Goal: Task Accomplishment & Management: Manage account settings

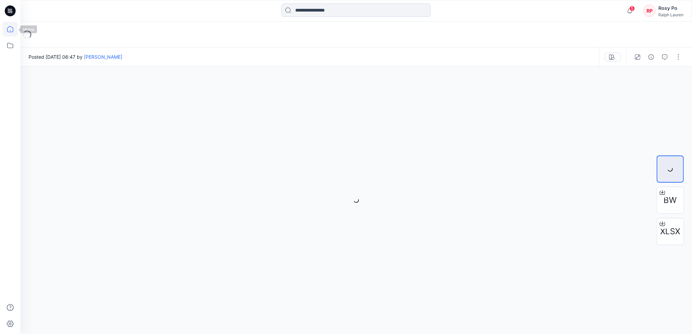
click at [9, 26] on icon at bounding box center [10, 29] width 6 height 6
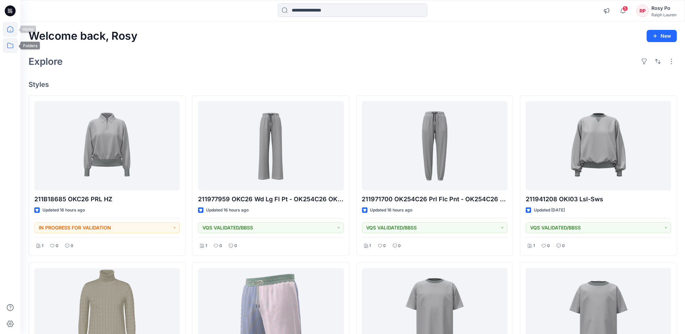
click at [12, 48] on icon at bounding box center [10, 45] width 15 height 15
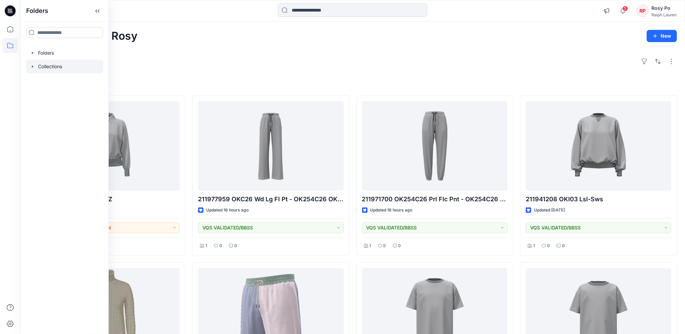
click at [61, 69] on div at bounding box center [64, 67] width 77 height 14
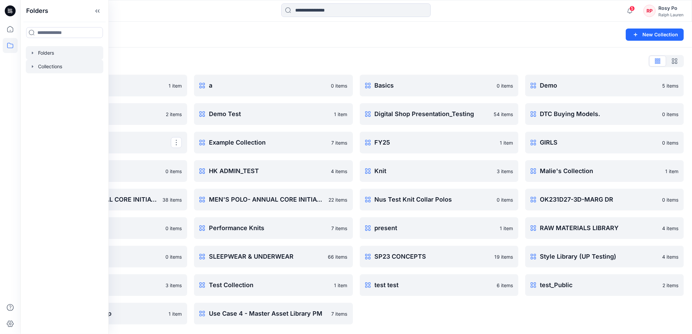
click at [56, 48] on div at bounding box center [64, 53] width 77 height 14
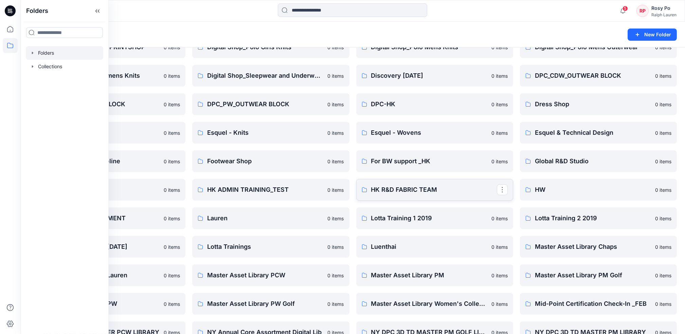
scroll to position [362, 0]
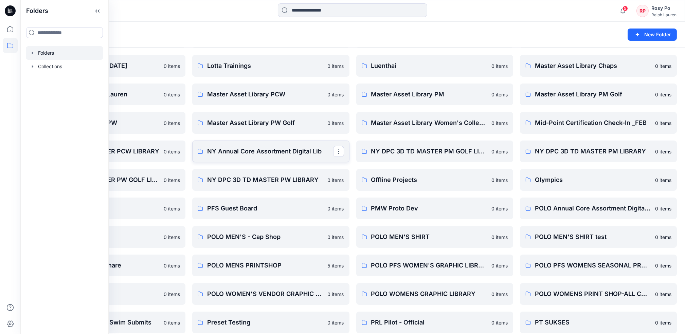
click at [261, 153] on p "NY Annual Core Assortment Digital Lib" at bounding box center [270, 152] width 126 height 10
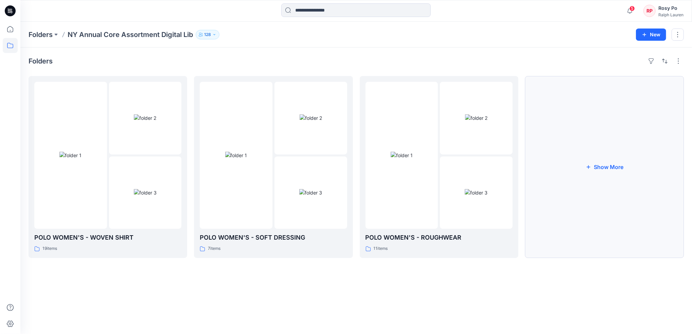
click at [604, 165] on button "Show More" at bounding box center [604, 167] width 159 height 182
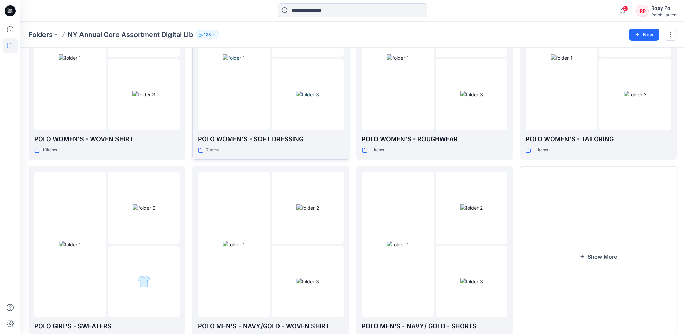
scroll to position [128, 0]
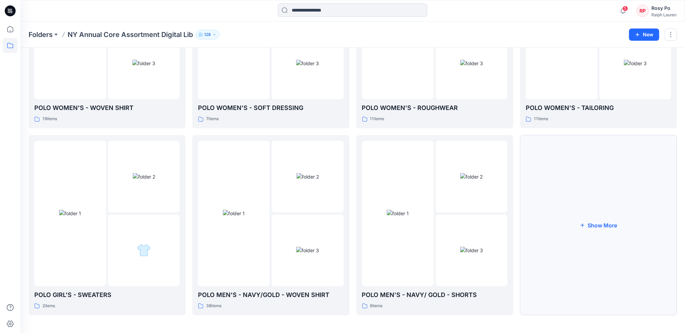
click at [584, 210] on button "Show More" at bounding box center [598, 225] width 157 height 180
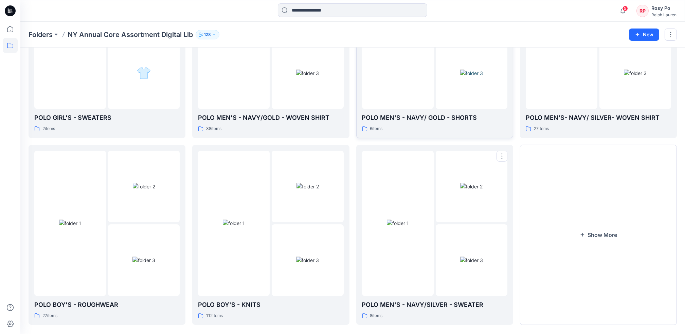
scroll to position [315, 0]
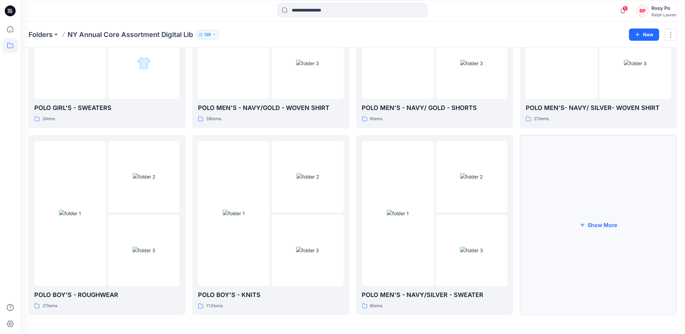
click at [611, 223] on button "Show More" at bounding box center [598, 225] width 157 height 180
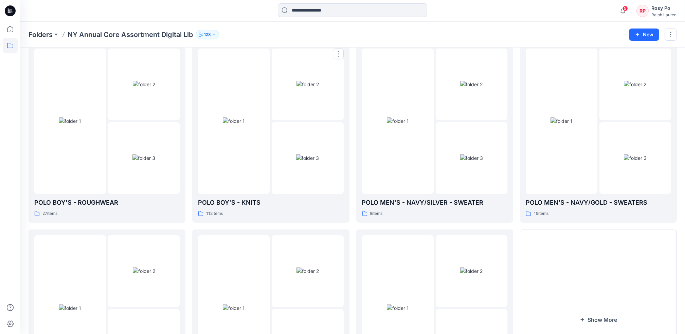
scroll to position [502, 0]
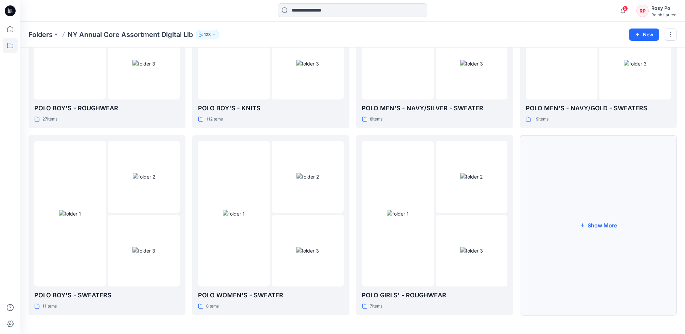
click at [613, 233] on button "Show More" at bounding box center [598, 225] width 157 height 180
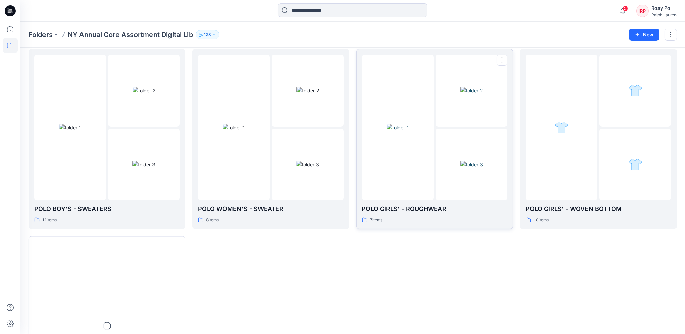
scroll to position [638, 0]
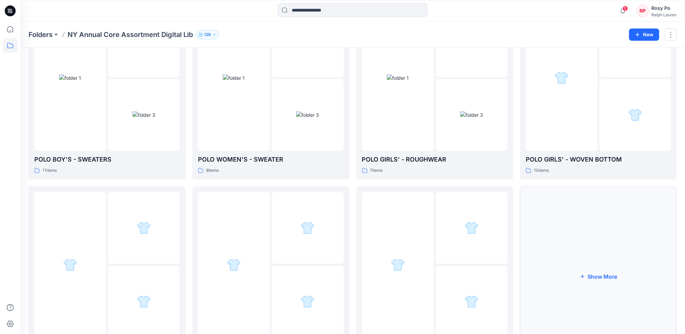
click at [615, 245] on button "Show More" at bounding box center [598, 276] width 157 height 180
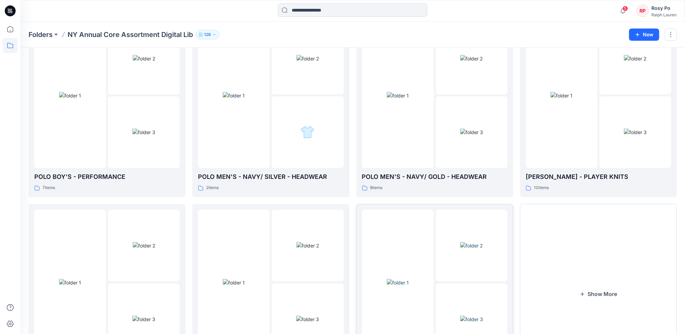
scroll to position [865, 0]
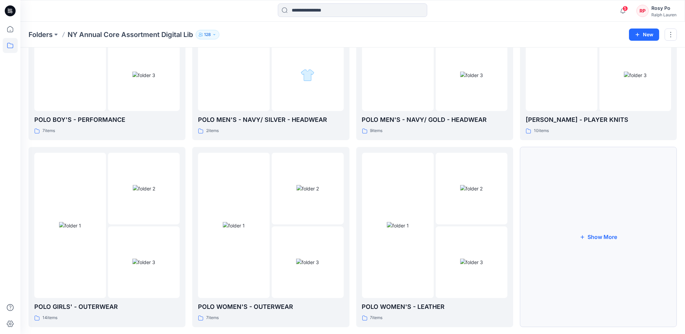
click at [575, 225] on button "Show More" at bounding box center [598, 237] width 157 height 180
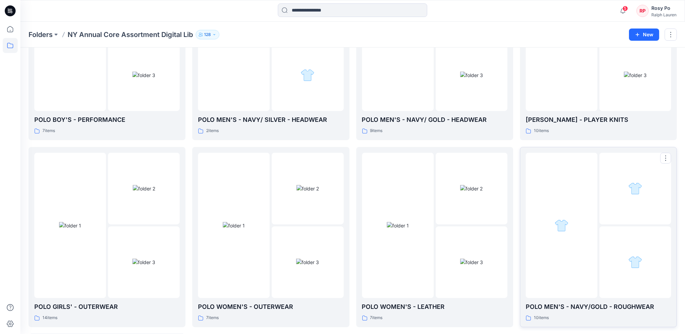
scroll to position [1046, 0]
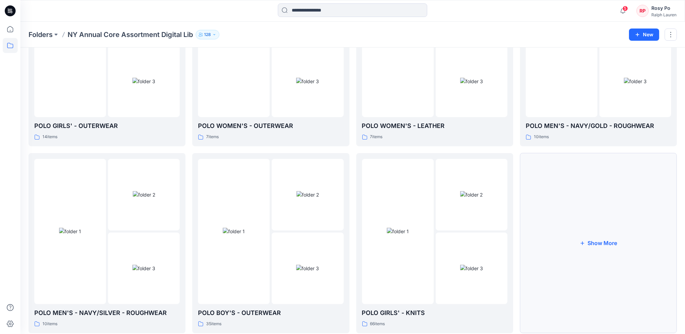
click at [612, 241] on button "Show More" at bounding box center [598, 243] width 157 height 180
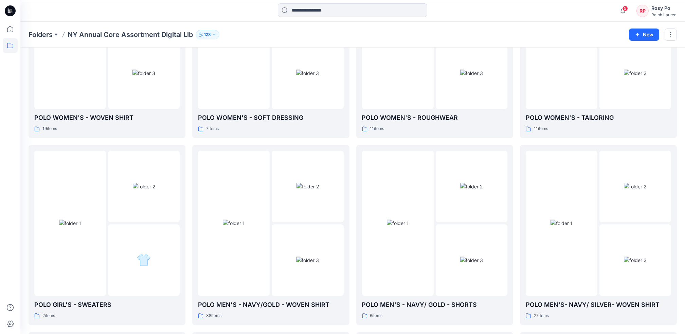
scroll to position [0, 0]
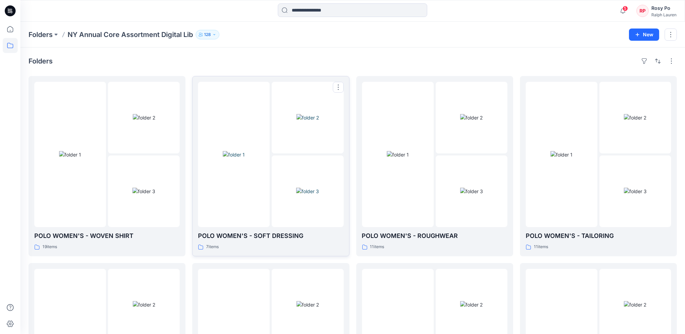
click at [297, 121] on img at bounding box center [308, 117] width 22 height 7
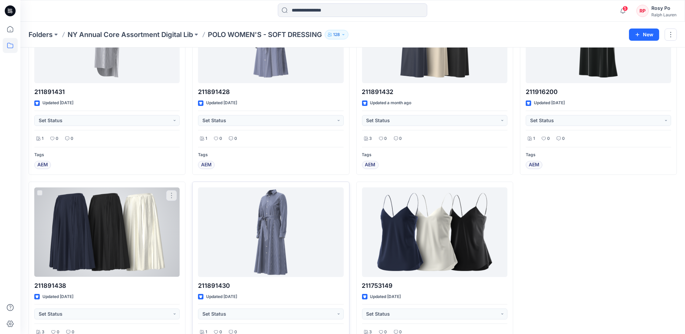
scroll to position [130, 0]
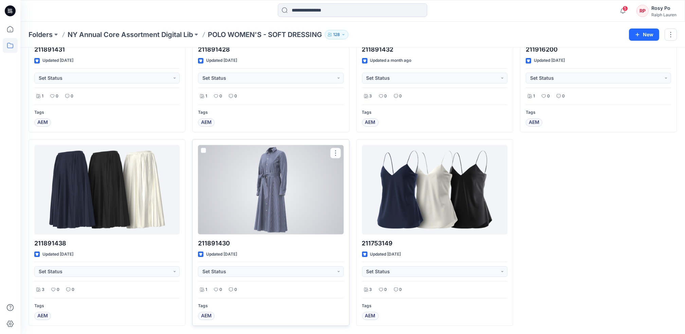
click at [228, 178] on div at bounding box center [270, 189] width 145 height 89
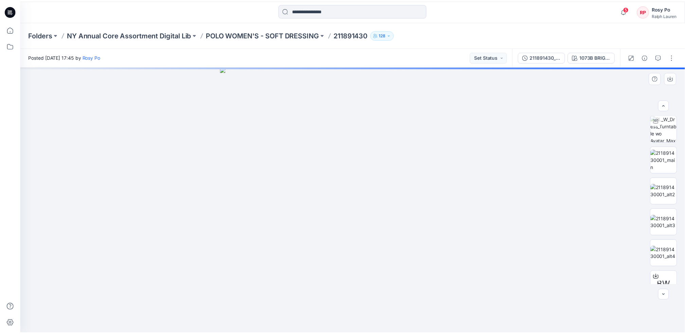
scroll to position [45, 0]
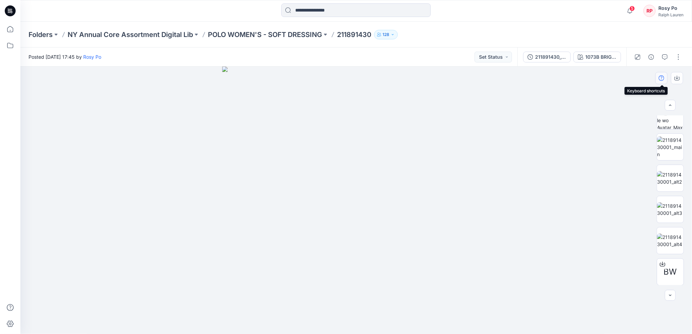
click at [661, 77] on icon "button" at bounding box center [661, 77] width 5 height 5
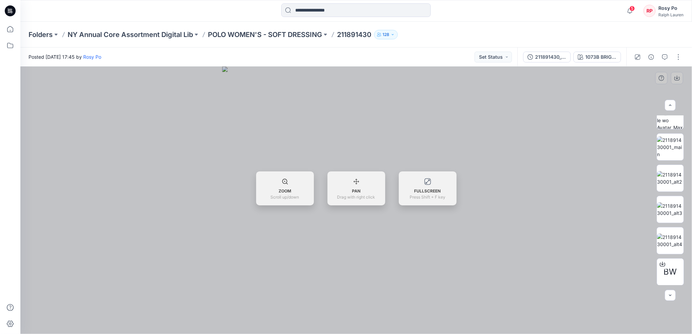
click at [535, 182] on div "ZOOM Scroll up/down PAN Drag with right click FULLSCREEN Press Shift + F key" at bounding box center [356, 189] width 672 height 34
click at [574, 109] on div at bounding box center [356, 201] width 672 height 268
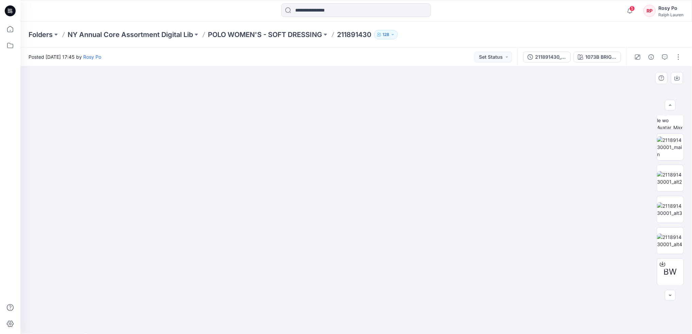
drag, startPoint x: 376, startPoint y: 116, endPoint x: 375, endPoint y: 181, distance: 65.2
drag, startPoint x: 320, startPoint y: 128, endPoint x: 330, endPoint y: 259, distance: 131.1
drag, startPoint x: 309, startPoint y: 152, endPoint x: 311, endPoint y: 235, distance: 82.9
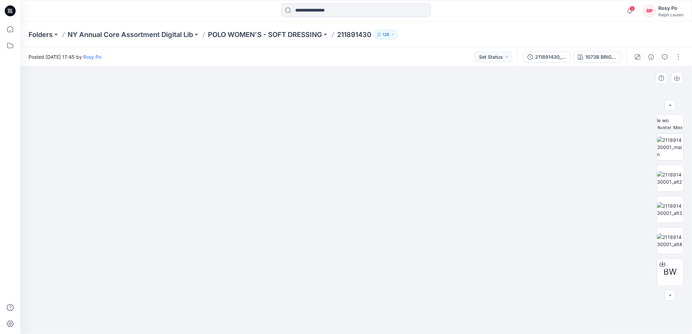
drag, startPoint x: 315, startPoint y: 149, endPoint x: 313, endPoint y: 226, distance: 77.1
drag, startPoint x: 305, startPoint y: 146, endPoint x: 281, endPoint y: 259, distance: 115.1
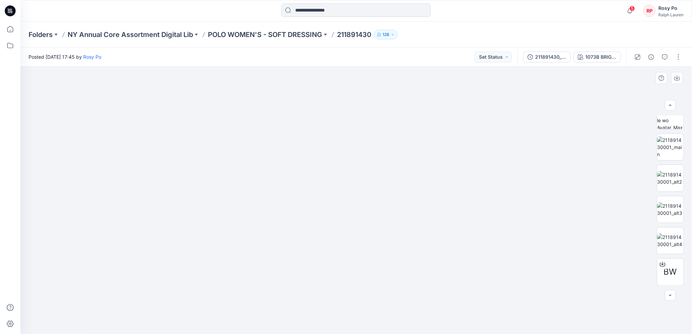
drag, startPoint x: 290, startPoint y: 273, endPoint x: 305, endPoint y: 267, distance: 15.7
click at [287, 286] on img at bounding box center [285, 32] width 2123 height 605
click at [375, 282] on img at bounding box center [334, 69] width 2123 height 529
drag, startPoint x: 327, startPoint y: 219, endPoint x: 303, endPoint y: 297, distance: 82.2
click at [303, 297] on img at bounding box center [313, 133] width 2123 height 403
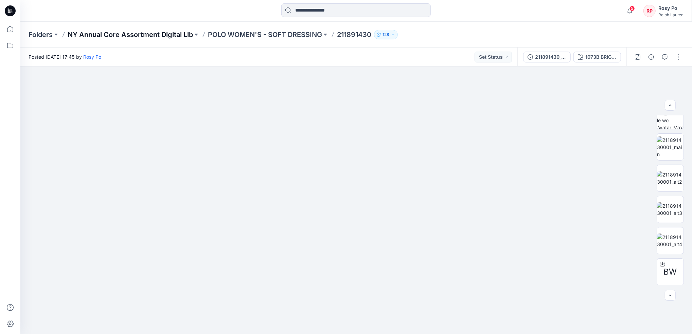
click at [143, 38] on p "NY Annual Core Assortment Digital Lib" at bounding box center [130, 35] width 125 height 10
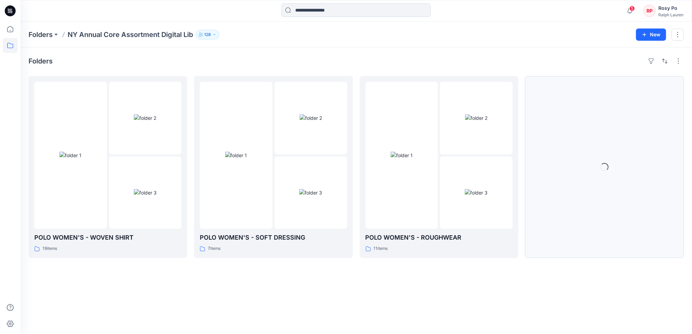
click at [606, 163] on div "Loading..." at bounding box center [604, 167] width 8 height 8
click at [605, 193] on button "Show More" at bounding box center [604, 167] width 159 height 182
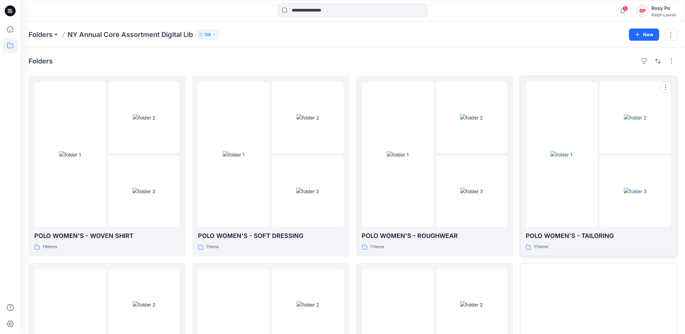
click at [580, 196] on div at bounding box center [562, 154] width 72 height 145
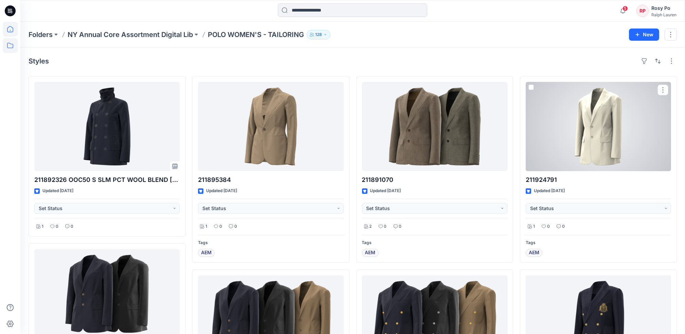
drag, startPoint x: 523, startPoint y: 194, endPoint x: 13, endPoint y: 28, distance: 536.6
click at [8, 27] on icon at bounding box center [10, 29] width 15 height 15
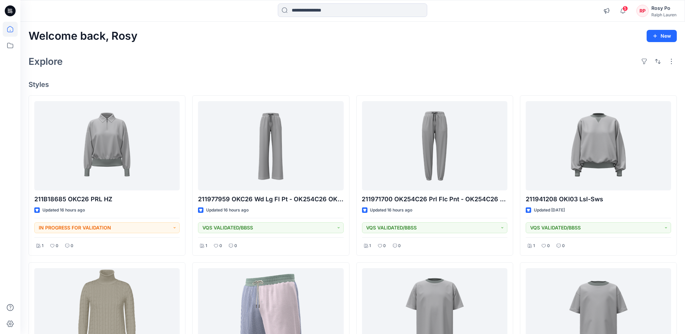
click at [207, 50] on div "Welcome back, Rosy New Explore Styles 211B18685 OKC26 PRL HZ Updated 16 hours a…" at bounding box center [352, 322] width 665 height 601
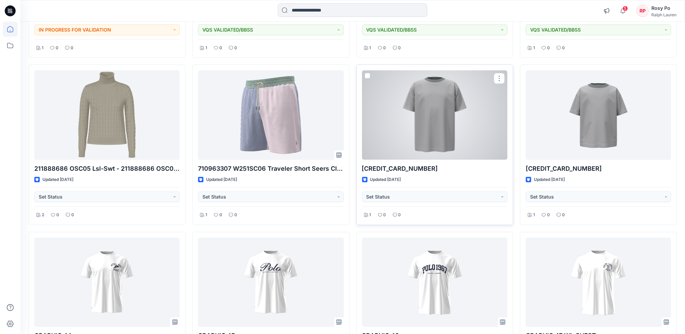
scroll to position [62, 0]
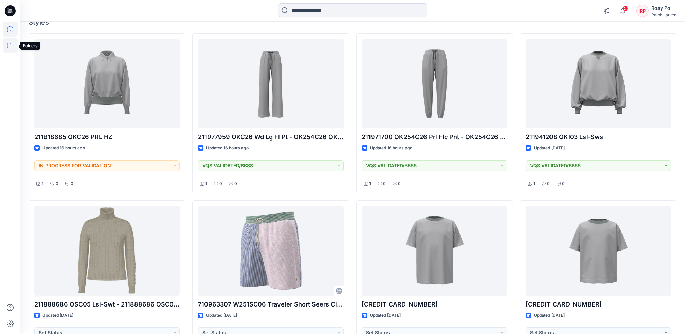
click at [9, 42] on icon at bounding box center [10, 45] width 15 height 15
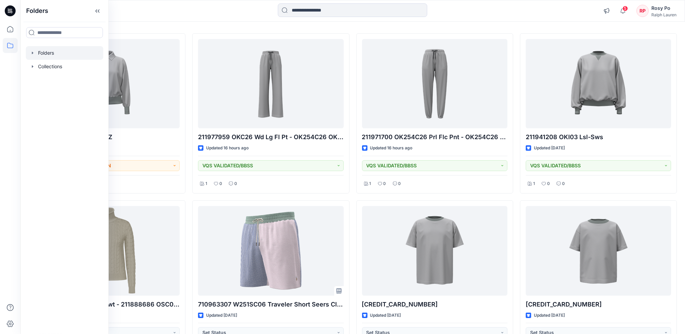
click at [55, 53] on div at bounding box center [64, 53] width 77 height 14
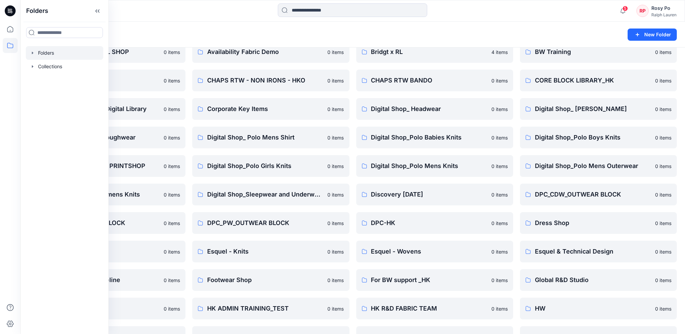
click at [521, 34] on div "Folders" at bounding box center [326, 35] width 595 height 10
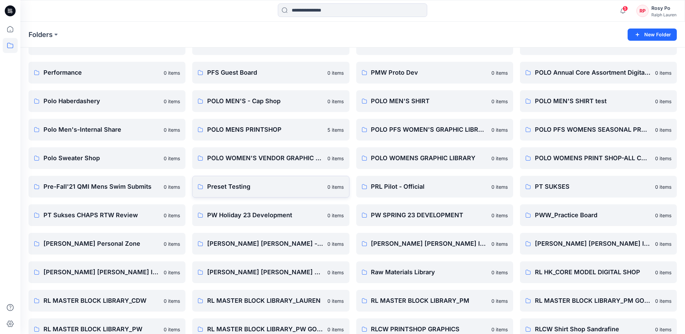
scroll to position [317, 0]
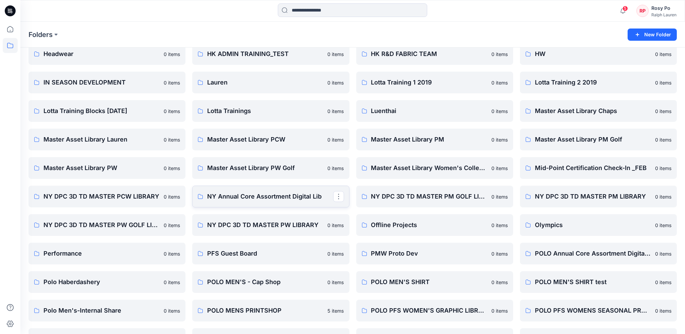
click at [256, 200] on p "NY Annual Core Assortment Digital Lib" at bounding box center [270, 197] width 126 height 10
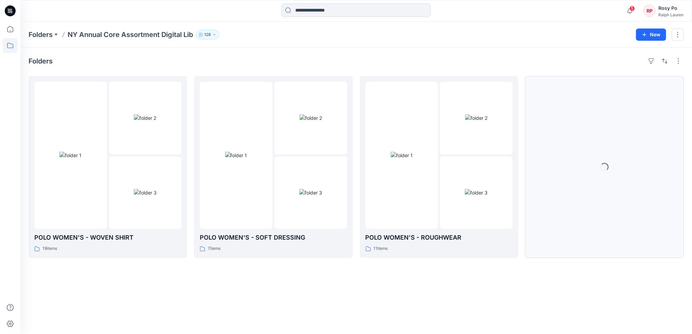
click at [618, 145] on button "Loading..." at bounding box center [604, 167] width 159 height 182
click at [603, 171] on button "Show More" at bounding box center [604, 167] width 159 height 182
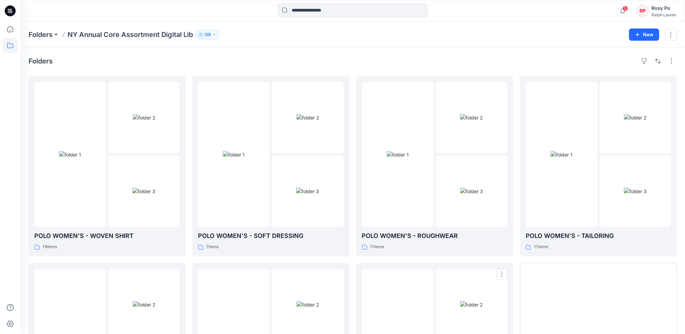
scroll to position [128, 0]
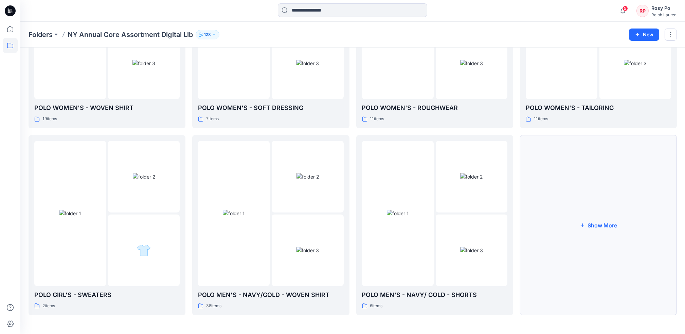
click at [593, 247] on button "Show More" at bounding box center [598, 225] width 157 height 180
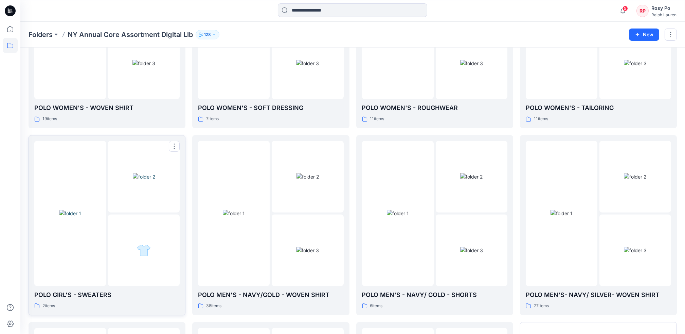
click at [127, 264] on div at bounding box center [144, 251] width 72 height 72
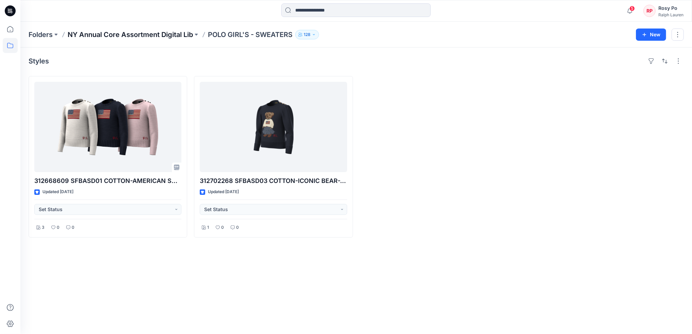
click at [108, 35] on p "NY Annual Core Assortment Digital Lib" at bounding box center [130, 35] width 125 height 10
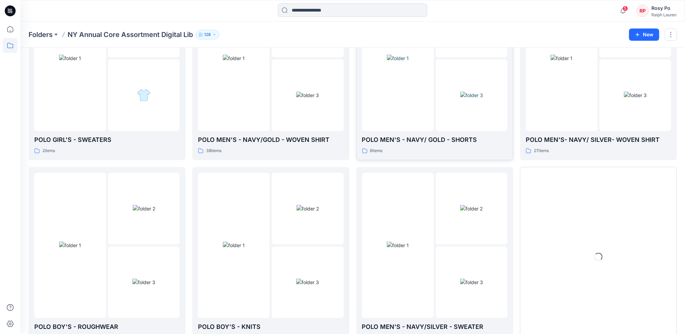
scroll to position [315, 0]
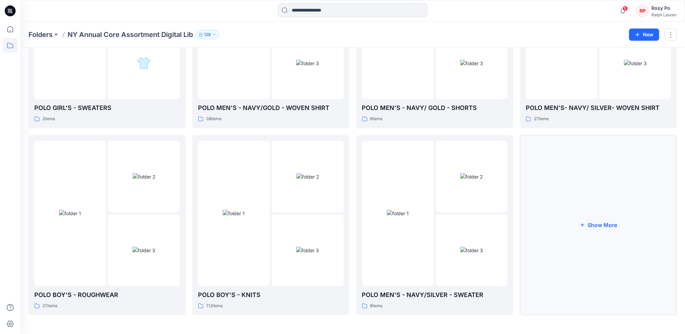
click at [605, 224] on button "Show More" at bounding box center [598, 225] width 157 height 180
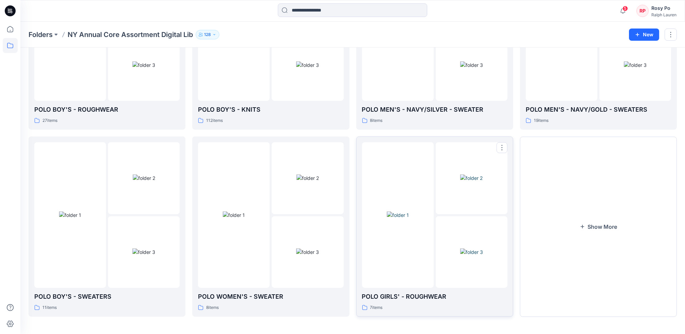
scroll to position [502, 0]
click at [620, 227] on button "Show More" at bounding box center [598, 225] width 157 height 180
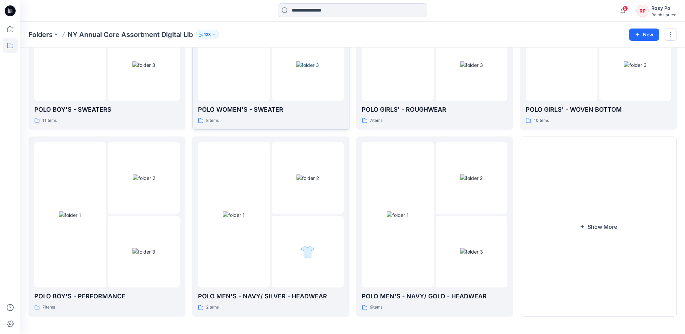
scroll to position [689, 0]
click at [606, 228] on button "Show More" at bounding box center [598, 225] width 157 height 180
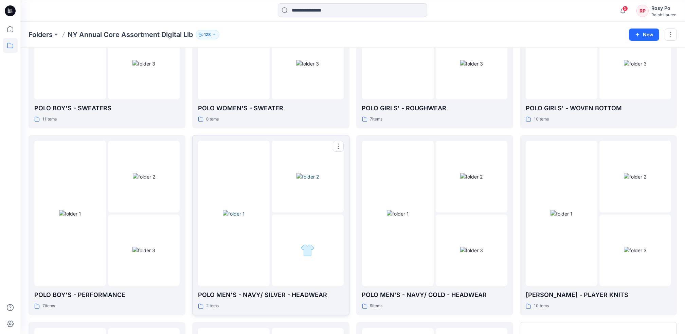
click at [286, 241] on div at bounding box center [308, 251] width 72 height 72
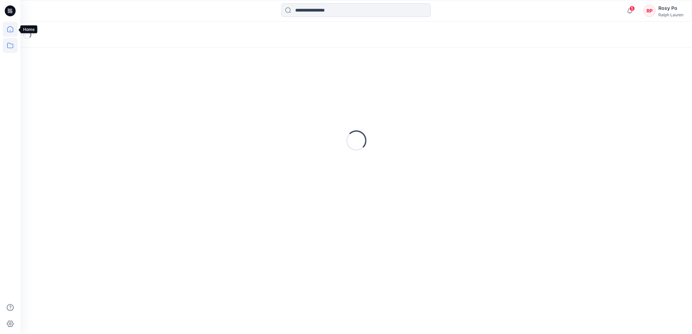
click at [8, 29] on icon at bounding box center [10, 29] width 15 height 15
click at [7, 28] on icon at bounding box center [10, 29] width 15 height 15
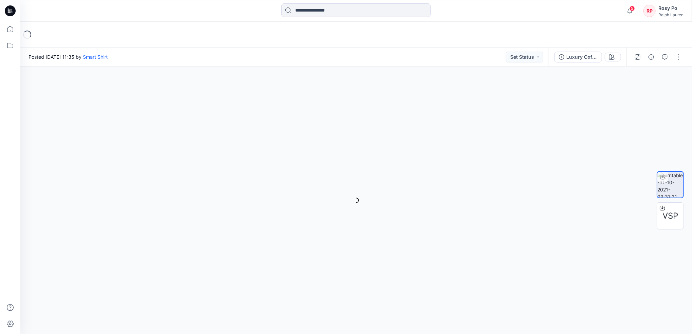
click at [517, 9] on span "5" at bounding box center [631, 8] width 5 height 5
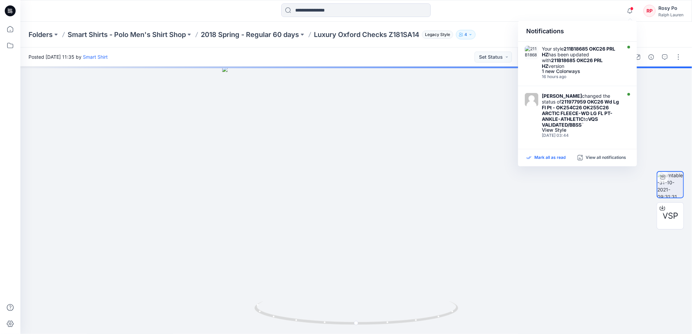
click at [517, 156] on p "Mark all as read" at bounding box center [549, 158] width 31 height 6
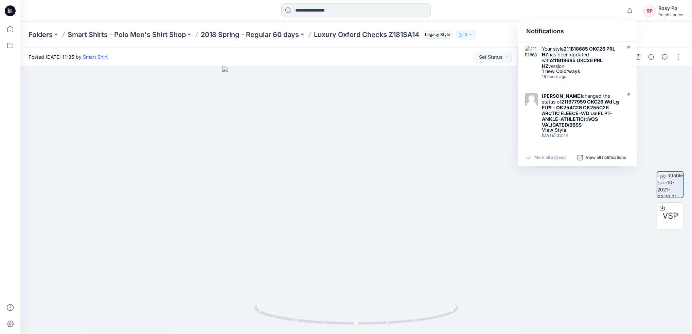
click at [517, 157] on p "Mark all as read" at bounding box center [549, 158] width 31 height 6
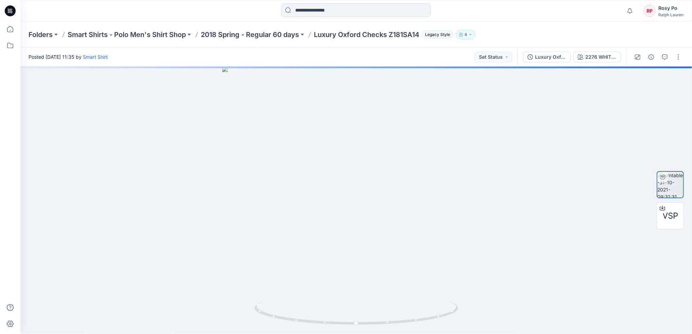
click at [673, 14] on div "Ralph Lauren" at bounding box center [670, 14] width 25 height 5
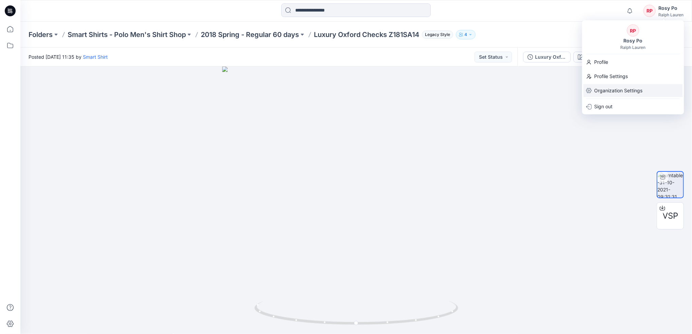
click at [614, 92] on p "Organization Settings" at bounding box center [618, 90] width 48 height 13
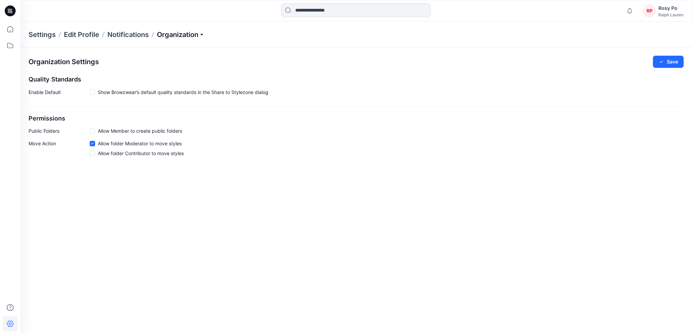
click at [197, 34] on p "Organization" at bounding box center [181, 35] width 48 height 10
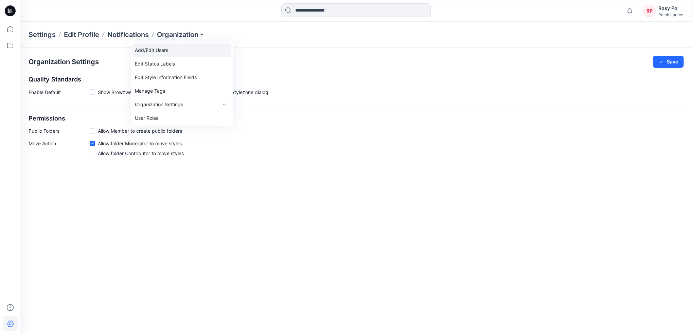
click at [180, 50] on link "Add/Edit Users" at bounding box center [181, 50] width 99 height 14
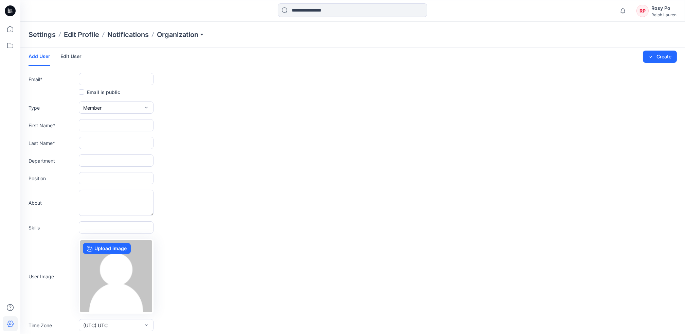
click at [78, 60] on link "Edit User" at bounding box center [70, 57] width 21 height 18
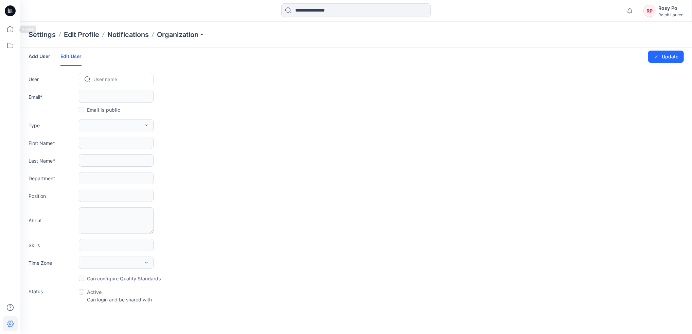
drag, startPoint x: 0, startPoint y: 38, endPoint x: 12, endPoint y: 54, distance: 20.0
click at [11, 58] on div at bounding box center [10, 167] width 20 height 334
click at [8, 34] on icon at bounding box center [10, 29] width 15 height 15
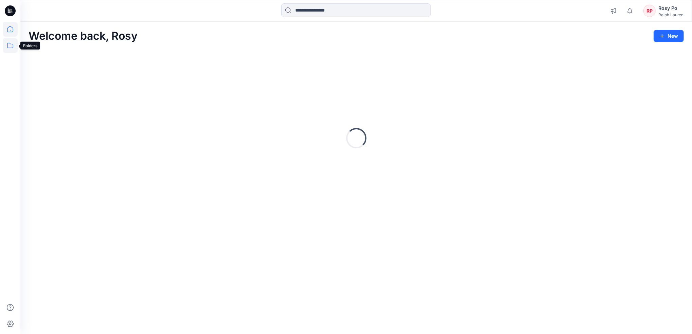
click at [12, 46] on icon at bounding box center [10, 45] width 15 height 15
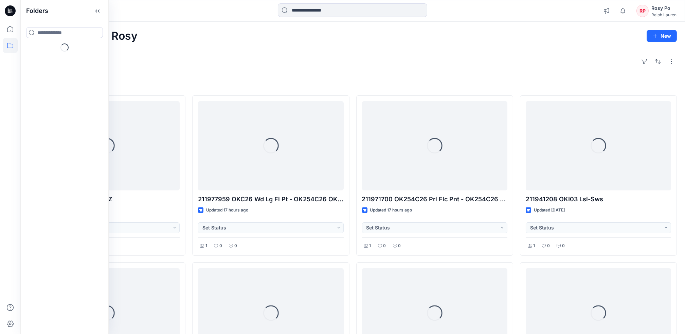
click at [670, 7] on div "Rosy Po" at bounding box center [664, 8] width 25 height 8
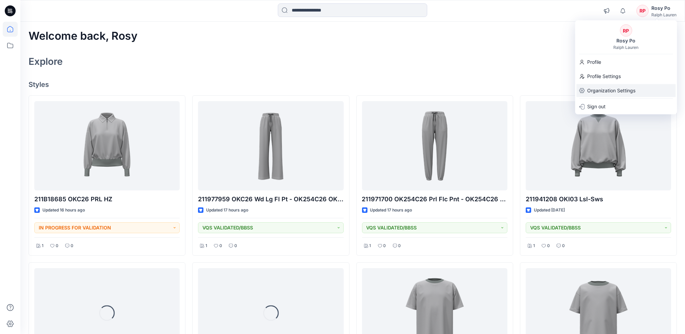
click at [616, 93] on p "Organization Settings" at bounding box center [611, 90] width 48 height 13
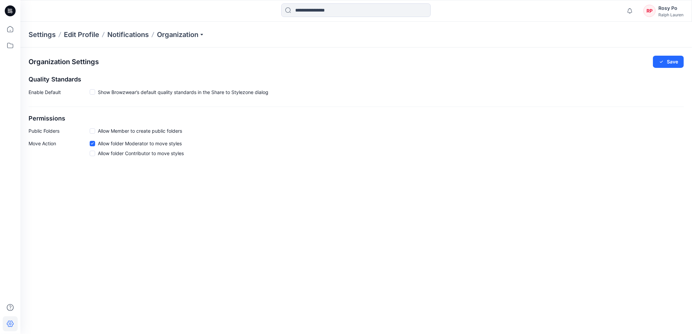
click at [658, 17] on div "Ralph Lauren" at bounding box center [670, 14] width 25 height 5
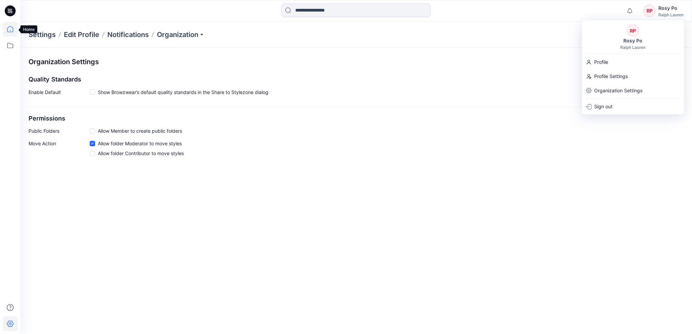
click at [13, 29] on icon at bounding box center [10, 29] width 6 height 6
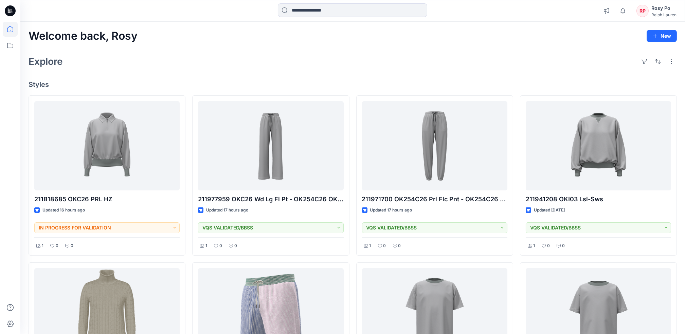
click at [652, 11] on div "Rosy Po" at bounding box center [664, 8] width 25 height 8
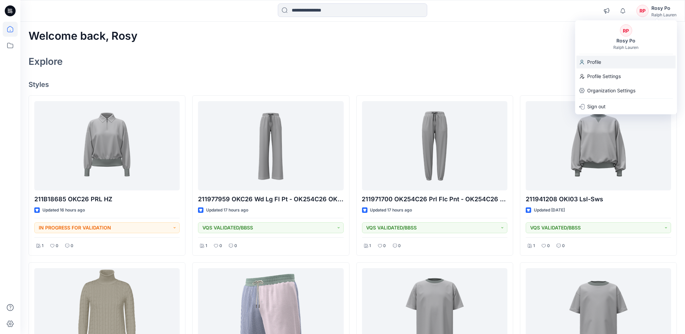
click at [601, 67] on p "Profile" at bounding box center [594, 62] width 14 height 13
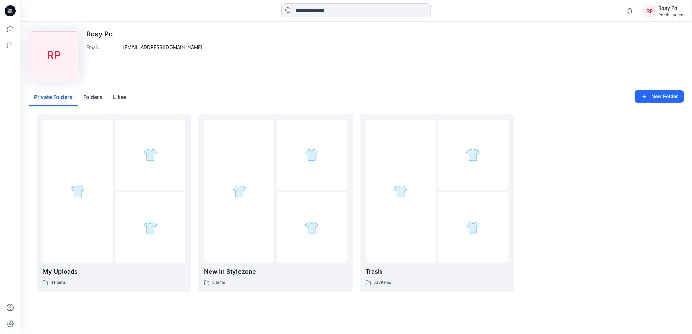
click at [99, 97] on button "Folders" at bounding box center [93, 97] width 30 height 17
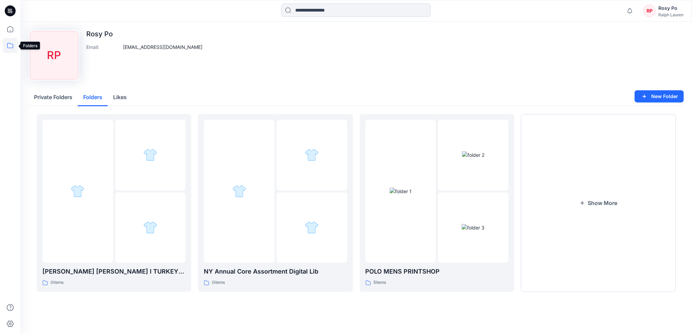
click at [12, 51] on icon at bounding box center [10, 45] width 15 height 15
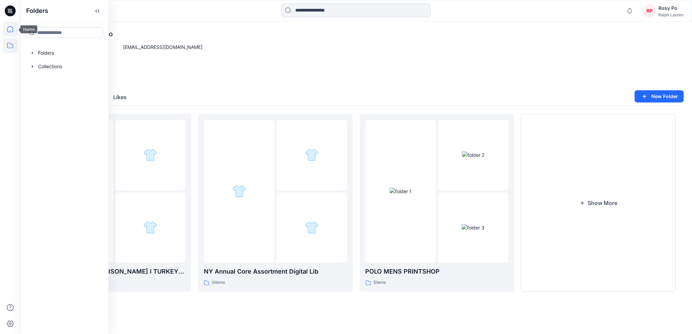
click at [17, 26] on icon at bounding box center [10, 29] width 15 height 15
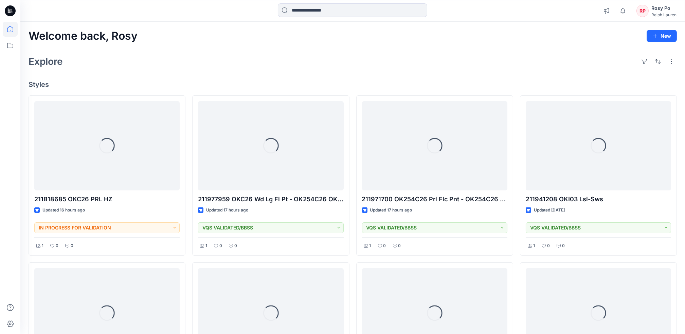
click at [669, 11] on div "Rosy Po" at bounding box center [664, 8] width 25 height 8
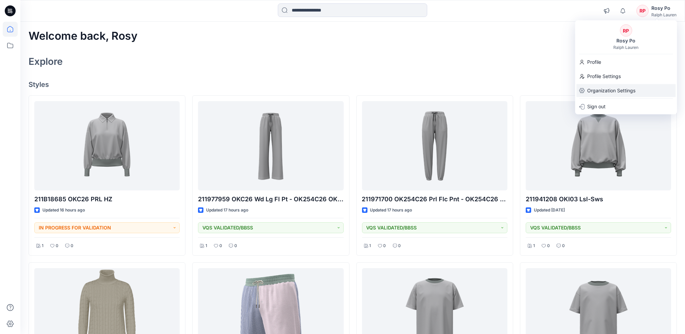
click at [606, 91] on p "Organization Settings" at bounding box center [611, 90] width 48 height 13
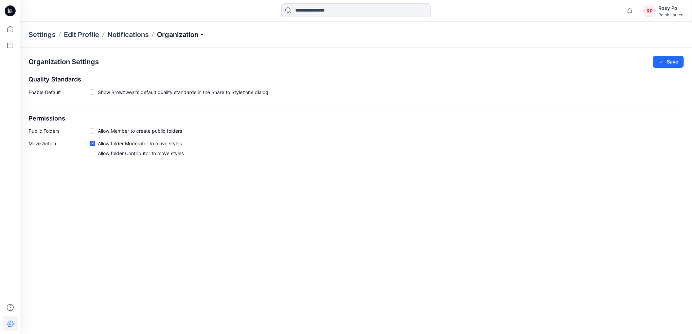
click at [192, 37] on p "Organization" at bounding box center [181, 35] width 48 height 10
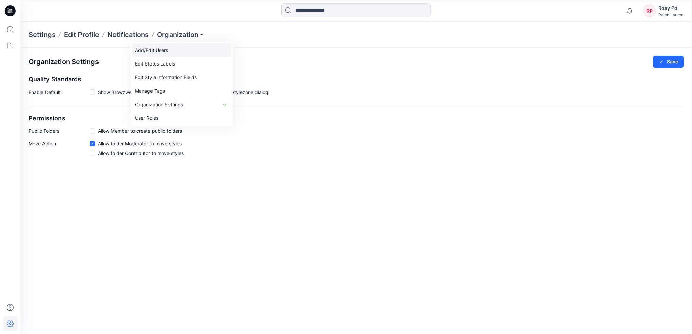
click at [163, 51] on link "Add/Edit Users" at bounding box center [181, 50] width 99 height 14
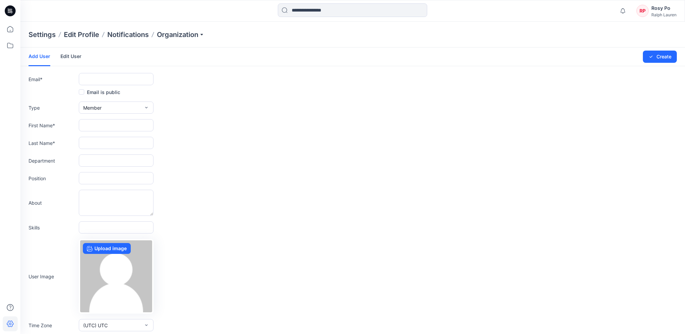
click at [68, 58] on link "Edit User" at bounding box center [70, 57] width 21 height 18
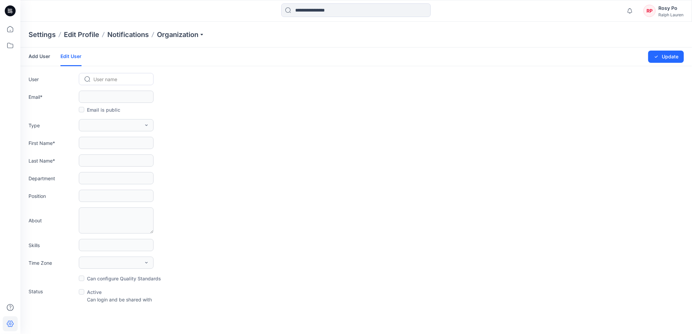
click at [672, 12] on div "Ralph Lauren" at bounding box center [670, 14] width 25 height 5
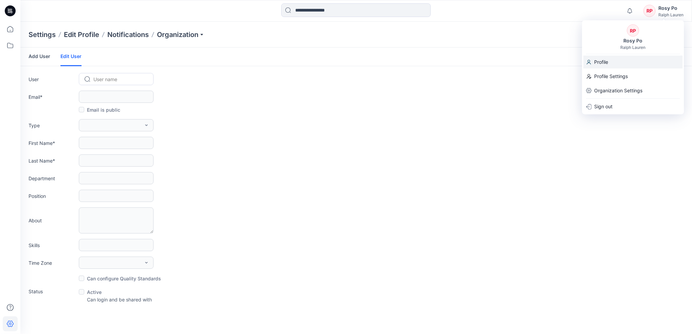
click at [613, 66] on div "Profile" at bounding box center [632, 62] width 99 height 13
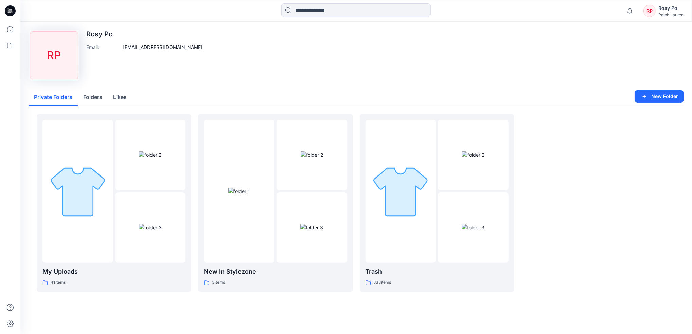
click at [669, 15] on div "Ralph Lauren" at bounding box center [670, 14] width 25 height 5
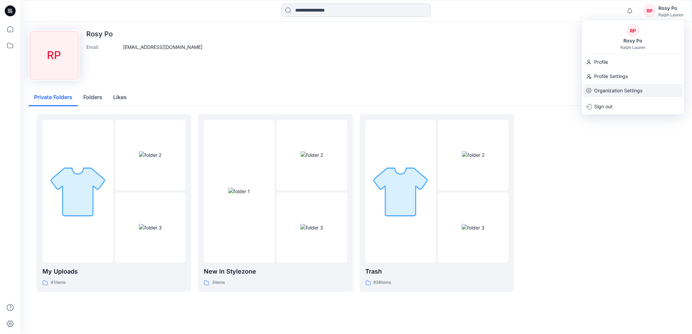
click at [620, 94] on p "Organization Settings" at bounding box center [618, 90] width 48 height 13
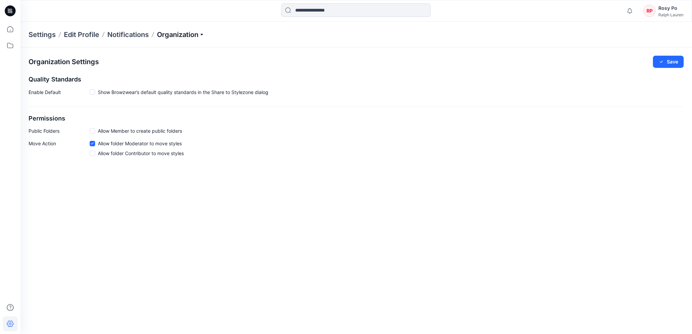
click at [170, 37] on p "Organization" at bounding box center [181, 35] width 48 height 10
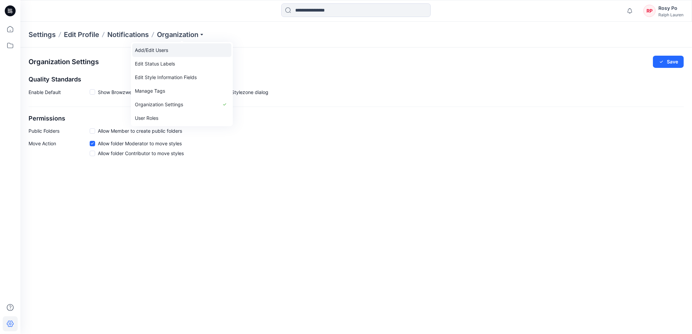
click at [181, 50] on link "Add/Edit Users" at bounding box center [181, 50] width 99 height 14
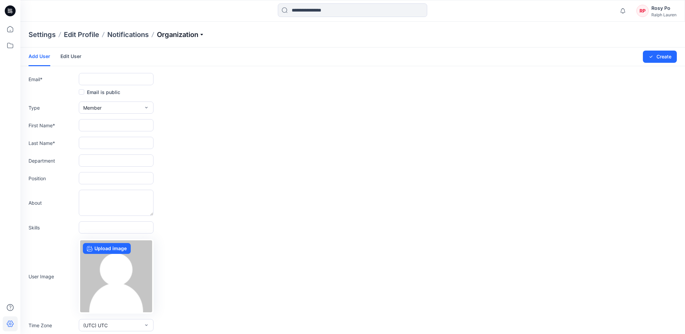
click at [190, 32] on p "Organization" at bounding box center [181, 35] width 48 height 10
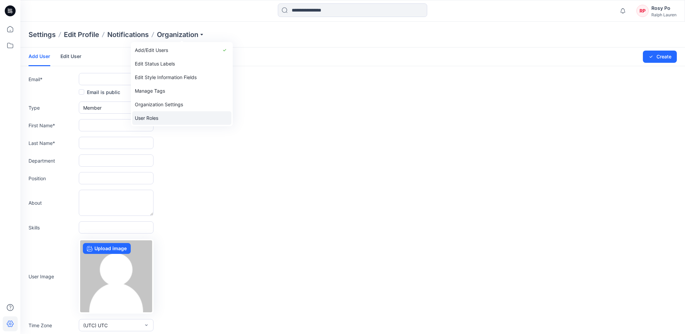
click at [192, 114] on link "User Roles" at bounding box center [181, 118] width 99 height 14
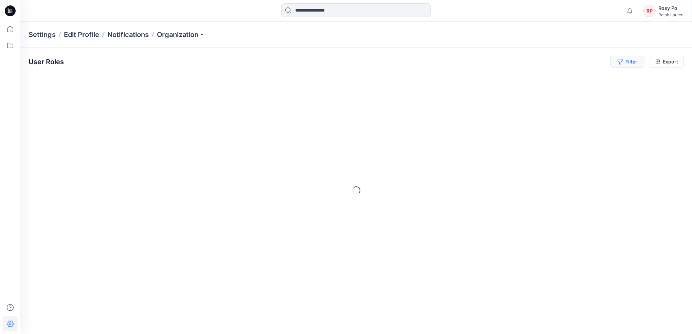
click at [638, 64] on button "Filter" at bounding box center [627, 62] width 34 height 12
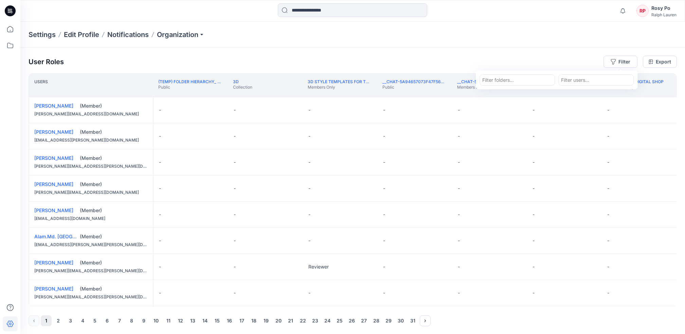
click at [586, 82] on div at bounding box center [596, 80] width 70 height 8
type input "*"
type input "*********"
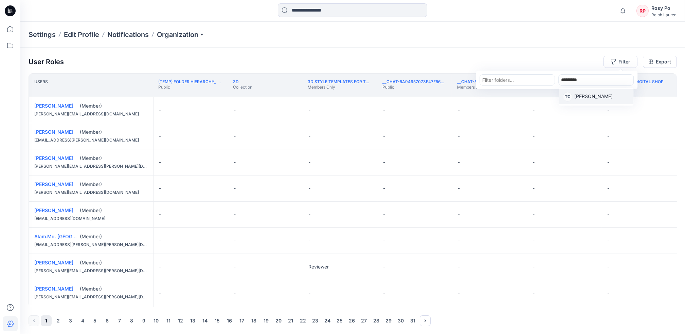
click at [589, 94] on p "Tsz Ching Ng" at bounding box center [593, 97] width 38 height 9
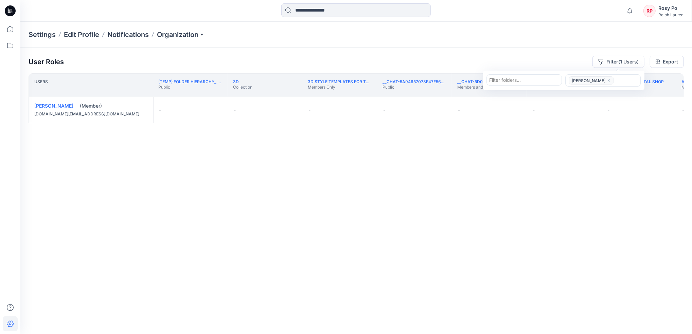
type input "*"
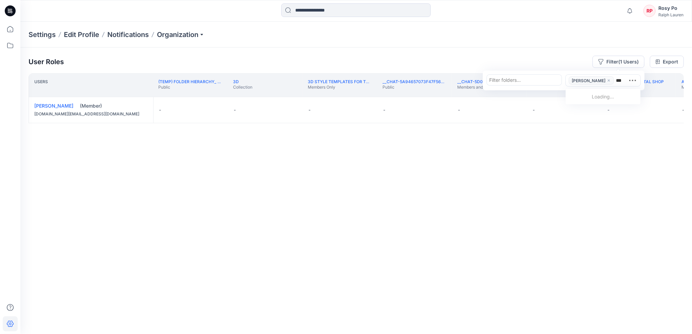
type input "****"
click at [610, 114] on div "NT Natalie Tsin" at bounding box center [603, 113] width 67 height 10
click at [535, 79] on div at bounding box center [524, 80] width 70 height 8
click at [616, 87] on div at bounding box center [627, 91] width 22 height 8
type input "**"
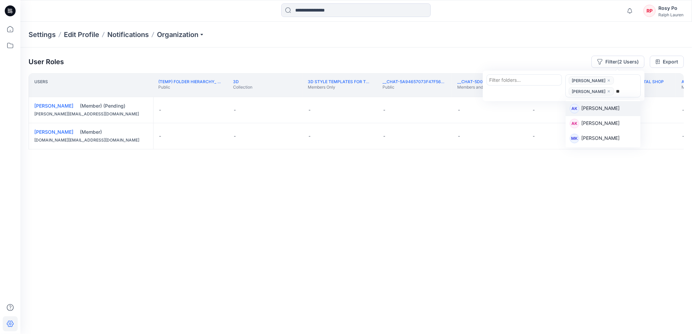
click at [618, 109] on div "AK Alessandro Ku" at bounding box center [603, 109] width 67 height 10
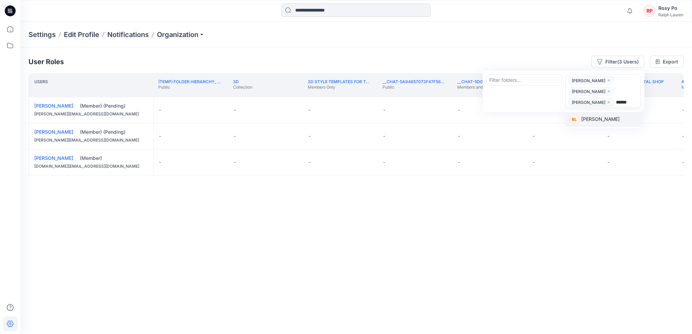
type input "*******"
click at [610, 121] on div "BL Belinda Lam" at bounding box center [603, 120] width 67 height 10
drag, startPoint x: 48, startPoint y: 307, endPoint x: 66, endPoint y: 308, distance: 17.7
click at [85, 308] on div "User Roles Filter (4 Users) Filter folders... options Tsz Ching Ng,Natalie Tsin…" at bounding box center [356, 182] width 672 height 268
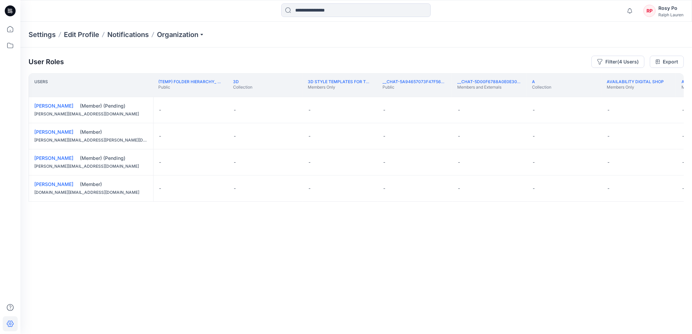
click at [412, 277] on div "Users (TEMP) Folder Hierarchy_ Reviews Public 3D Collection 3D Style Templates …" at bounding box center [356, 190] width 655 height 234
drag, startPoint x: 50, startPoint y: 307, endPoint x: 59, endPoint y: 307, distance: 9.2
click at [70, 308] on div "User Roles Filter (4 Users) Export Users (TEMP) Folder Hierarchy_ Reviews Publi…" at bounding box center [356, 182] width 672 height 268
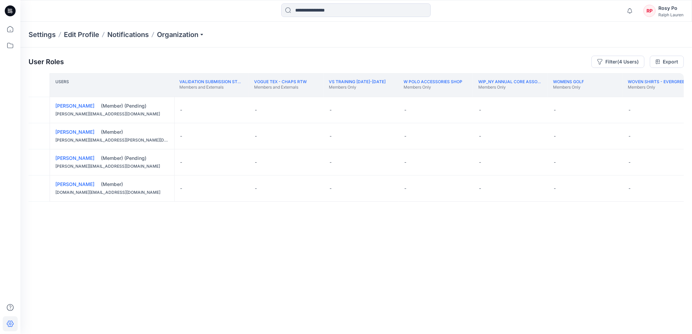
scroll to position [0, 12772]
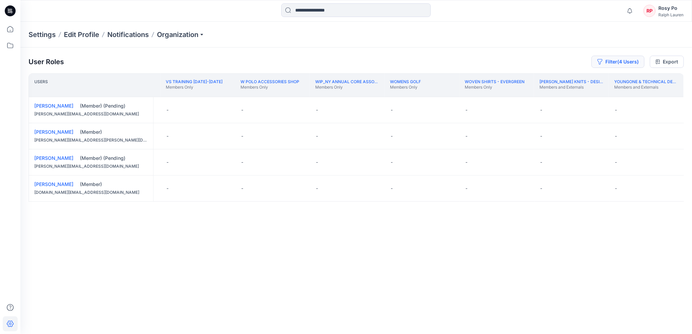
click at [616, 64] on button "Filter (4 Users)" at bounding box center [617, 62] width 53 height 12
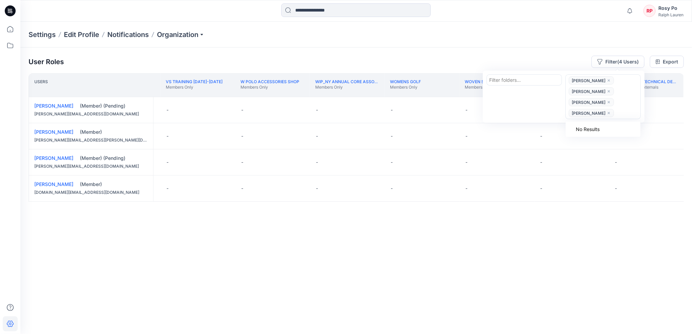
click at [619, 81] on div "Tsz Ching Ng Natalie Tsin Alessandro Ku Belinda Lam" at bounding box center [602, 96] width 73 height 43
type input "***"
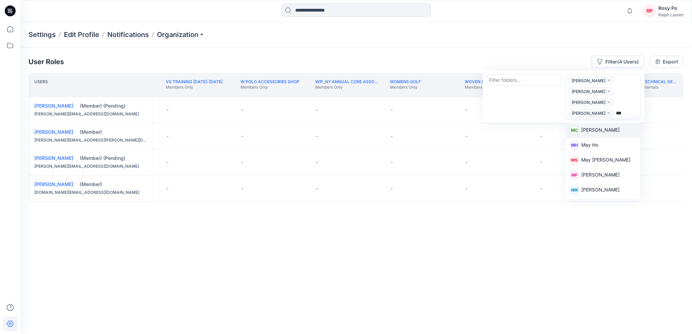
click at [609, 132] on div "MC May Chen" at bounding box center [603, 131] width 67 height 10
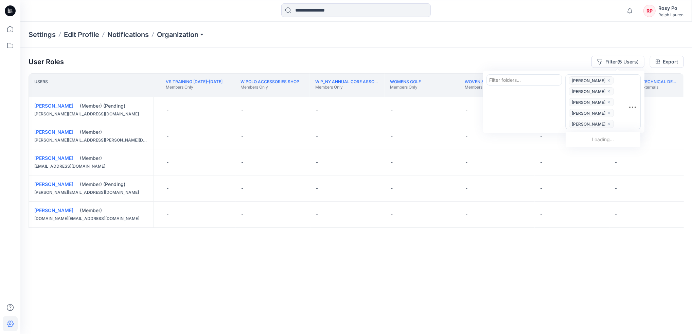
type input "*****"
click at [612, 140] on div "ML Mavis Lam" at bounding box center [603, 141] width 67 height 10
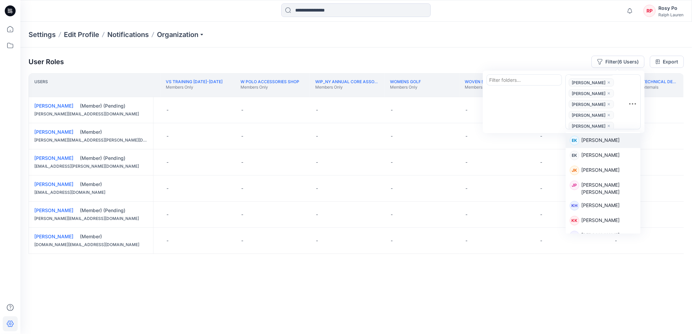
type input "*****"
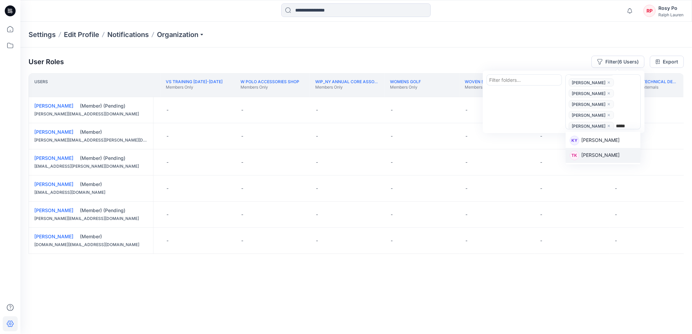
click at [603, 158] on p "Tegan Kennedy" at bounding box center [600, 156] width 38 height 9
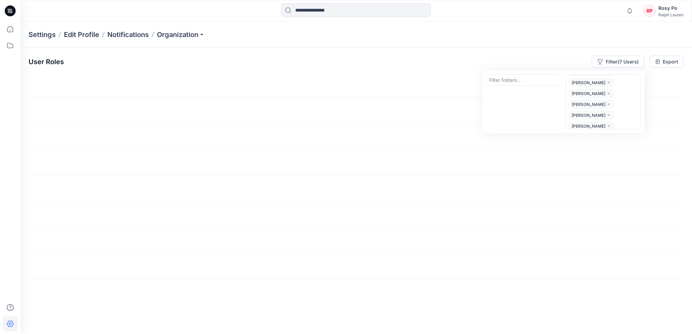
scroll to position [0, 12772]
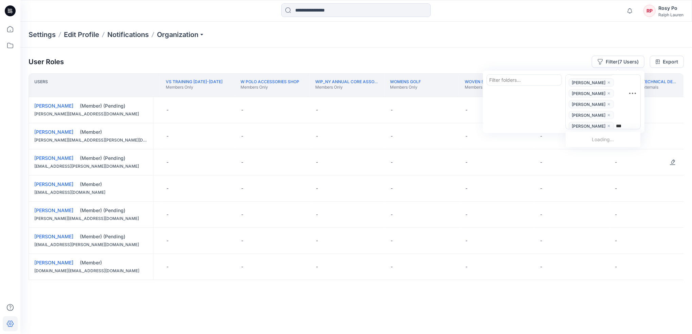
type input "****"
click at [614, 141] on div "WL Warren Lam" at bounding box center [603, 141] width 67 height 10
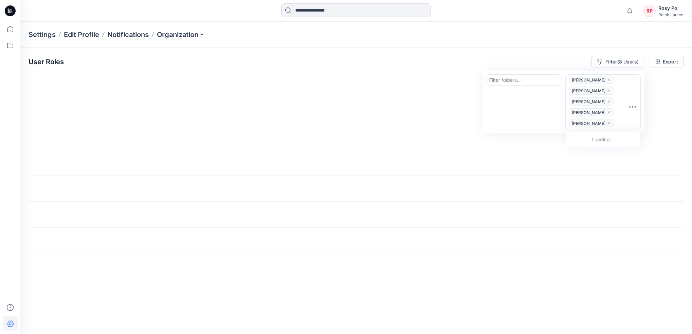
scroll to position [0, 12772]
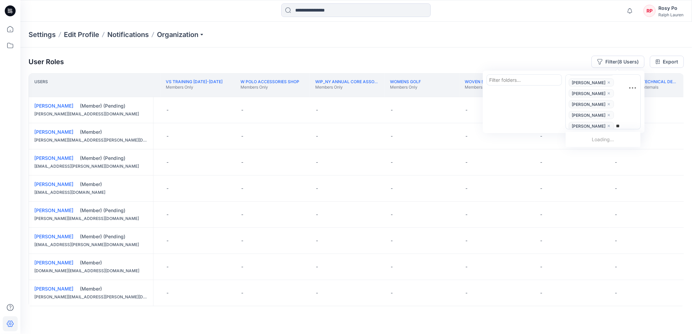
type input "***"
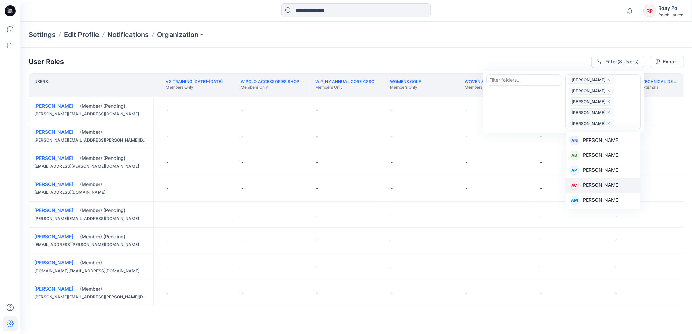
click at [616, 184] on div "AC Angeni Chan" at bounding box center [603, 186] width 67 height 10
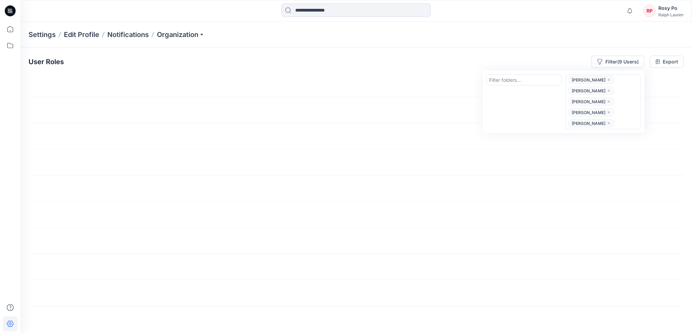
scroll to position [0, 12772]
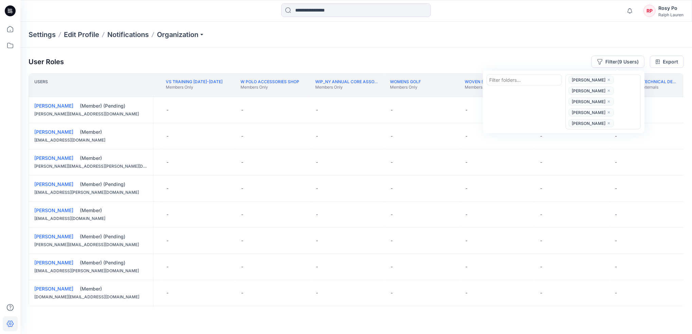
drag, startPoint x: 660, startPoint y: 307, endPoint x: 651, endPoint y: 311, distance: 9.5
click at [638, 313] on div "User Roles Filter (9 Users) Filter folders... option Angeni Chan, selected. Tsz…" at bounding box center [356, 182] width 672 height 268
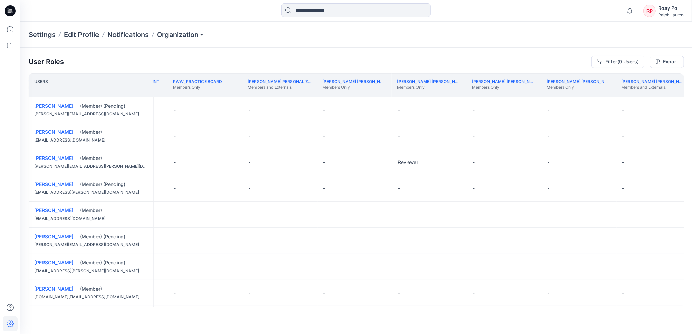
scroll to position [0, 8580]
click at [453, 110] on button "Edit Role" at bounding box center [455, 110] width 12 height 12
click at [435, 151] on button "Contributor" at bounding box center [423, 151] width 73 height 12
click at [457, 139] on button "Edit Role" at bounding box center [455, 136] width 12 height 12
click at [434, 179] on button "Contributor" at bounding box center [423, 177] width 73 height 12
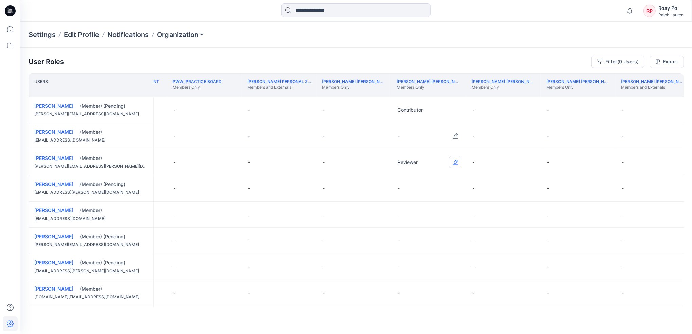
click at [456, 164] on button "Edit Role" at bounding box center [455, 162] width 12 height 12
click at [455, 165] on button "Edit Role" at bounding box center [455, 162] width 12 height 12
click at [438, 202] on button "Contributor" at bounding box center [423, 203] width 73 height 12
click at [452, 190] on button "Edit Role" at bounding box center [455, 188] width 12 height 12
click at [429, 226] on button "Contributor" at bounding box center [423, 229] width 73 height 12
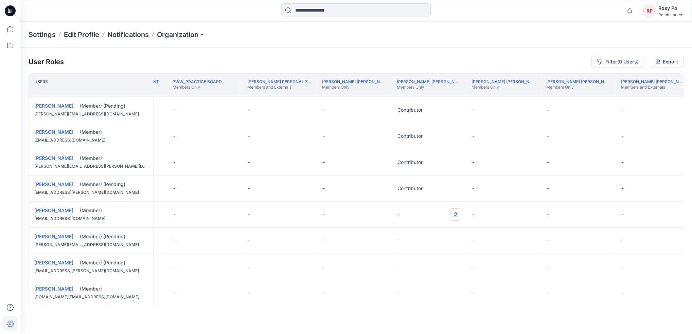
click at [452, 214] on button "Edit Role" at bounding box center [455, 215] width 12 height 12
click at [433, 253] on button "Contributor" at bounding box center [423, 255] width 73 height 12
click at [457, 241] on button "Edit Role" at bounding box center [455, 241] width 12 height 12
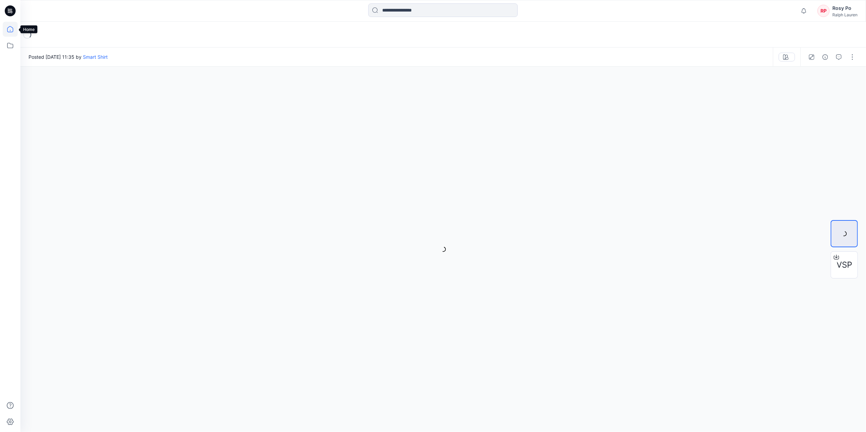
drag, startPoint x: 13, startPoint y: 27, endPoint x: 252, endPoint y: 31, distance: 239.2
click at [13, 27] on icon at bounding box center [10, 29] width 15 height 15
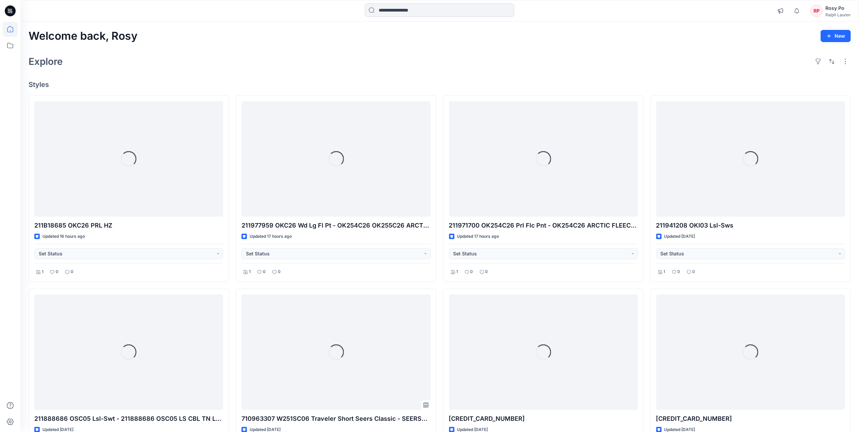
click at [691, 14] on div "Ralph Lauren" at bounding box center [837, 14] width 25 height 5
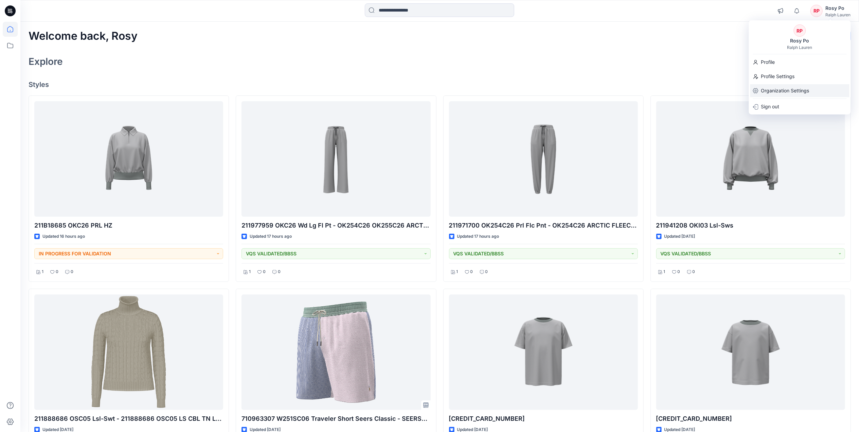
click at [691, 92] on p "Organization Settings" at bounding box center [785, 90] width 48 height 13
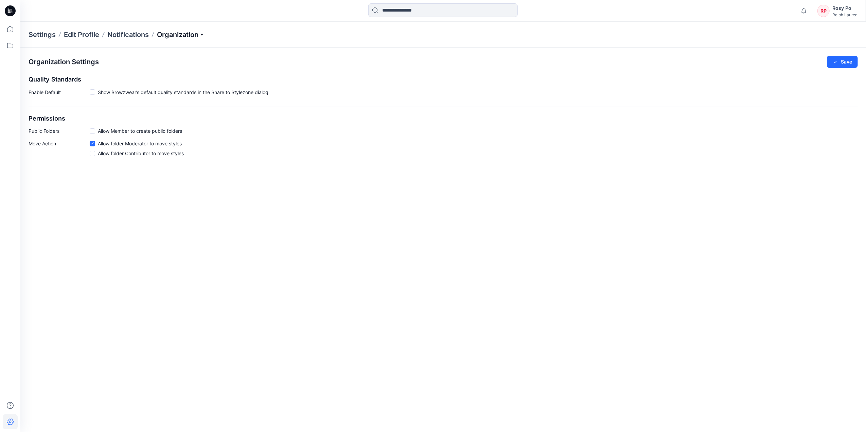
click at [200, 36] on p "Organization" at bounding box center [181, 35] width 48 height 10
click at [185, 113] on link "User Roles" at bounding box center [181, 118] width 99 height 14
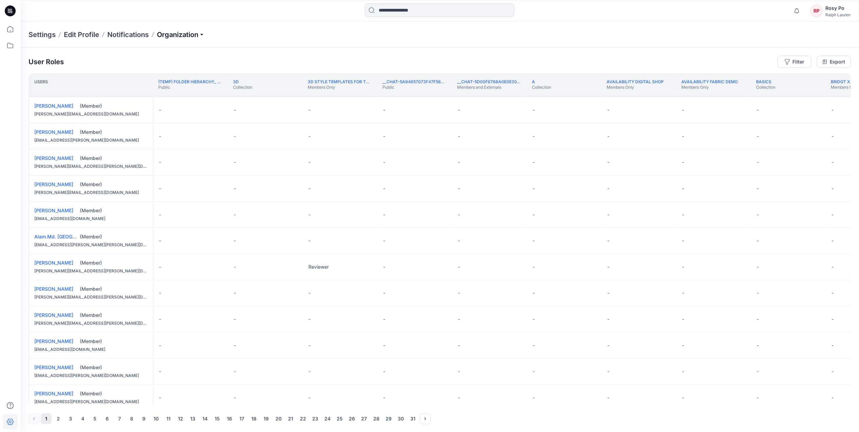
click at [174, 32] on p "Organization" at bounding box center [181, 35] width 48 height 10
click at [175, 52] on link "Add/Edit Users" at bounding box center [181, 50] width 99 height 14
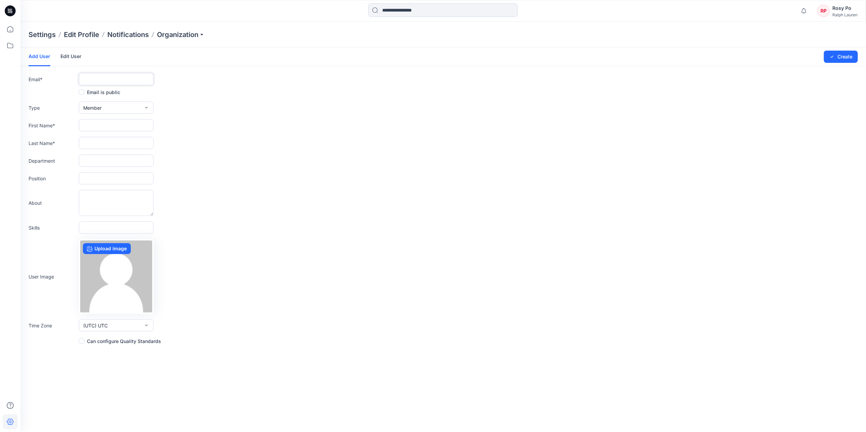
click at [130, 78] on input "text" at bounding box center [116, 79] width 75 height 12
click at [74, 56] on link "Edit User" at bounding box center [70, 57] width 21 height 18
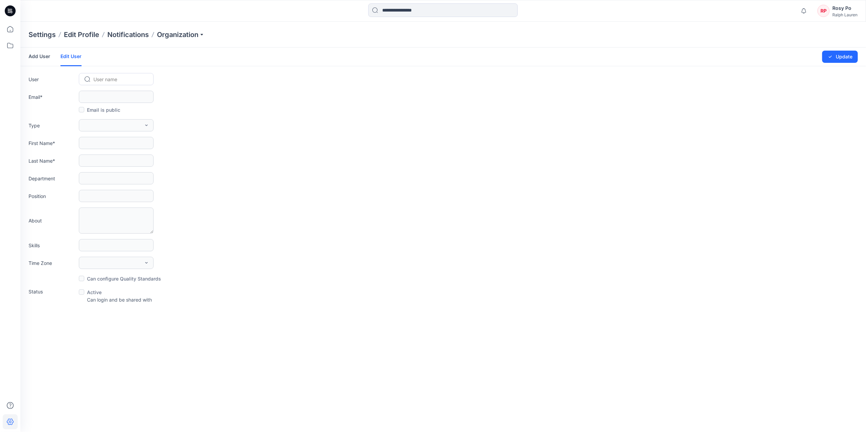
click at [95, 74] on div "User name" at bounding box center [120, 79] width 55 height 10
paste input "**********"
type input "**********"
click at [193, 119] on form "Add User Edit User Changes Saved Update User Use Up and Down to choose options,…" at bounding box center [443, 176] width 846 height 256
click at [309, 110] on div "Email is public" at bounding box center [443, 110] width 829 height 8
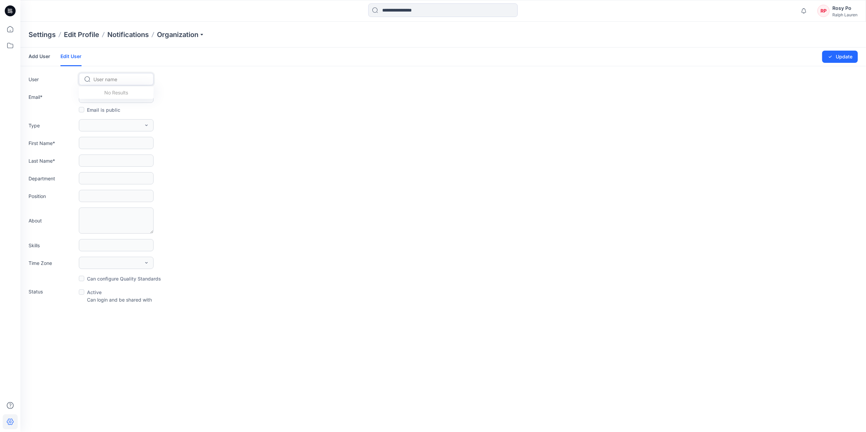
click at [111, 82] on div at bounding box center [120, 79] width 54 height 8
type input "*"
click at [199, 85] on div "User Use Up and Down to choose options, press Enter to select the currently foc…" at bounding box center [443, 79] width 829 height 12
click at [136, 79] on div at bounding box center [120, 79] width 54 height 8
click at [49, 59] on link "Add User" at bounding box center [40, 57] width 22 height 18
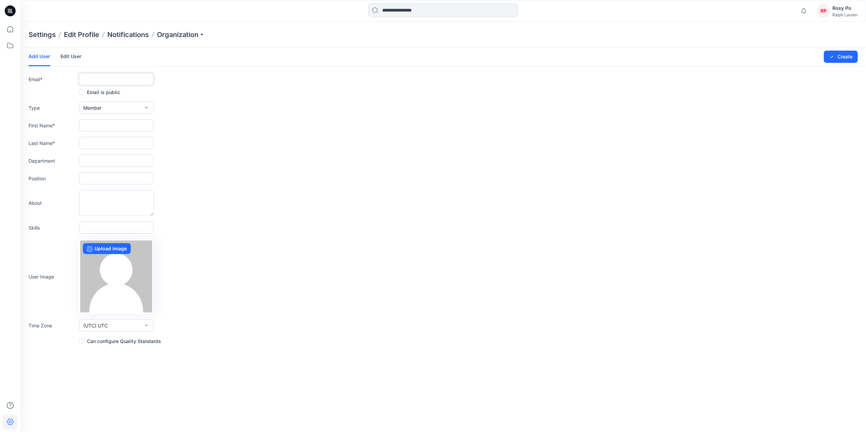
click at [112, 85] on input "text" at bounding box center [116, 79] width 75 height 12
click at [112, 80] on input "text" at bounding box center [116, 79] width 75 height 12
paste input "**********"
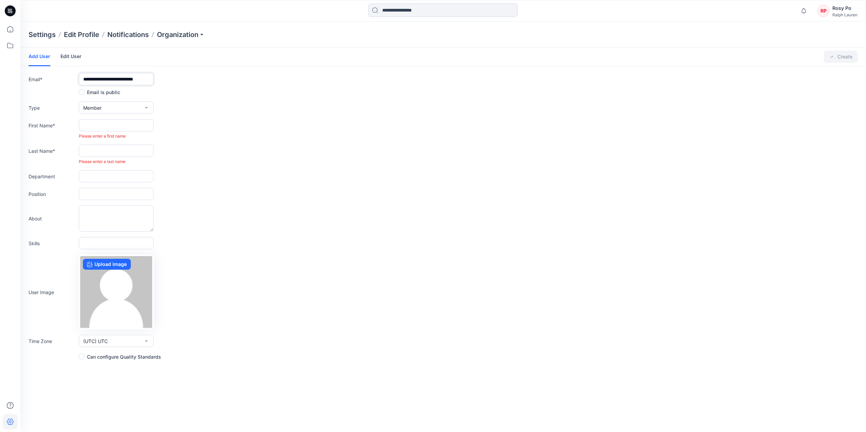
type input "**********"
click at [111, 107] on button "Member" at bounding box center [116, 108] width 75 height 12
click at [253, 117] on form "**********" at bounding box center [443, 204] width 846 height 313
click at [96, 130] on input "text" at bounding box center [116, 125] width 75 height 12
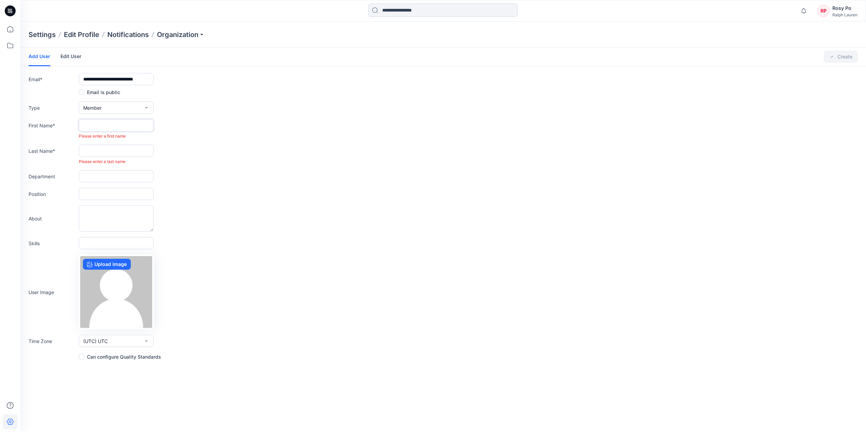
paste input "**********"
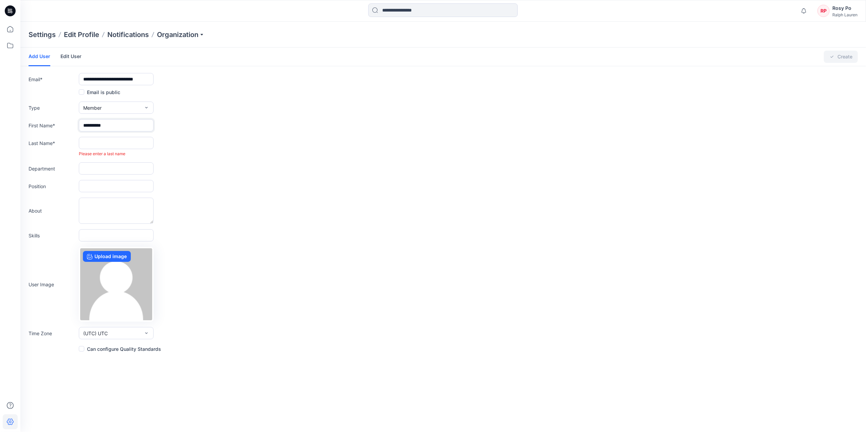
type input "**********"
click at [90, 154] on span "Please enter a last name" at bounding box center [102, 153] width 47 height 5
click at [93, 142] on input "text" at bounding box center [116, 143] width 75 height 12
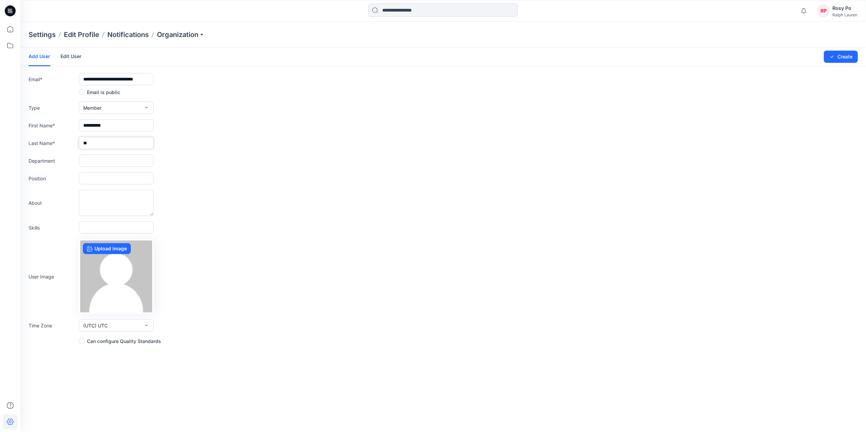
type input "*"
type input "**"
click at [206, 146] on div "Last Name * **" at bounding box center [443, 143] width 829 height 12
click at [124, 330] on button "(UTC) UTC" at bounding box center [116, 325] width 75 height 12
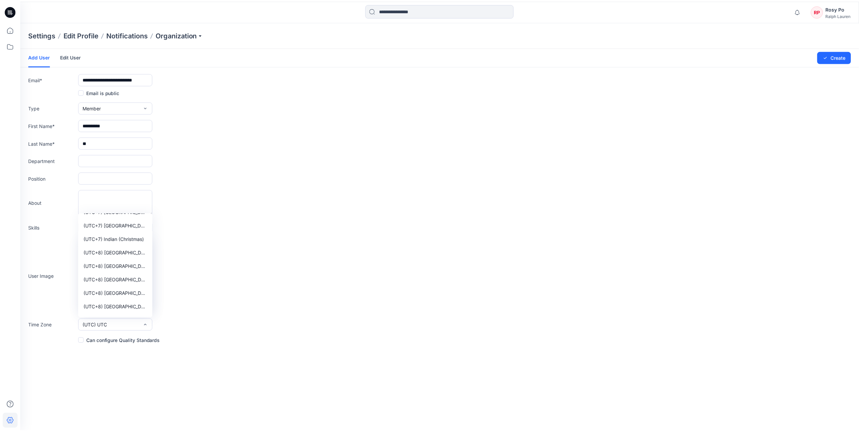
scroll to position [5032, 0]
click at [124, 233] on span "(UTC+8) Asia (Hong Kong)" at bounding box center [116, 230] width 64 height 7
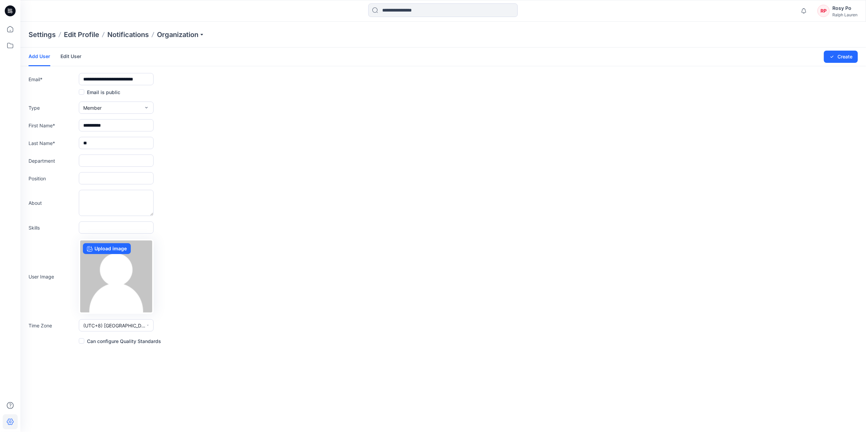
click at [268, 266] on div "User Image Upload image" at bounding box center [443, 276] width 829 height 75
click at [691, 57] on button "Create" at bounding box center [841, 57] width 34 height 12
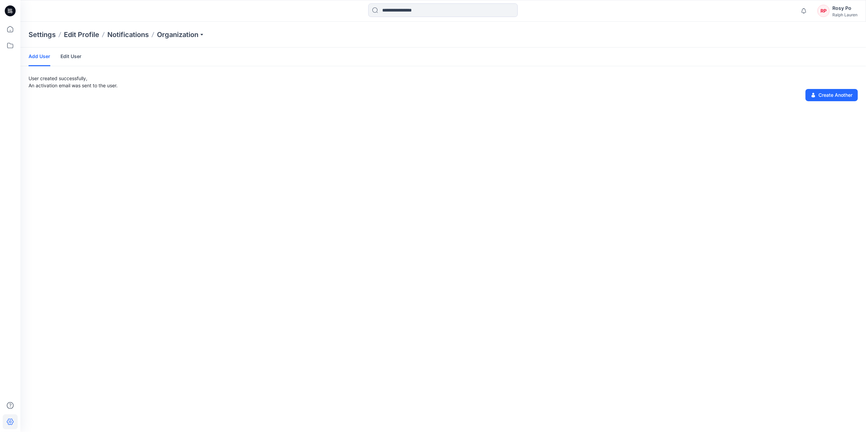
click at [67, 54] on link "Edit User" at bounding box center [70, 57] width 21 height 18
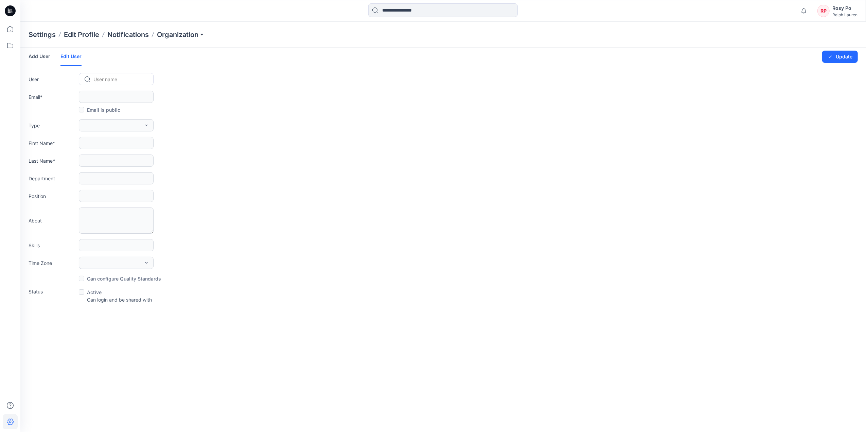
click at [114, 77] on div at bounding box center [120, 79] width 54 height 8
type input "***"
click at [124, 108] on div "NT Natalie Tsin" at bounding box center [116, 108] width 75 height 15
type input "**********"
type input "*******"
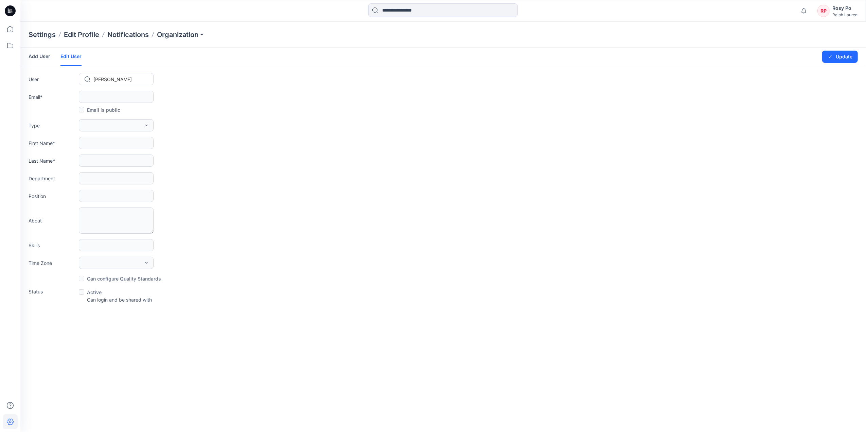
type input "****"
type input "**"
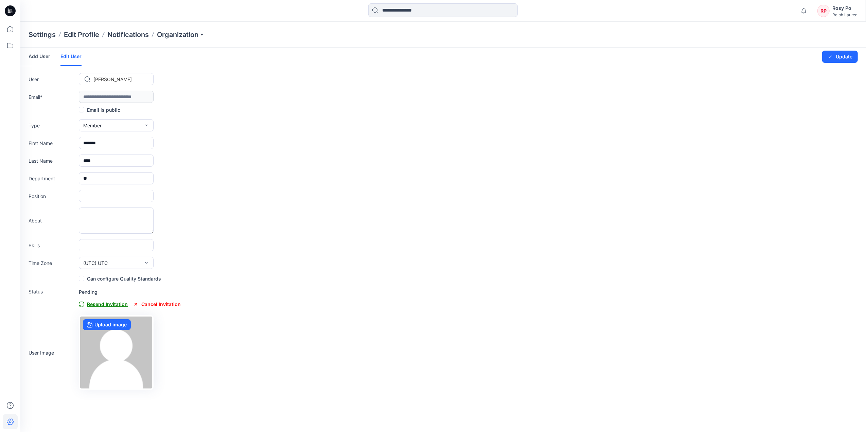
click at [102, 304] on span "Resend Invitation" at bounding box center [103, 304] width 49 height 8
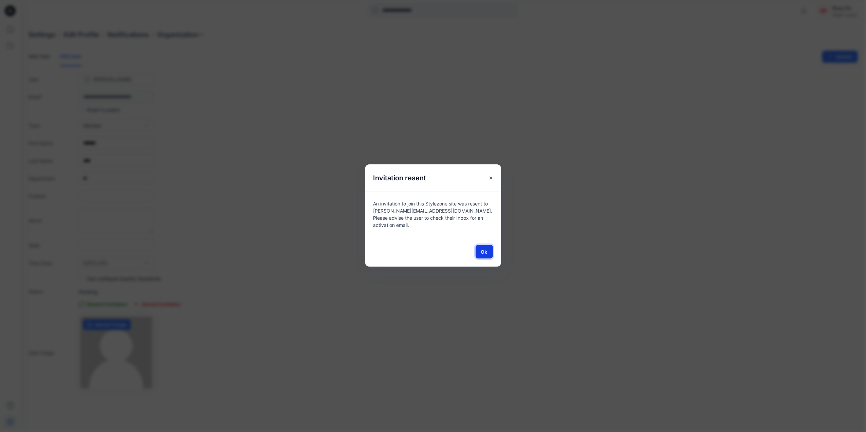
click at [487, 249] on span "Ok" at bounding box center [484, 251] width 6 height 7
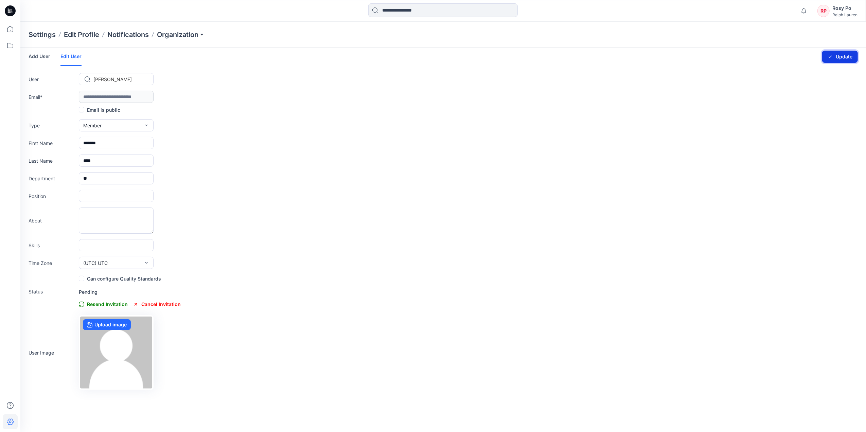
click at [691, 60] on button "Update" at bounding box center [840, 57] width 36 height 12
click at [123, 37] on p "Notifications" at bounding box center [127, 35] width 41 height 10
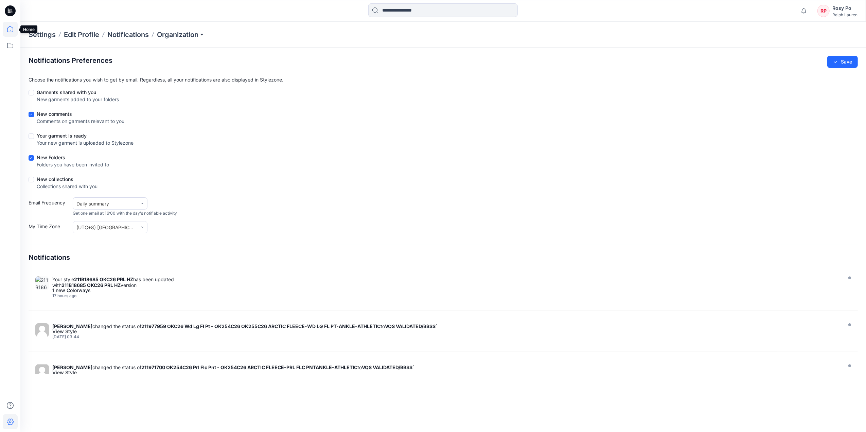
click at [5, 33] on icon at bounding box center [10, 29] width 15 height 15
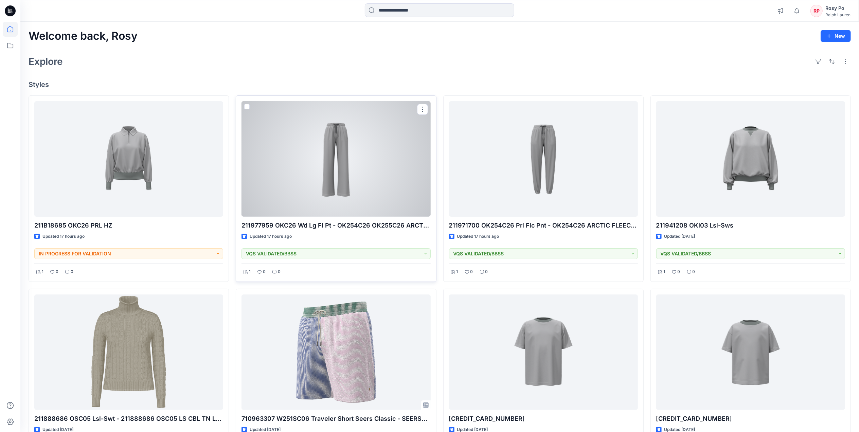
click at [377, 176] on div at bounding box center [336, 158] width 189 height 115
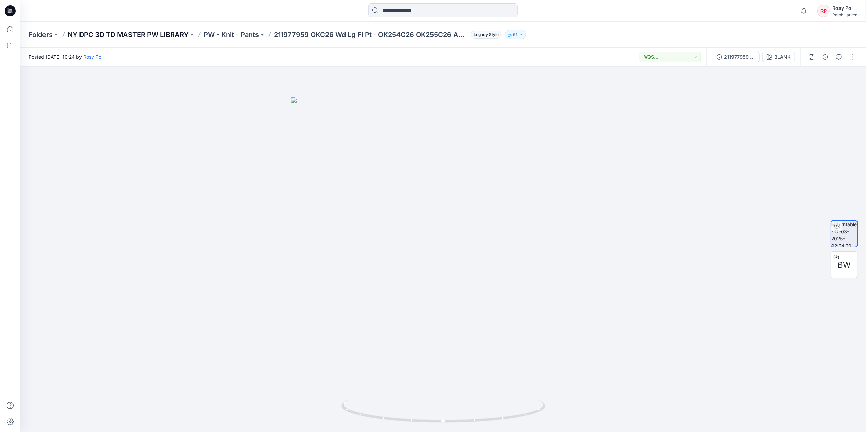
click at [151, 34] on p "NY DPC 3D TD MASTER PW LIBRARY" at bounding box center [128, 35] width 121 height 10
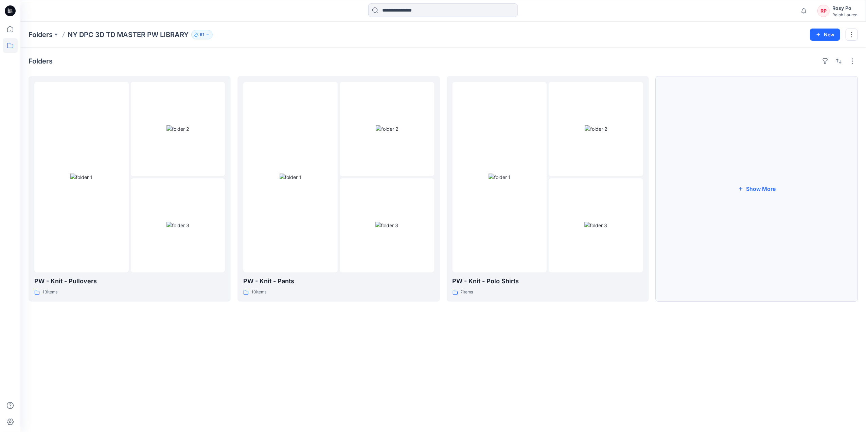
click at [691, 184] on button "Show More" at bounding box center [757, 189] width 202 height 226
click at [43, 35] on p "Folders" at bounding box center [41, 35] width 24 height 10
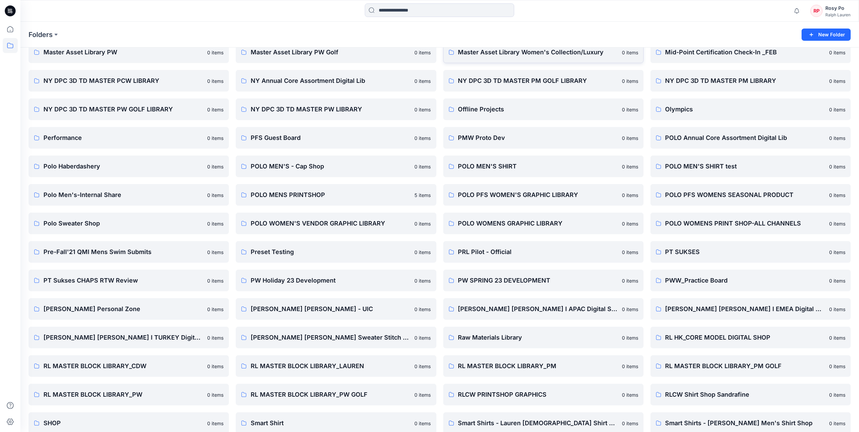
scroll to position [399, 0]
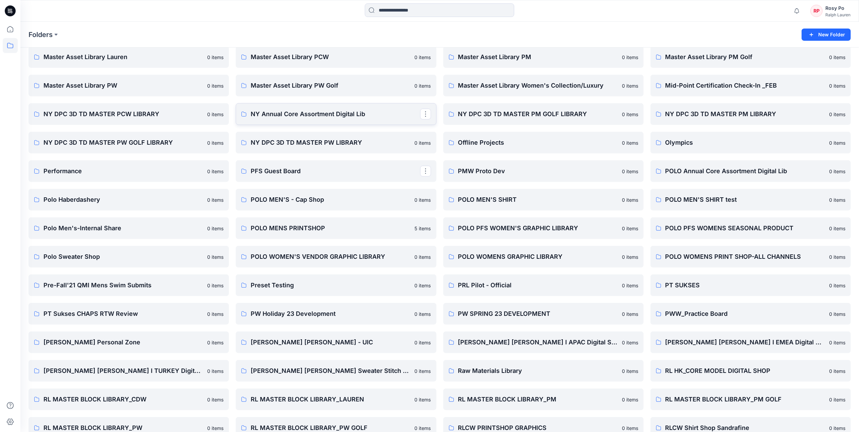
click at [347, 113] on p "NY Annual Core Assortment Digital Lib" at bounding box center [335, 114] width 169 height 10
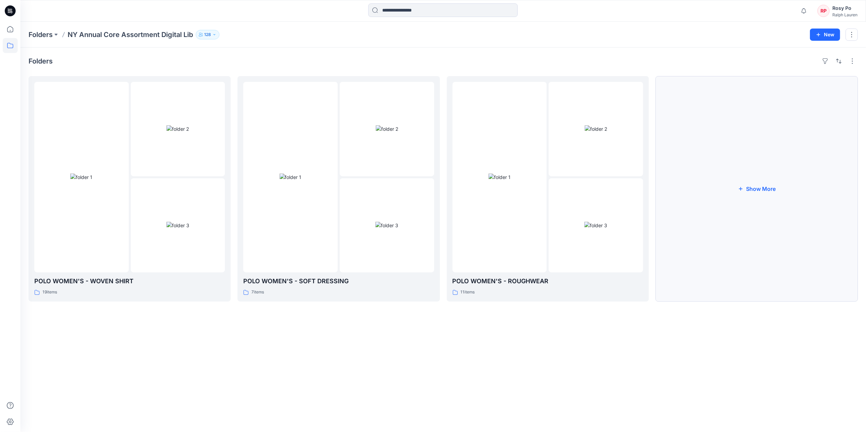
click at [691, 174] on button "Show More" at bounding box center [757, 189] width 202 height 226
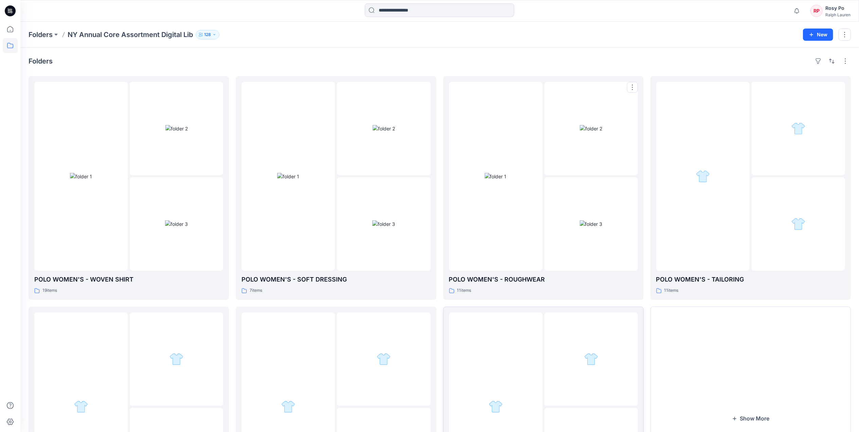
scroll to position [118, 0]
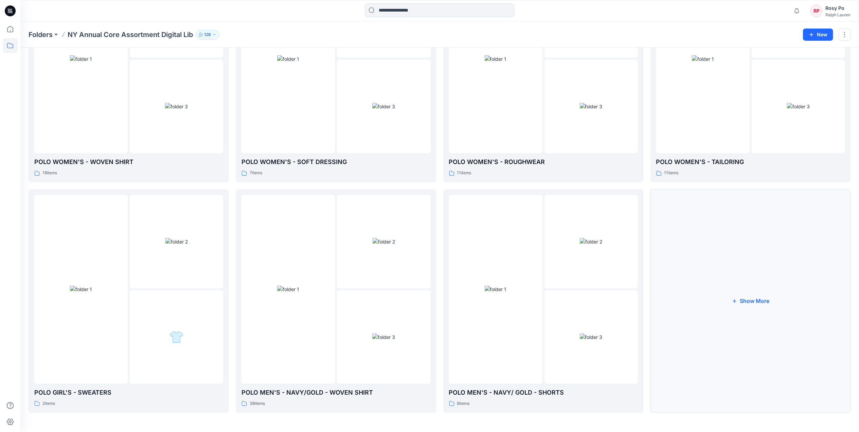
click at [691, 306] on button "Show More" at bounding box center [751, 301] width 200 height 224
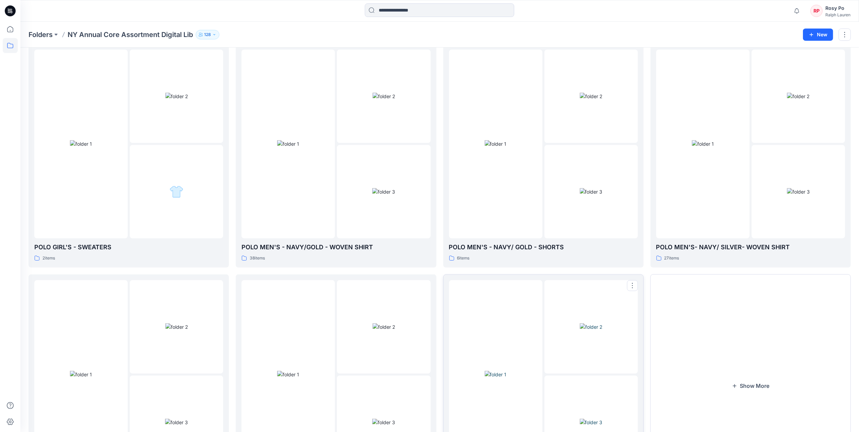
scroll to position [344, 0]
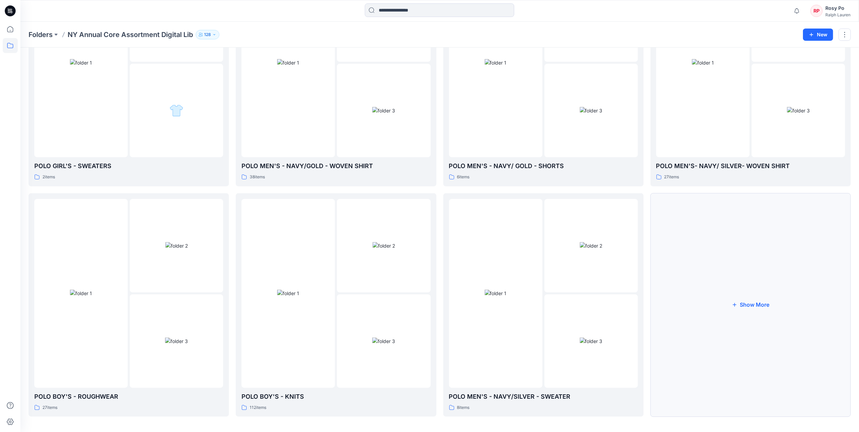
click at [691, 331] on button "Show More" at bounding box center [751, 305] width 200 height 224
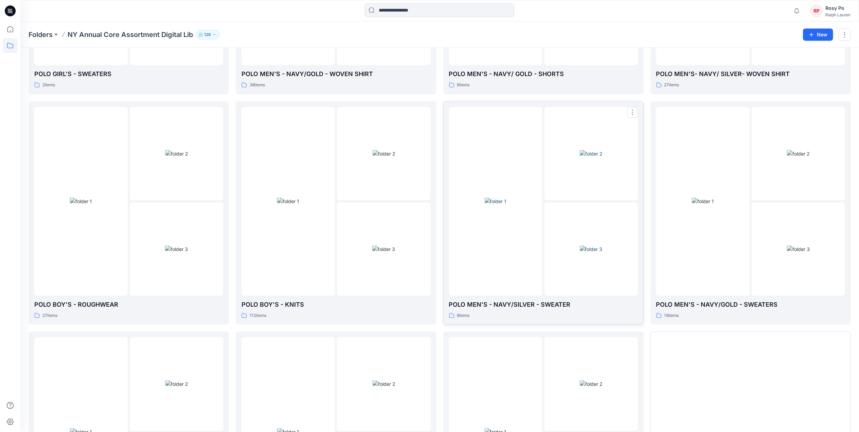
scroll to position [480, 0]
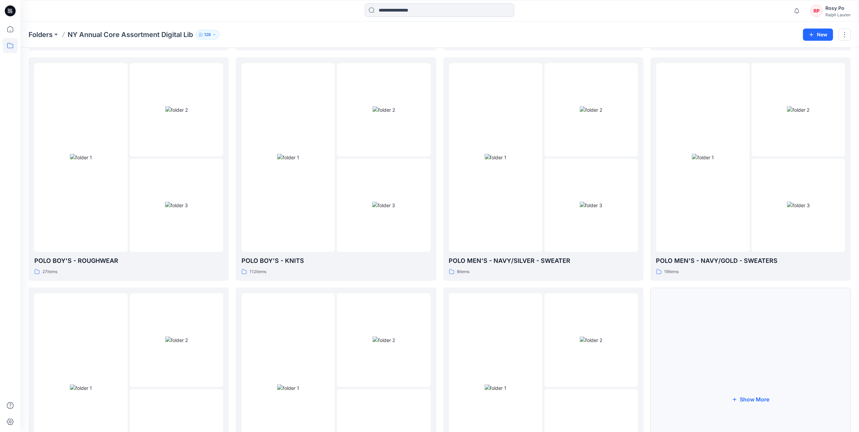
click at [691, 365] on button "Show More" at bounding box center [751, 400] width 200 height 224
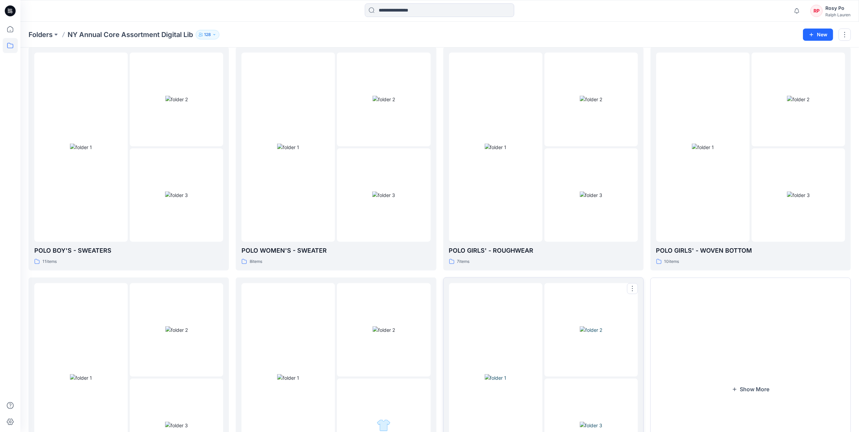
scroll to position [809, 0]
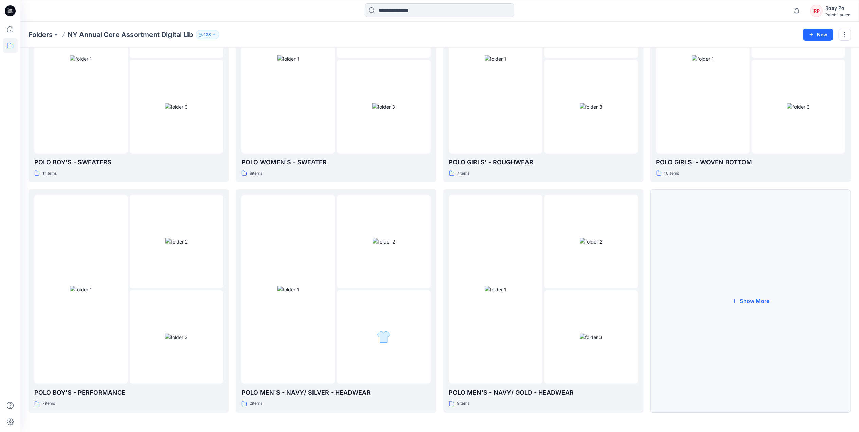
click at [691, 331] on button "Show More" at bounding box center [751, 301] width 200 height 224
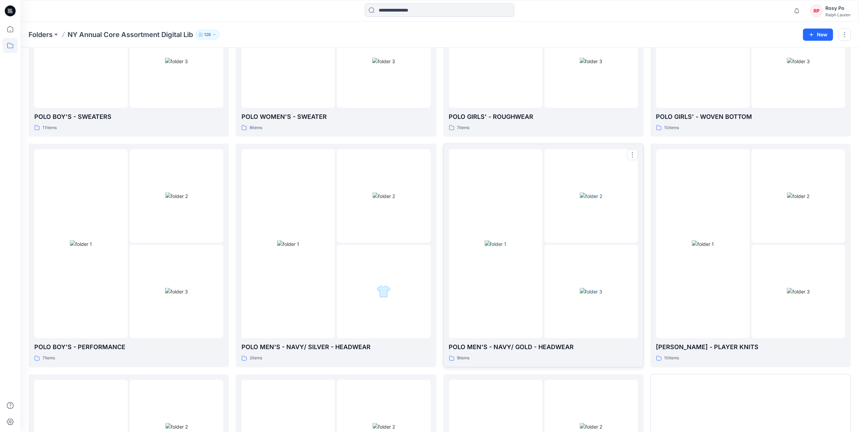
scroll to position [1040, 0]
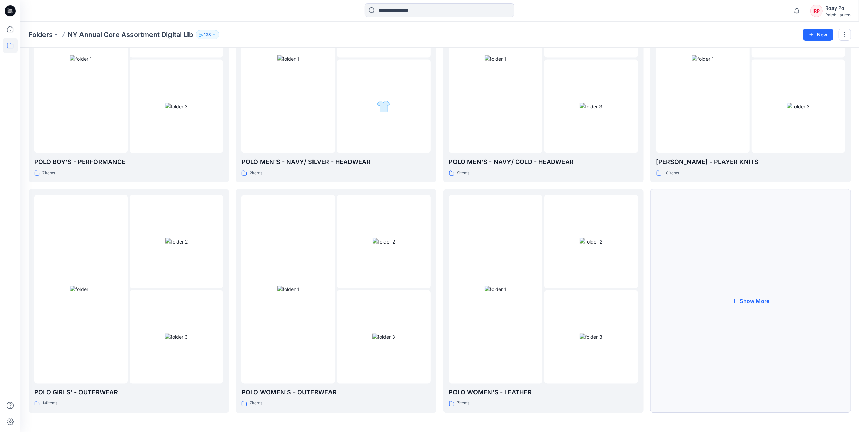
click at [691, 285] on button "Show More" at bounding box center [751, 301] width 200 height 224
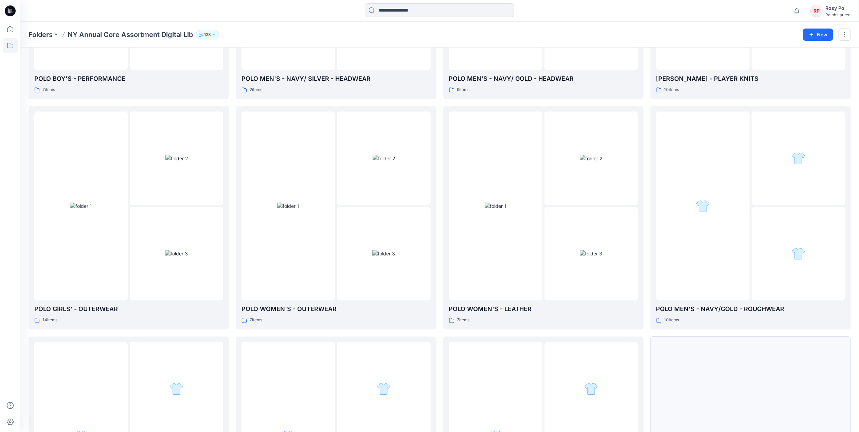
scroll to position [1176, 0]
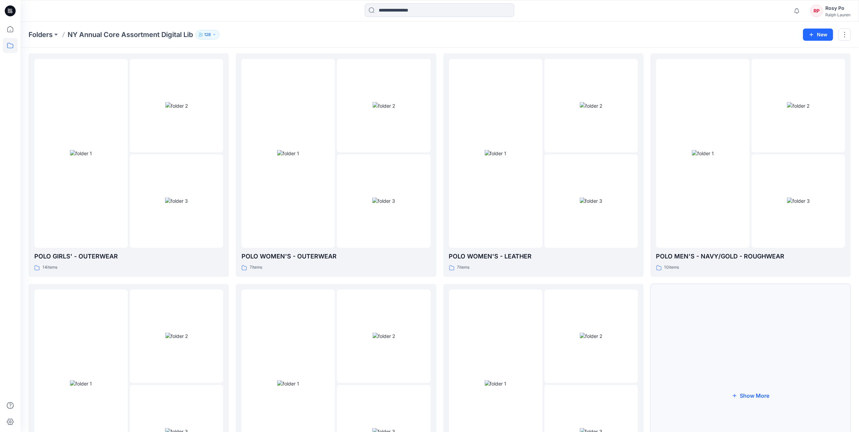
click at [691, 381] on button "Show More" at bounding box center [751, 396] width 200 height 224
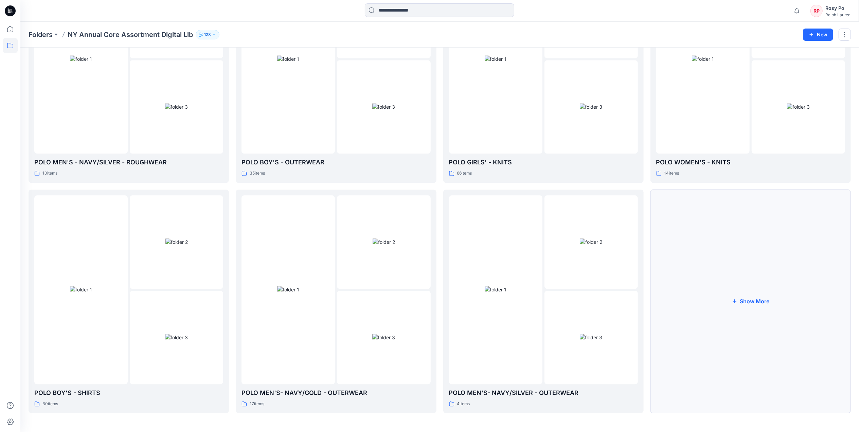
click at [691, 325] on button "Show More" at bounding box center [751, 302] width 200 height 224
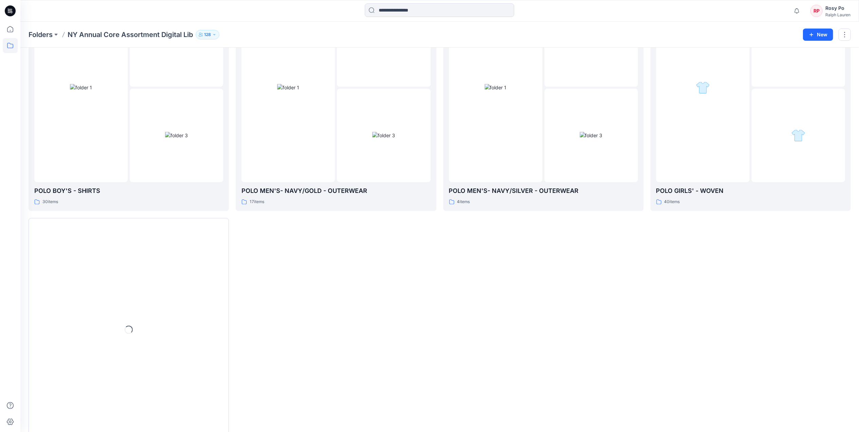
scroll to position [1728, 0]
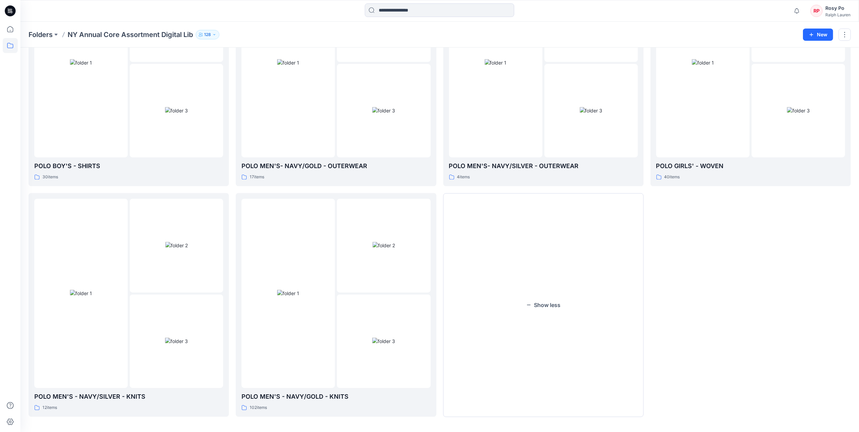
click at [565, 323] on button "Show less" at bounding box center [543, 305] width 200 height 224
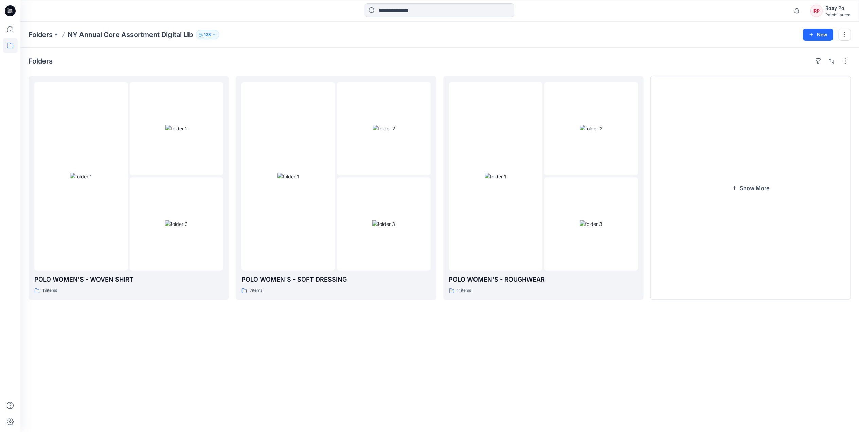
scroll to position [0, 0]
click at [691, 201] on button "Show More" at bounding box center [757, 189] width 202 height 226
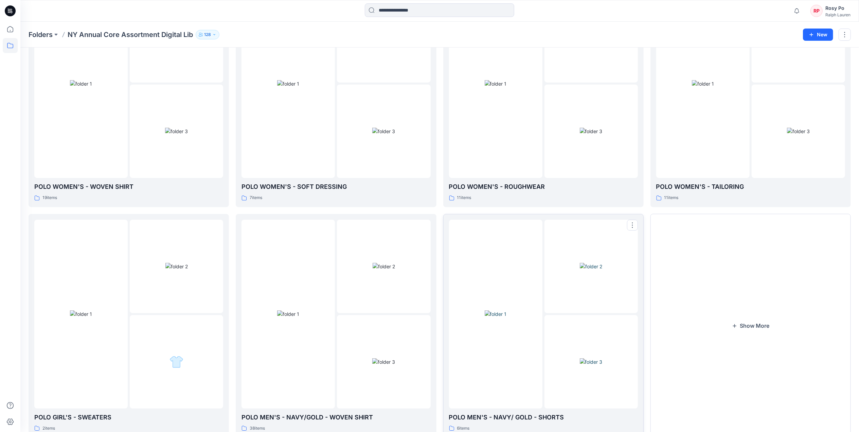
scroll to position [118, 0]
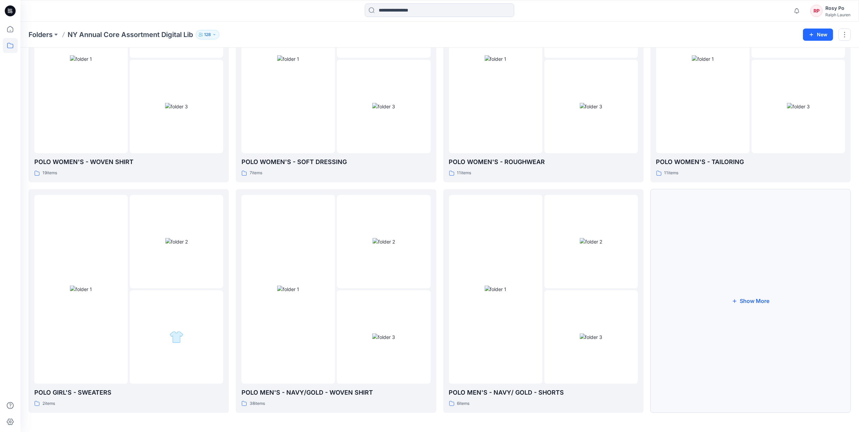
click at [691, 287] on button "Show More" at bounding box center [751, 301] width 200 height 224
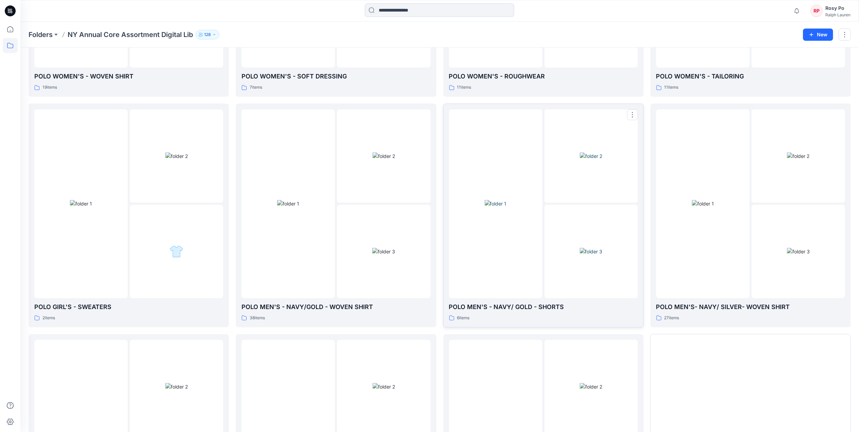
scroll to position [253, 0]
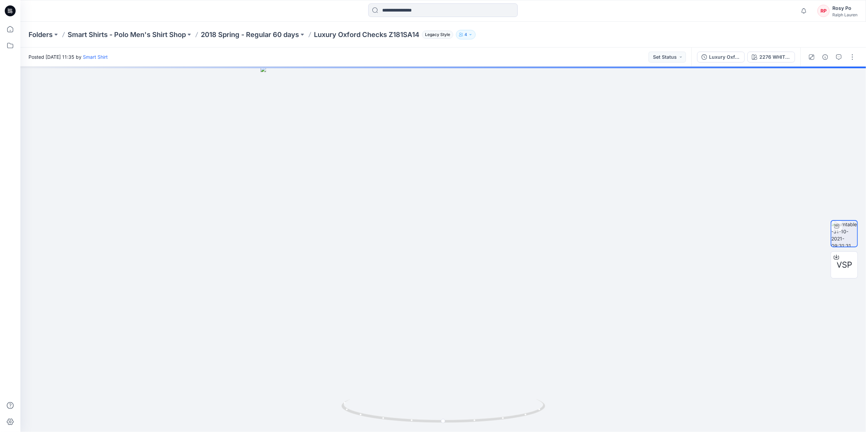
click at [691, 14] on div "Ralph Lauren" at bounding box center [844, 14] width 25 height 5
click at [691, 111] on div "Sign out" at bounding box center [806, 106] width 99 height 13
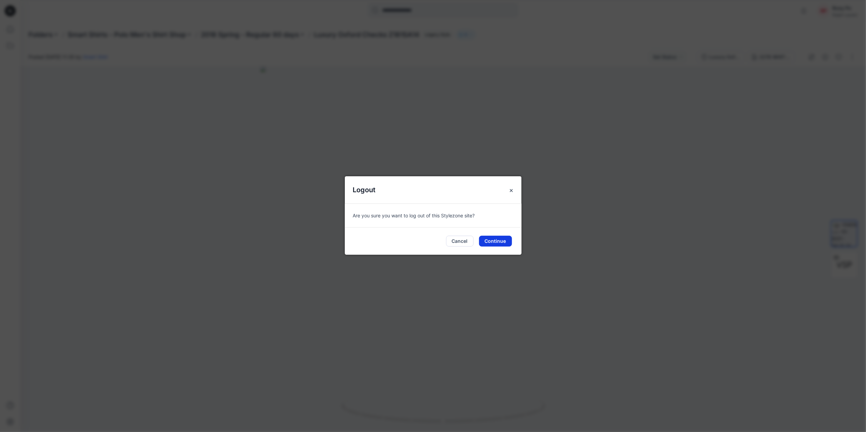
click at [491, 239] on button "Continue" at bounding box center [495, 241] width 33 height 11
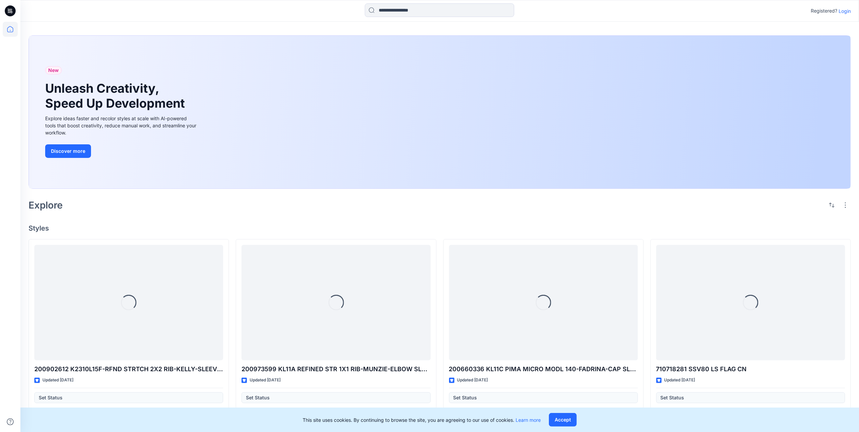
click at [848, 11] on p "Login" at bounding box center [845, 10] width 12 height 7
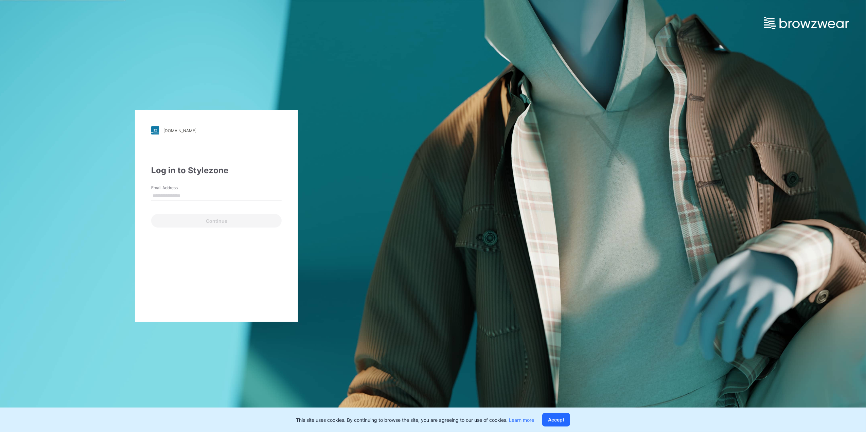
click at [241, 196] on input "Email Address" at bounding box center [216, 196] width 130 height 10
type input "**********"
click at [204, 226] on button "Continue" at bounding box center [216, 221] width 130 height 14
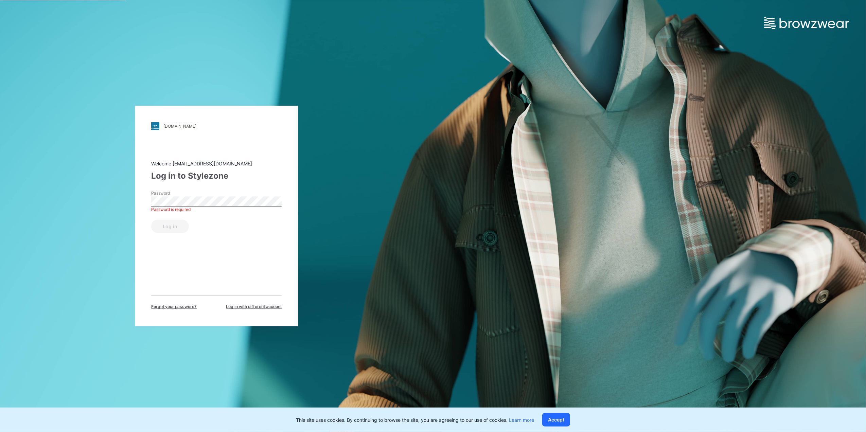
click at [137, 236] on div "[DOMAIN_NAME] Loading... Welcome [EMAIL_ADDRESS][DOMAIN_NAME] Log in to Stylezo…" at bounding box center [216, 216] width 163 height 220
click at [151, 220] on button "Log in" at bounding box center [170, 227] width 38 height 14
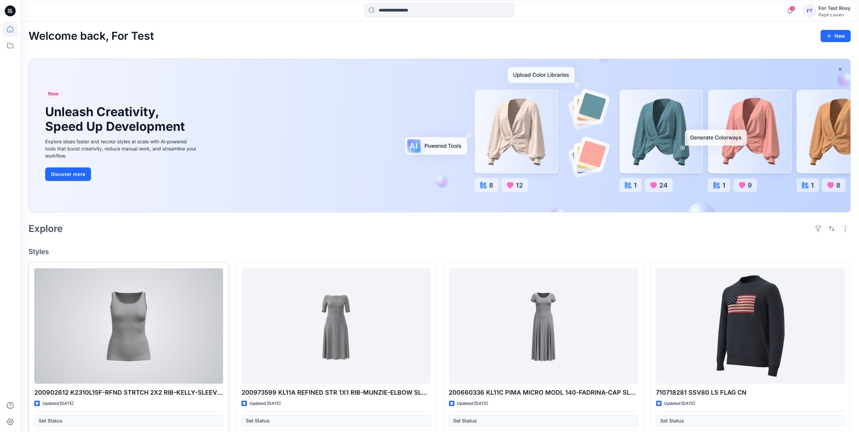
click at [187, 297] on div at bounding box center [128, 325] width 189 height 115
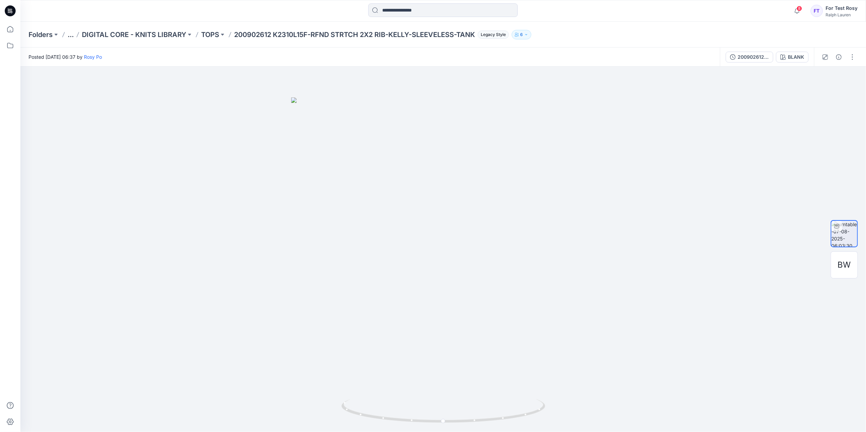
click at [531, 33] on button "6" at bounding box center [522, 35] width 20 height 10
drag, startPoint x: 616, startPoint y: 103, endPoint x: 616, endPoint y: 121, distance: 18.0
click at [616, 121] on div "Browzwear Global Moderator [PERSON_NAME] Contributor [PERSON_NAME] Contributor …" at bounding box center [567, 113] width 102 height 54
drag, startPoint x: 616, startPoint y: 121, endPoint x: 629, endPoint y: 53, distance: 69.6
click at [629, 53] on div "Posted [DATE] 06:37 by [PERSON_NAME]" at bounding box center [369, 57] width 699 height 19
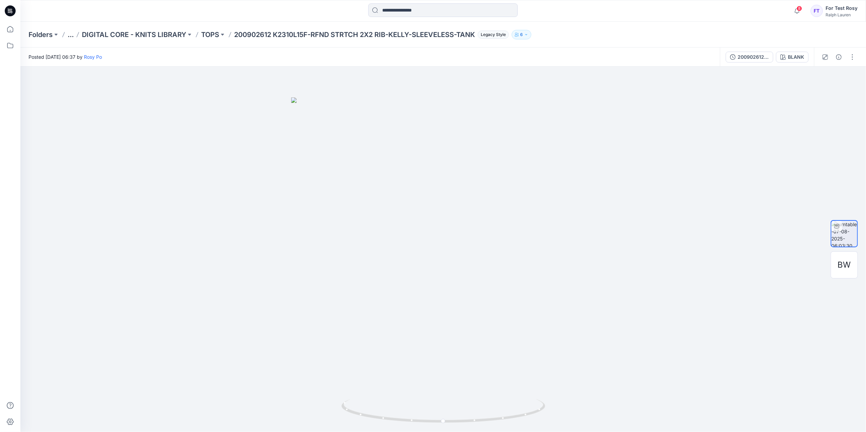
click at [522, 31] on button "6" at bounding box center [522, 35] width 20 height 10
click at [7, 27] on icon at bounding box center [10, 29] width 15 height 15
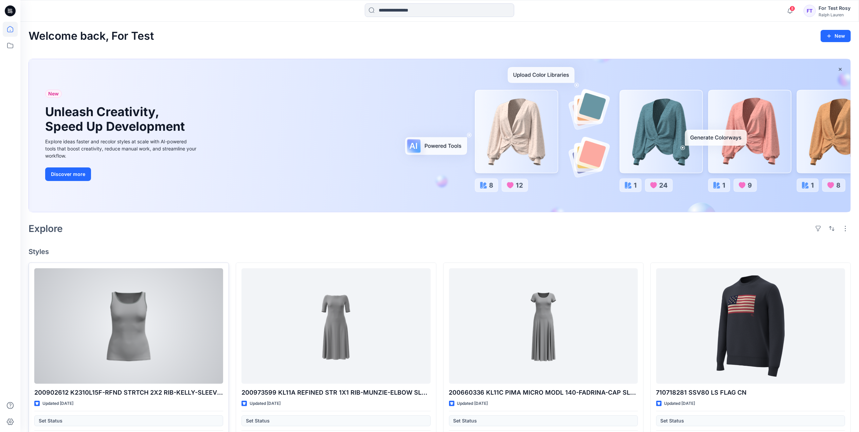
click at [168, 330] on div at bounding box center [128, 325] width 189 height 115
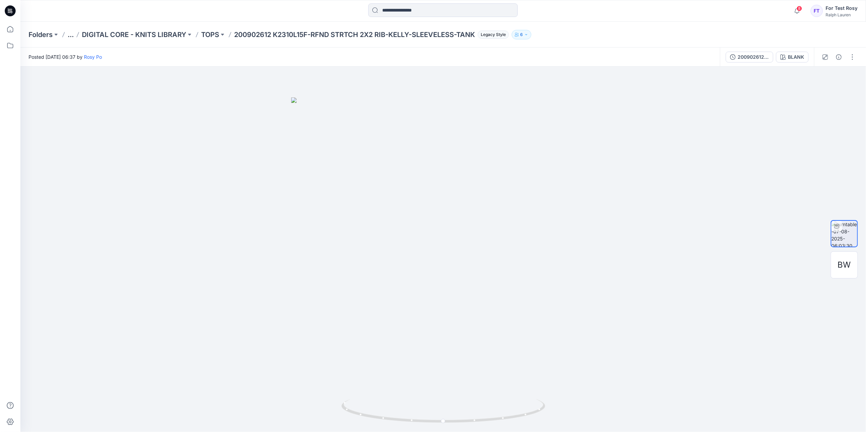
click at [528, 33] on icon "button" at bounding box center [526, 35] width 4 height 4
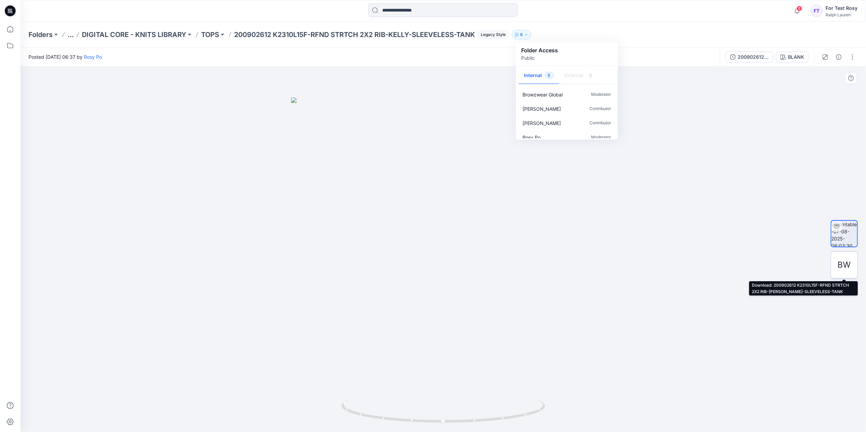
click at [840, 270] on span "BW" at bounding box center [844, 265] width 13 height 12
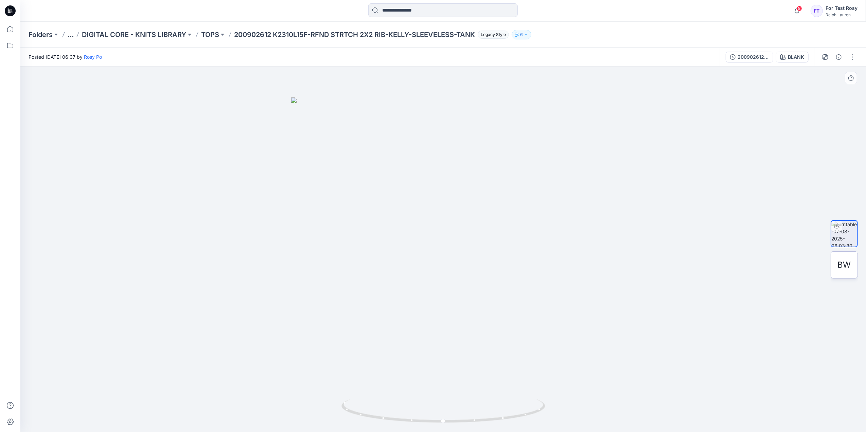
click at [840, 259] on span "BW" at bounding box center [844, 265] width 13 height 12
click at [519, 35] on icon "button" at bounding box center [517, 35] width 4 height 4
click at [591, 26] on div "Folders ... DIGITAL CORE - KNITS LIBRARY TOPS 200902612 K2310L15F-RFND STRTCH 2…" at bounding box center [443, 35] width 846 height 26
click at [838, 15] on div "Ralph Lauren" at bounding box center [841, 14] width 32 height 5
click at [813, 103] on div "Sign out" at bounding box center [806, 106] width 99 height 13
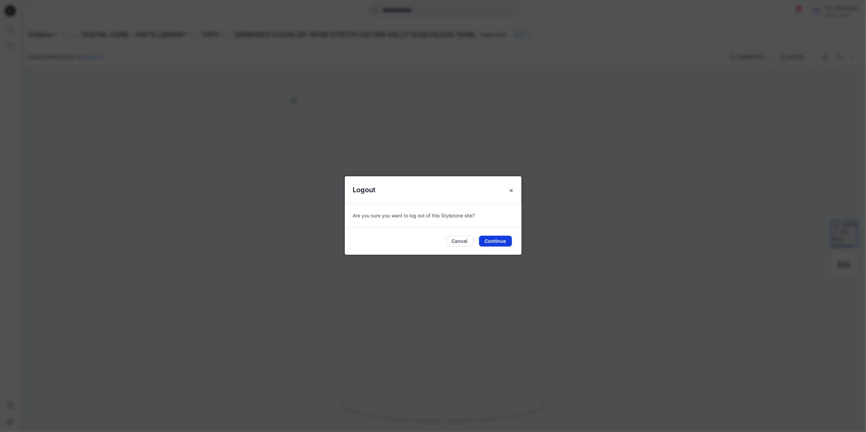
click at [495, 241] on button "Continue" at bounding box center [495, 241] width 33 height 11
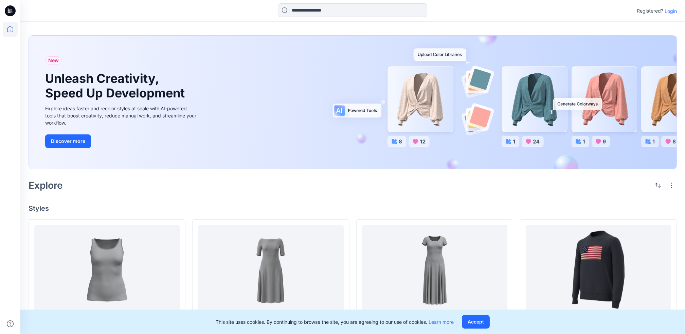
click at [671, 7] on p "Login" at bounding box center [671, 10] width 12 height 7
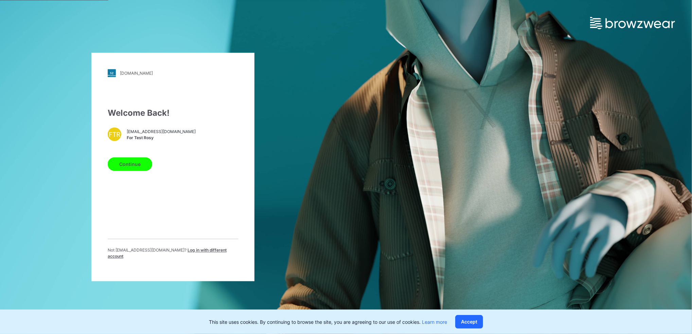
click at [139, 165] on button "Continue" at bounding box center [130, 165] width 45 height 14
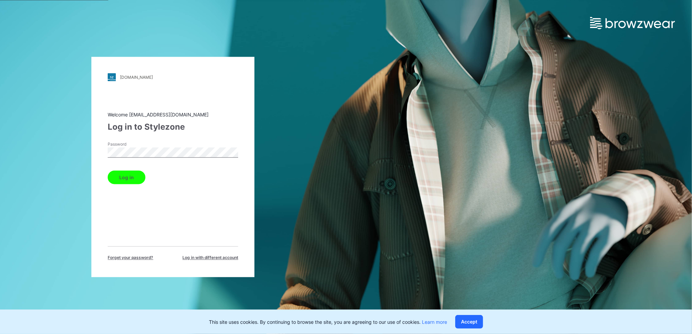
click at [131, 178] on button "Log in" at bounding box center [127, 178] width 38 height 14
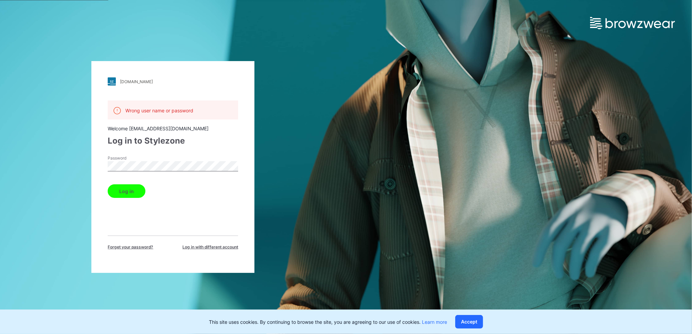
click at [122, 195] on button "Log in" at bounding box center [127, 191] width 38 height 14
click at [130, 192] on button "Log in" at bounding box center [127, 191] width 38 height 14
click at [139, 189] on button "Log in" at bounding box center [127, 191] width 38 height 14
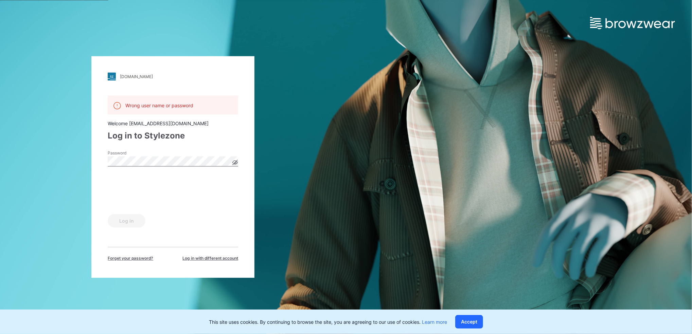
click at [203, 261] on span "Log in with different account" at bounding box center [210, 259] width 56 height 6
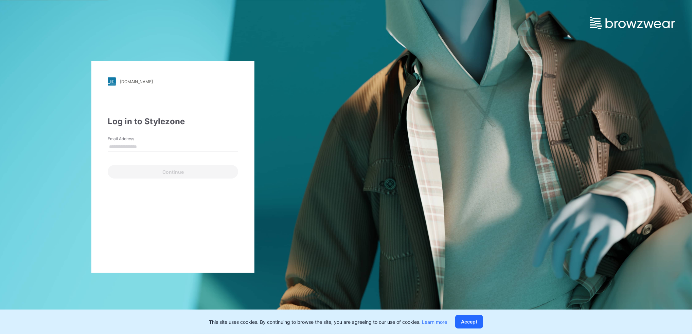
click at [151, 150] on input "Email Address" at bounding box center [173, 147] width 130 height 10
type input "**********"
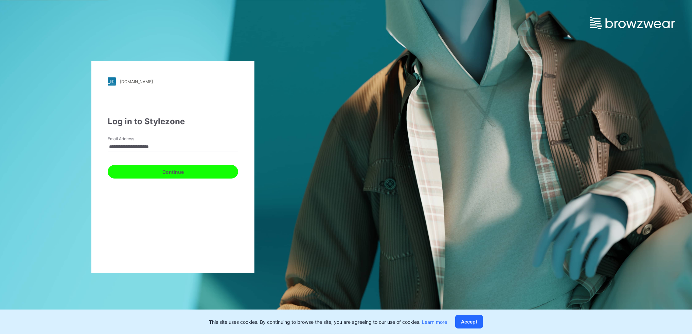
click at [173, 171] on button "Continue" at bounding box center [173, 172] width 130 height 14
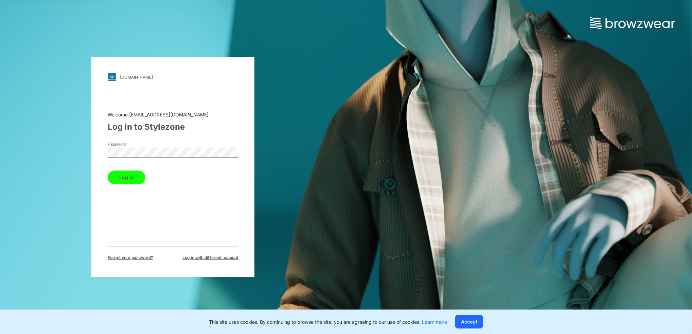
click at [125, 180] on button "Log in" at bounding box center [127, 178] width 38 height 14
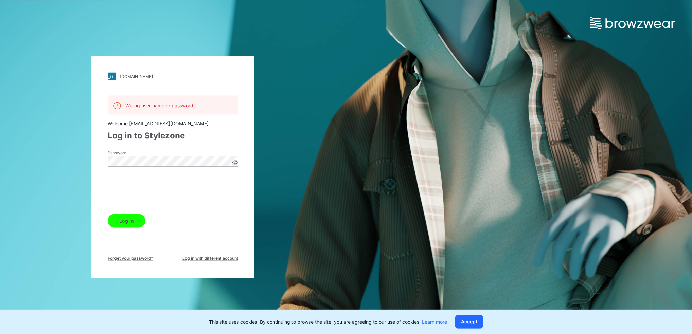
click at [123, 221] on button "Log in" at bounding box center [127, 221] width 38 height 14
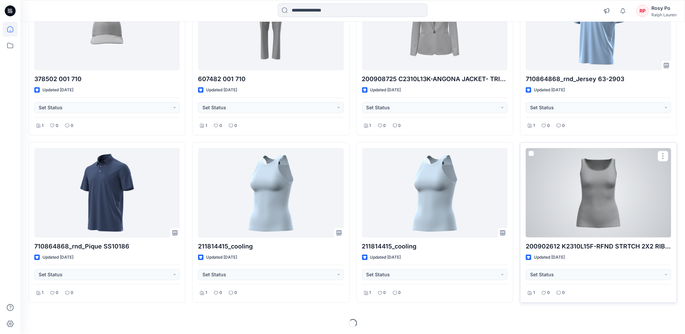
scroll to position [791, 0]
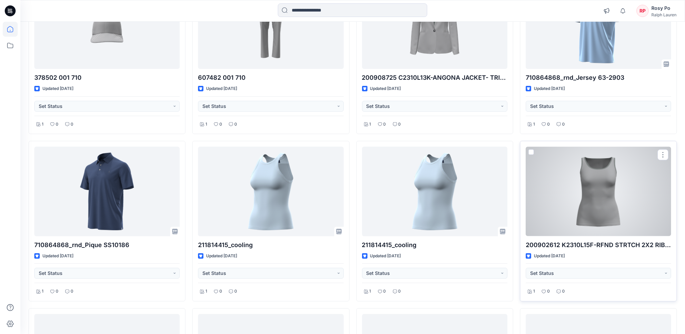
click at [611, 221] on div at bounding box center [598, 191] width 145 height 89
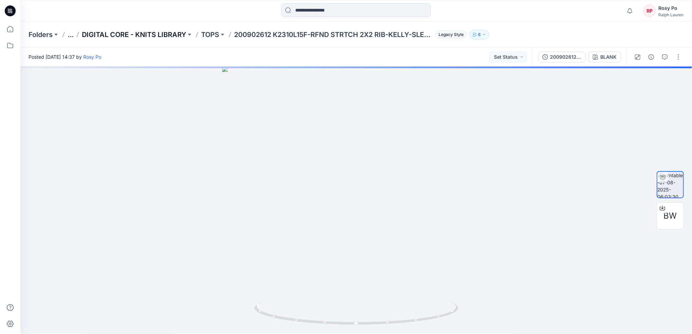
click at [166, 33] on p "DIGITAL CORE - KNITS LIBRARY" at bounding box center [134, 35] width 104 height 10
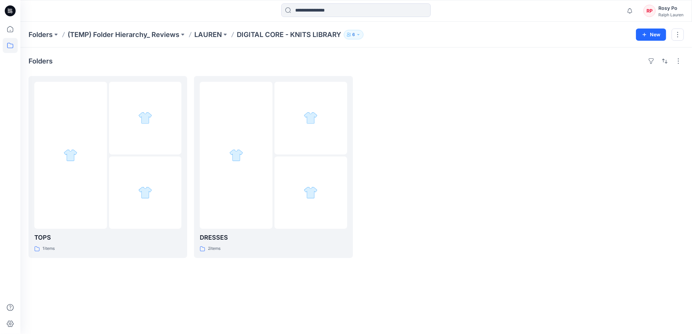
click at [352, 32] on button "6" at bounding box center [354, 35] width 20 height 10
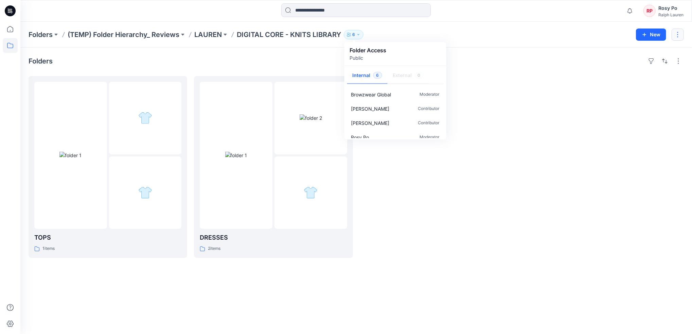
click at [678, 35] on button "button" at bounding box center [678, 35] width 12 height 12
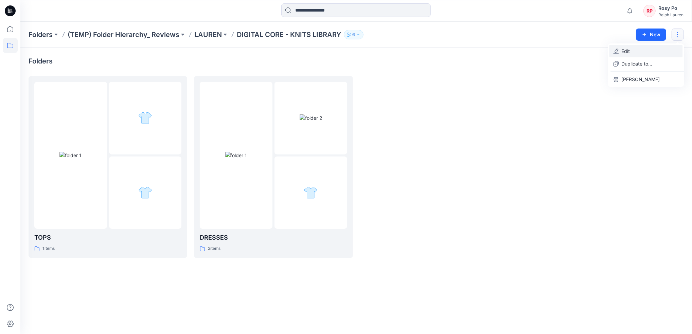
click at [649, 52] on button "Edit" at bounding box center [645, 51] width 73 height 13
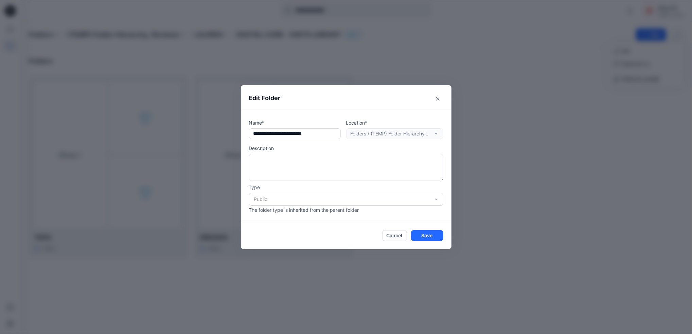
click at [380, 201] on div "Public" at bounding box center [346, 199] width 194 height 13
click at [434, 197] on div "Public" at bounding box center [346, 199] width 194 height 13
click at [437, 194] on div "Public" at bounding box center [346, 199] width 194 height 13
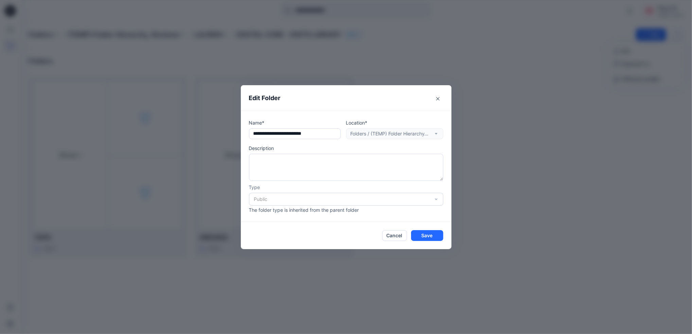
drag, startPoint x: 437, startPoint y: 194, endPoint x: 435, endPoint y: 198, distance: 3.5
click at [436, 196] on div "Public" at bounding box center [346, 199] width 194 height 13
click at [435, 100] on button "Close" at bounding box center [437, 98] width 11 height 11
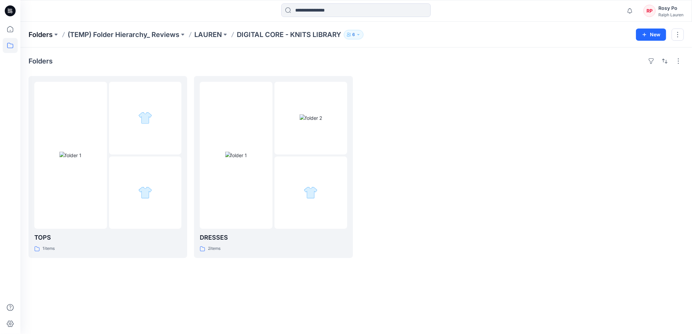
click at [40, 32] on p "Folders" at bounding box center [41, 35] width 24 height 10
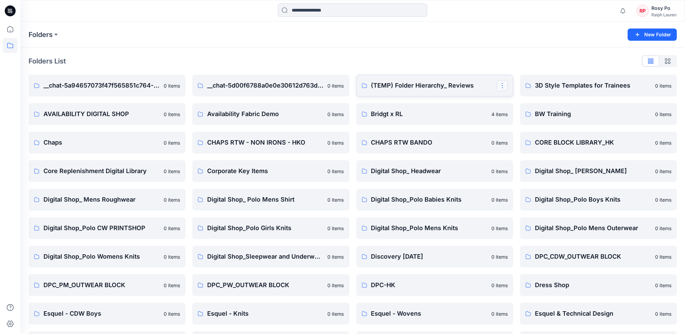
click at [505, 85] on button "button" at bounding box center [502, 85] width 11 height 11
click at [520, 102] on button "Edit" at bounding box center [534, 101] width 73 height 13
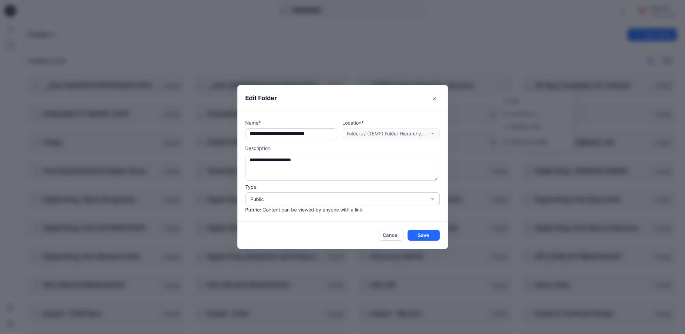
click at [356, 205] on div "Public" at bounding box center [343, 199] width 194 height 13
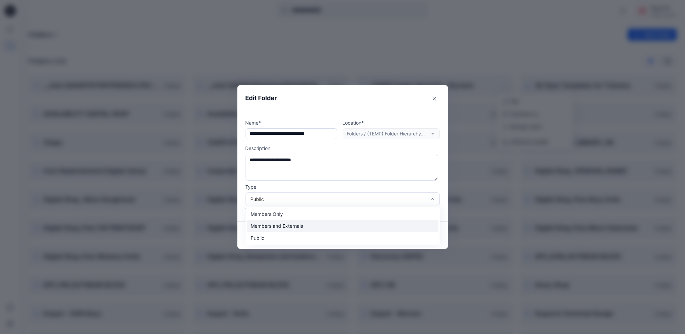
click at [351, 224] on div "Members and Externals" at bounding box center [343, 226] width 192 height 12
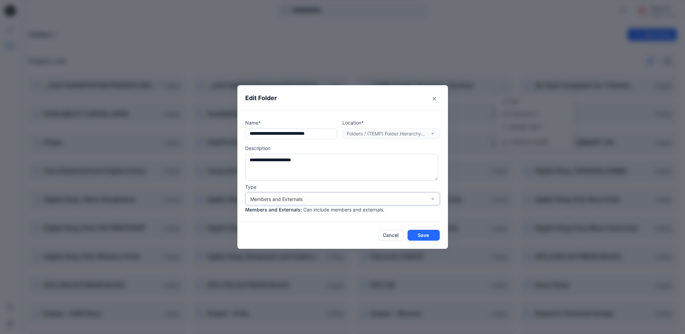
click at [360, 198] on div "Members and Externals" at bounding box center [339, 199] width 176 height 7
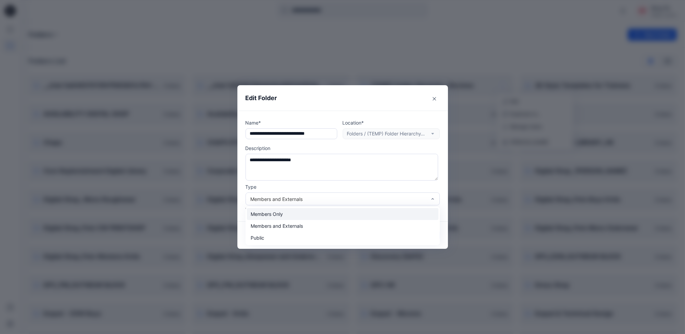
click at [351, 211] on div "Members Only" at bounding box center [343, 214] width 192 height 12
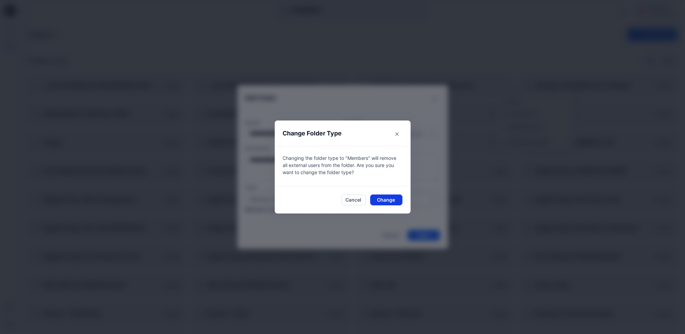
click at [381, 201] on button "Change" at bounding box center [386, 200] width 32 height 11
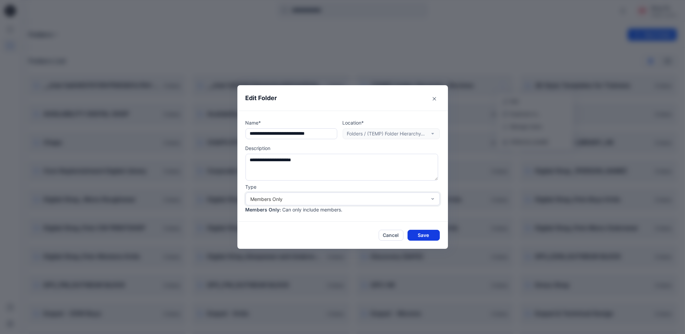
click at [430, 234] on button "Save" at bounding box center [424, 235] width 32 height 11
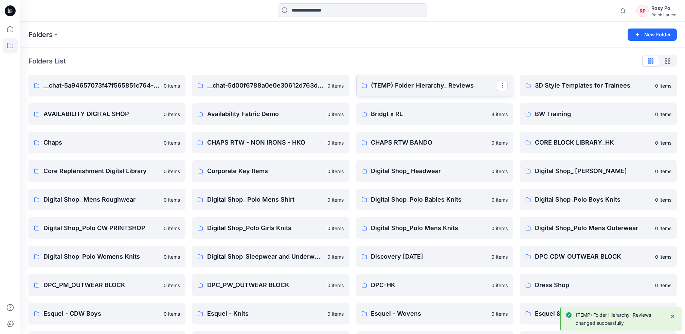
click at [433, 85] on p "(TEMP) Folder Hierarchy_ Reviews" at bounding box center [434, 86] width 126 height 10
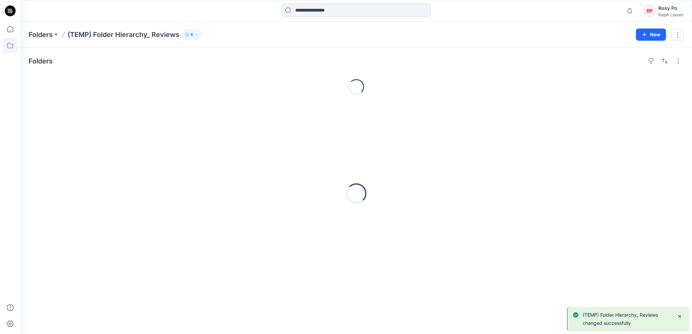
click at [195, 33] on icon "button" at bounding box center [197, 35] width 4 height 4
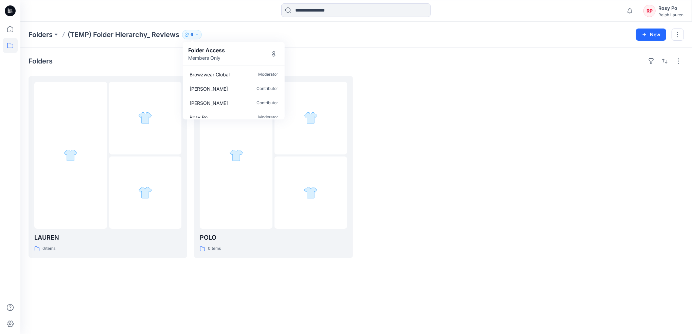
click at [341, 59] on div "Folders" at bounding box center [356, 61] width 655 height 11
click at [429, 202] on div at bounding box center [439, 167] width 159 height 182
click at [195, 37] on button "6" at bounding box center [192, 35] width 20 height 10
click at [226, 31] on div "Folders (TEMP) Folder Hierarchy_ Reviews 6 Folder Access Members Only Browzwear…" at bounding box center [330, 35] width 602 height 10
drag, startPoint x: 641, startPoint y: 213, endPoint x: 627, endPoint y: 207, distance: 15.8
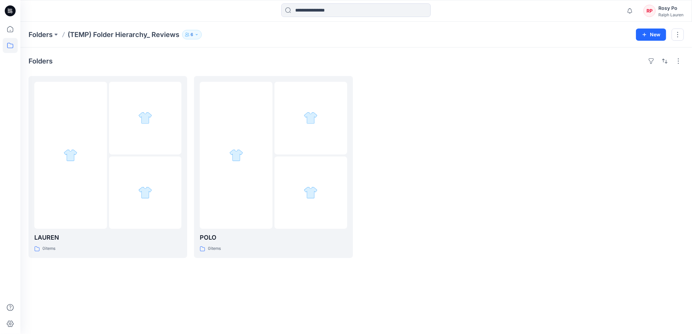
click at [640, 210] on div at bounding box center [604, 167] width 159 height 182
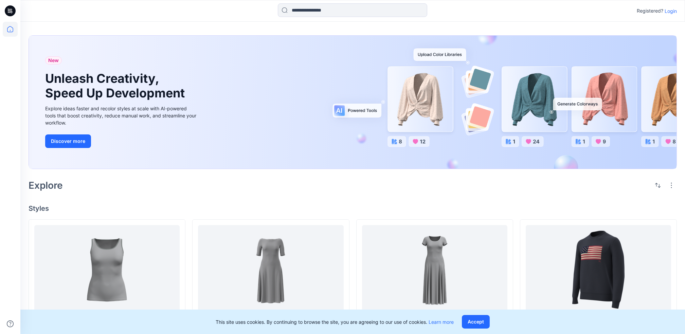
click at [673, 13] on p "Login" at bounding box center [671, 10] width 12 height 7
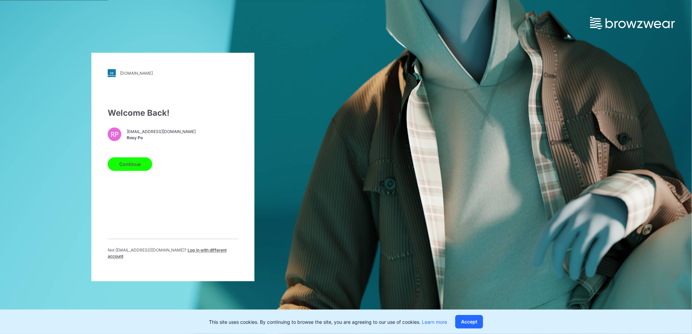
click at [141, 170] on button "Continue" at bounding box center [130, 165] width 45 height 14
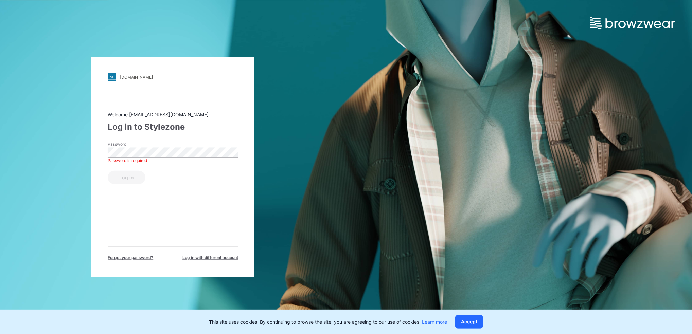
click at [184, 130] on div "Log in to Stylezone" at bounding box center [173, 127] width 130 height 12
click at [135, 257] on span "Forget your password?" at bounding box center [131, 258] width 46 height 6
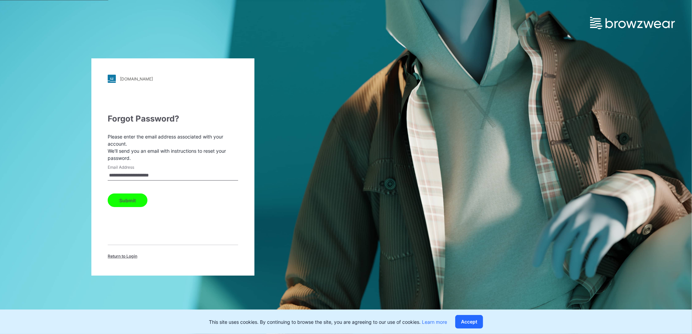
click at [148, 176] on input "**********" at bounding box center [173, 176] width 130 height 10
drag, startPoint x: 101, startPoint y: 231, endPoint x: 114, endPoint y: 260, distance: 31.3
click at [101, 231] on div "**********" at bounding box center [172, 166] width 163 height 217
click at [117, 260] on div "**********" at bounding box center [172, 166] width 163 height 217
click at [118, 257] on span "Return to Login" at bounding box center [123, 256] width 30 height 6
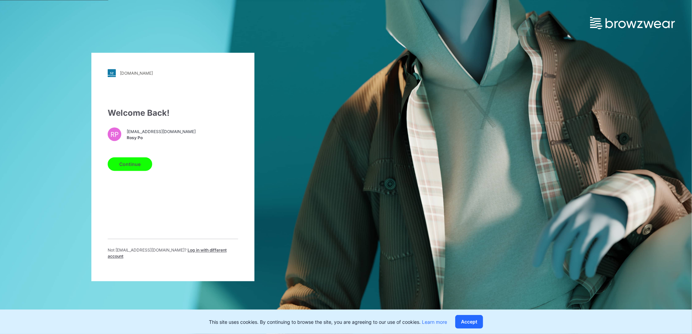
click at [184, 253] on span "Log in with different account" at bounding box center [167, 253] width 119 height 11
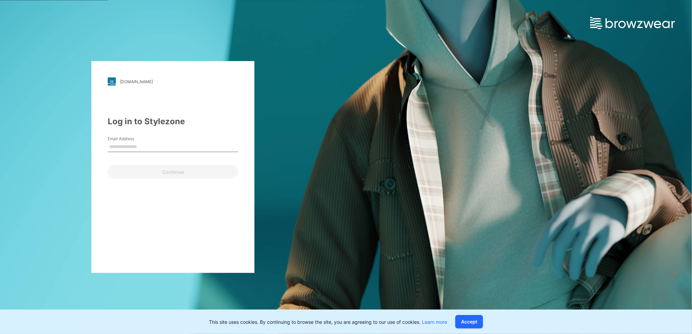
click at [187, 149] on input "Email Address" at bounding box center [173, 147] width 130 height 10
type input "**********"
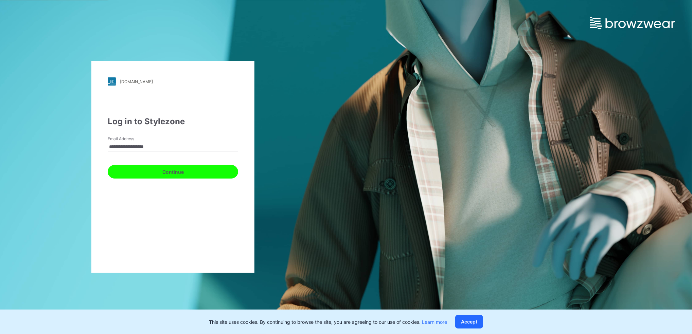
click at [183, 175] on button "Continue" at bounding box center [173, 172] width 130 height 14
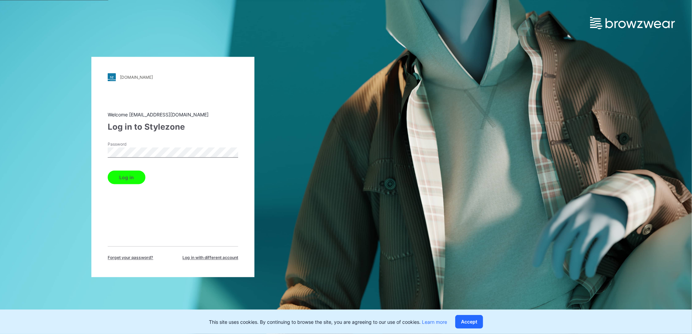
click at [108, 171] on button "Log in" at bounding box center [127, 178] width 38 height 14
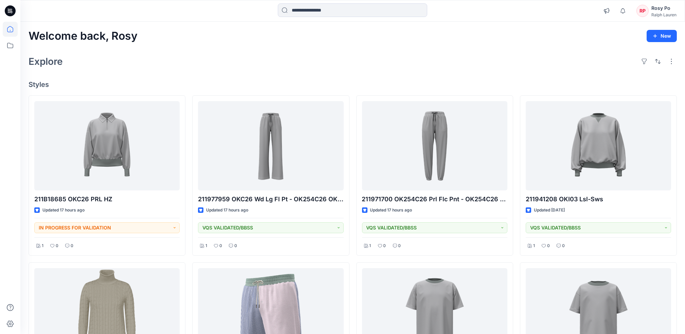
click at [550, 45] on div "Welcome back, Rosy New Explore Styles 211B18685 OKC26 PRL HZ Updated 17 hours a…" at bounding box center [352, 322] width 665 height 601
click at [655, 8] on div "Rosy Po" at bounding box center [664, 8] width 25 height 8
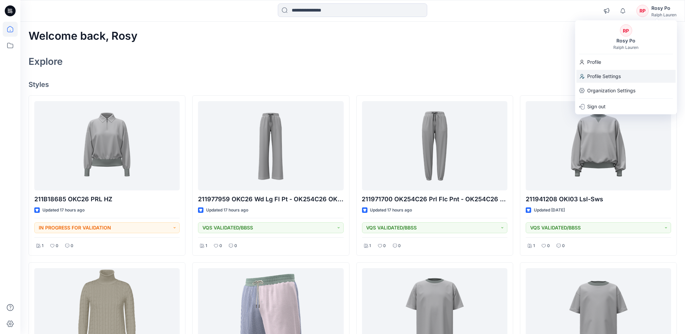
click at [628, 77] on div "Profile Settings" at bounding box center [625, 76] width 99 height 13
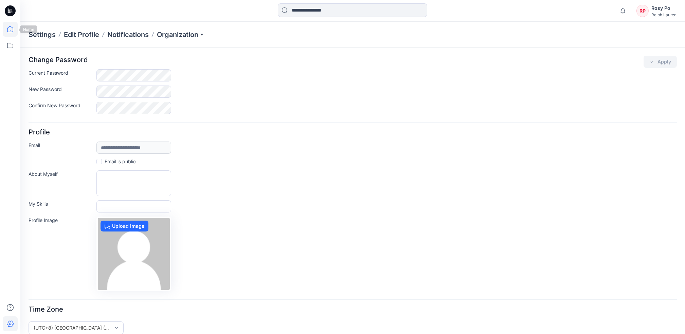
click at [11, 29] on icon at bounding box center [10, 29] width 15 height 15
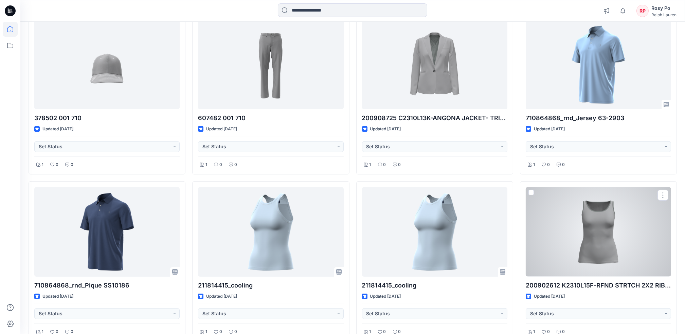
scroll to position [791, 0]
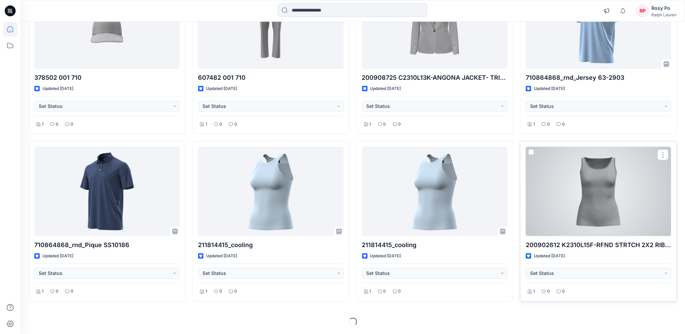
click at [634, 194] on div at bounding box center [598, 191] width 145 height 89
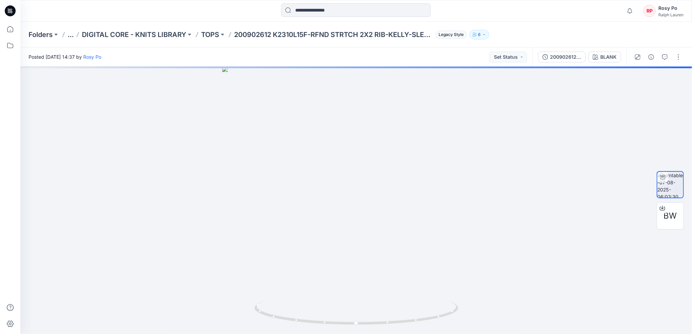
click at [482, 36] on button "6" at bounding box center [479, 35] width 20 height 10
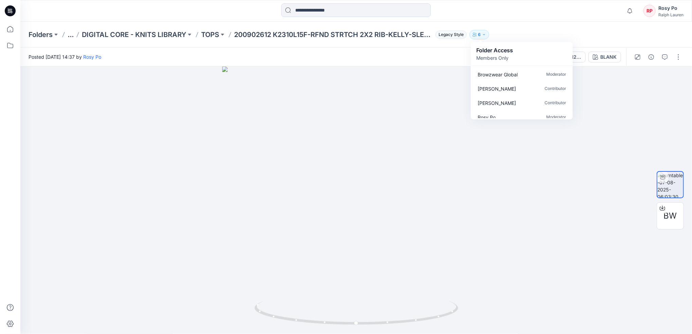
click at [557, 55] on div "Folder Access Members Only" at bounding box center [521, 53] width 91 height 15
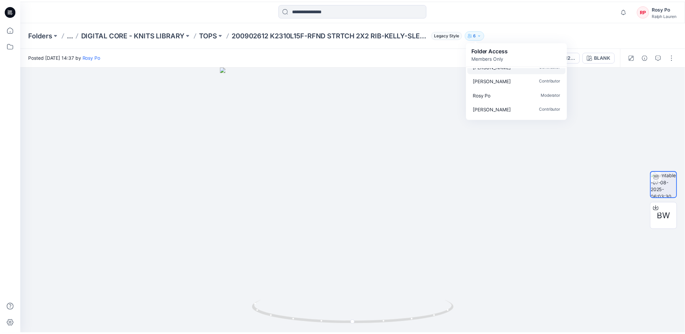
scroll to position [34, 0]
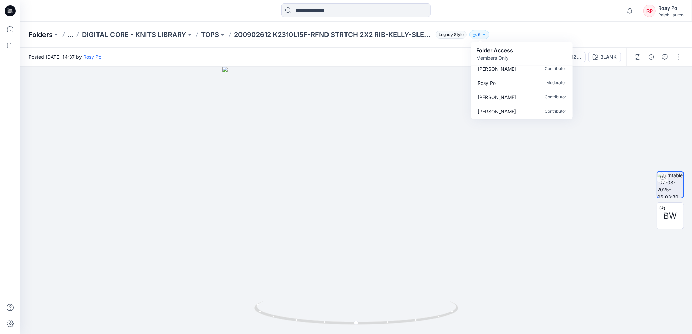
click at [50, 32] on p "Folders" at bounding box center [41, 35] width 24 height 10
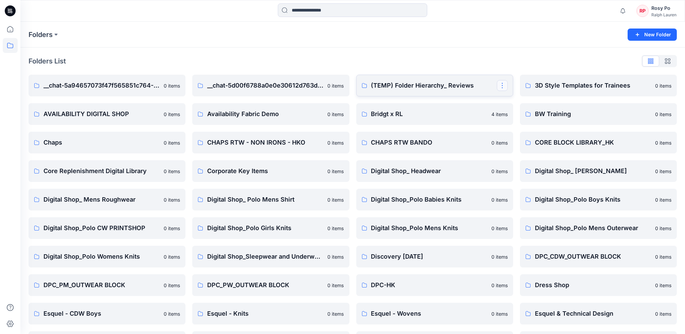
click at [497, 83] on button "button" at bounding box center [502, 85] width 11 height 11
click at [511, 103] on p "Edit" at bounding box center [514, 101] width 8 height 7
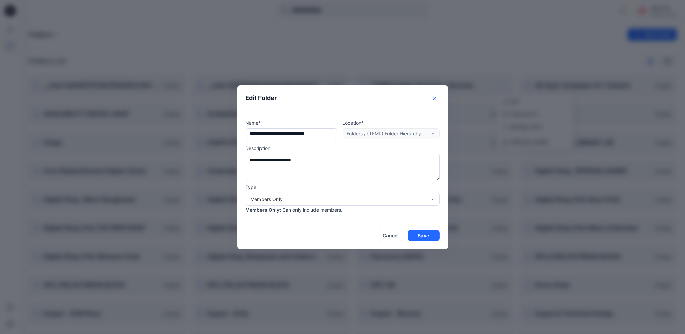
click at [440, 98] on button "Close" at bounding box center [434, 98] width 11 height 11
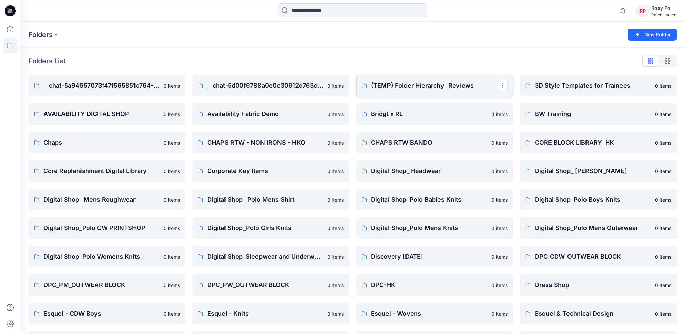
click at [463, 82] on p "(TEMP) Folder Hierarchy_ Reviews" at bounding box center [434, 86] width 126 height 10
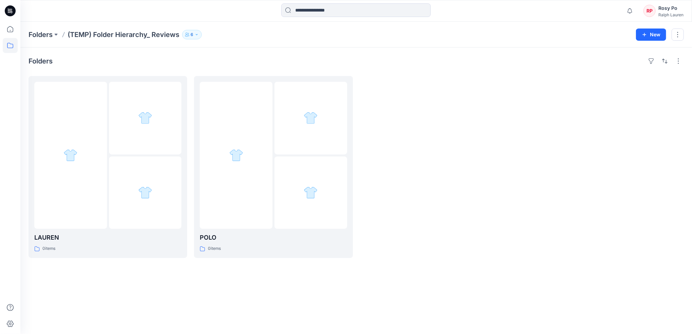
click at [196, 34] on icon "button" at bounding box center [197, 35] width 4 height 4
click at [275, 54] on icon "Manage Users" at bounding box center [273, 53] width 5 height 5
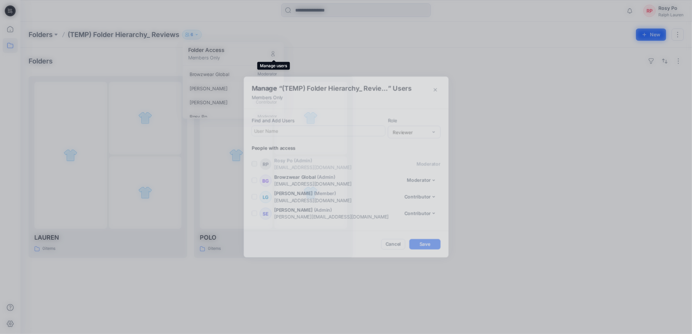
scroll to position [31, 0]
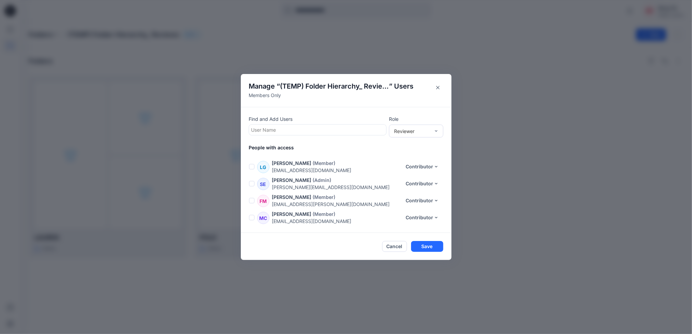
click at [328, 132] on div at bounding box center [317, 130] width 132 height 8
type input "***"
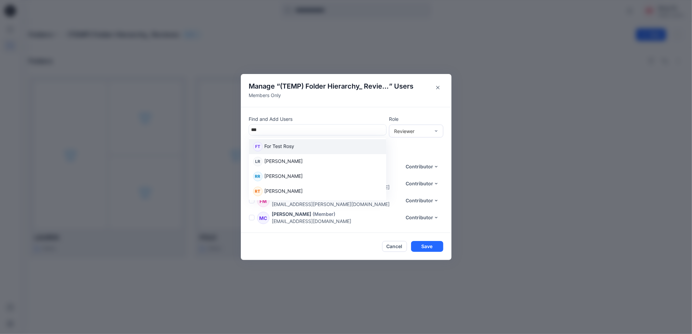
click at [330, 146] on div "FT For Test Rosy" at bounding box center [317, 147] width 129 height 10
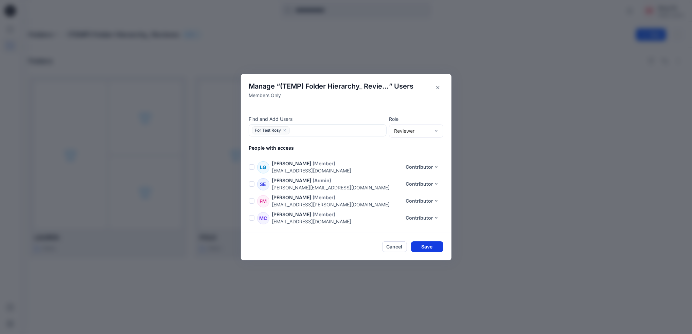
click at [425, 246] on button "Save" at bounding box center [427, 247] width 32 height 11
click at [435, 87] on button "Close" at bounding box center [437, 87] width 11 height 11
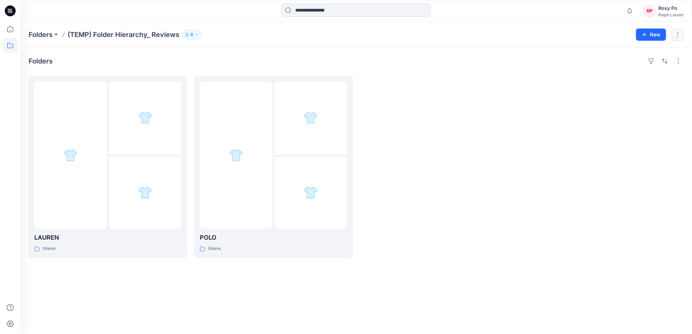
click at [680, 33] on button "button" at bounding box center [678, 35] width 12 height 12
click at [670, 48] on button "Edit" at bounding box center [645, 51] width 73 height 13
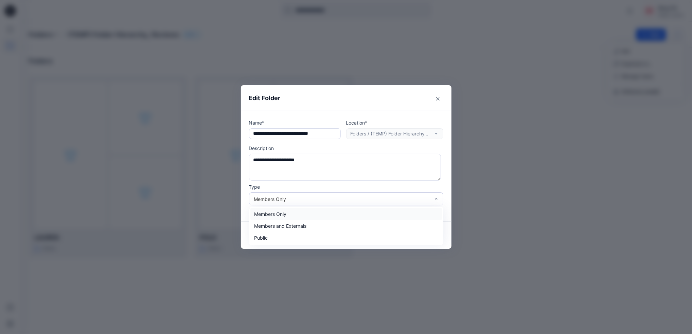
click at [361, 200] on div "Members Only" at bounding box center [342, 199] width 176 height 7
click at [330, 230] on div "Members and Externals" at bounding box center [346, 226] width 192 height 12
click at [433, 232] on button "Save" at bounding box center [427, 235] width 32 height 11
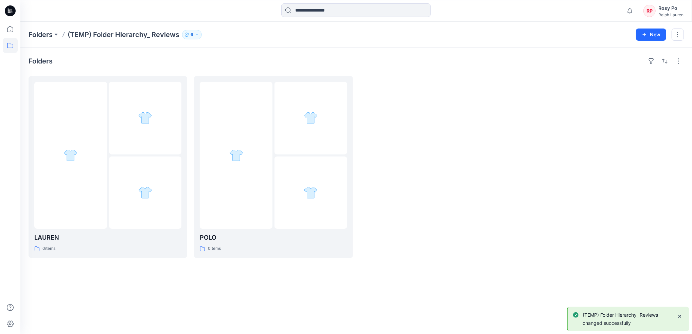
click at [192, 34] on p "6" at bounding box center [192, 34] width 3 height 7
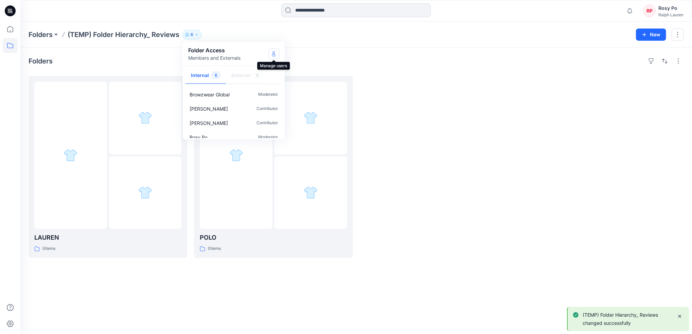
click at [271, 54] on icon "Manage Users" at bounding box center [273, 53] width 5 height 5
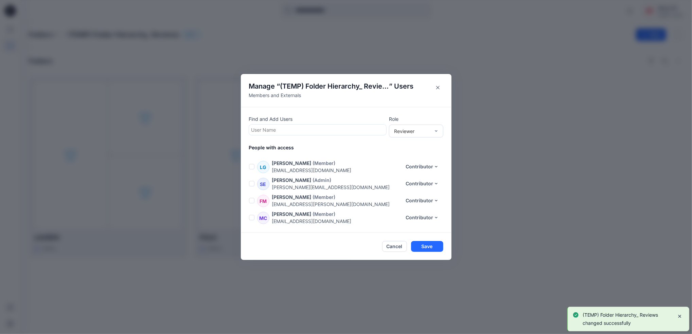
click at [298, 131] on div at bounding box center [317, 130] width 132 height 8
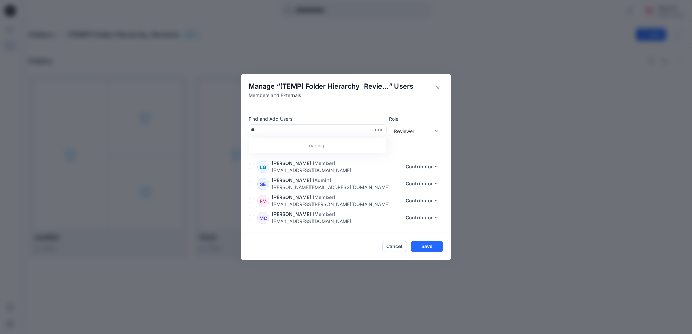
type input "****"
click at [289, 146] on p "For Test Rosy" at bounding box center [280, 147] width 30 height 9
click at [428, 248] on button "Save" at bounding box center [427, 247] width 32 height 11
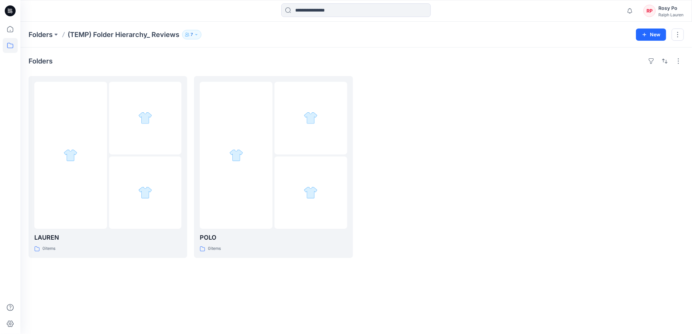
click at [561, 320] on div "Folders LAUREN 0 items POLO 0 items" at bounding box center [356, 191] width 672 height 287
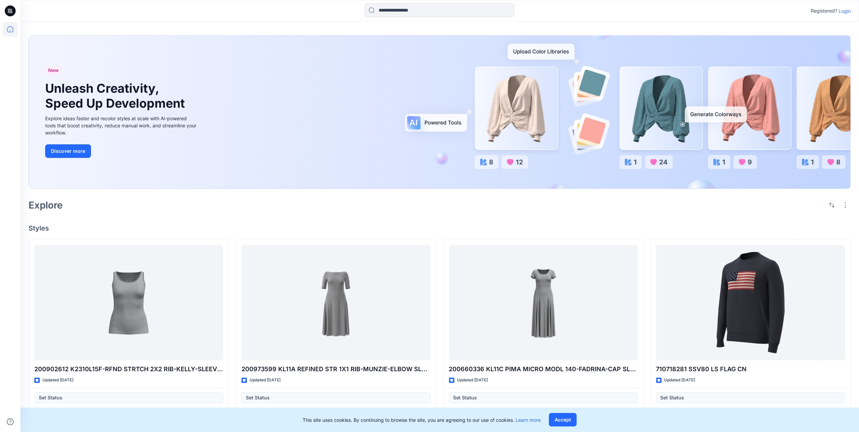
click at [844, 9] on p "Login" at bounding box center [845, 10] width 12 height 7
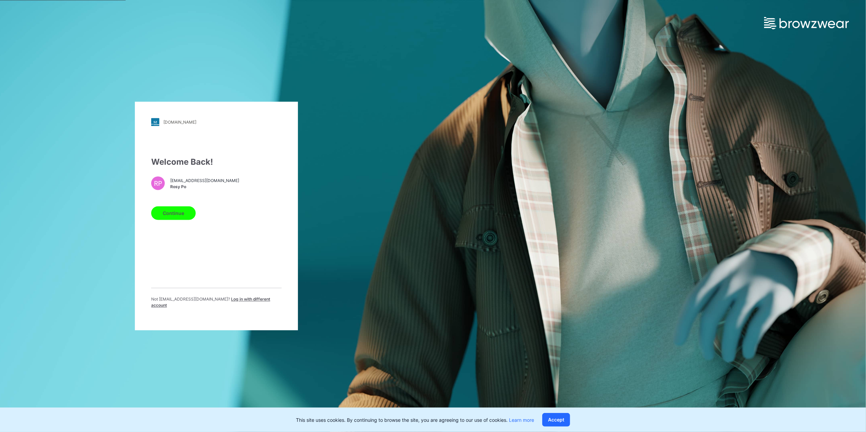
click at [234, 303] on span "Log in with different account" at bounding box center [210, 302] width 119 height 11
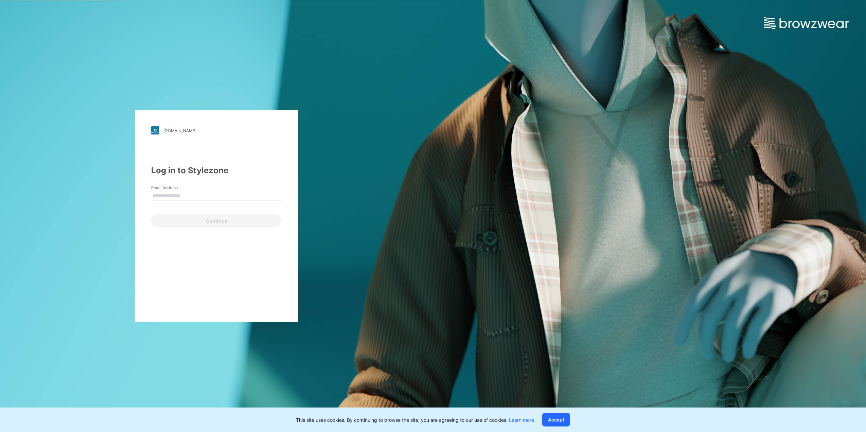
click at [208, 190] on div "Email Address" at bounding box center [216, 195] width 130 height 20
click at [207, 195] on input "Email Address" at bounding box center [216, 196] width 130 height 10
type input "**********"
drag, startPoint x: 221, startPoint y: 196, endPoint x: 59, endPoint y: 189, distance: 162.5
click at [59, 189] on div "**********" at bounding box center [216, 216] width 433 height 432
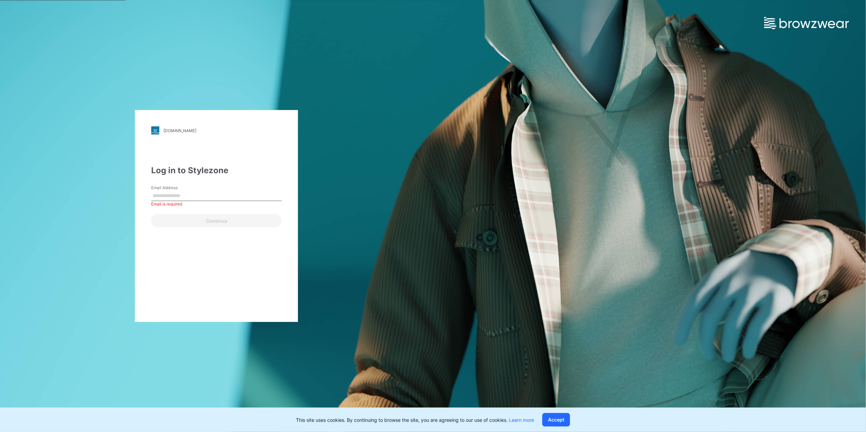
click at [204, 197] on input "Email Address" at bounding box center [216, 196] width 130 height 10
type input "**********"
click at [200, 225] on button "Continue" at bounding box center [216, 221] width 130 height 14
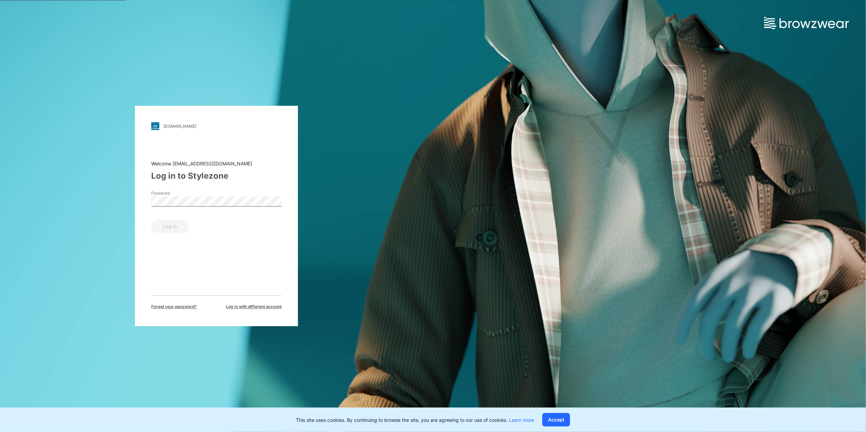
click at [202, 196] on div "Password" at bounding box center [216, 201] width 130 height 20
click at [151, 220] on button "Log in" at bounding box center [170, 227] width 38 height 14
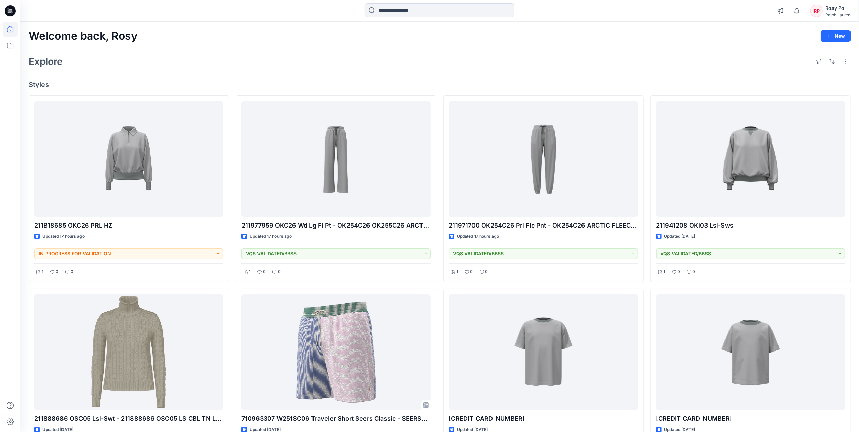
click at [561, 36] on div "Welcome back, Rosy New" at bounding box center [440, 36] width 822 height 13
click at [832, 9] on div "Rosy Po" at bounding box center [837, 8] width 25 height 8
click at [781, 107] on div "Sign out" at bounding box center [799, 106] width 99 height 13
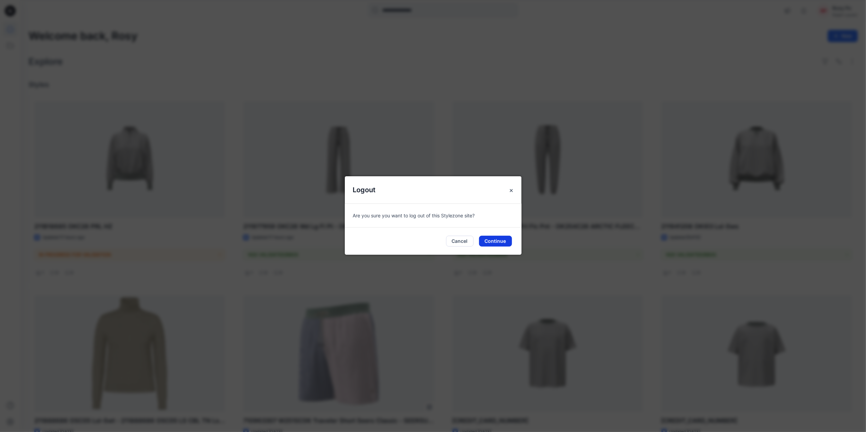
click at [495, 244] on button "Continue" at bounding box center [495, 241] width 33 height 11
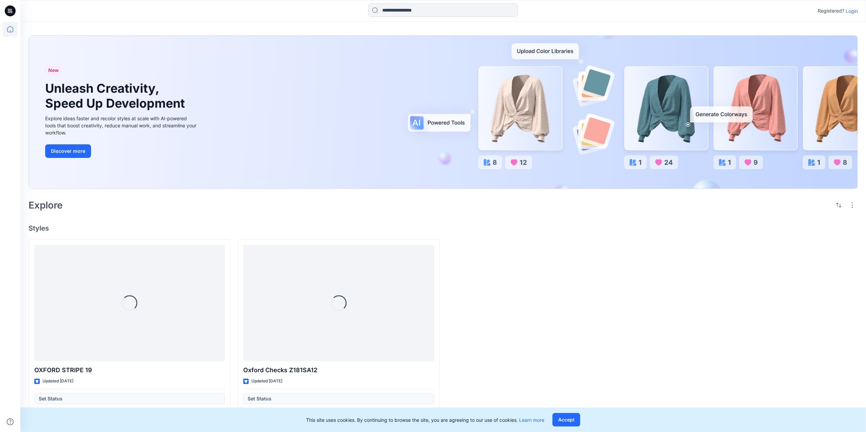
click at [853, 10] on p "Login" at bounding box center [852, 10] width 12 height 7
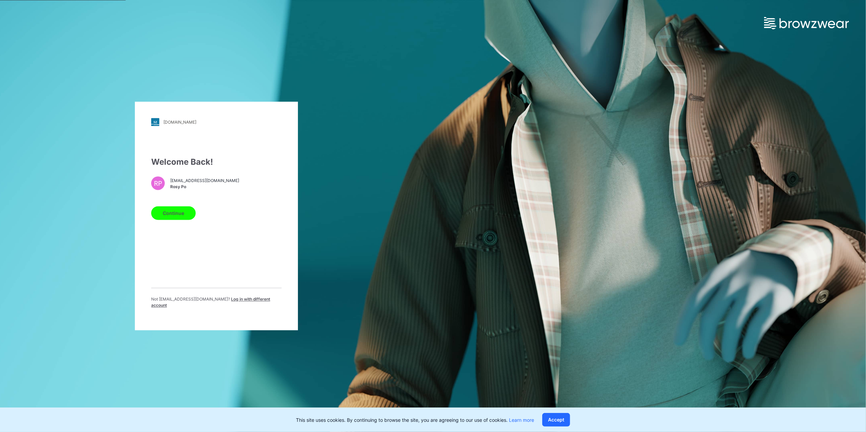
click at [234, 303] on span "Log in with different account" at bounding box center [210, 302] width 119 height 11
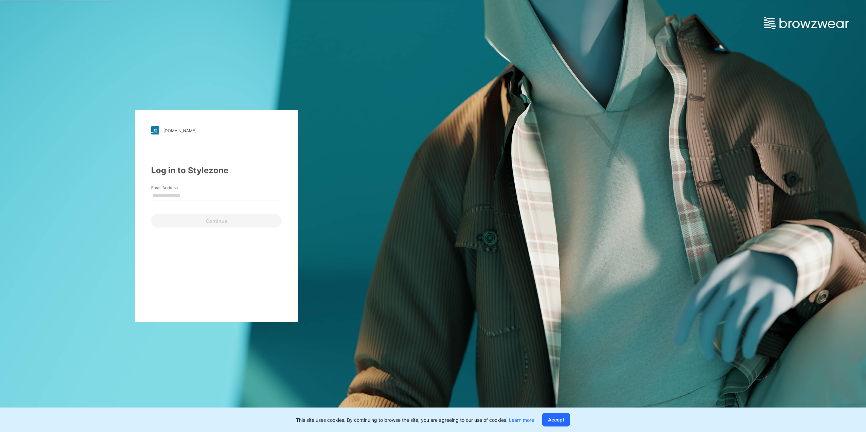
click at [231, 197] on input "Email Address" at bounding box center [216, 196] width 130 height 10
type input "**********"
click at [231, 225] on button "Continue" at bounding box center [216, 221] width 130 height 14
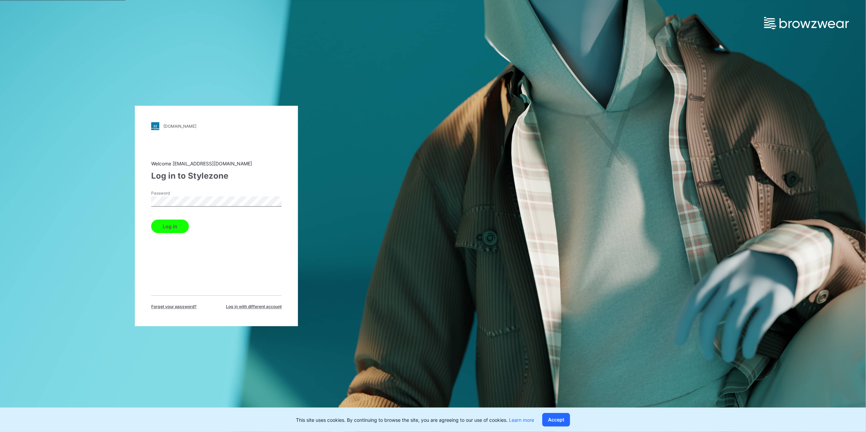
click at [151, 220] on button "Log in" at bounding box center [170, 227] width 38 height 14
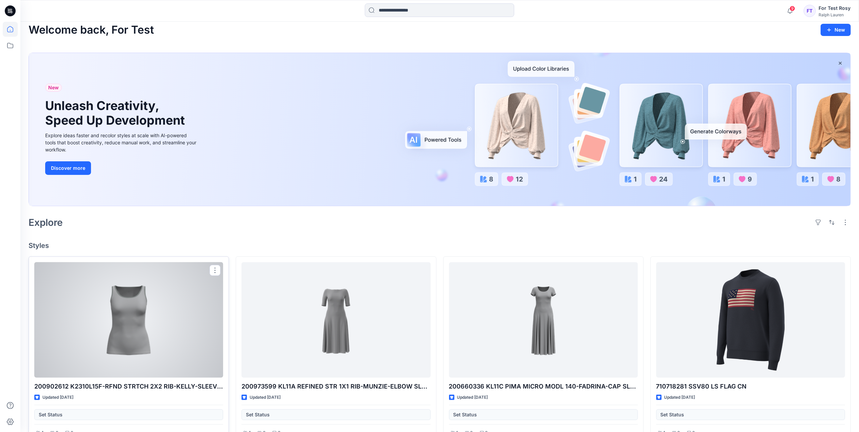
scroll to position [90, 0]
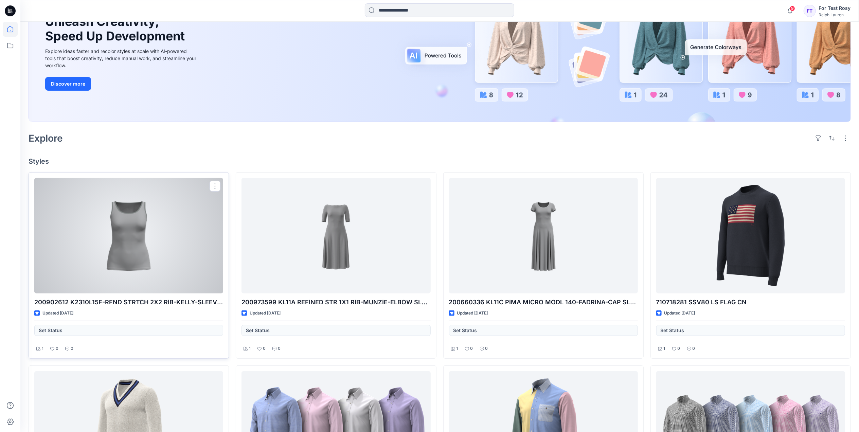
click at [202, 255] on div at bounding box center [128, 235] width 189 height 115
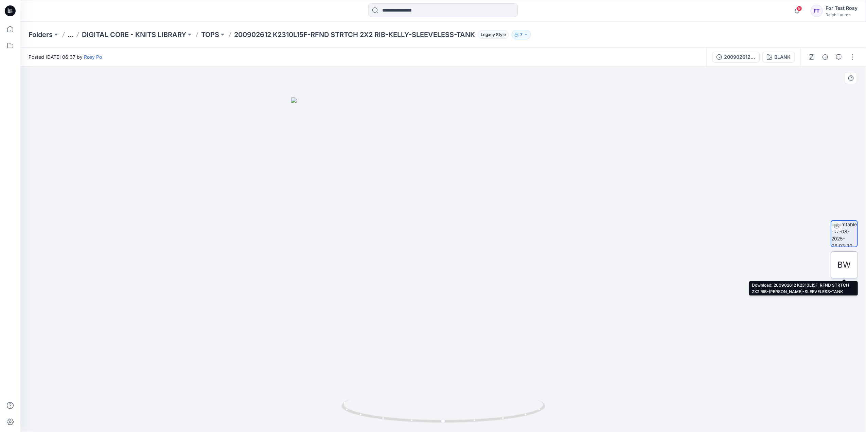
click at [840, 260] on span "BW" at bounding box center [844, 265] width 13 height 12
click at [847, 105] on div at bounding box center [443, 250] width 846 height 366
click at [844, 103] on div at bounding box center [443, 250] width 846 height 366
drag, startPoint x: 490, startPoint y: 213, endPoint x: 402, endPoint y: 225, distance: 89.0
click at [402, 224] on div at bounding box center [443, 250] width 846 height 366
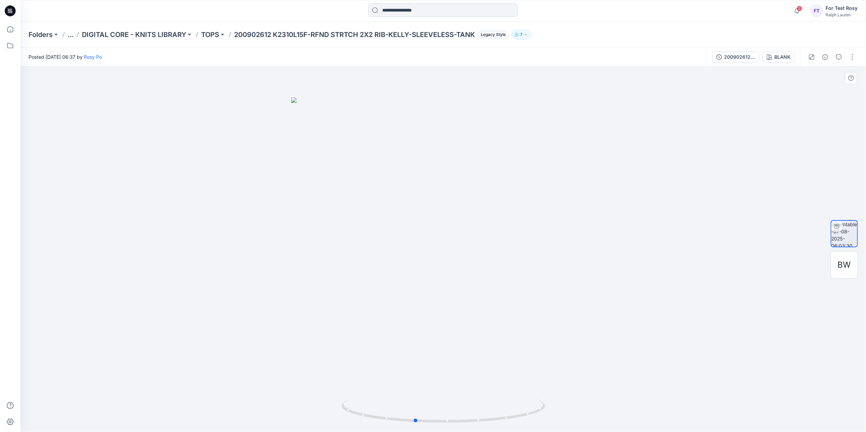
drag, startPoint x: 464, startPoint y: 367, endPoint x: 526, endPoint y: 381, distance: 64.0
click at [526, 381] on div at bounding box center [443, 250] width 846 height 366
click at [201, 35] on div "Folders ... DIGITAL CORE - KNITS LIBRARY TOPS 200902612 K2310L15F-RFND STRTCH 2…" at bounding box center [417, 35] width 776 height 10
click at [213, 35] on p "TOPS" at bounding box center [210, 35] width 18 height 10
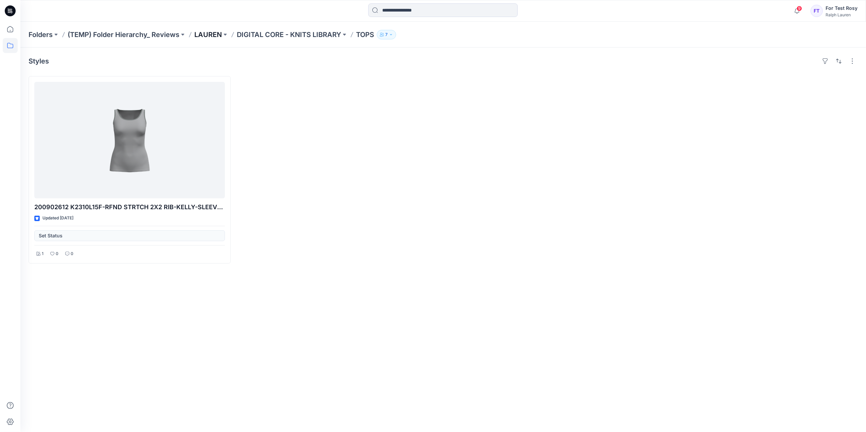
click at [206, 34] on p "LAUREN" at bounding box center [208, 35] width 28 height 10
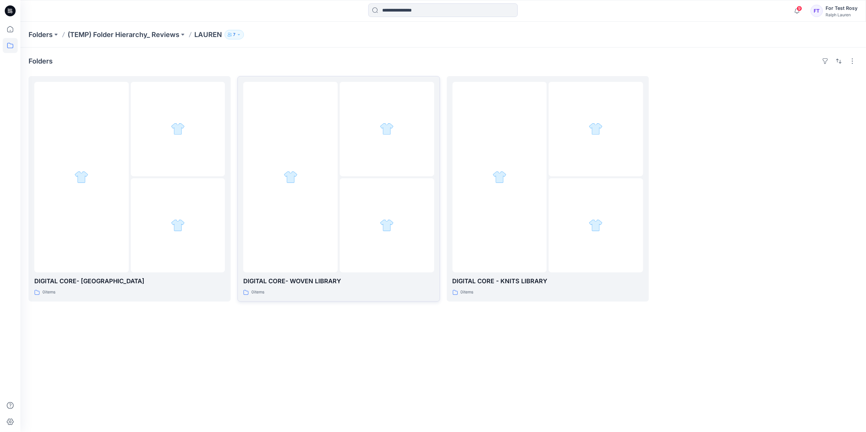
click at [366, 195] on div at bounding box center [387, 225] width 94 height 94
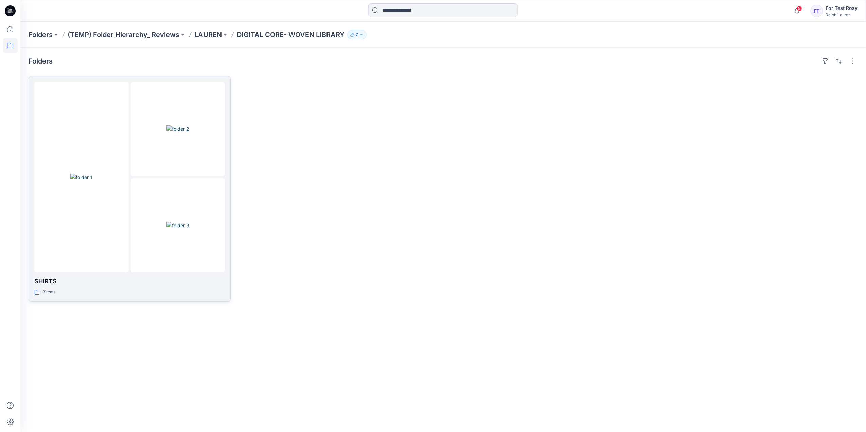
click at [126, 145] on div at bounding box center [81, 177] width 94 height 191
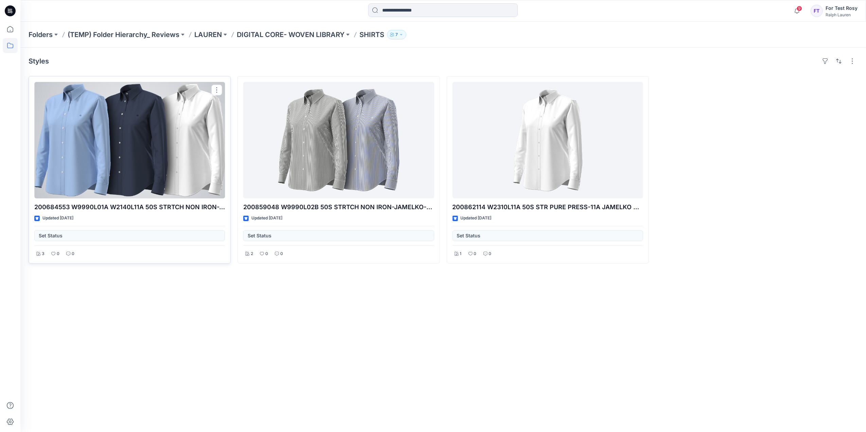
click at [185, 146] on div at bounding box center [129, 140] width 191 height 117
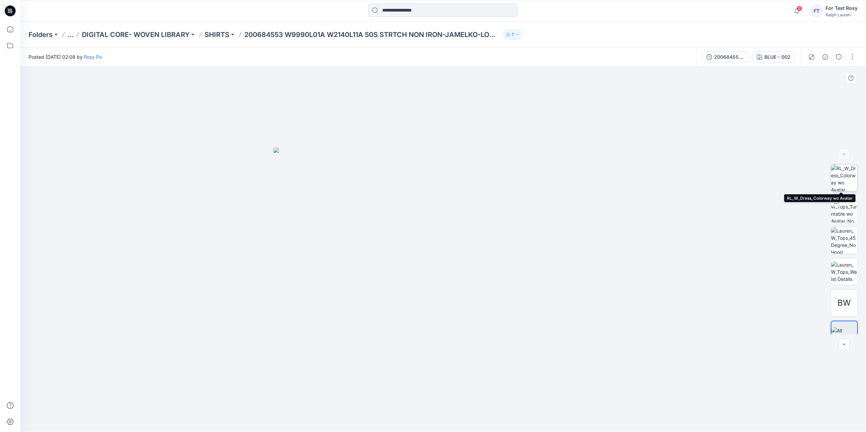
click at [839, 172] on img at bounding box center [844, 178] width 26 height 26
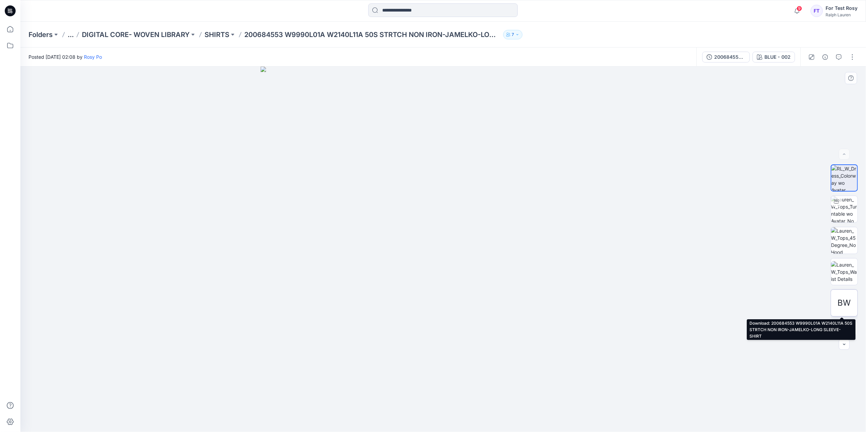
click at [840, 299] on span "BW" at bounding box center [844, 303] width 13 height 12
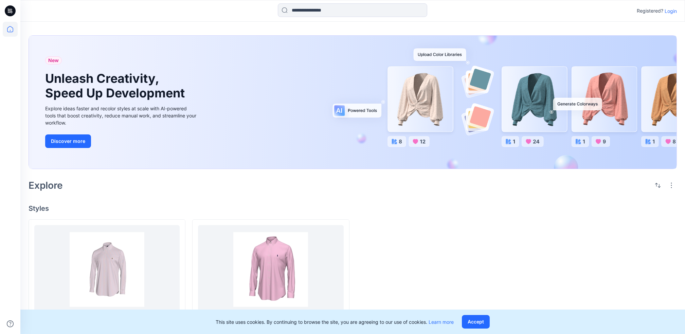
click at [676, 12] on p "Login" at bounding box center [671, 10] width 12 height 7
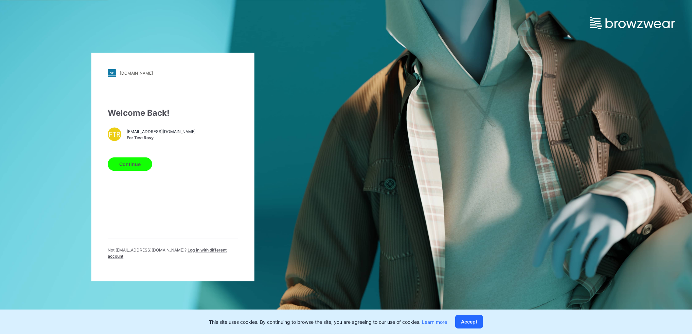
click at [182, 253] on span "Log in with different account" at bounding box center [167, 253] width 119 height 11
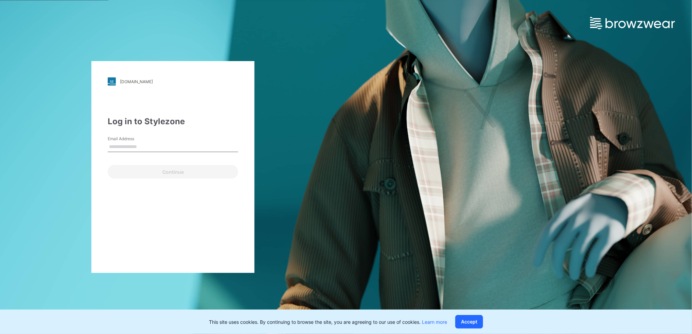
click at [148, 150] on input "Email Address" at bounding box center [173, 147] width 130 height 10
type input "**********"
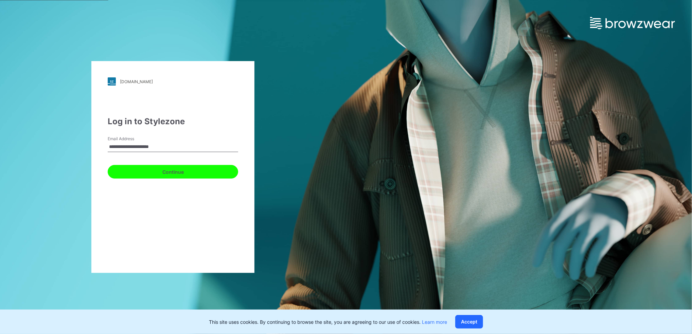
click at [169, 171] on button "Continue" at bounding box center [173, 172] width 130 height 14
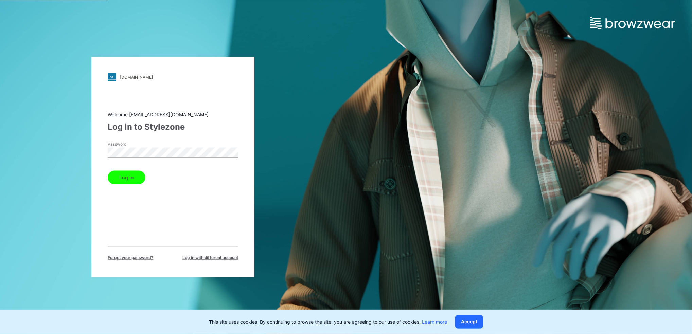
click at [141, 180] on button "Log in" at bounding box center [127, 178] width 38 height 14
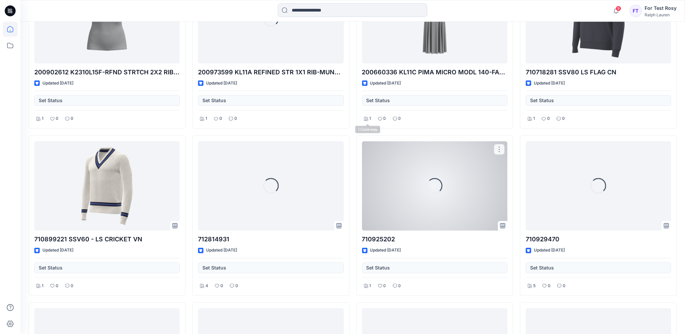
scroll to position [317, 0]
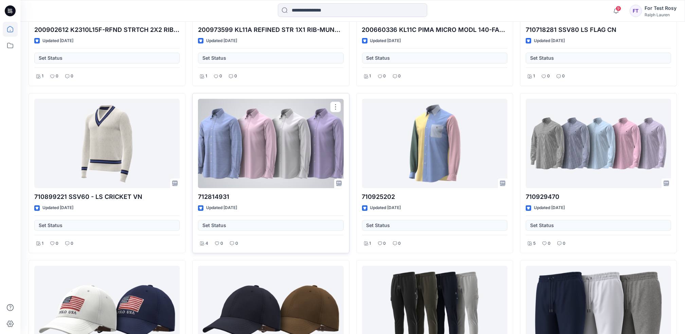
click at [299, 171] on div at bounding box center [270, 143] width 145 height 89
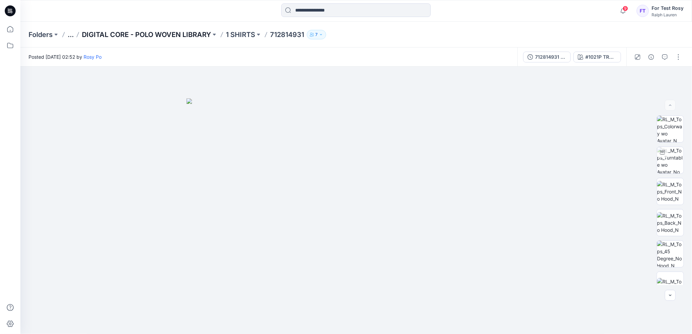
click at [182, 35] on p "DIGITAL CORE - POLO WOVEN LIBRARY" at bounding box center [146, 35] width 129 height 10
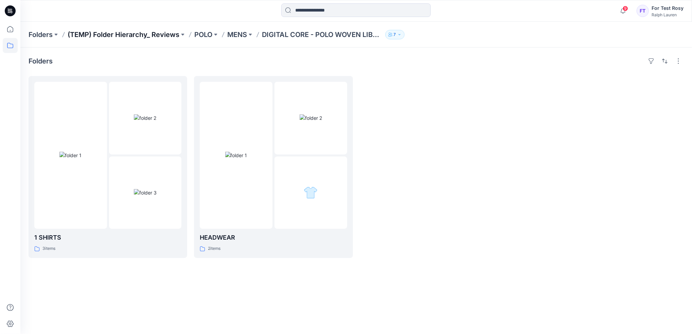
click at [115, 34] on p "(TEMP) Folder Hierarchy_ Reviews" at bounding box center [124, 35] width 112 height 10
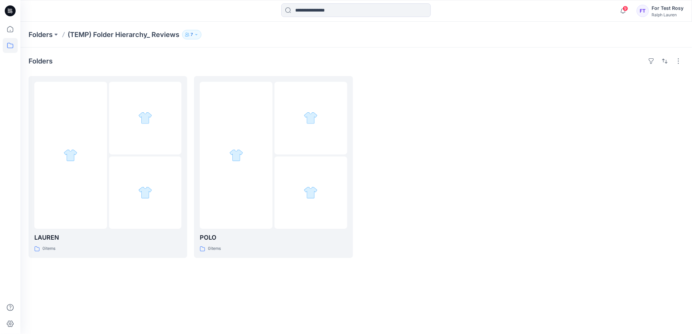
click at [657, 11] on div "For Test Rosy" at bounding box center [668, 8] width 32 height 8
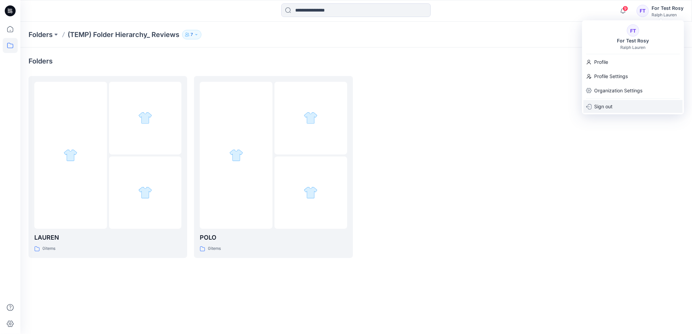
click at [628, 105] on div "Sign out" at bounding box center [632, 106] width 99 height 13
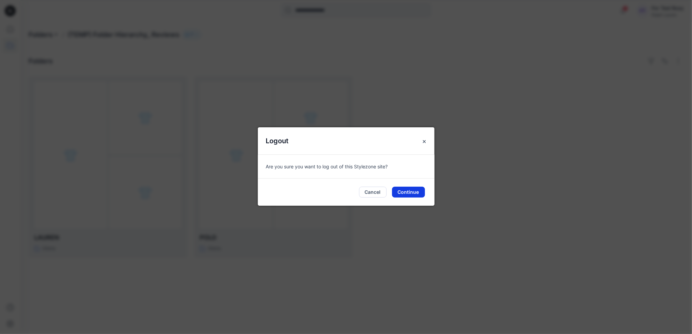
click at [410, 190] on button "Continue" at bounding box center [408, 192] width 33 height 11
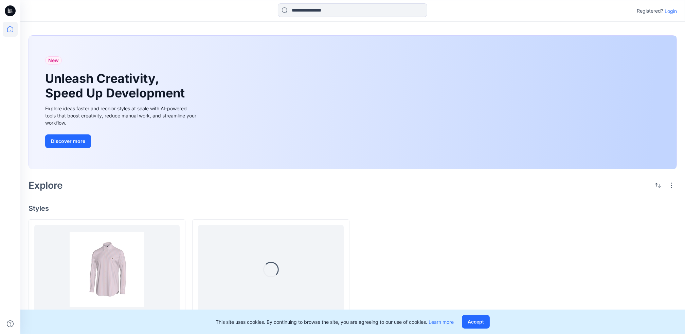
click at [673, 11] on p "Login" at bounding box center [671, 10] width 12 height 7
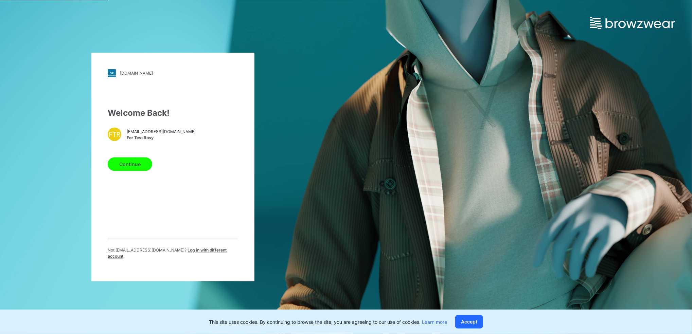
click at [215, 255] on span "Log in with different account" at bounding box center [167, 253] width 119 height 11
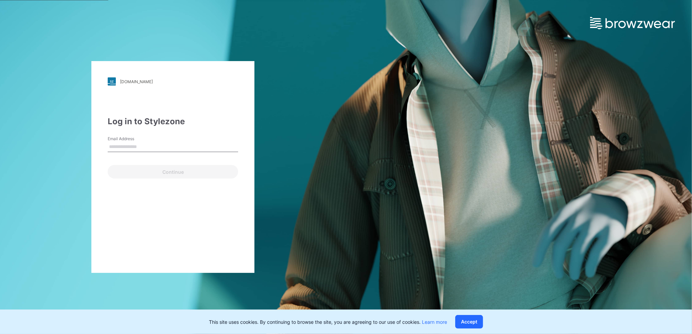
click at [187, 150] on input "Email Address" at bounding box center [173, 147] width 130 height 10
type input "**********"
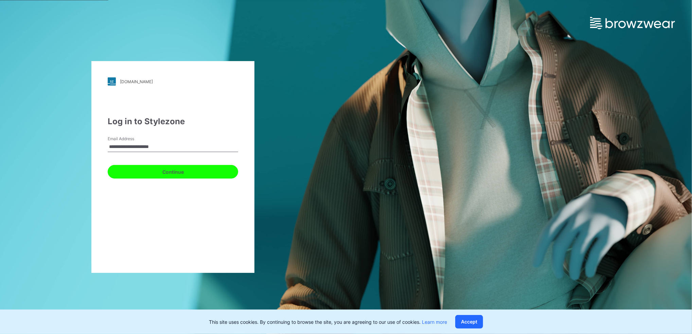
click at [185, 173] on button "Continue" at bounding box center [173, 172] width 130 height 14
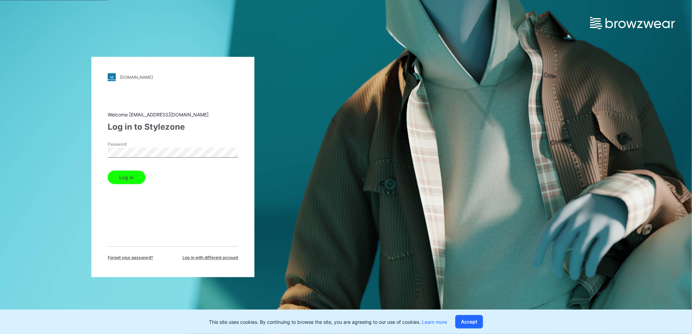
click at [121, 178] on button "Log in" at bounding box center [127, 178] width 38 height 14
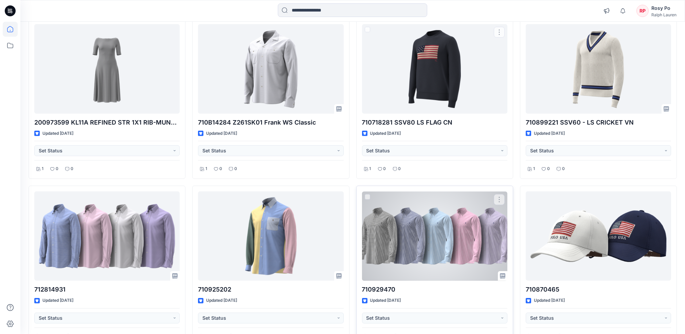
scroll to position [1289, 0]
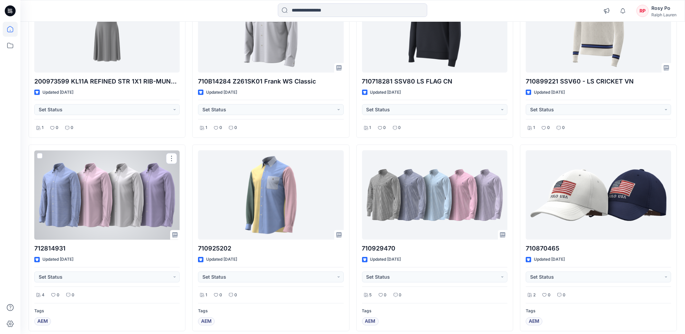
click at [153, 193] on div at bounding box center [106, 194] width 145 height 89
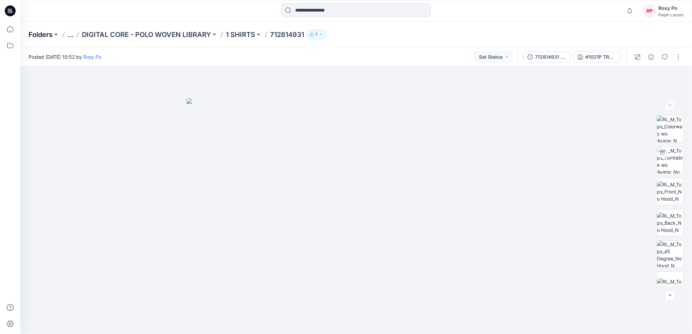
click at [37, 32] on p "Folders" at bounding box center [41, 35] width 24 height 10
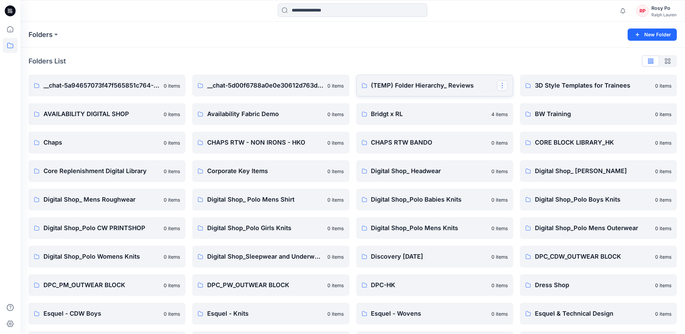
click at [500, 87] on button "button" at bounding box center [502, 85] width 11 height 11
click at [518, 124] on p "Manage Users" at bounding box center [526, 126] width 32 height 7
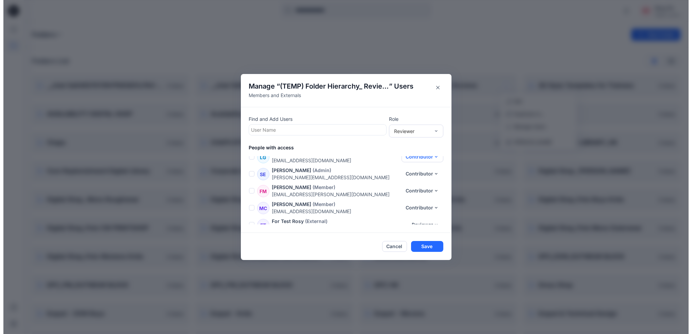
scroll to position [48, 0]
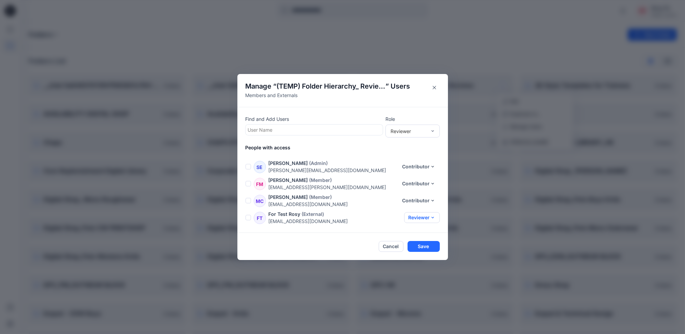
click at [426, 219] on button "Reviewer" at bounding box center [422, 217] width 36 height 11
click at [422, 248] on button "Contributor" at bounding box center [415, 246] width 45 height 13
click at [424, 246] on button "Save" at bounding box center [424, 246] width 32 height 11
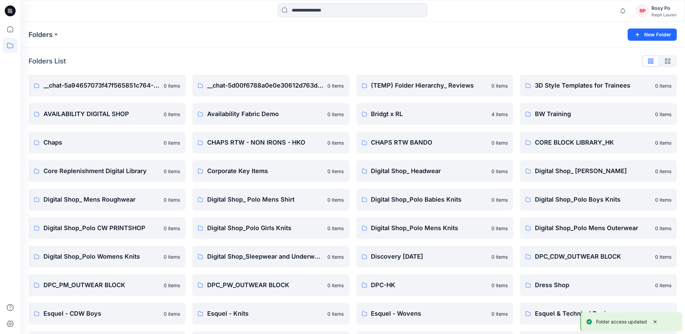
click at [670, 12] on div "Rosy Po" at bounding box center [664, 8] width 25 height 8
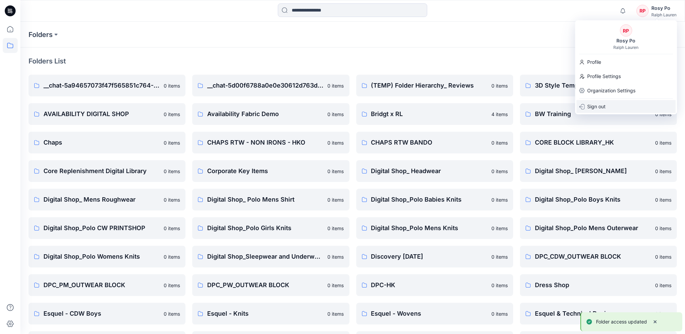
click at [632, 106] on div "Sign out" at bounding box center [625, 106] width 99 height 13
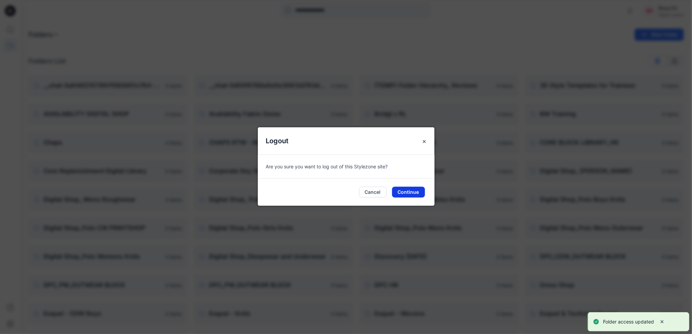
click at [417, 191] on button "Continue" at bounding box center [408, 192] width 33 height 11
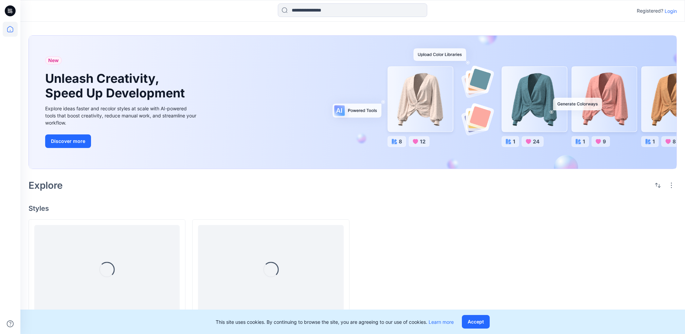
click at [667, 9] on p "Login" at bounding box center [671, 10] width 12 height 7
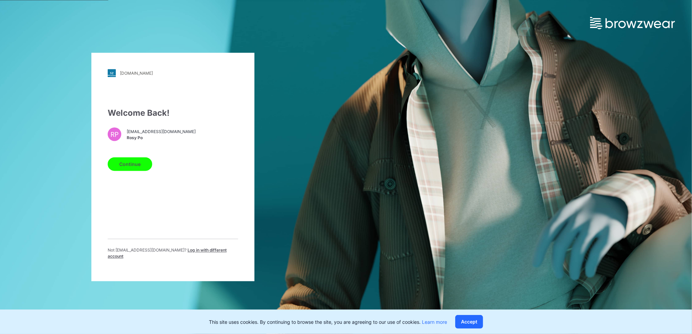
click at [125, 171] on button "Continue" at bounding box center [130, 165] width 45 height 14
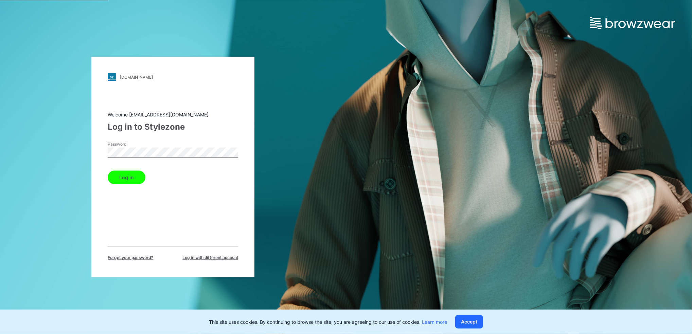
click at [128, 179] on button "Log in" at bounding box center [127, 178] width 38 height 14
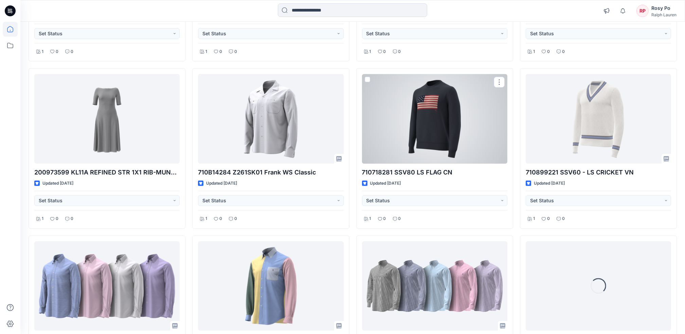
scroll to position [1244, 0]
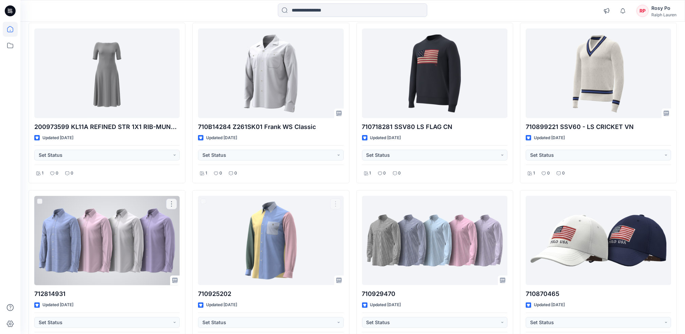
click at [122, 220] on div at bounding box center [106, 240] width 145 height 89
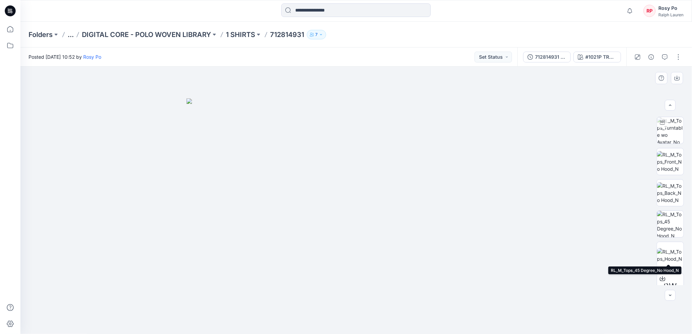
scroll to position [76, 0]
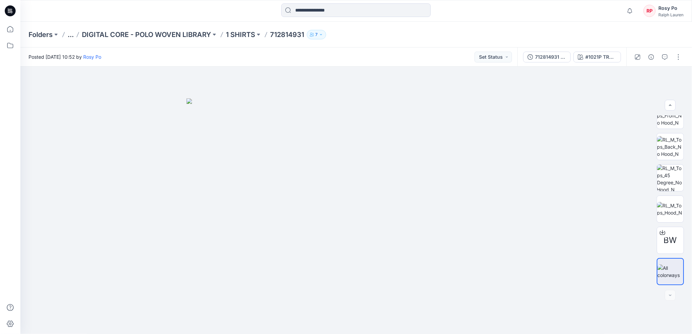
click at [668, 10] on div "Rosy Po" at bounding box center [670, 8] width 25 height 8
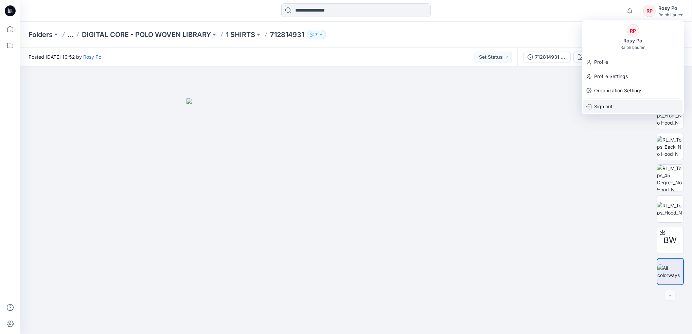
click at [604, 109] on p "Sign out" at bounding box center [603, 106] width 18 height 13
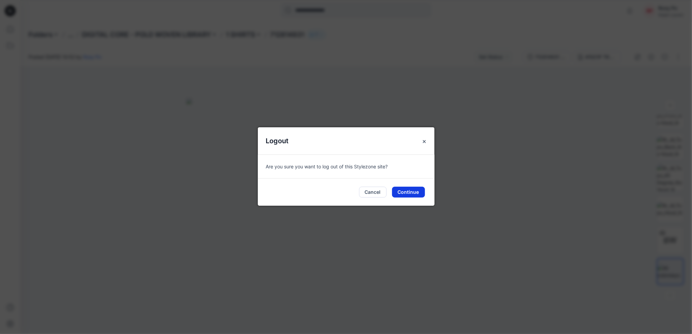
click at [417, 195] on button "Continue" at bounding box center [408, 192] width 33 height 11
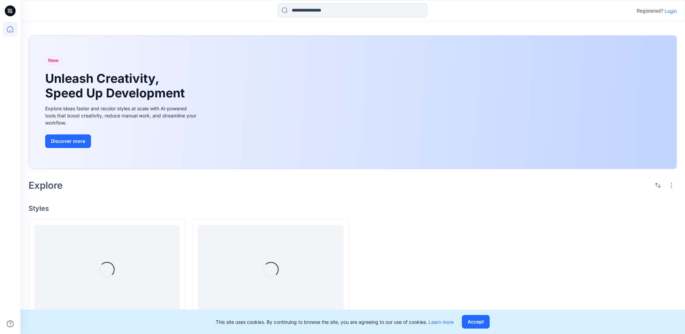
click at [673, 12] on p "Login" at bounding box center [671, 10] width 12 height 7
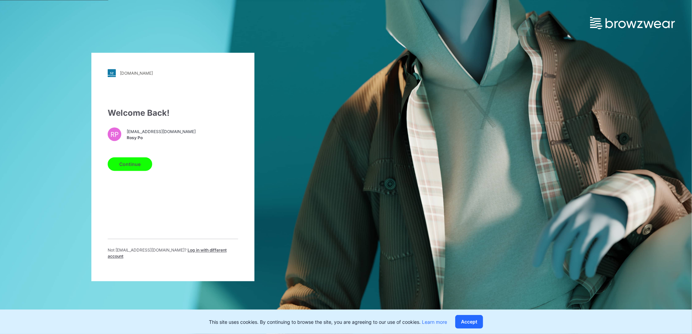
click at [208, 254] on span "Log in with different account" at bounding box center [167, 253] width 119 height 11
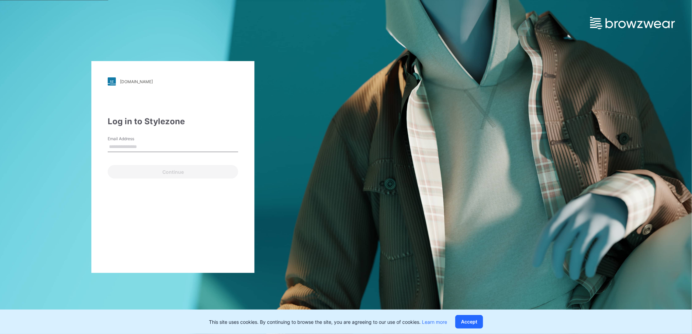
click at [158, 146] on input "Email Address" at bounding box center [173, 147] width 130 height 10
type input "**********"
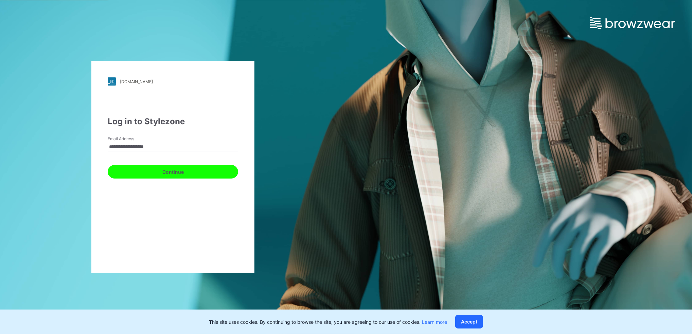
click at [172, 174] on button "Continue" at bounding box center [173, 172] width 130 height 14
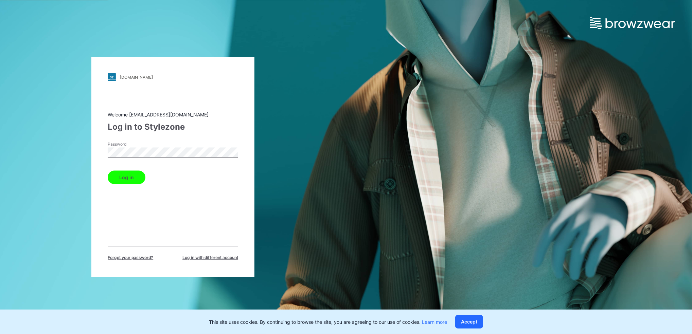
click at [108, 171] on button "Log in" at bounding box center [127, 178] width 38 height 14
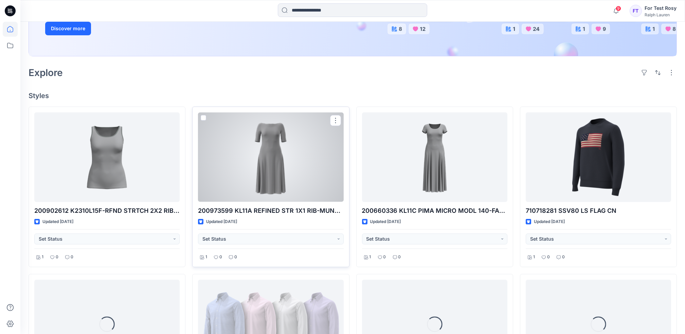
scroll to position [272, 0]
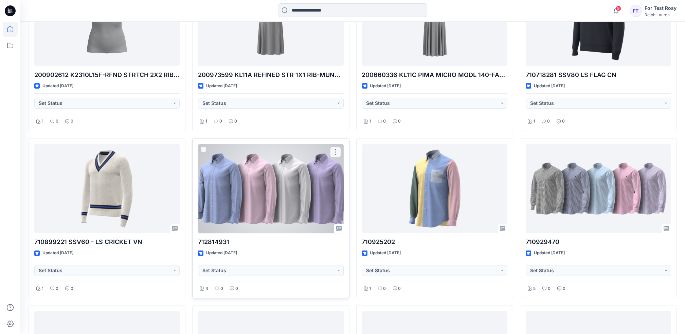
click at [258, 212] on div at bounding box center [270, 188] width 145 height 89
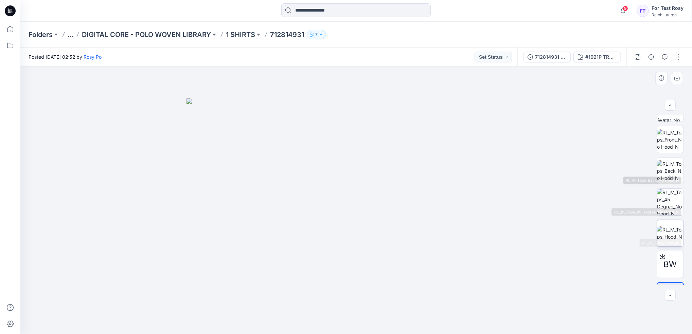
scroll to position [76, 0]
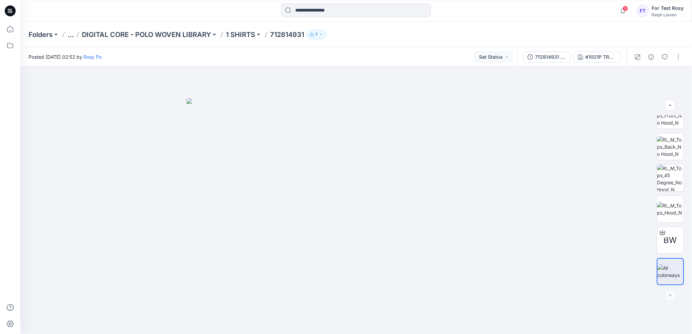
click at [73, 34] on button "..." at bounding box center [71, 35] width 6 height 10
click at [314, 33] on icon "button" at bounding box center [312, 35] width 4 height 4
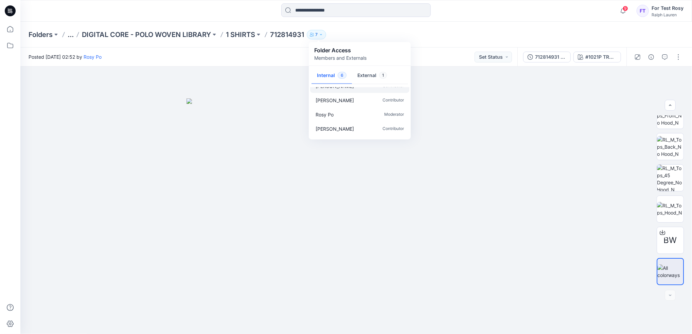
scroll to position [34, 0]
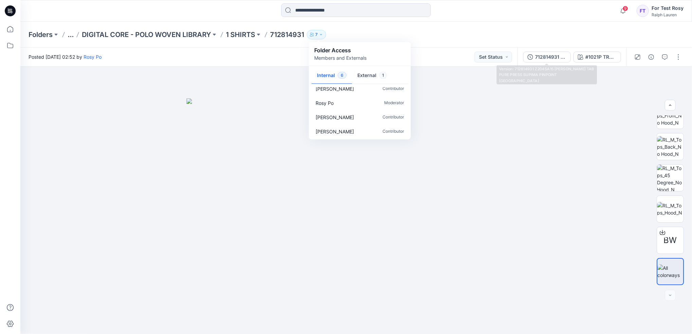
click at [518, 33] on div "Folders ... DIGITAL CORE - POLO WOVEN LIBRARY 1 SHIRTS 712814931 7 Folder Acces…" at bounding box center [330, 35] width 602 height 10
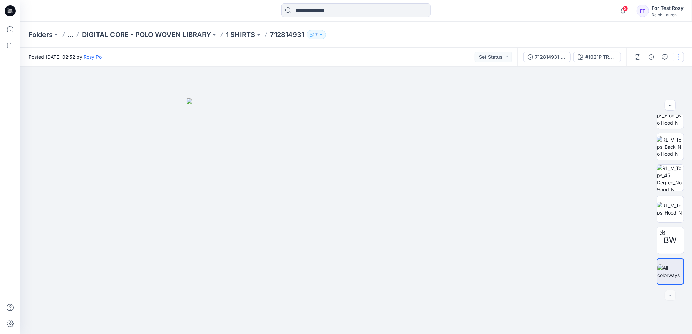
click at [679, 56] on button "button" at bounding box center [678, 57] width 11 height 11
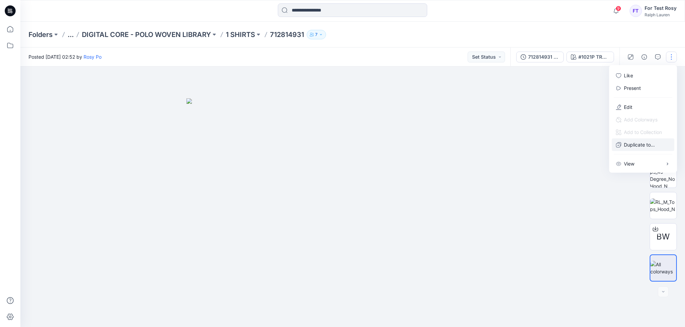
click at [649, 141] on p "Duplicate to..." at bounding box center [639, 144] width 31 height 7
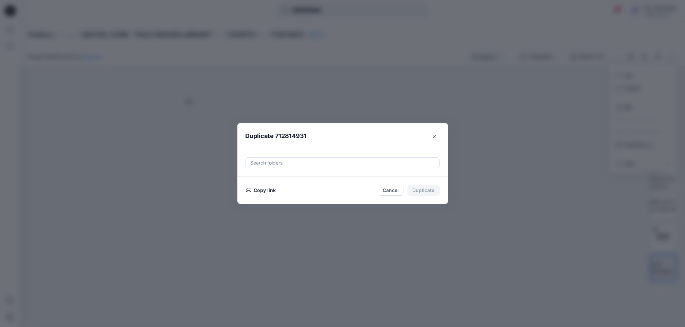
click at [329, 167] on div at bounding box center [342, 163] width 185 height 8
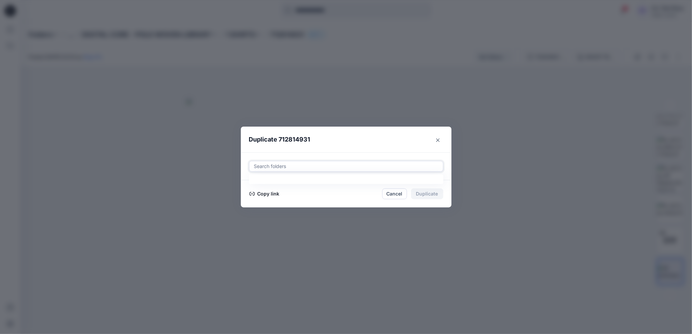
click at [329, 168] on div at bounding box center [345, 166] width 185 height 8
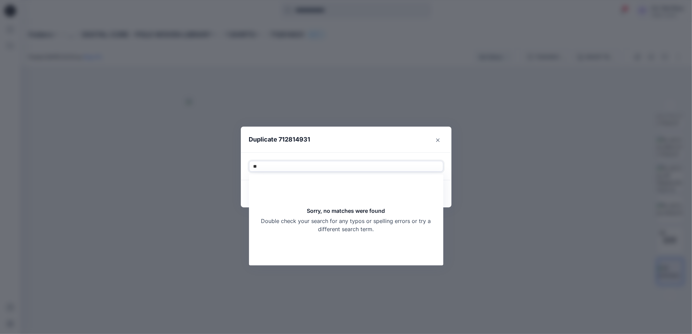
type input "*"
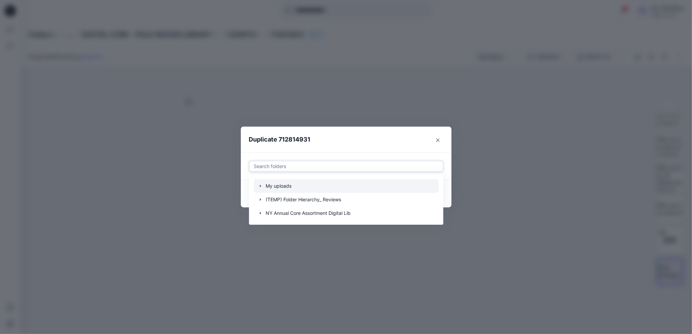
click at [262, 189] on div at bounding box center [346, 186] width 185 height 14
click at [348, 144] on header "Duplicate 712814931" at bounding box center [339, 140] width 197 height 26
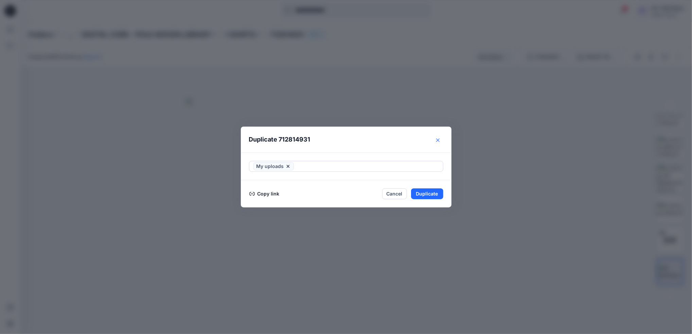
click at [439, 140] on button "Close" at bounding box center [437, 140] width 11 height 11
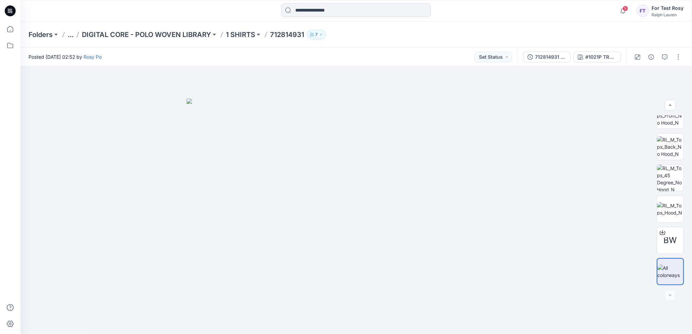
click at [531, 33] on div "Folders ... DIGITAL CORE - POLO WOVEN LIBRARY 1 SHIRTS 712814931 7 Folder Acces…" at bounding box center [330, 35] width 602 height 10
click at [676, 56] on button "button" at bounding box center [678, 57] width 11 height 11
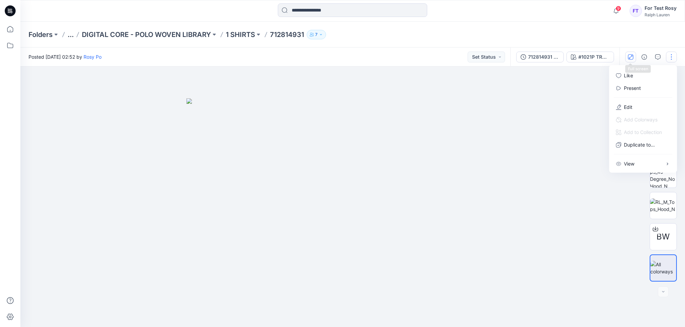
click at [630, 56] on icon "button" at bounding box center [630, 56] width 5 height 5
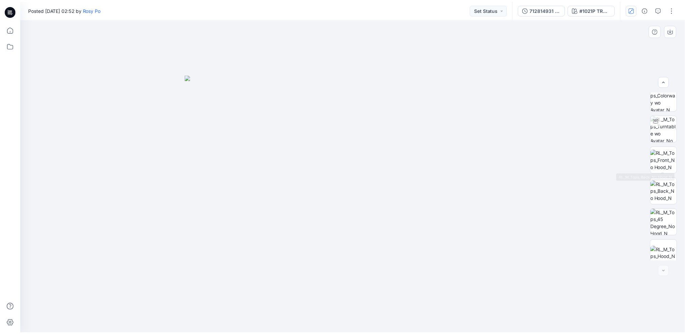
scroll to position [0, 0]
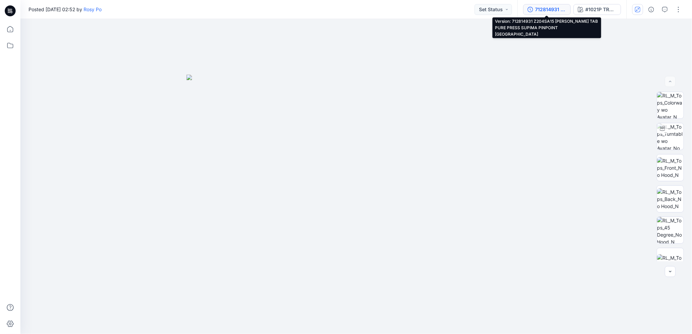
click at [544, 10] on div "712814931 Z204SA15 [PERSON_NAME] TAB PURE PRESS SUPIMA PINPOINT [GEOGRAPHIC_DAT…" at bounding box center [550, 9] width 31 height 7
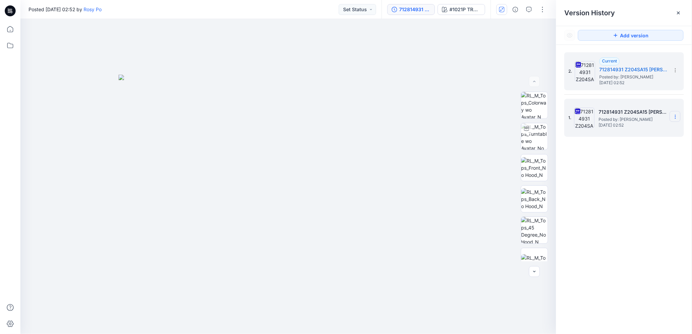
click at [675, 117] on icon at bounding box center [675, 117] width 0 height 0
click at [648, 166] on div "Delete Version" at bounding box center [639, 166] width 79 height 14
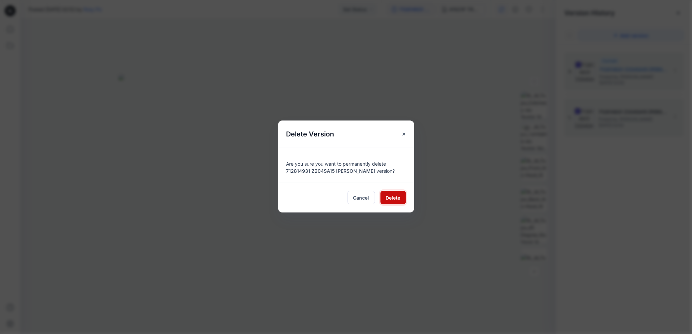
click at [394, 197] on span "Delete" at bounding box center [393, 197] width 15 height 7
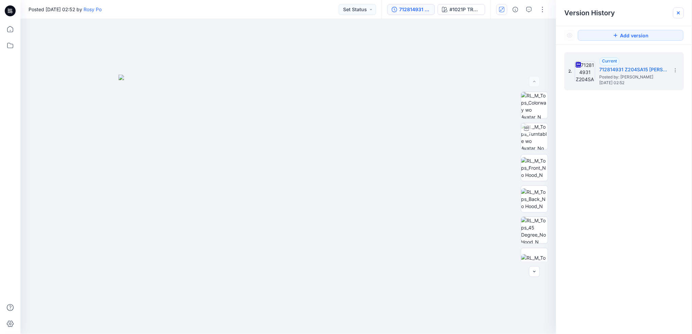
click at [679, 11] on icon at bounding box center [678, 12] width 5 height 5
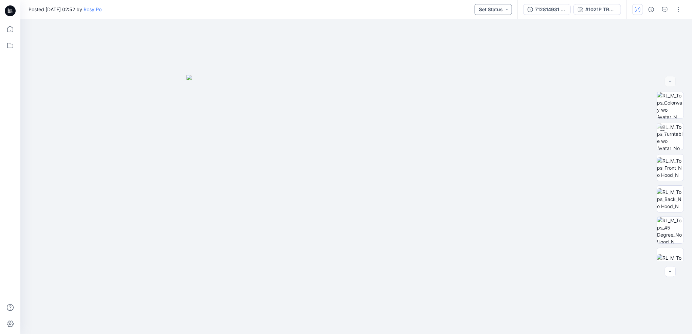
click at [503, 8] on button "Set Status" at bounding box center [493, 9] width 37 height 11
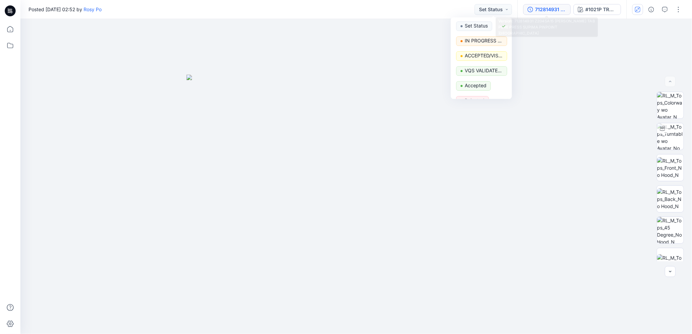
click at [554, 9] on div "712814931 Z204SA15 [PERSON_NAME] TAB PURE PRESS SUPIMA PINPOINT [GEOGRAPHIC_DAT…" at bounding box center [550, 9] width 31 height 7
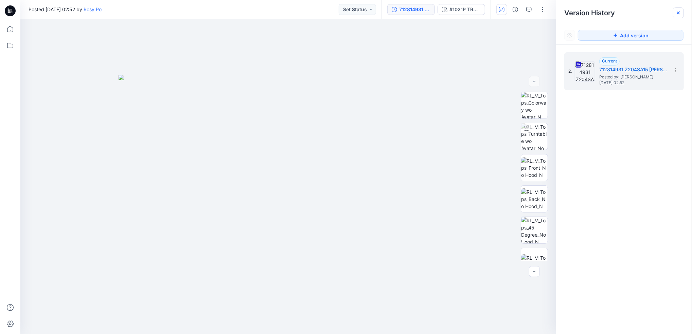
click at [680, 13] on icon at bounding box center [678, 12] width 5 height 5
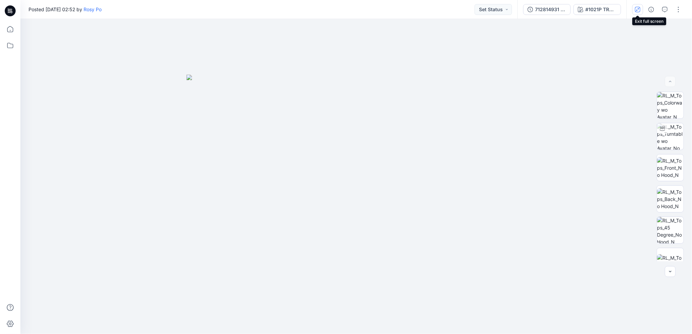
click at [639, 10] on icon "button" at bounding box center [637, 9] width 5 height 5
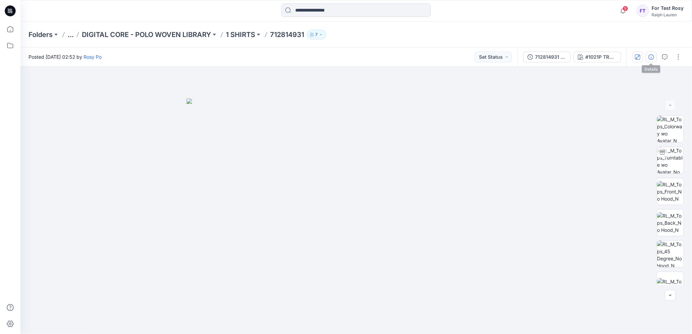
click at [649, 61] on button "button" at bounding box center [651, 57] width 11 height 11
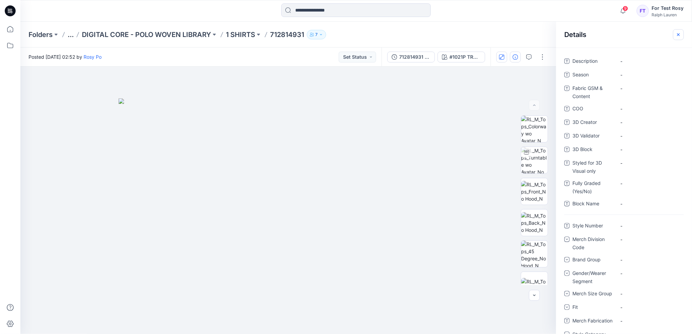
click at [677, 33] on icon "button" at bounding box center [678, 34] width 5 height 5
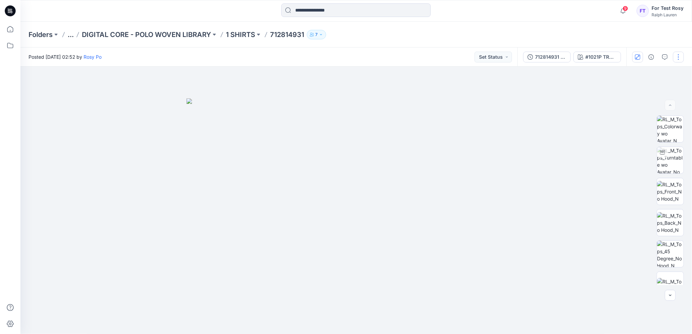
click at [678, 58] on button "button" at bounding box center [678, 57] width 11 height 11
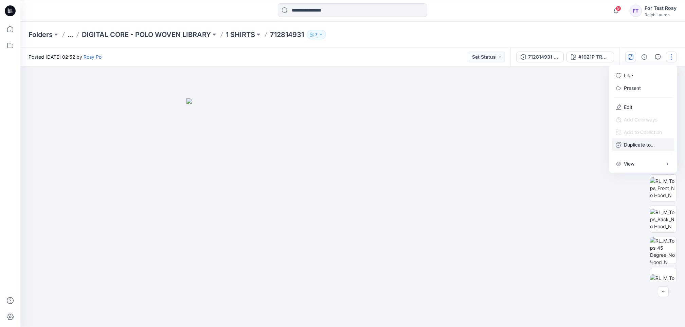
click at [645, 143] on p "Duplicate to..." at bounding box center [639, 144] width 31 height 7
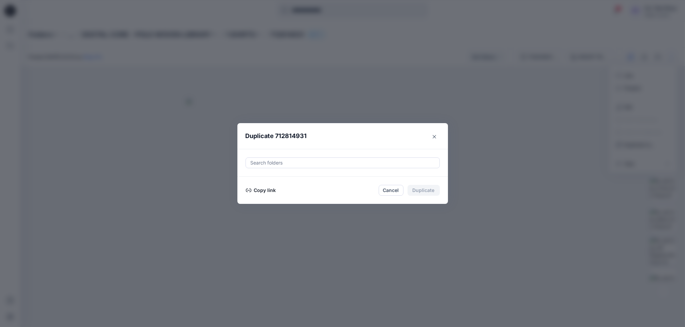
click at [356, 167] on div at bounding box center [342, 163] width 185 height 8
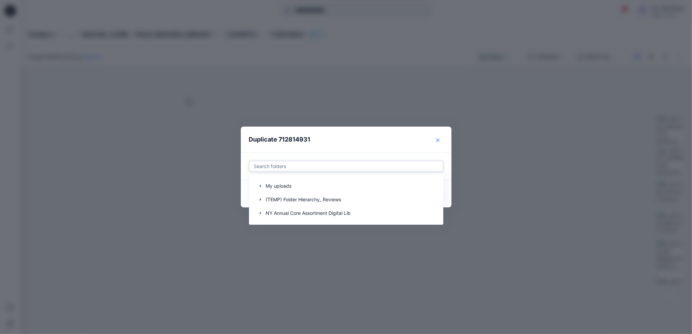
click at [441, 139] on button "Close" at bounding box center [437, 140] width 11 height 11
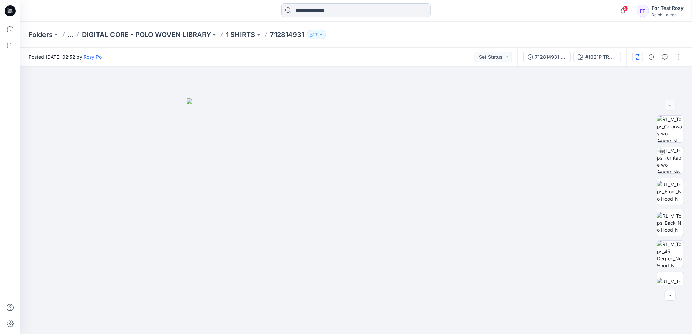
click at [411, 12] on input at bounding box center [355, 10] width 149 height 14
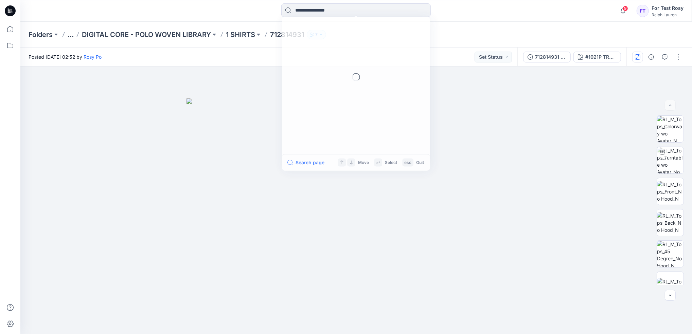
drag, startPoint x: 82, startPoint y: 12, endPoint x: 78, endPoint y: 24, distance: 13.0
click at [78, 24] on div "Loading... Search page Move Select esc Quit 9 Notifications Rosy Po has invited…" at bounding box center [346, 167] width 692 height 334
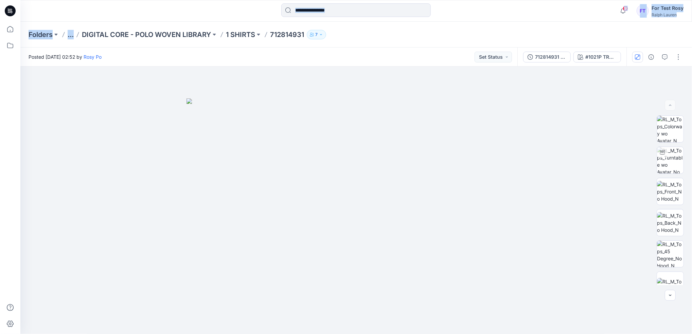
click at [232, 10] on div at bounding box center [356, 10] width 336 height 15
click at [13, 31] on icon at bounding box center [10, 29] width 15 height 15
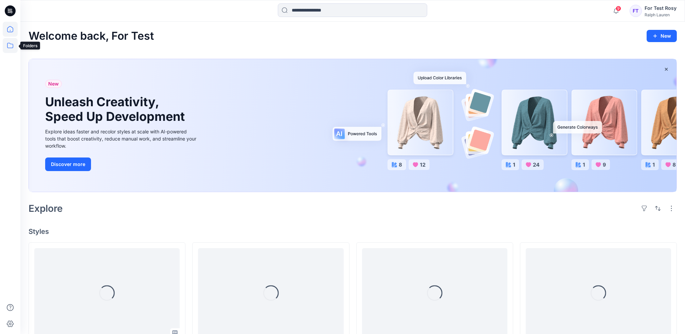
click at [6, 48] on icon at bounding box center [10, 45] width 15 height 15
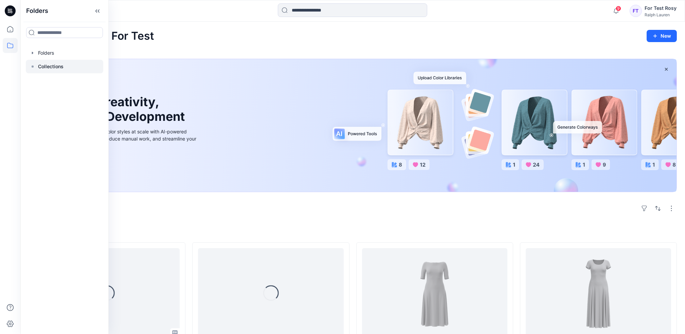
click at [47, 64] on p "Collections" at bounding box center [50, 67] width 25 height 8
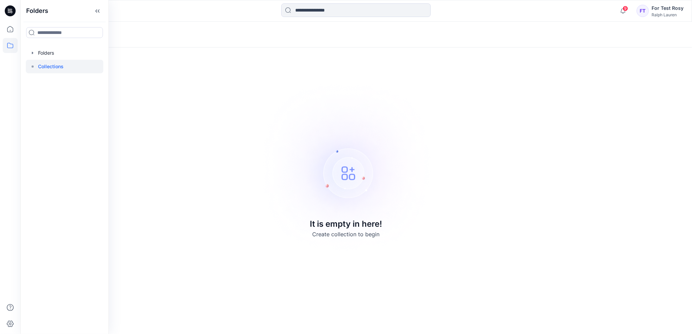
click at [486, 183] on div "Collections It is empty in here! Create collection to begin" at bounding box center [356, 178] width 672 height 313
click at [14, 32] on icon at bounding box center [10, 29] width 15 height 15
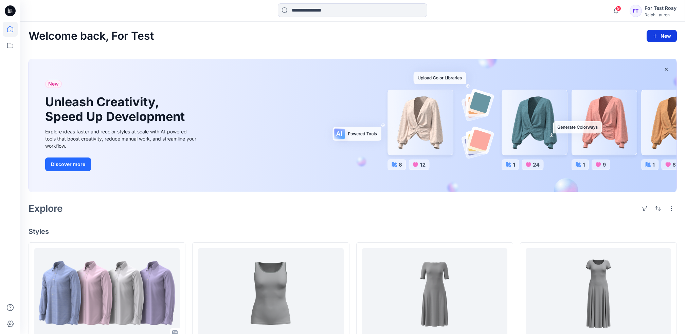
click at [666, 32] on button "New" at bounding box center [662, 36] width 30 height 12
click at [652, 53] on p "New Style" at bounding box center [641, 53] width 23 height 8
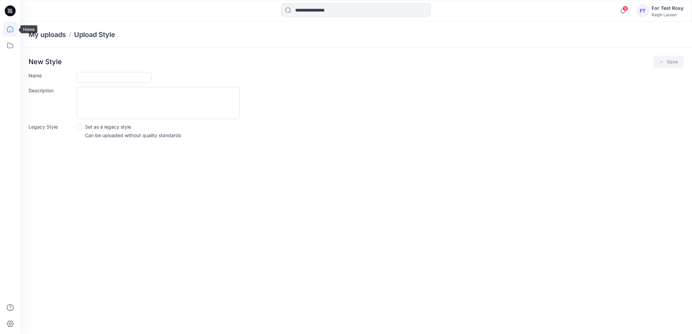
click at [8, 32] on icon at bounding box center [10, 29] width 15 height 15
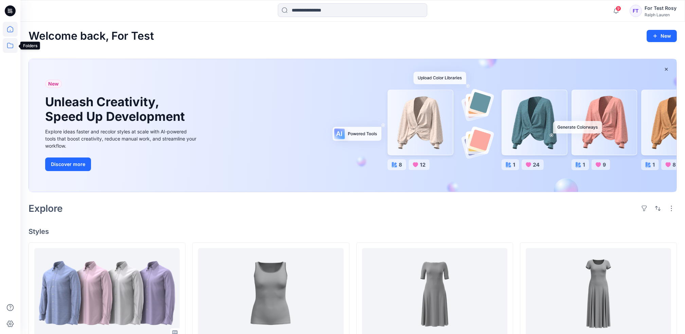
click at [8, 51] on icon at bounding box center [10, 45] width 15 height 15
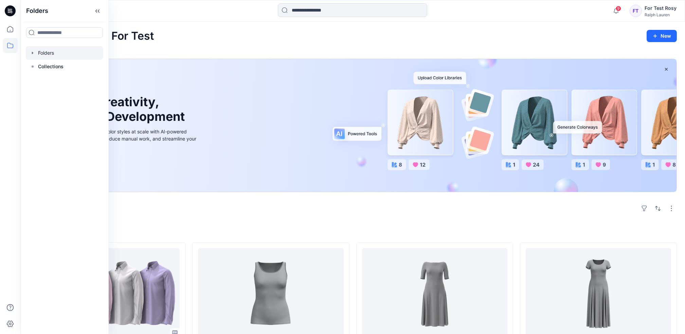
click at [52, 55] on div at bounding box center [64, 53] width 77 height 14
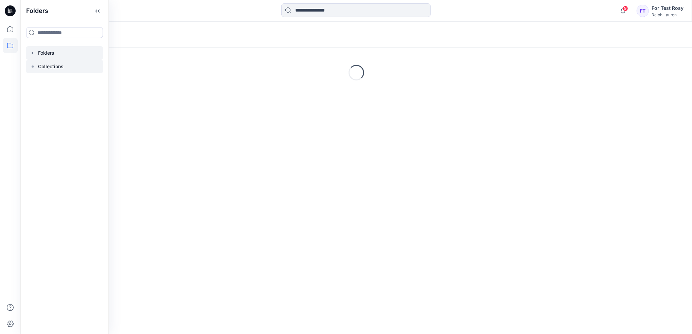
click at [52, 65] on p "Collections" at bounding box center [50, 67] width 25 height 8
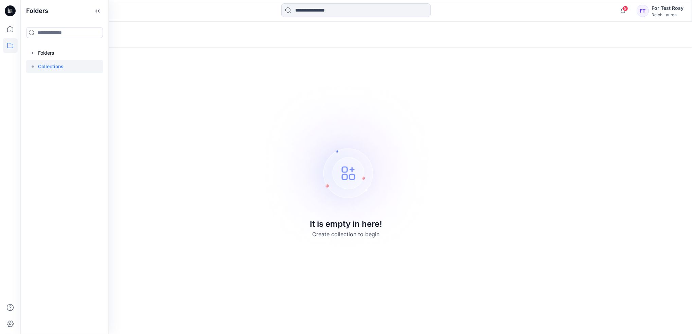
click at [303, 58] on div "Collections It is empty in here! Create collection to begin" at bounding box center [356, 178] width 672 height 313
click at [652, 13] on div "FT For Test Rosy Ralph Lauren" at bounding box center [660, 11] width 47 height 14
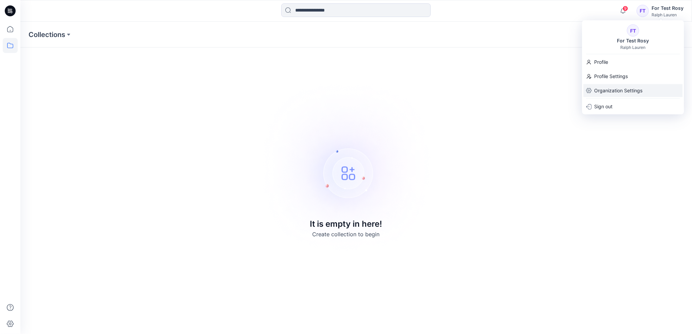
click at [640, 91] on p "Organization Settings" at bounding box center [618, 90] width 48 height 13
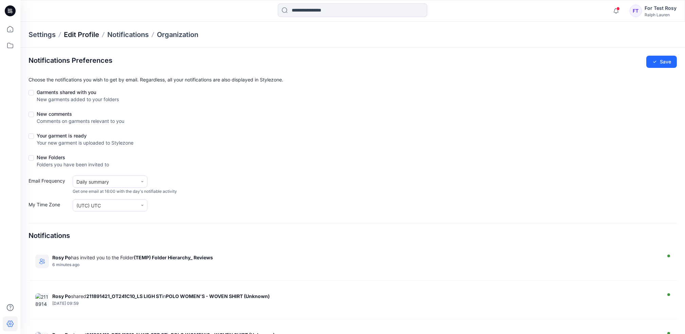
click at [84, 34] on p "Edit Profile" at bounding box center [81, 35] width 35 height 10
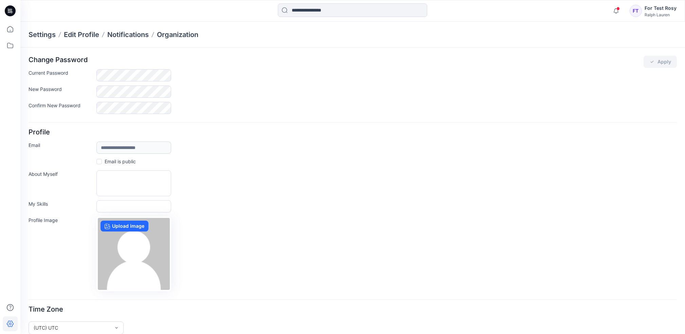
click at [660, 12] on div "Ralph Lauren" at bounding box center [661, 14] width 32 height 5
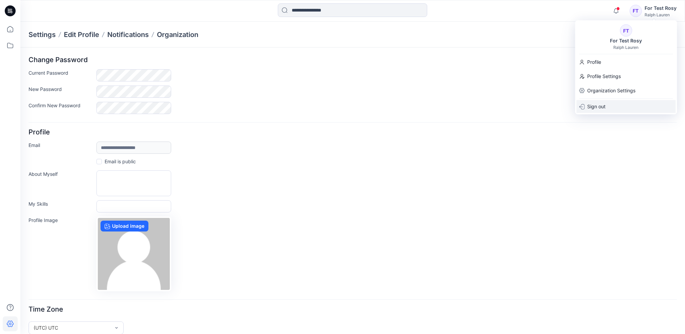
click at [608, 109] on div "Sign out" at bounding box center [625, 106] width 99 height 13
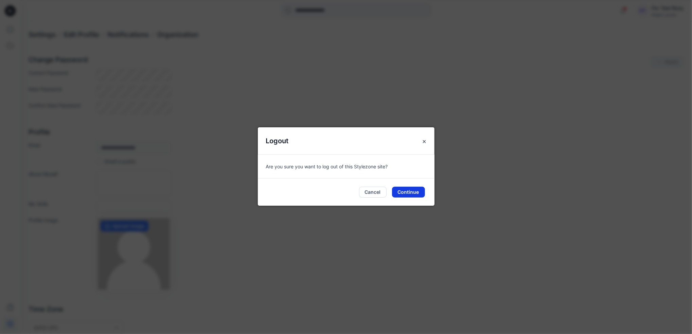
click at [409, 194] on button "Continue" at bounding box center [408, 192] width 33 height 11
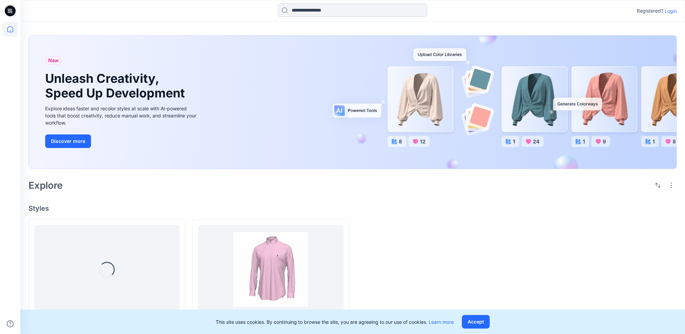
click at [669, 12] on p "Login" at bounding box center [671, 10] width 12 height 7
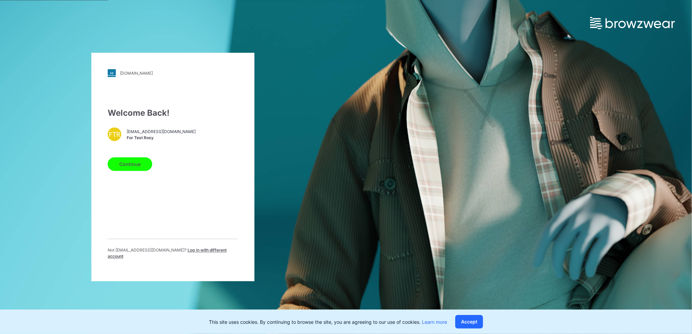
click at [189, 254] on span "Log in with different account" at bounding box center [167, 253] width 119 height 11
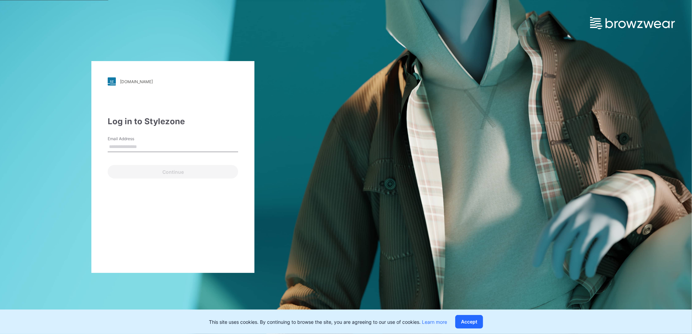
click at [139, 143] on input "Email Address" at bounding box center [173, 147] width 130 height 10
type input "**********"
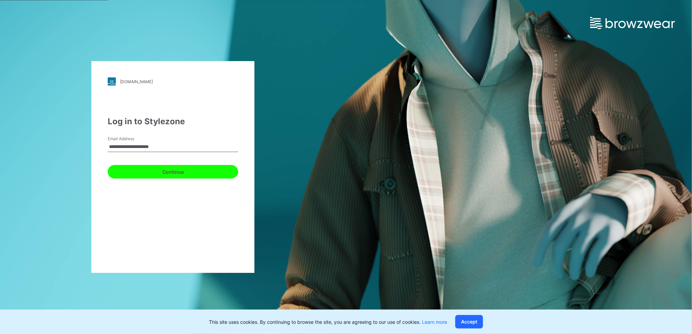
click at [143, 168] on button "Continue" at bounding box center [173, 172] width 130 height 14
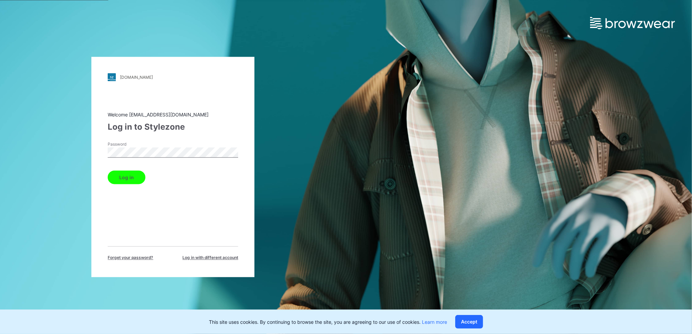
click at [115, 177] on button "Log in" at bounding box center [127, 178] width 38 height 14
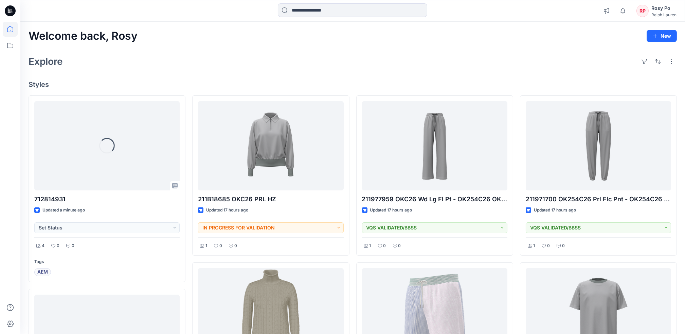
click at [672, 12] on div "Ralph Lauren" at bounding box center [664, 14] width 25 height 5
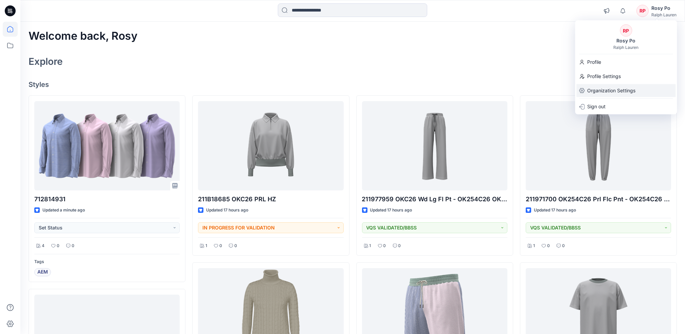
click at [604, 96] on p "Organization Settings" at bounding box center [611, 90] width 48 height 13
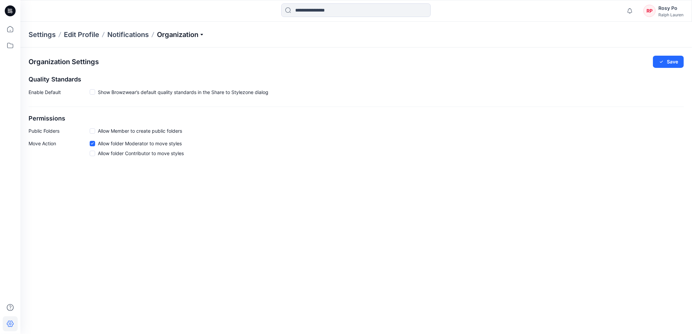
click at [186, 33] on p "Organization" at bounding box center [181, 35] width 48 height 10
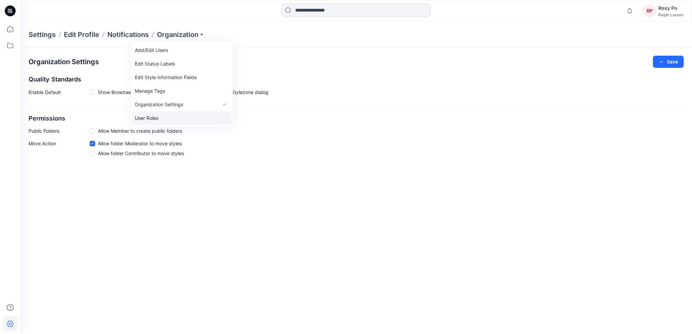
click at [170, 115] on link "User Roles" at bounding box center [181, 118] width 99 height 14
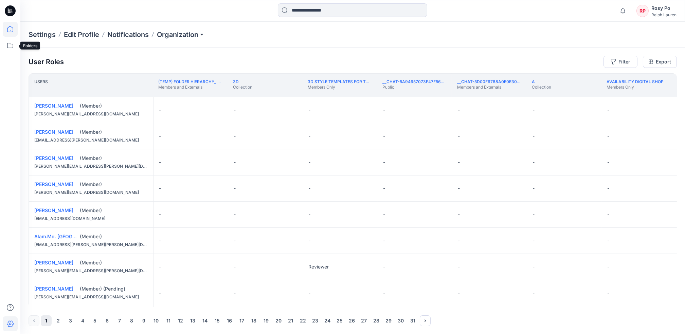
click at [11, 31] on icon at bounding box center [10, 29] width 15 height 15
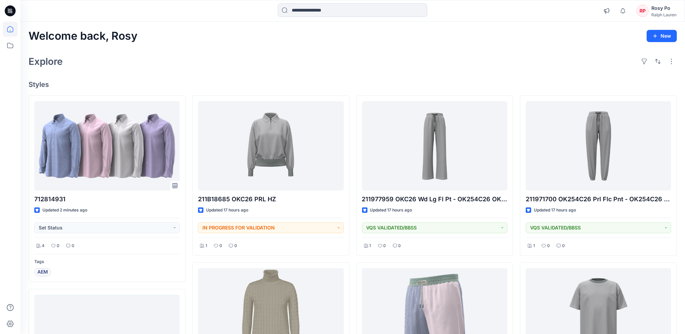
click at [673, 4] on div "Rosy Po" at bounding box center [664, 8] width 25 height 8
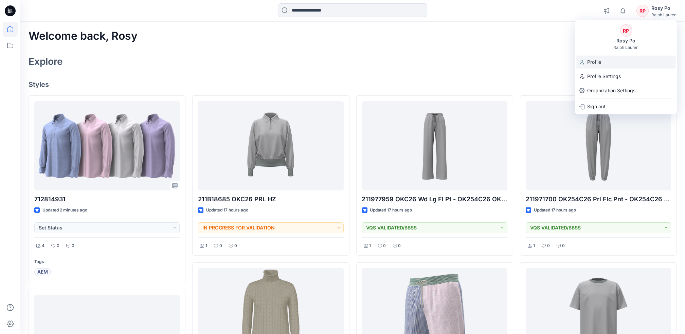
click at [591, 65] on p "Profile" at bounding box center [594, 62] width 14 height 13
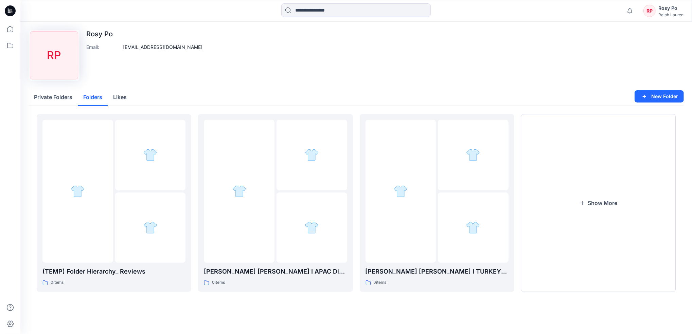
click at [94, 98] on button "Folders" at bounding box center [93, 97] width 30 height 17
click at [65, 93] on button "Private Folders" at bounding box center [53, 97] width 49 height 17
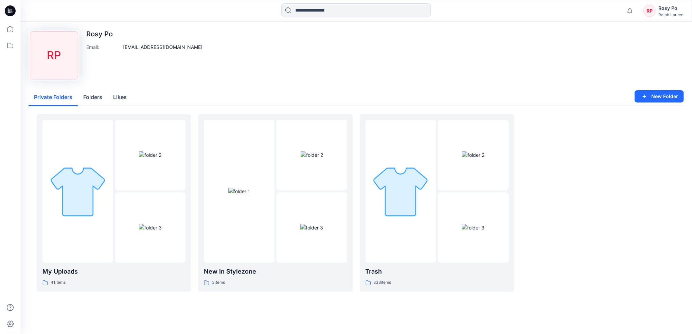
click at [87, 94] on button "Folders" at bounding box center [93, 97] width 30 height 17
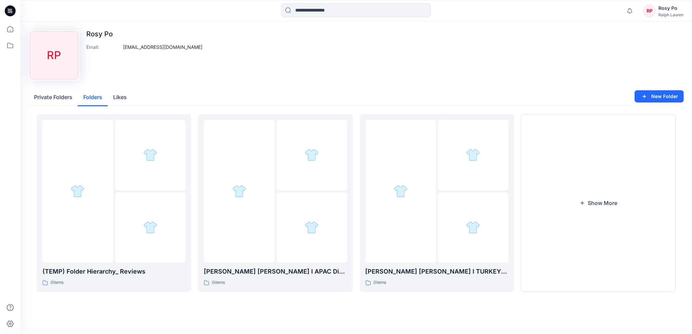
click at [123, 99] on button "Likes" at bounding box center [120, 97] width 24 height 17
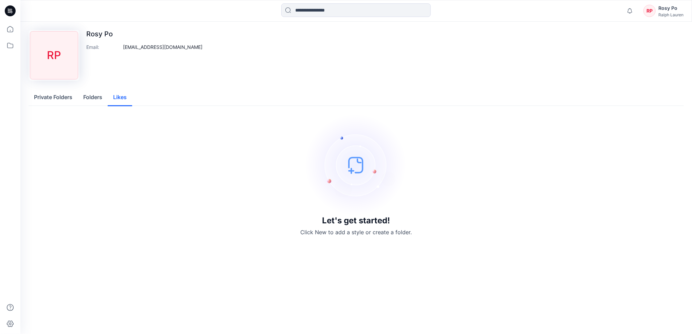
click at [91, 96] on button "Folders" at bounding box center [93, 97] width 30 height 17
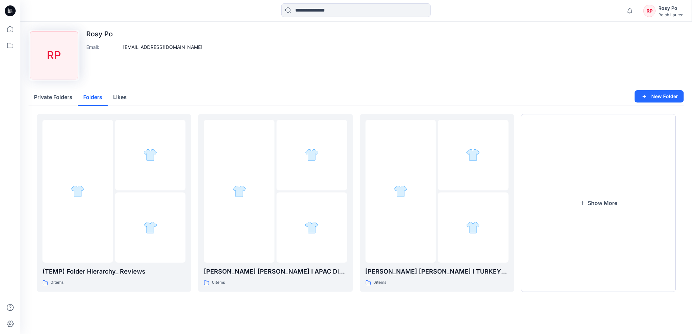
click at [56, 90] on button "Private Folders" at bounding box center [53, 97] width 49 height 17
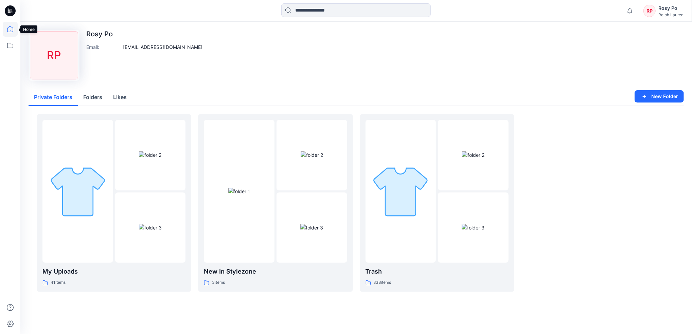
click at [11, 32] on icon at bounding box center [10, 29] width 15 height 15
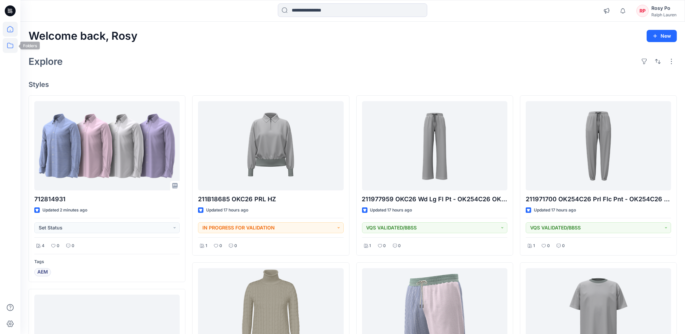
click at [14, 52] on icon at bounding box center [10, 45] width 15 height 15
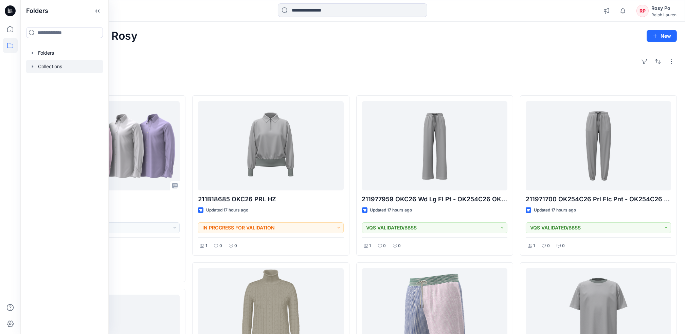
click at [73, 63] on div at bounding box center [64, 67] width 77 height 14
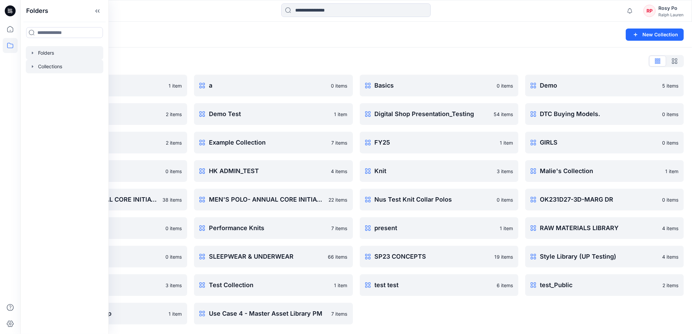
click at [69, 58] on div at bounding box center [64, 53] width 77 height 14
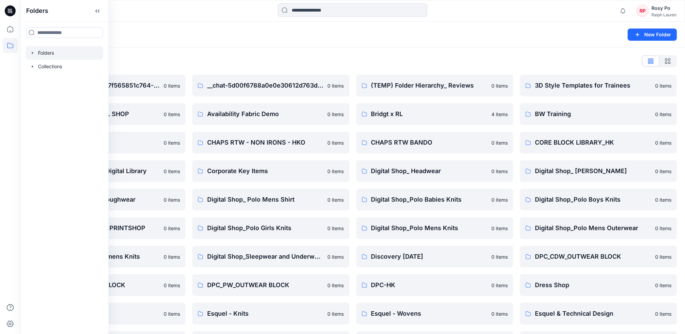
click at [660, 9] on div "Rosy Po" at bounding box center [664, 8] width 25 height 8
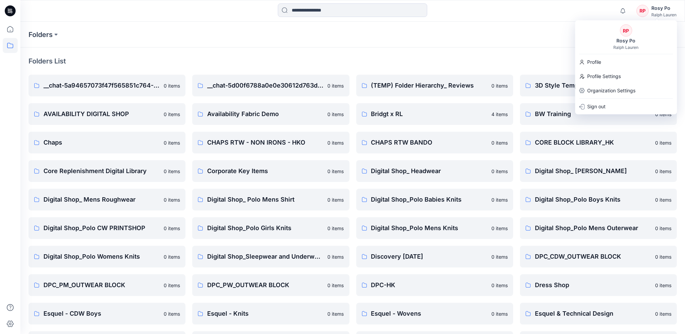
click at [497, 34] on div "Folders" at bounding box center [326, 35] width 595 height 10
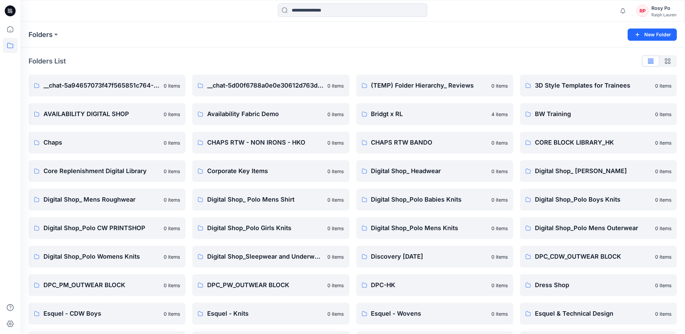
click at [2, 34] on div at bounding box center [10, 167] width 20 height 334
click at [13, 29] on icon at bounding box center [10, 29] width 15 height 15
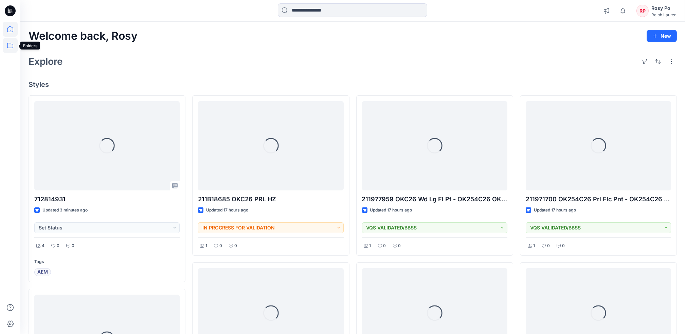
click at [13, 42] on icon at bounding box center [10, 45] width 15 height 15
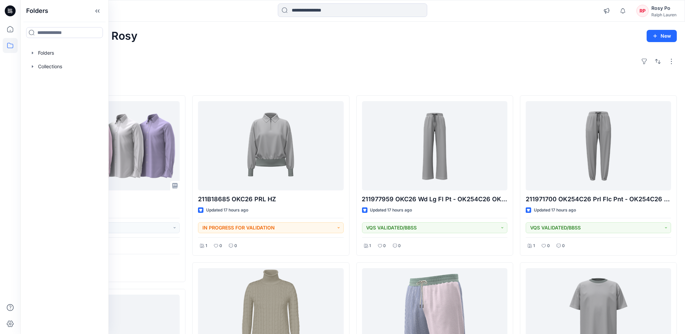
click at [666, 12] on div "Rosy Po" at bounding box center [664, 8] width 25 height 8
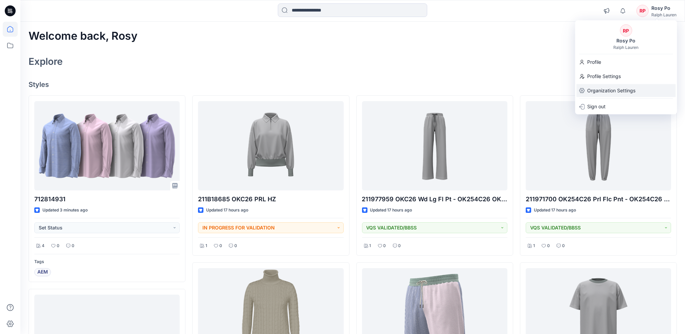
click at [610, 92] on p "Organization Settings" at bounding box center [611, 90] width 48 height 13
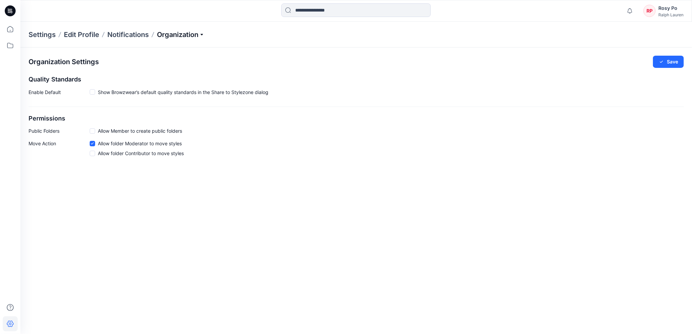
click at [197, 32] on p "Organization" at bounding box center [181, 35] width 48 height 10
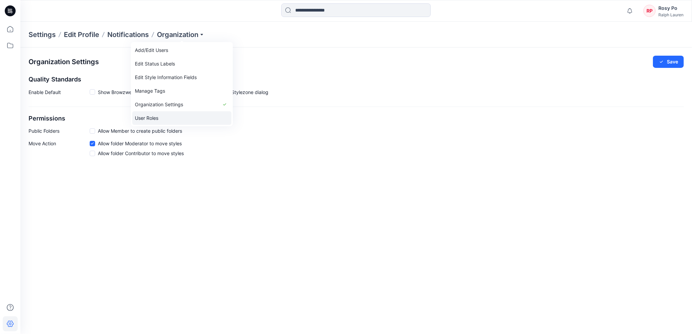
click at [199, 113] on link "User Roles" at bounding box center [181, 118] width 99 height 14
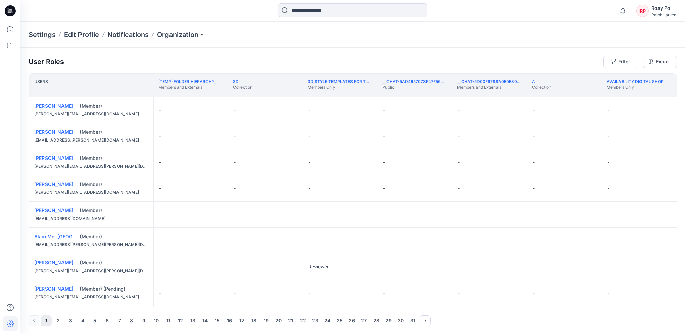
click at [208, 39] on div "Settings Edit Profile Notifications Organization" at bounding box center [352, 35] width 665 height 26
click at [204, 37] on p "Organization" at bounding box center [181, 35] width 48 height 10
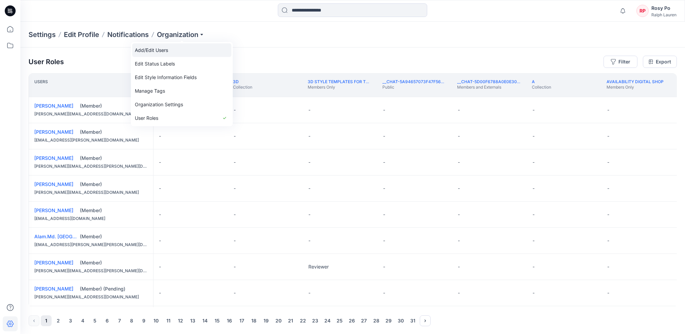
click at [179, 54] on link "Add/Edit Users" at bounding box center [181, 50] width 99 height 14
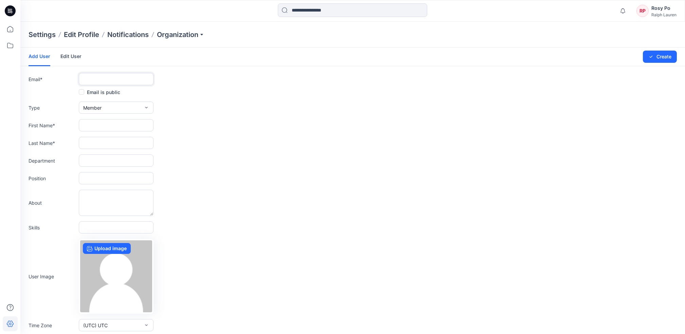
click at [117, 79] on input "text" at bounding box center [116, 79] width 75 height 12
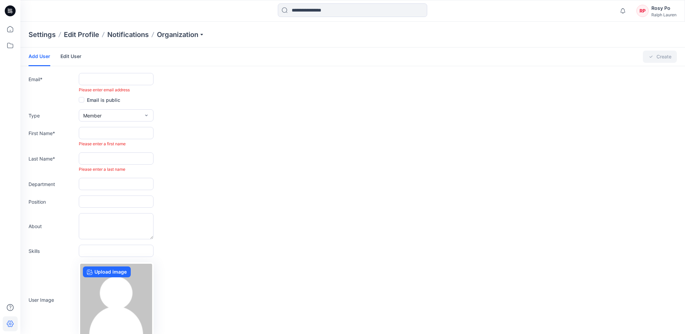
click at [157, 70] on form "Add User Edit User Changes Saved Create Email * Please enter email address Emai…" at bounding box center [352, 208] width 665 height 321
click at [131, 74] on input "text" at bounding box center [116, 79] width 75 height 12
click at [66, 55] on link "Edit User" at bounding box center [70, 57] width 21 height 18
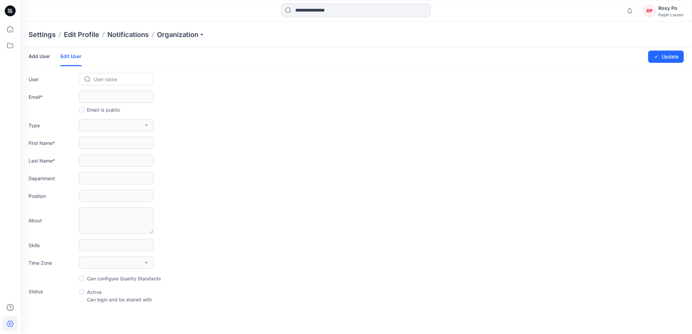
click at [109, 80] on div at bounding box center [120, 79] width 54 height 8
click at [109, 81] on div at bounding box center [120, 79] width 54 height 8
click at [110, 77] on div at bounding box center [120, 79] width 54 height 8
type input "****"
click at [122, 93] on span "For Test Rosy" at bounding box center [109, 93] width 30 height 7
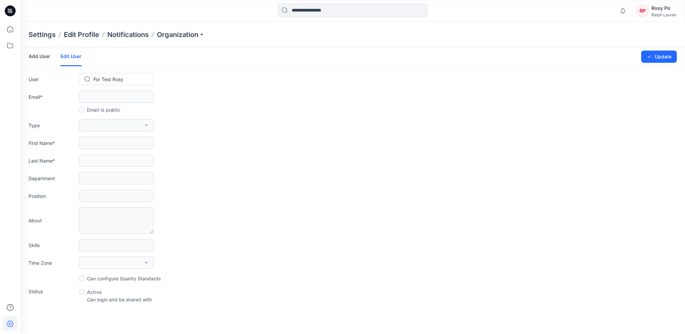
type input "**********"
type input "********"
type input "****"
click at [99, 124] on span "External" at bounding box center [92, 125] width 18 height 7
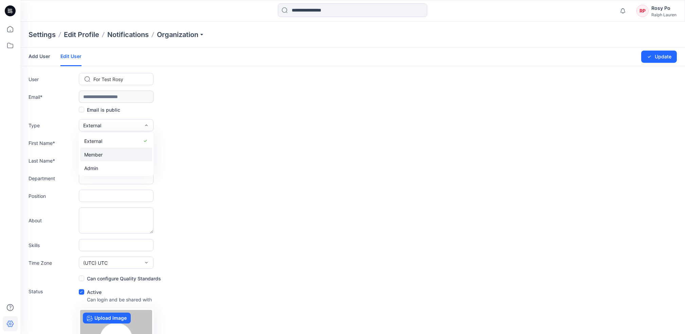
click at [101, 152] on span "Member" at bounding box center [93, 154] width 18 height 7
click at [143, 121] on button "Member" at bounding box center [116, 125] width 75 height 12
click at [325, 141] on div "First Name * ********" at bounding box center [353, 143] width 648 height 12
click at [675, 50] on div "Changes Saved Update" at bounding box center [631, 57] width 91 height 18
click at [670, 53] on button "Update" at bounding box center [659, 57] width 36 height 12
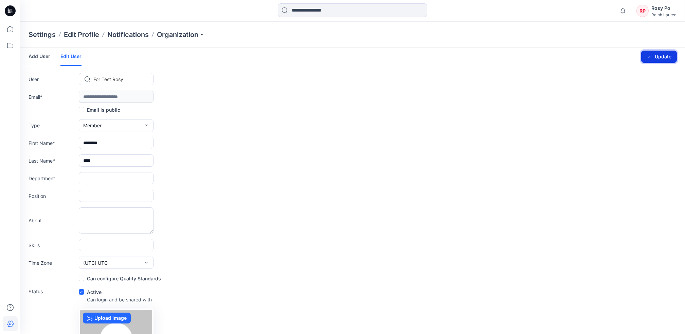
click at [655, 59] on button "Update" at bounding box center [659, 57] width 36 height 12
click at [660, 54] on button "Update" at bounding box center [659, 57] width 36 height 12
click at [661, 54] on button "Update" at bounding box center [659, 57] width 36 height 12
click at [661, 53] on button "Update" at bounding box center [659, 57] width 36 height 12
click at [677, 10] on div "Notifications Your style 211B18685 OKC26 PRL HZ has been updated with 211B18685…" at bounding box center [352, 10] width 664 height 15
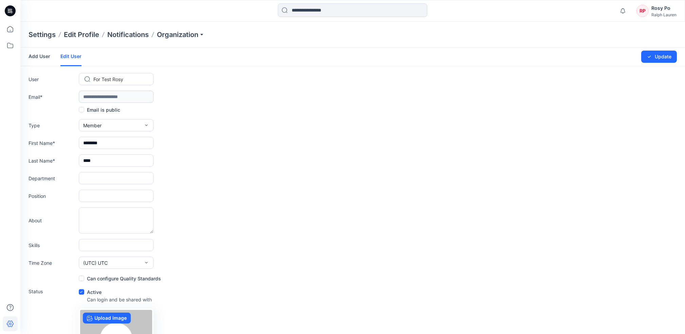
click at [661, 10] on div "Rosy Po" at bounding box center [664, 8] width 25 height 8
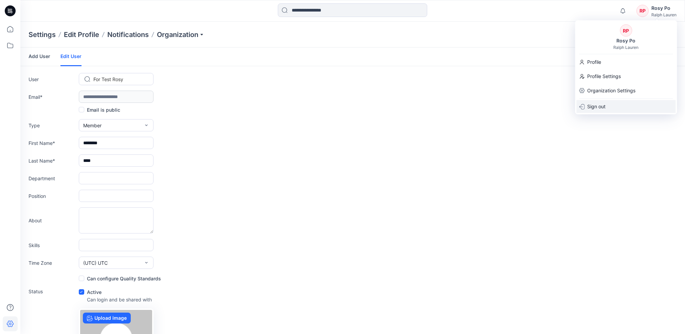
click at [619, 108] on div "Sign out" at bounding box center [625, 106] width 99 height 13
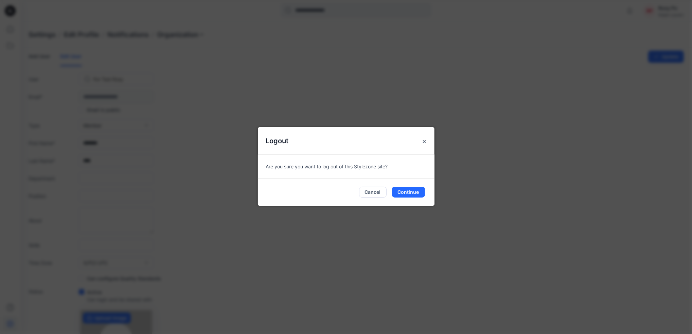
click at [410, 197] on div "Cancel Continue" at bounding box center [346, 192] width 177 height 27
click at [411, 195] on button "Continue" at bounding box center [408, 192] width 33 height 11
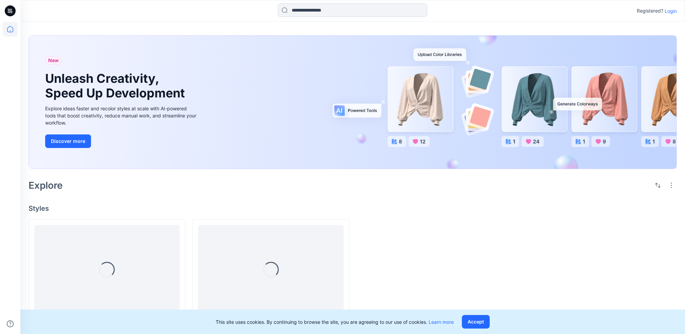
click at [669, 10] on p "Login" at bounding box center [671, 10] width 12 height 7
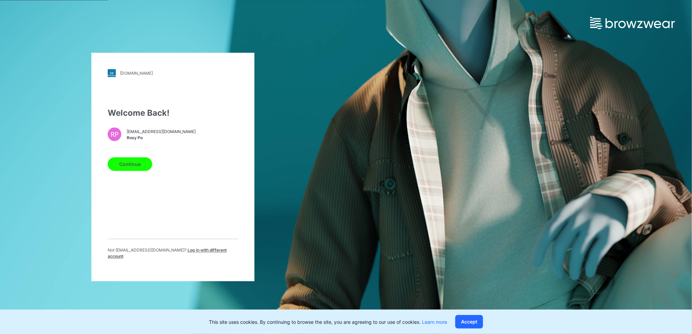
click at [207, 255] on span "Log in with different account" at bounding box center [167, 253] width 119 height 11
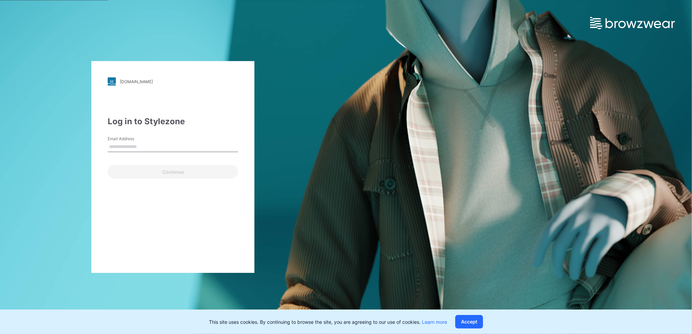
click at [158, 148] on input "Email Address" at bounding box center [173, 147] width 130 height 10
type input "**********"
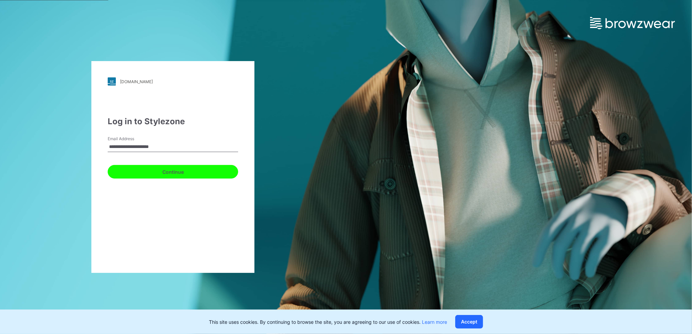
click at [172, 172] on button "Continue" at bounding box center [173, 172] width 130 height 14
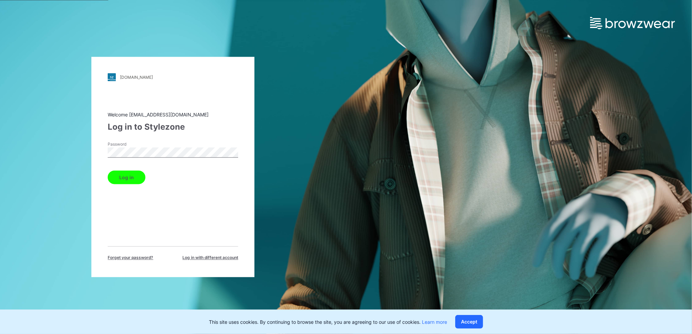
click at [127, 176] on button "Log in" at bounding box center [127, 178] width 38 height 14
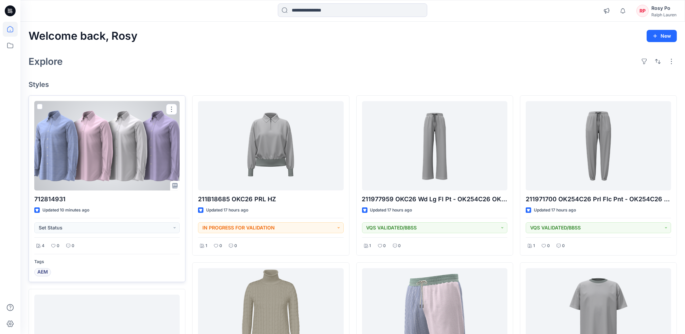
click at [108, 184] on div at bounding box center [106, 145] width 145 height 89
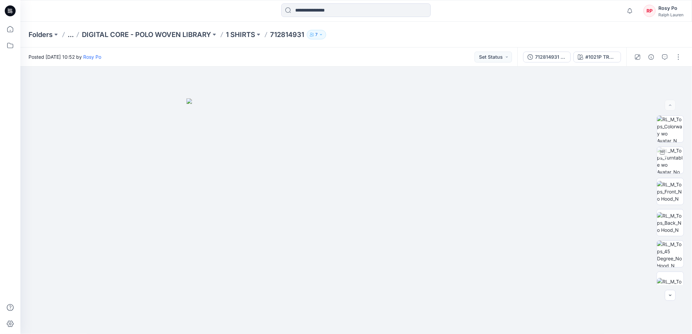
click at [662, 12] on div "Ralph Lauren" at bounding box center [670, 14] width 25 height 5
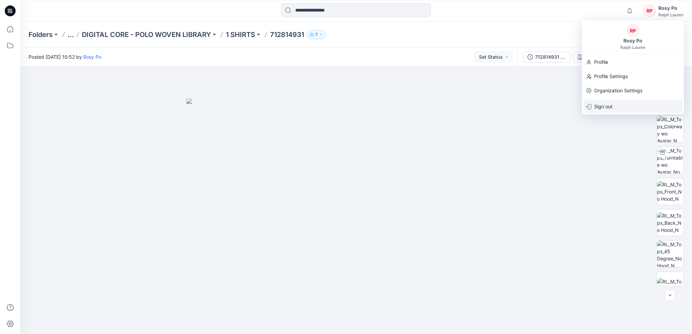
click at [626, 106] on div "Sign out" at bounding box center [632, 106] width 99 height 13
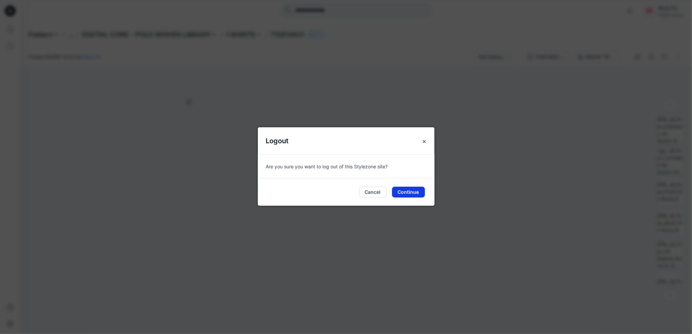
click at [403, 192] on button "Continue" at bounding box center [408, 192] width 33 height 11
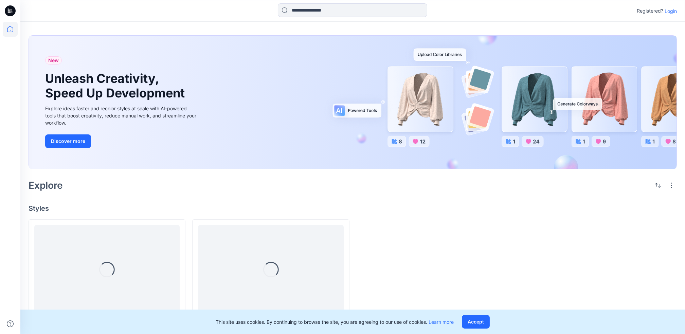
click at [672, 13] on p "Login" at bounding box center [671, 10] width 12 height 7
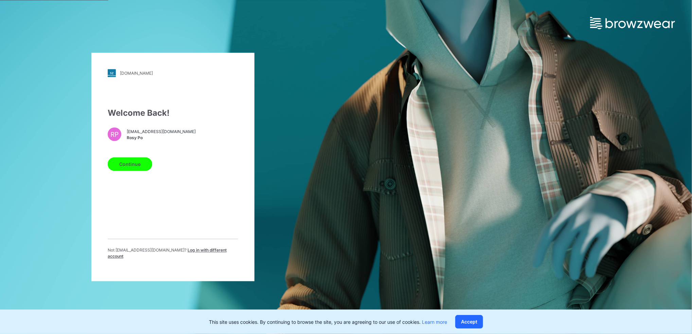
click at [214, 253] on span "Log in with different account" at bounding box center [167, 253] width 119 height 11
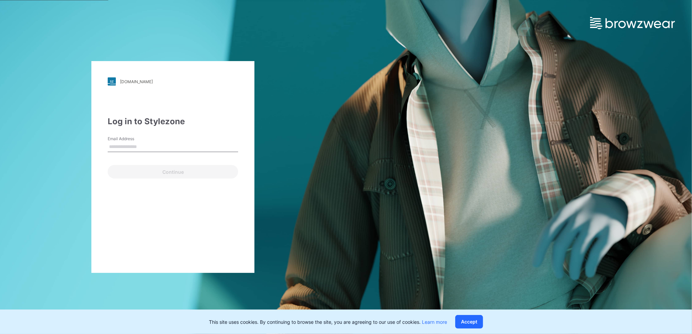
click at [188, 143] on input "Email Address" at bounding box center [173, 147] width 130 height 10
type input "**********"
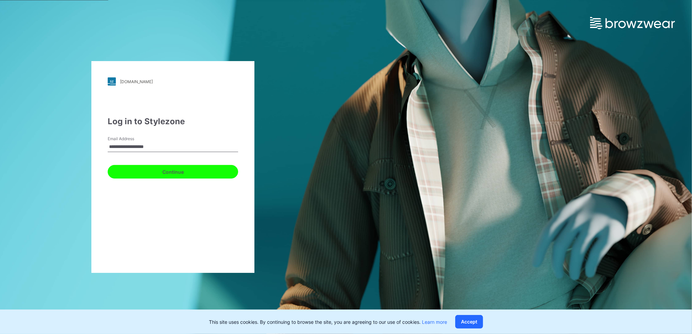
click at [164, 169] on button "Continue" at bounding box center [173, 172] width 130 height 14
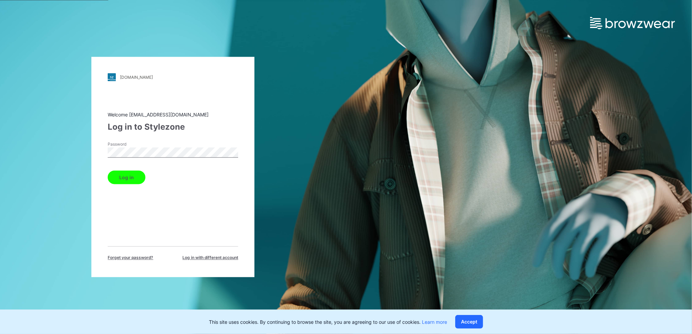
click at [108, 171] on button "Log in" at bounding box center [127, 178] width 38 height 14
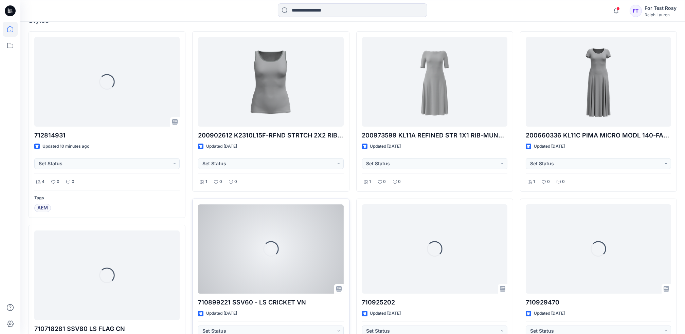
scroll to position [226, 0]
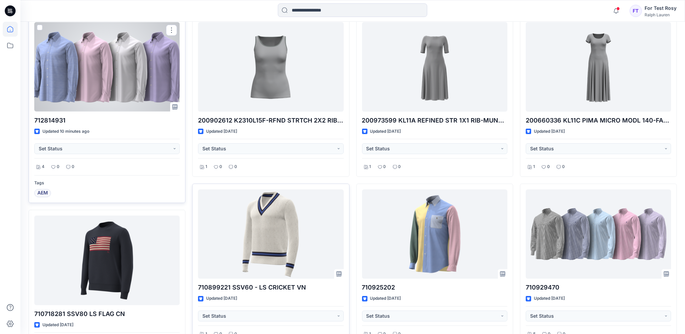
click at [138, 77] on div at bounding box center [106, 66] width 145 height 89
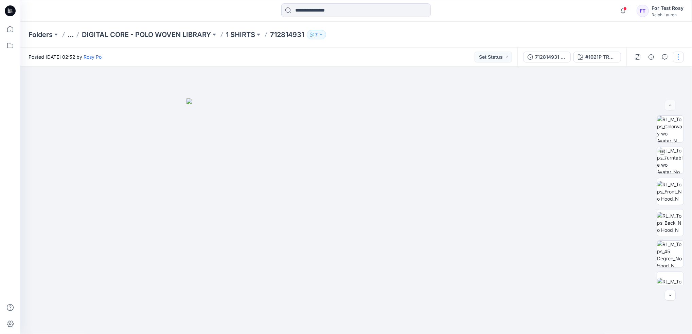
click at [675, 58] on button "button" at bounding box center [678, 57] width 11 height 11
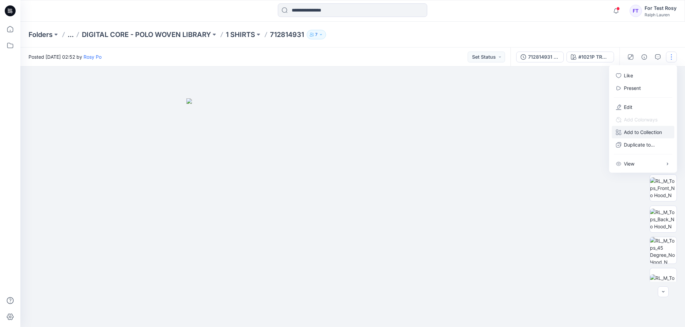
click at [635, 132] on p "Add to Collection" at bounding box center [643, 132] width 38 height 7
click at [550, 133] on icon "button" at bounding box center [548, 133] width 5 height 5
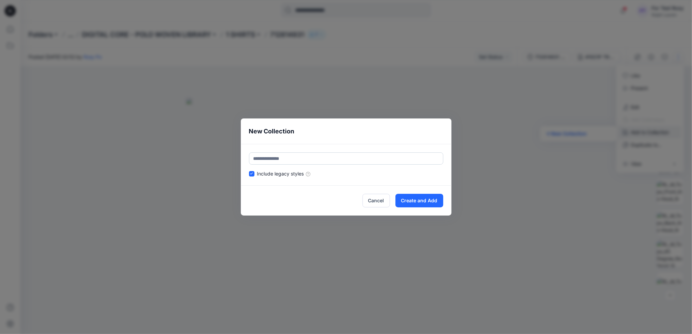
click at [476, 29] on div "New Collection Include legacy styles Cancel Create and Add" at bounding box center [346, 167] width 692 height 334
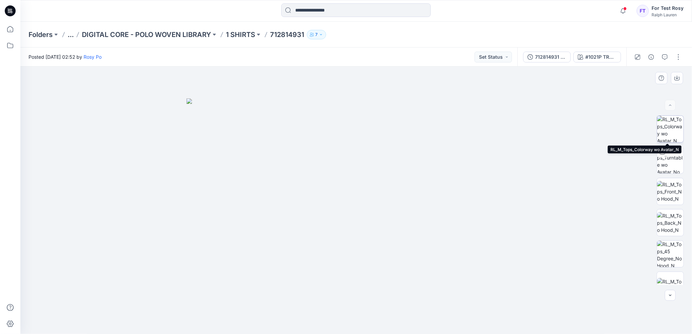
click at [668, 135] on img at bounding box center [670, 129] width 26 height 26
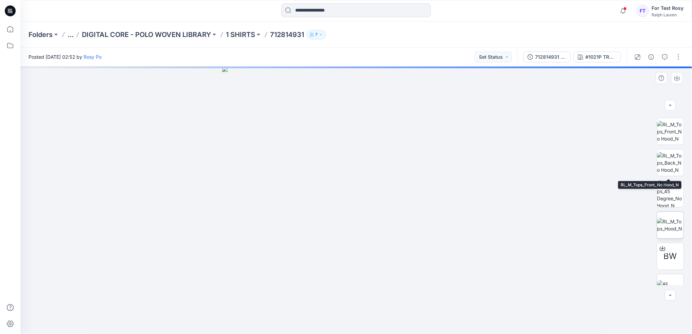
scroll to position [76, 0]
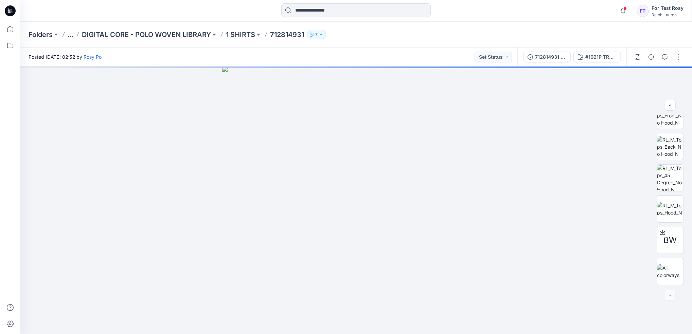
click at [317, 32] on button "7" at bounding box center [316, 35] width 19 height 10
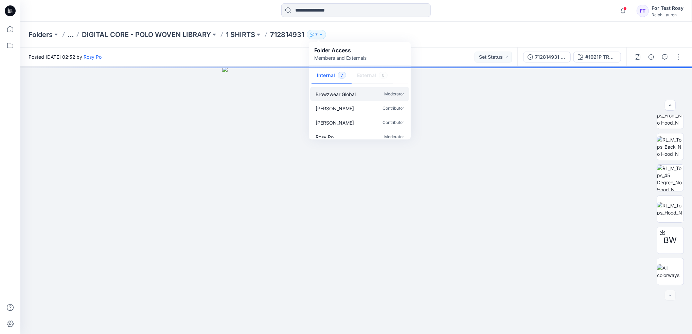
scroll to position [0, 0]
click at [499, 39] on div "Folders ... DIGITAL CORE - POLO WOVEN LIBRARY 1 SHIRTS 712814931 7 Folder Acces…" at bounding box center [356, 35] width 672 height 26
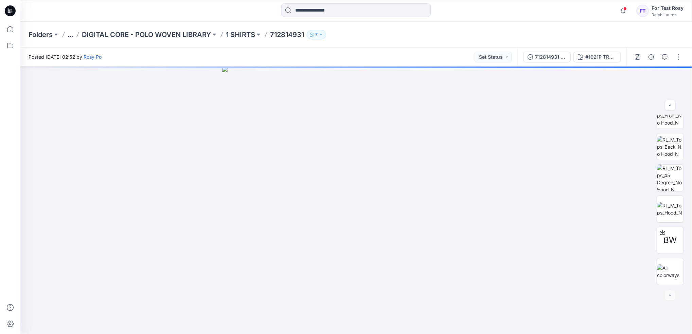
click at [664, 16] on div "Ralph Lauren" at bounding box center [668, 14] width 32 height 5
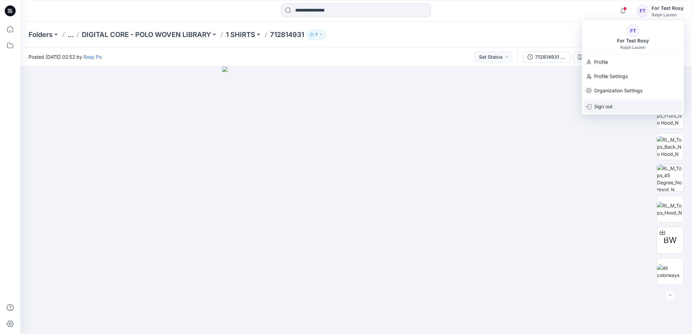
click at [634, 108] on div "Sign out" at bounding box center [632, 106] width 99 height 13
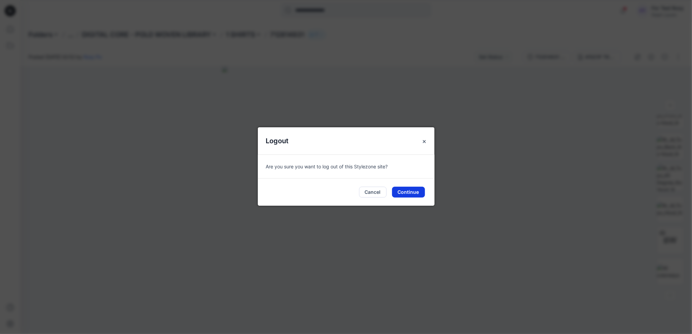
click at [402, 191] on button "Continue" at bounding box center [408, 192] width 33 height 11
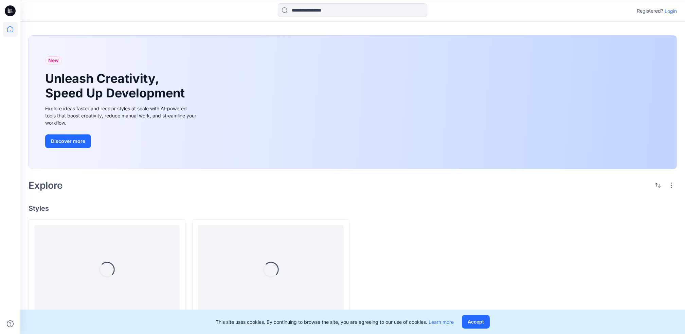
click at [670, 9] on p "Login" at bounding box center [671, 10] width 12 height 7
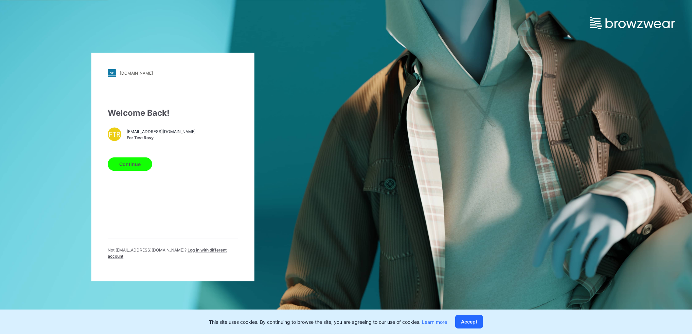
click at [199, 255] on span "Log in with different account" at bounding box center [167, 253] width 119 height 11
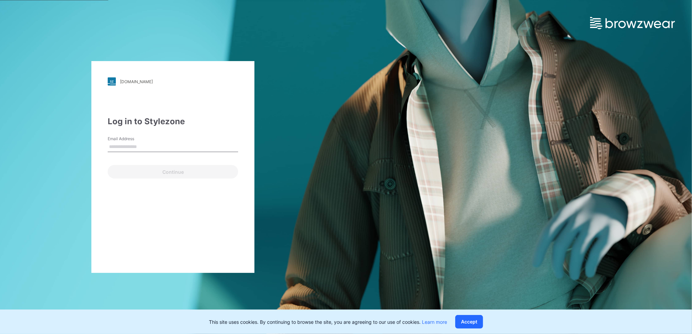
click at [164, 142] on input "Email Address" at bounding box center [173, 147] width 130 height 10
type input "**********"
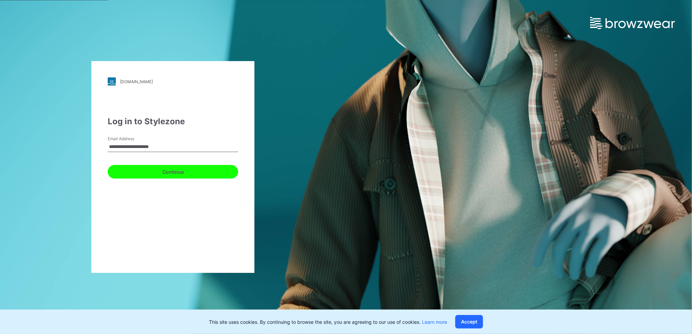
click at [162, 167] on button "Continue" at bounding box center [173, 172] width 130 height 14
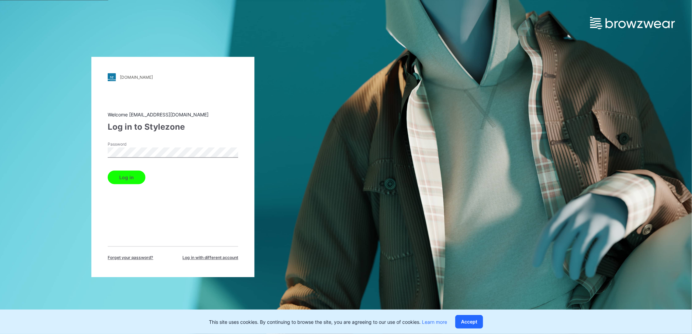
click at [140, 180] on button "Log in" at bounding box center [127, 178] width 38 height 14
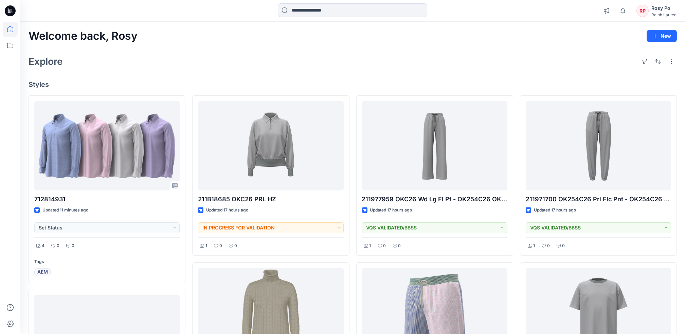
click at [663, 12] on div "Ralph Lauren" at bounding box center [664, 14] width 25 height 5
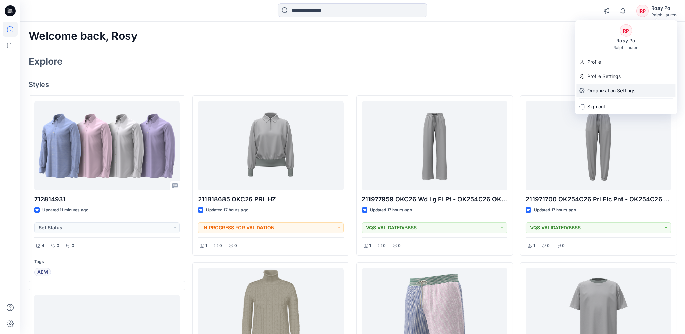
click at [596, 90] on p "Organization Settings" at bounding box center [611, 90] width 48 height 13
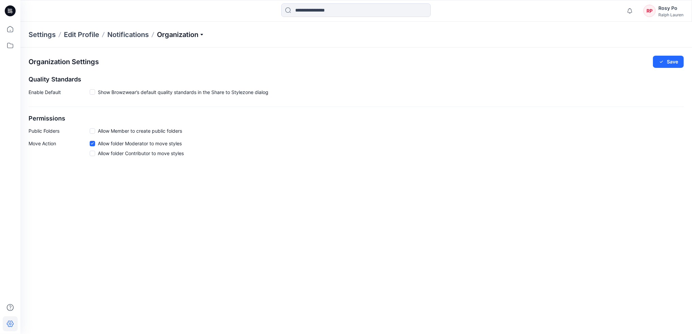
click at [178, 36] on p "Organization" at bounding box center [181, 35] width 48 height 10
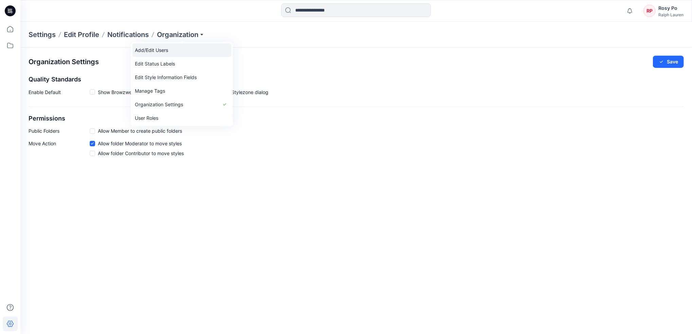
click at [179, 47] on link "Add/Edit Users" at bounding box center [181, 50] width 99 height 14
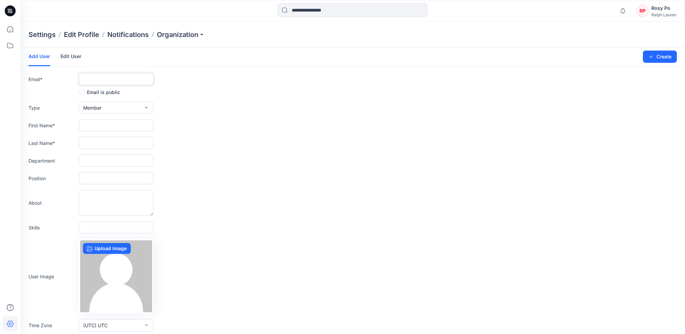
click at [127, 81] on input "text" at bounding box center [116, 79] width 75 height 12
click at [74, 55] on link "Edit User" at bounding box center [70, 57] width 21 height 18
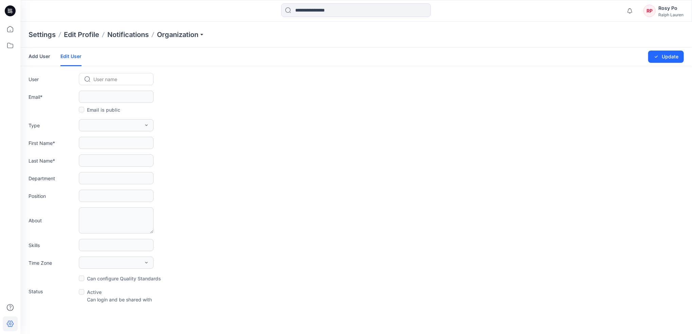
click at [102, 77] on div at bounding box center [120, 79] width 54 height 8
type input "**"
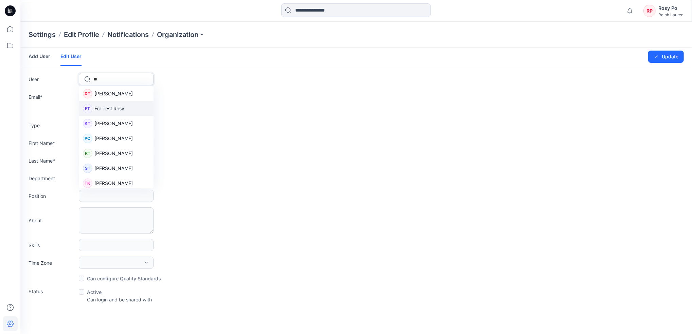
click at [111, 108] on span "For Test Rosy" at bounding box center [109, 108] width 30 height 7
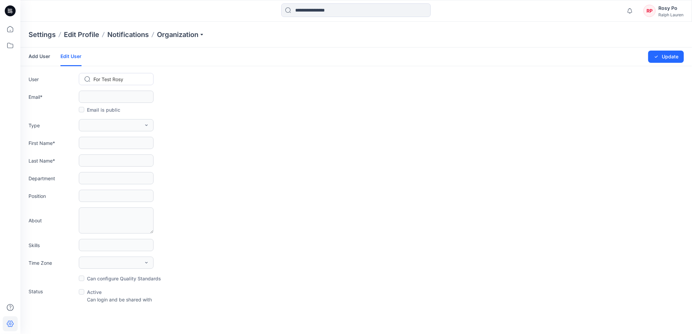
type input "**********"
type input "********"
type input "****"
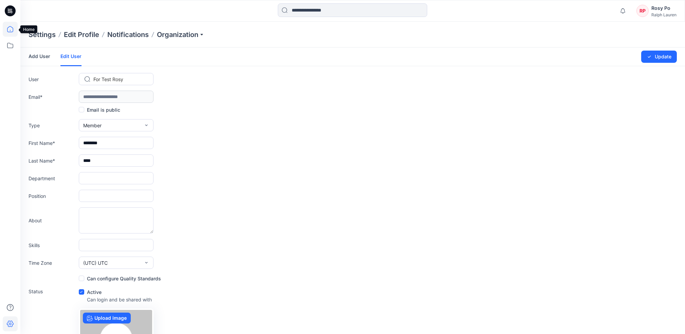
click at [11, 29] on icon at bounding box center [10, 29] width 15 height 15
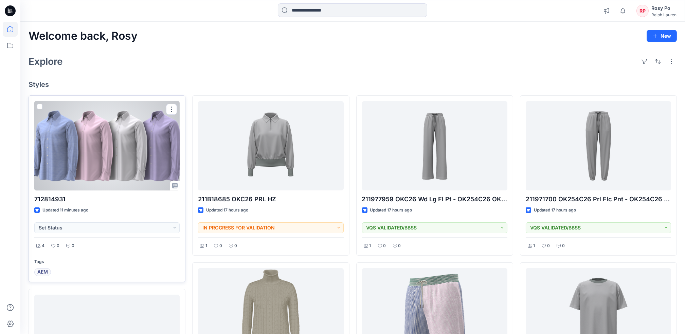
click at [152, 119] on div at bounding box center [106, 145] width 145 height 89
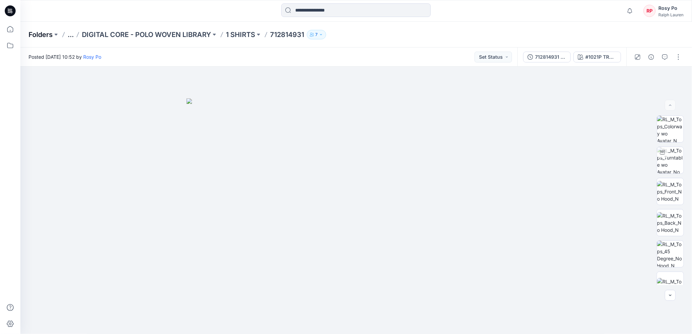
click at [34, 35] on p "Folders" at bounding box center [41, 35] width 24 height 10
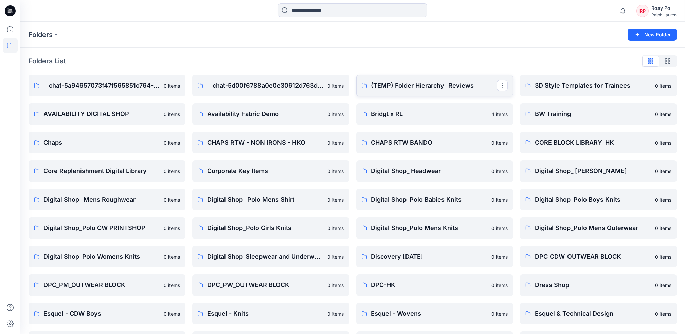
click at [440, 77] on link "(TEMP) Folder Hierarchy_ Reviews" at bounding box center [434, 86] width 157 height 22
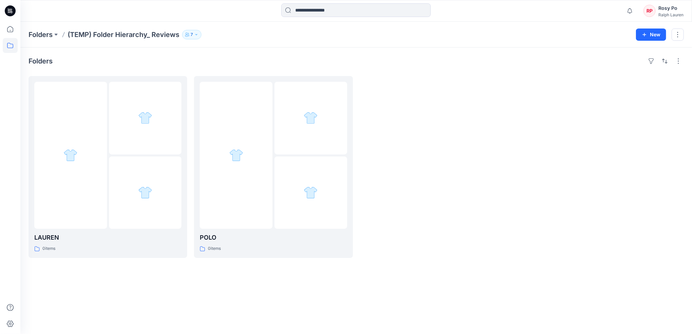
click at [194, 36] on button "7" at bounding box center [191, 35] width 19 height 10
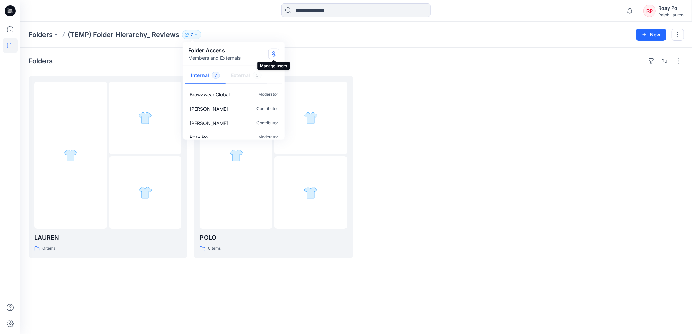
click at [275, 53] on icon "Manage Users" at bounding box center [273, 53] width 5 height 5
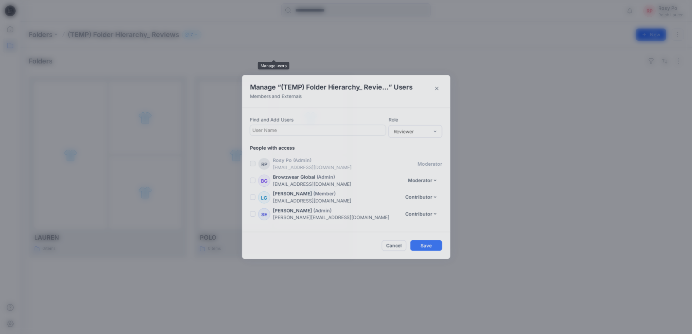
scroll to position [48, 0]
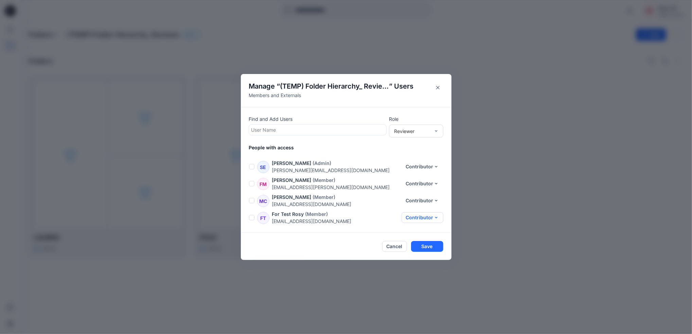
click at [421, 217] on button "Contributor" at bounding box center [423, 217] width 42 height 11
click at [416, 234] on button "Reviewer" at bounding box center [418, 233] width 45 height 13
click at [425, 243] on button "Save" at bounding box center [427, 246] width 32 height 11
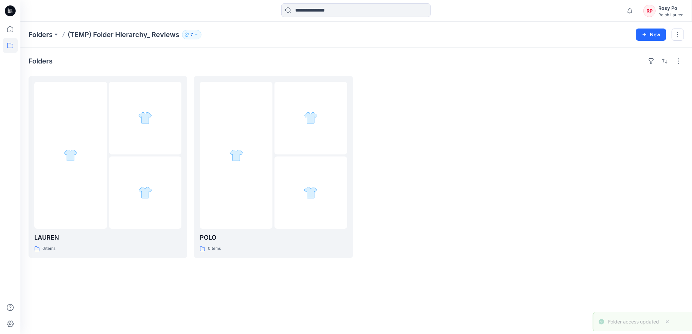
click at [435, 246] on div at bounding box center [439, 167] width 159 height 182
click at [666, 12] on div "Ralph Lauren" at bounding box center [670, 14] width 25 height 5
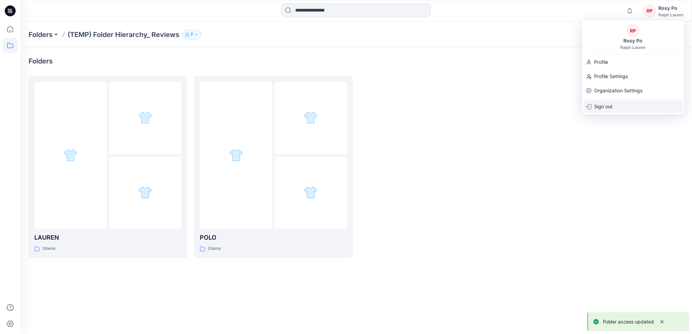
click at [617, 110] on div "Sign out" at bounding box center [632, 106] width 99 height 13
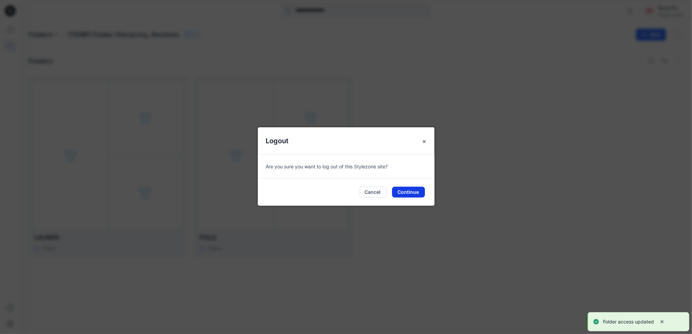
click at [421, 195] on button "Continue" at bounding box center [408, 192] width 33 height 11
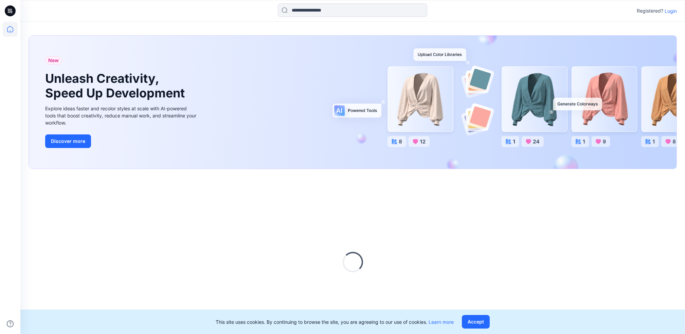
click at [671, 14] on p "Login" at bounding box center [671, 10] width 12 height 7
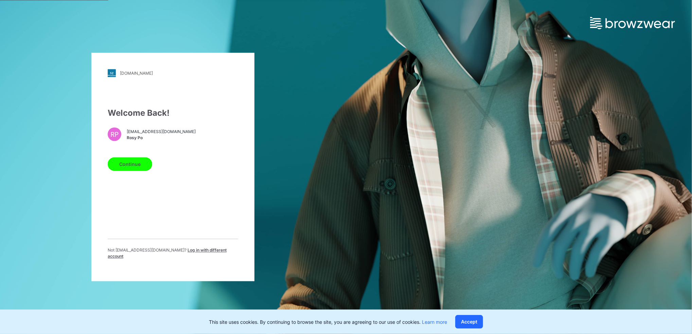
click at [200, 253] on span "Log in with different account" at bounding box center [167, 253] width 119 height 11
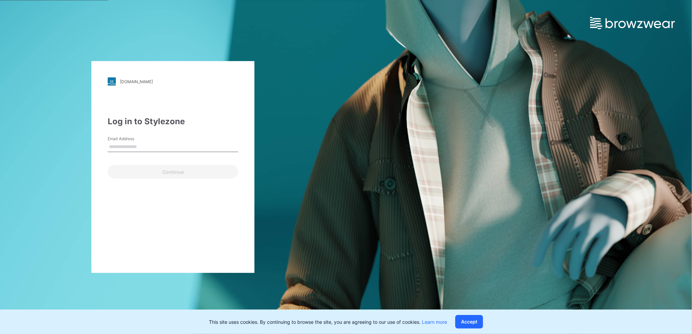
click at [147, 140] on label "Email Address" at bounding box center [132, 139] width 48 height 6
click at [147, 142] on input "Email Address" at bounding box center [173, 147] width 130 height 10
click at [150, 147] on input "Email Address" at bounding box center [173, 147] width 130 height 10
type input "**********"
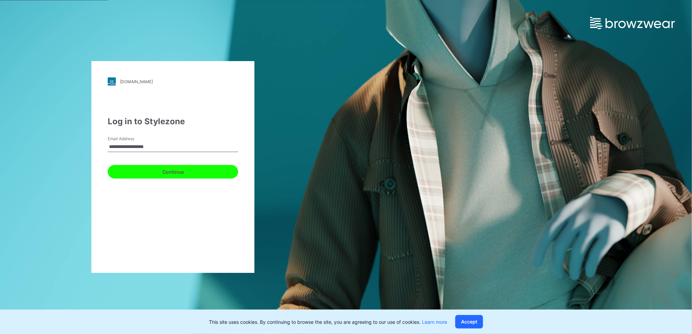
click at [165, 175] on button "Continue" at bounding box center [173, 172] width 130 height 14
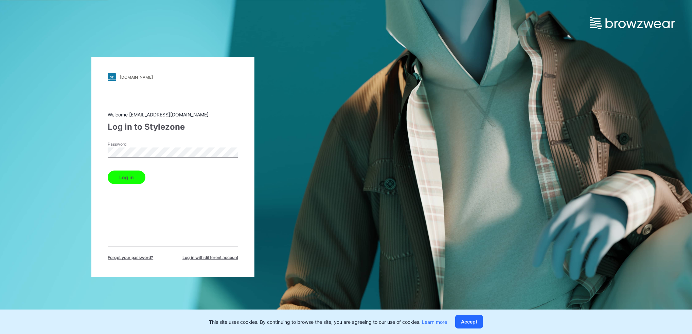
drag, startPoint x: 237, startPoint y: 136, endPoint x: 211, endPoint y: 145, distance: 28.2
click at [237, 136] on div "Welcome phy_910@yahoo.com.hk Log in to Stylezone Password Log in Forget your pa…" at bounding box center [173, 186] width 130 height 150
click at [129, 180] on button "Log in" at bounding box center [127, 178] width 38 height 14
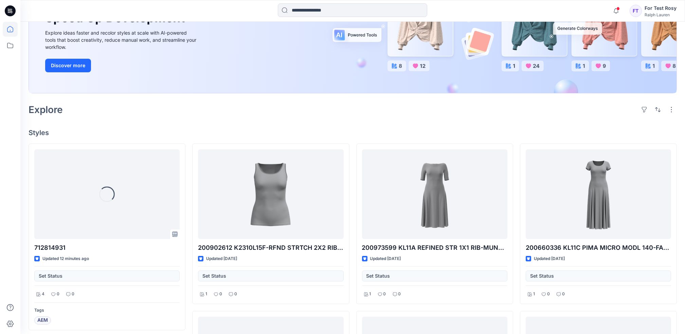
scroll to position [136, 0]
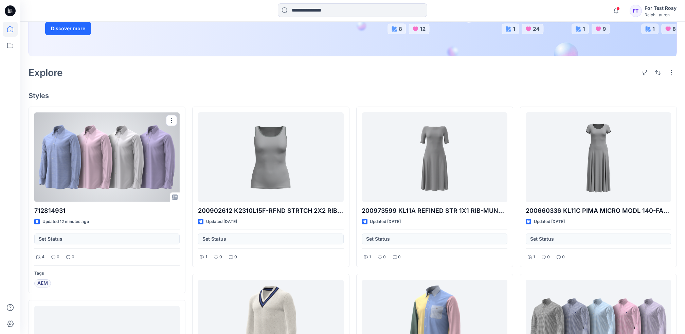
click at [165, 168] on div at bounding box center [106, 156] width 145 height 89
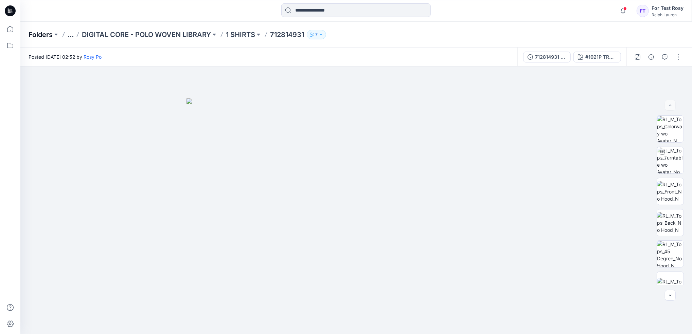
click at [42, 36] on p "Folders" at bounding box center [41, 35] width 24 height 10
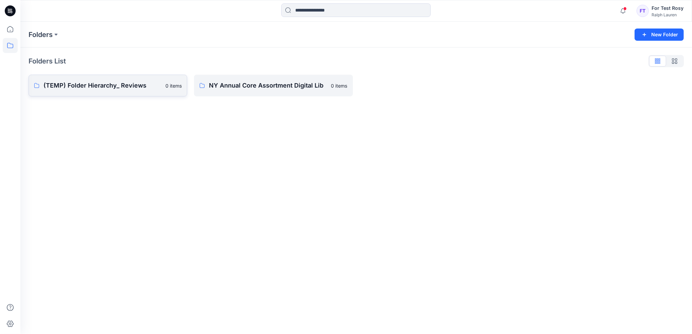
click at [149, 86] on p "(TEMP) Folder Hierarchy_ Reviews" at bounding box center [102, 86] width 118 height 10
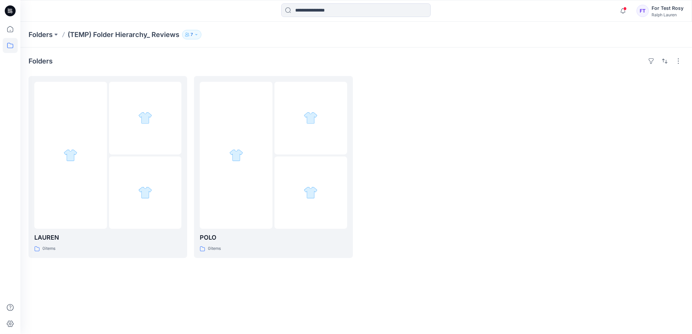
click at [192, 34] on p "7" at bounding box center [192, 34] width 2 height 7
click at [296, 34] on div "Folders (TEMP) Folder Hierarchy_ Reviews 7 Folder Access Members and Externals …" at bounding box center [330, 35] width 602 height 10
click at [94, 179] on div at bounding box center [70, 155] width 73 height 147
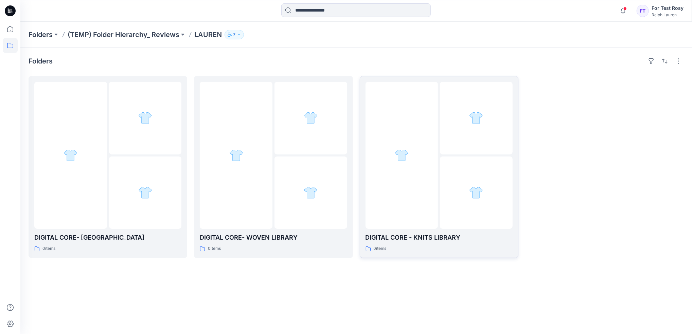
click at [458, 163] on div at bounding box center [476, 193] width 73 height 73
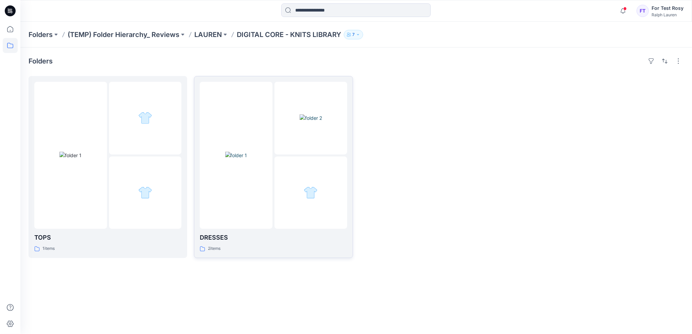
click at [258, 201] on div at bounding box center [236, 155] width 73 height 147
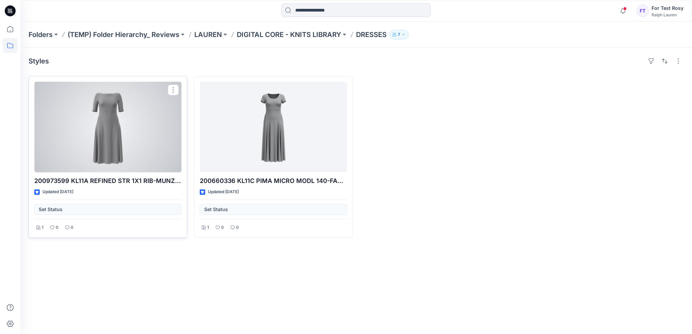
click at [142, 131] on div at bounding box center [107, 127] width 147 height 90
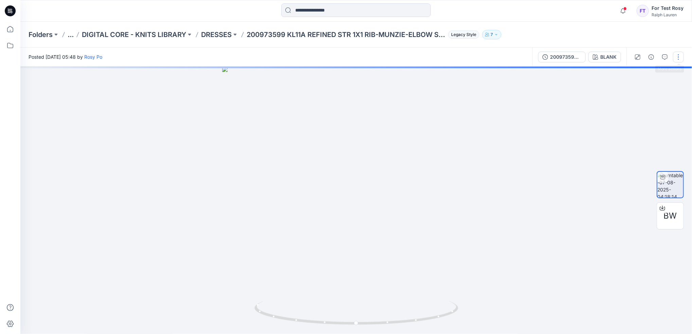
click at [678, 56] on button "button" at bounding box center [678, 57] width 11 height 11
click at [594, 192] on div at bounding box center [352, 197] width 665 height 261
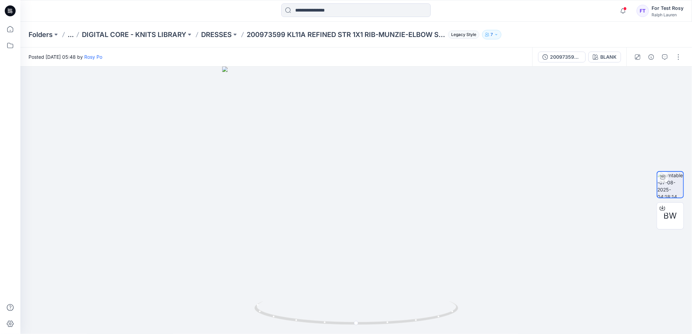
click at [497, 31] on button "7" at bounding box center [491, 35] width 19 height 10
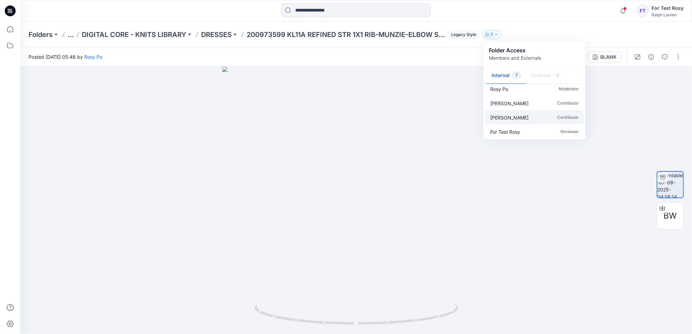
scroll to position [49, 0]
click at [158, 32] on p "DIGITAL CORE - KNITS LIBRARY" at bounding box center [134, 35] width 104 height 10
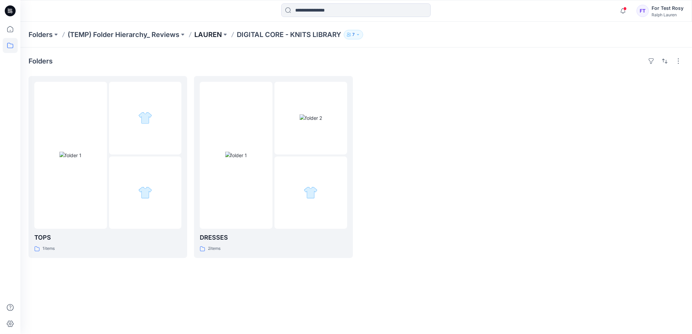
click at [216, 32] on p "LAUREN" at bounding box center [208, 35] width 28 height 10
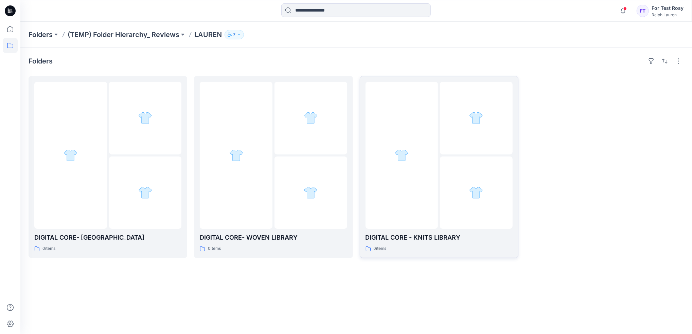
click at [421, 238] on p "DIGITAL CORE - KNITS LIBRARY" at bounding box center [439, 238] width 147 height 10
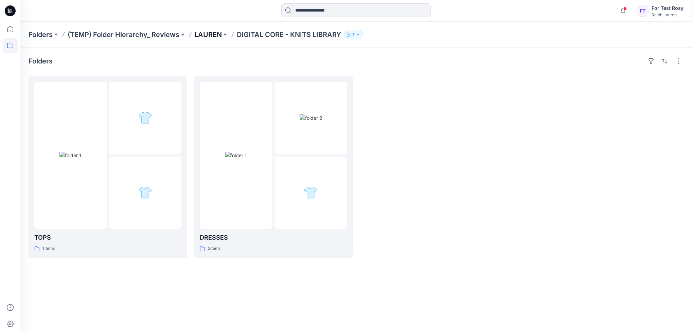
click at [200, 32] on p "LAUREN" at bounding box center [208, 35] width 28 height 10
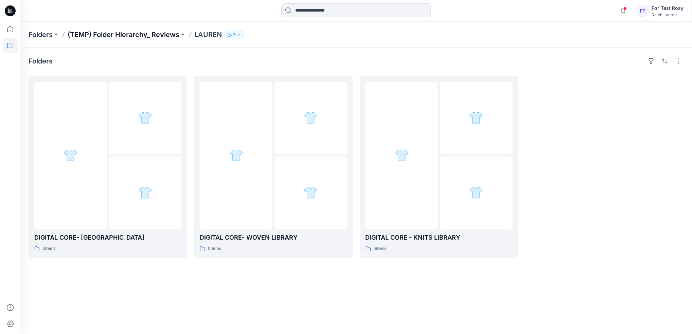
click at [167, 33] on p "(TEMP) Folder Hierarchy_ Reviews" at bounding box center [124, 35] width 112 height 10
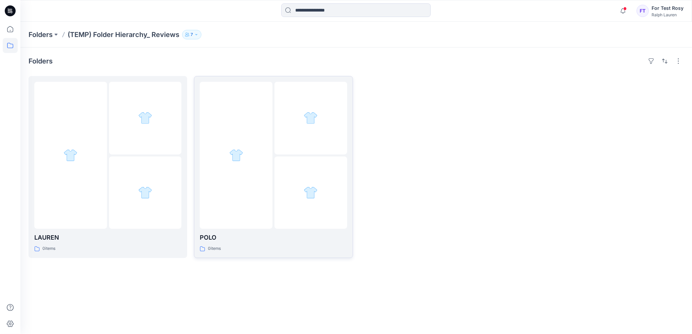
click at [266, 253] on link "POLO 0 items" at bounding box center [273, 167] width 159 height 182
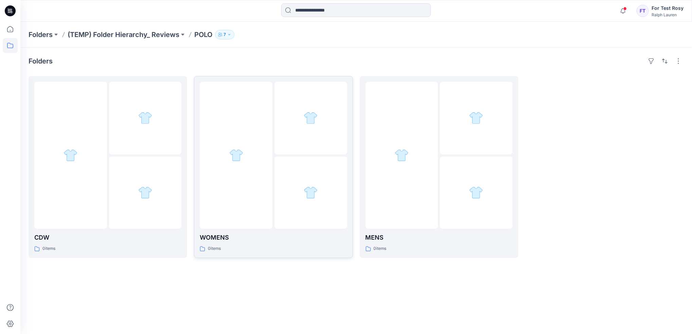
click at [262, 246] on div "0 items" at bounding box center [273, 248] width 147 height 7
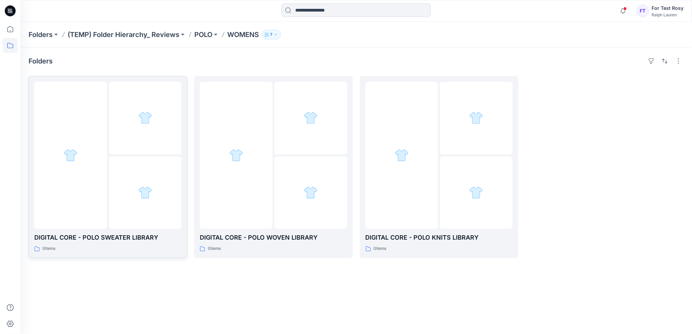
click at [136, 233] on div "DIGITAL CORE - POLO SWEATER LIBRARY 0 items" at bounding box center [107, 167] width 147 height 171
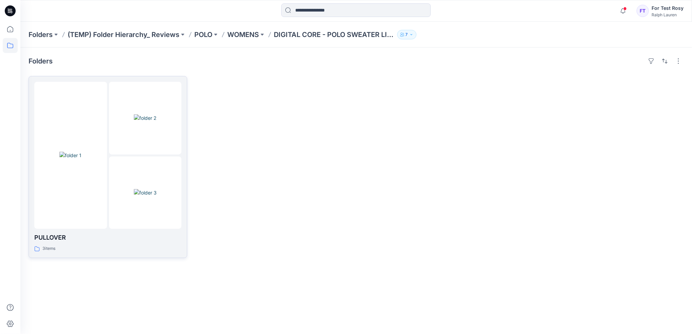
click at [144, 243] on div "PULLOVER 3 items" at bounding box center [107, 242] width 147 height 19
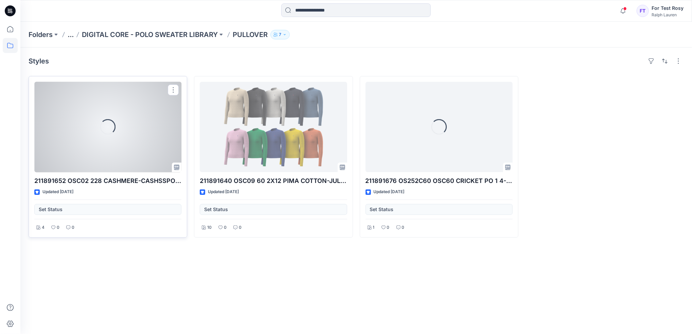
click at [155, 152] on div "Loading..." at bounding box center [107, 127] width 147 height 90
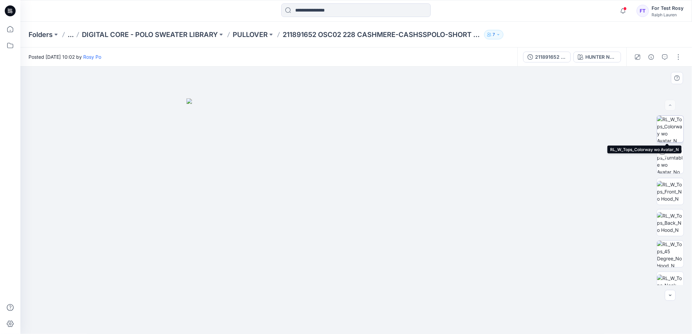
click at [672, 130] on img at bounding box center [670, 129] width 26 height 26
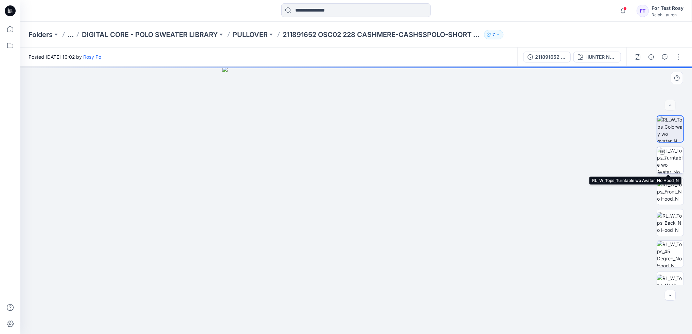
click at [667, 158] on img at bounding box center [670, 160] width 26 height 26
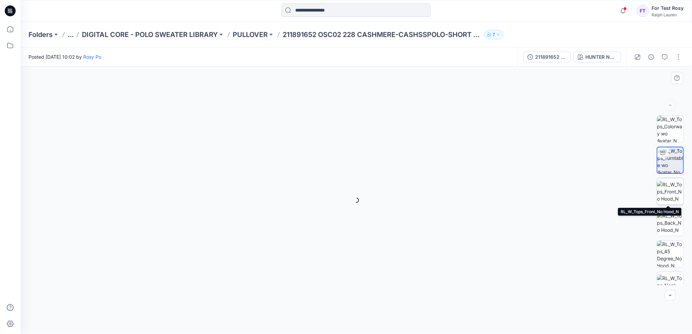
click at [671, 194] on img at bounding box center [670, 191] width 26 height 21
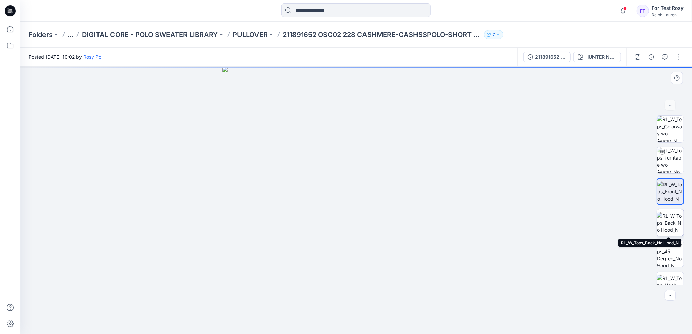
click at [669, 228] on img at bounding box center [670, 222] width 26 height 21
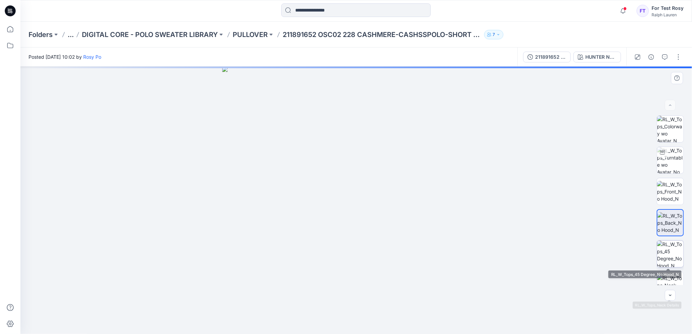
click at [661, 250] on img at bounding box center [670, 254] width 26 height 26
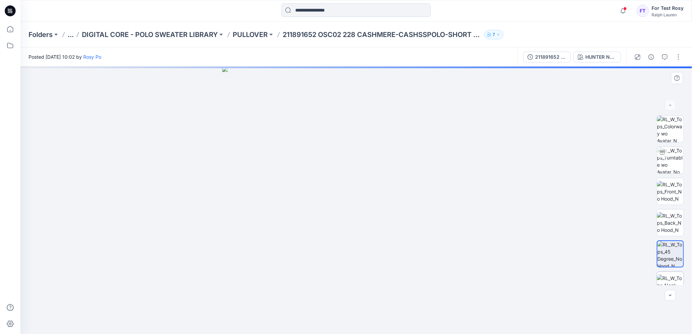
scroll to position [138, 0]
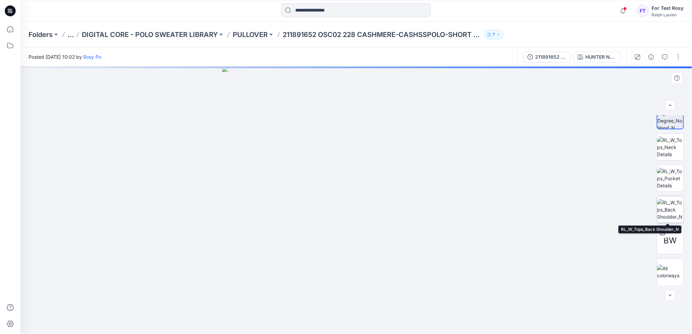
click at [671, 210] on img at bounding box center [670, 209] width 26 height 21
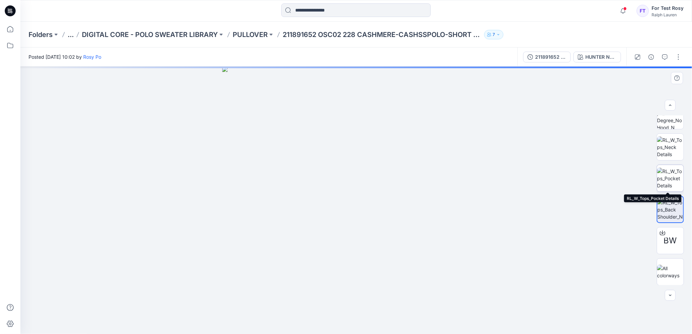
click at [666, 182] on img at bounding box center [670, 178] width 26 height 21
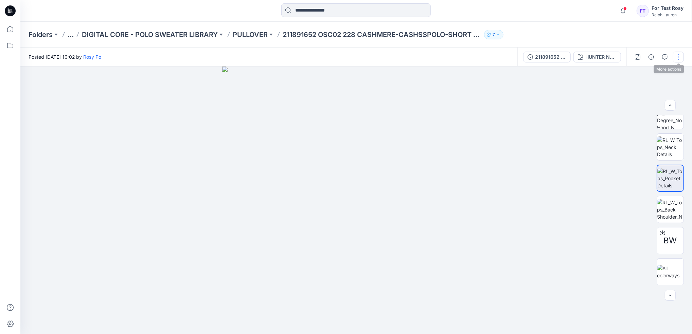
click at [678, 56] on button "button" at bounding box center [678, 57] width 11 height 11
click at [664, 41] on div "Folders ... DIGITAL CORE - POLO SWEATER LIBRARY PULLOVER 211891652 OSC02 228 CA…" at bounding box center [352, 35] width 665 height 26
click at [669, 11] on div "For Test Rosy" at bounding box center [668, 8] width 32 height 8
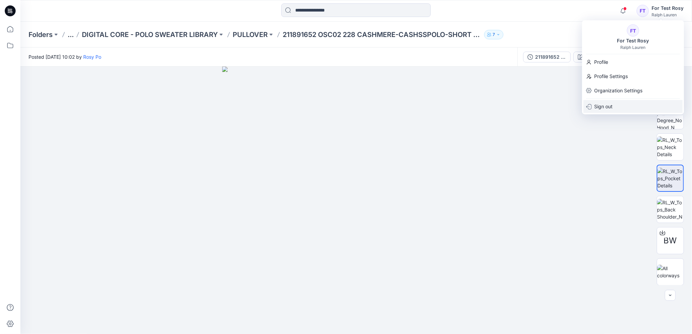
click at [621, 109] on div "Sign out" at bounding box center [632, 106] width 99 height 13
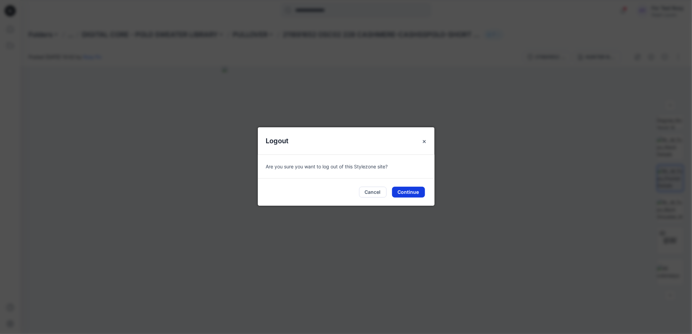
click at [421, 191] on button "Continue" at bounding box center [408, 192] width 33 height 11
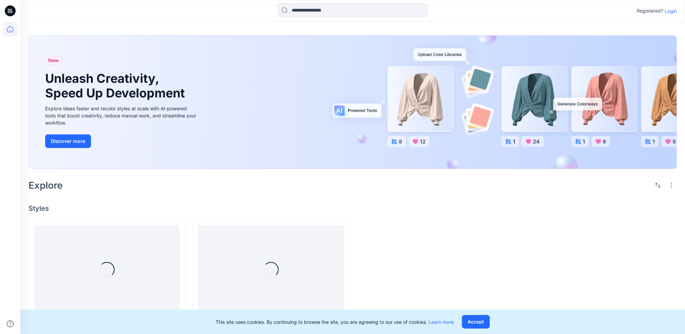
click at [672, 9] on p "Login" at bounding box center [671, 10] width 12 height 7
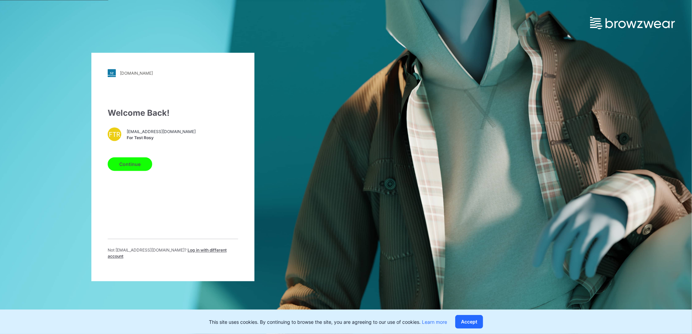
click at [194, 255] on span "Log in with different account" at bounding box center [167, 253] width 119 height 11
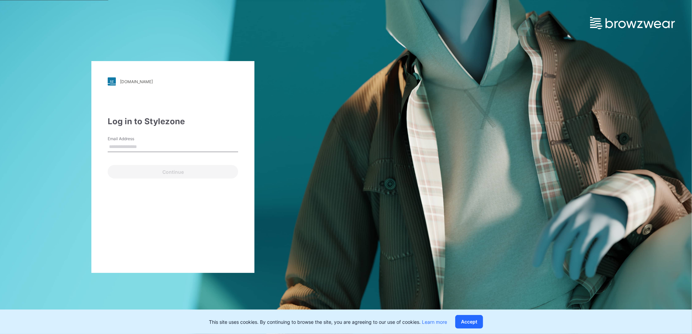
click at [176, 147] on input "Email Address" at bounding box center [173, 147] width 130 height 10
type input "**********"
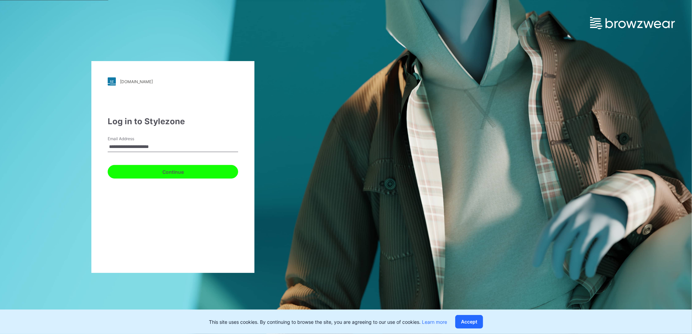
click at [165, 173] on button "Continue" at bounding box center [173, 172] width 130 height 14
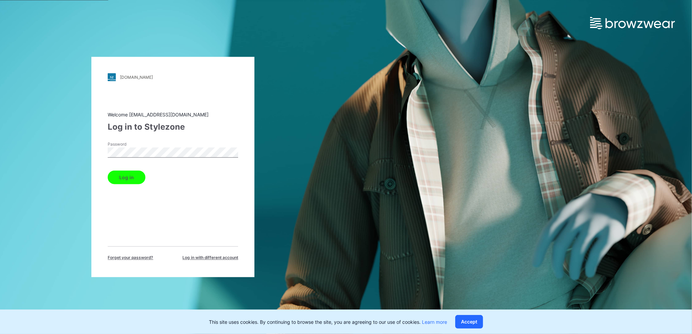
click at [132, 183] on button "Log in" at bounding box center [127, 178] width 38 height 14
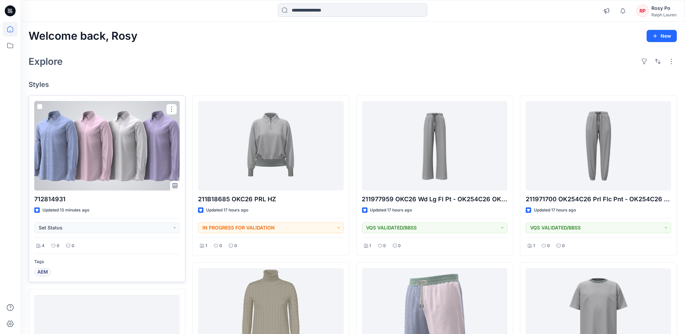
click at [132, 156] on div at bounding box center [106, 145] width 145 height 89
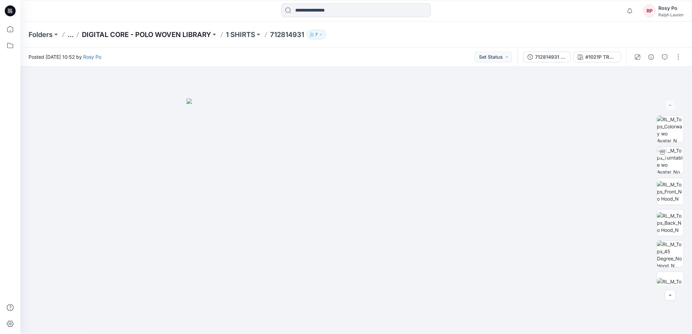
click at [178, 31] on p "DIGITAL CORE - POLO WOVEN LIBRARY" at bounding box center [146, 35] width 129 height 10
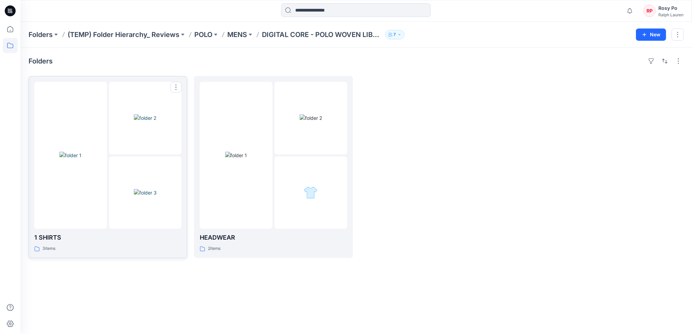
click at [156, 122] on img at bounding box center [145, 117] width 22 height 7
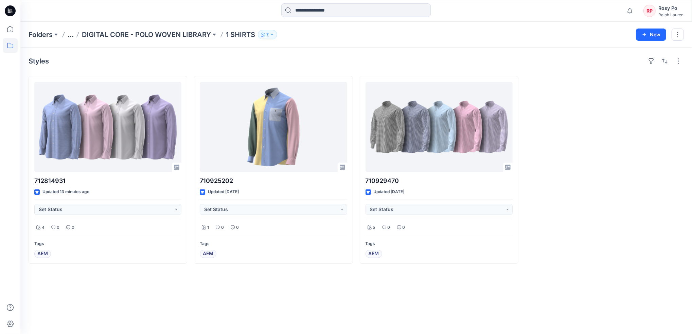
click at [274, 33] on icon "button" at bounding box center [272, 35] width 4 height 4
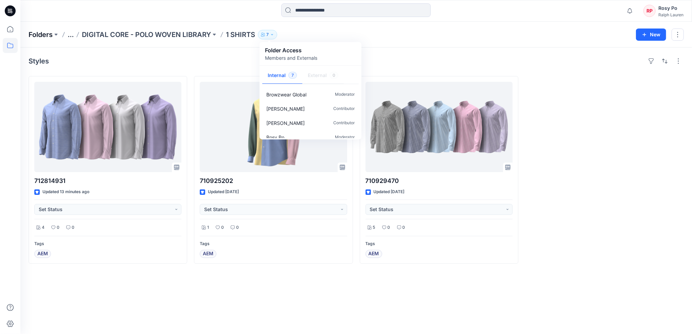
click at [47, 33] on p "Folders" at bounding box center [41, 35] width 24 height 10
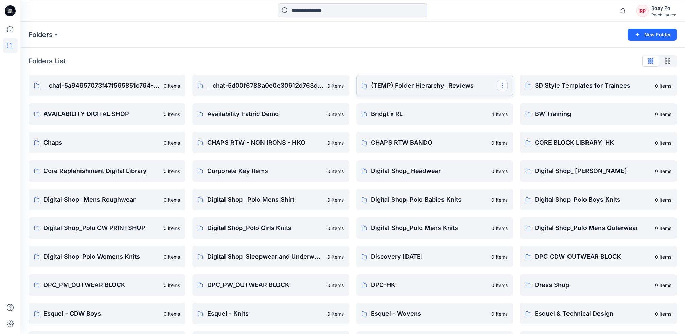
click at [501, 82] on button "button" at bounding box center [502, 85] width 11 height 11
click at [525, 128] on p "Manage Users" at bounding box center [526, 126] width 32 height 7
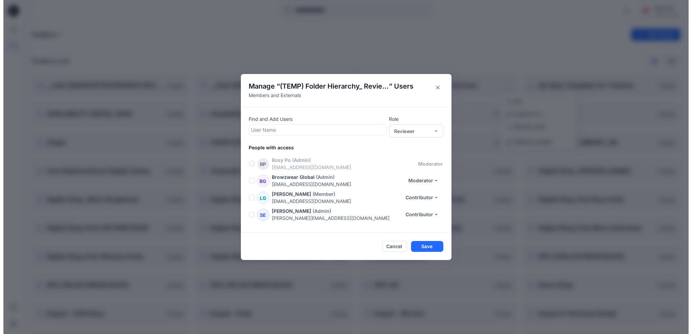
scroll to position [48, 0]
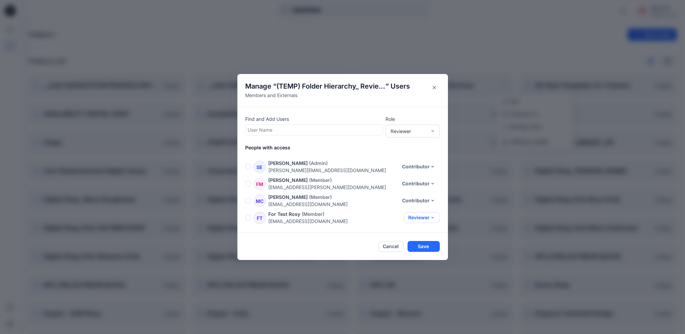
click at [427, 214] on button "Reviewer" at bounding box center [422, 217] width 36 height 11
click at [419, 249] on button "Contributor" at bounding box center [415, 246] width 45 height 13
click at [430, 246] on button "Save" at bounding box center [424, 246] width 32 height 11
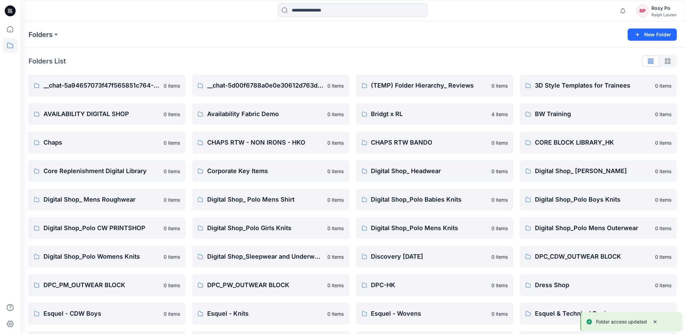
click at [666, 14] on div "Ralph Lauren" at bounding box center [664, 14] width 25 height 5
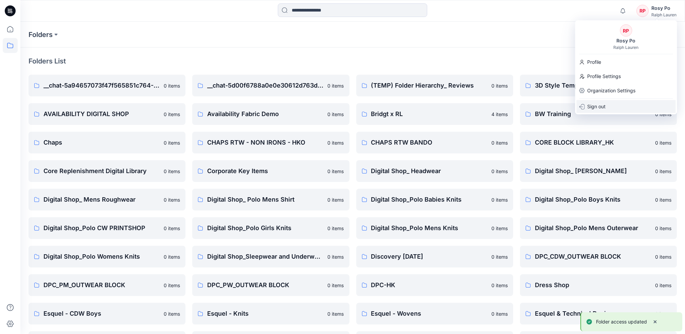
click at [599, 109] on p "Sign out" at bounding box center [596, 106] width 18 height 13
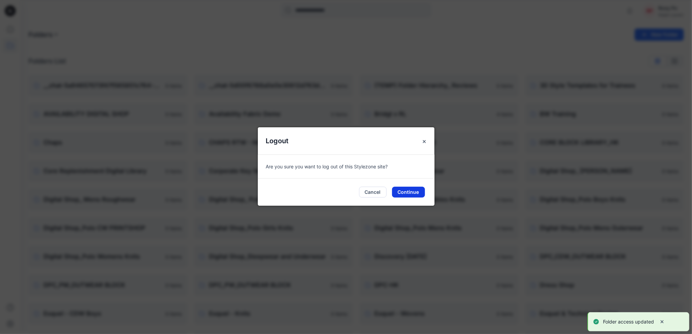
click at [409, 191] on button "Continue" at bounding box center [408, 192] width 33 height 11
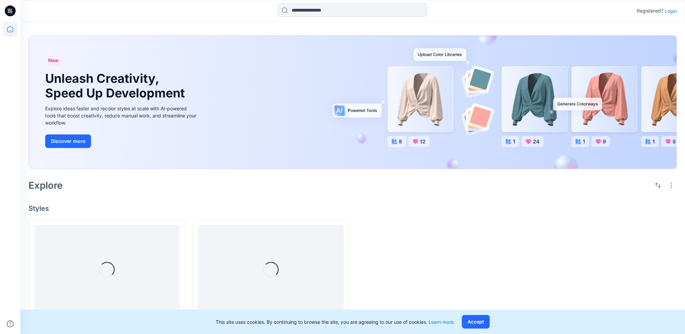
click at [668, 12] on p "Login" at bounding box center [671, 10] width 12 height 7
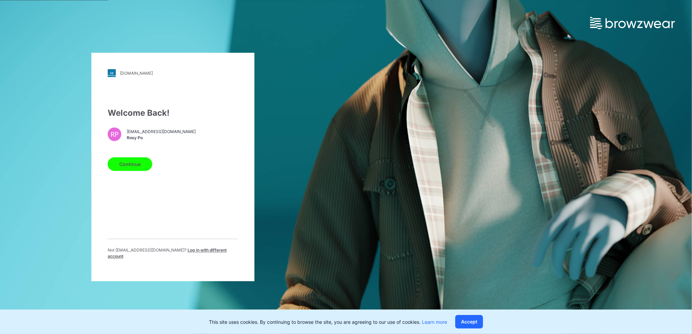
click at [197, 253] on span "Log in with different account" at bounding box center [167, 253] width 119 height 11
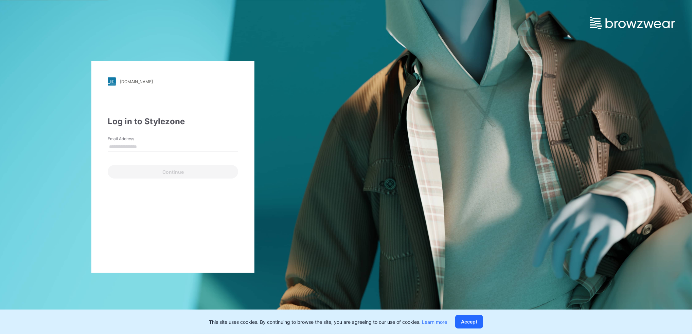
click at [170, 147] on input "Email Address" at bounding box center [173, 147] width 130 height 10
type input "**********"
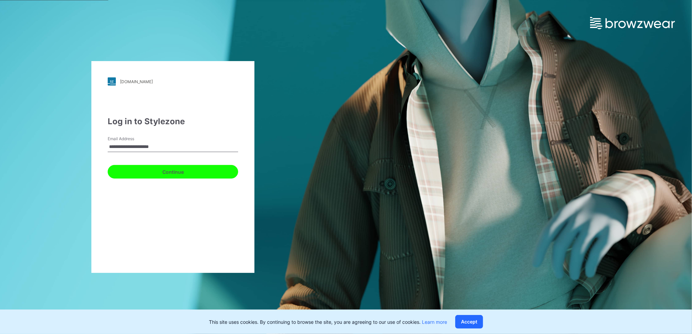
click at [180, 172] on button "Continue" at bounding box center [173, 172] width 130 height 14
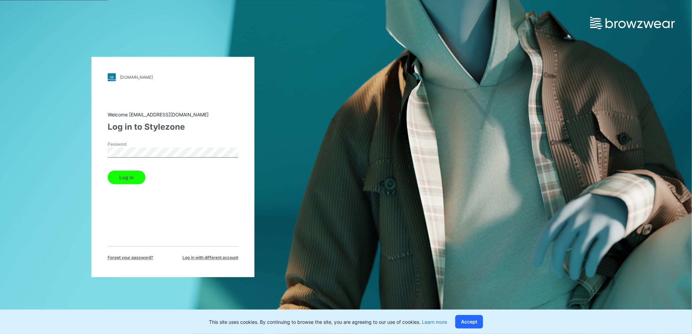
click at [134, 177] on button "Log in" at bounding box center [127, 178] width 38 height 14
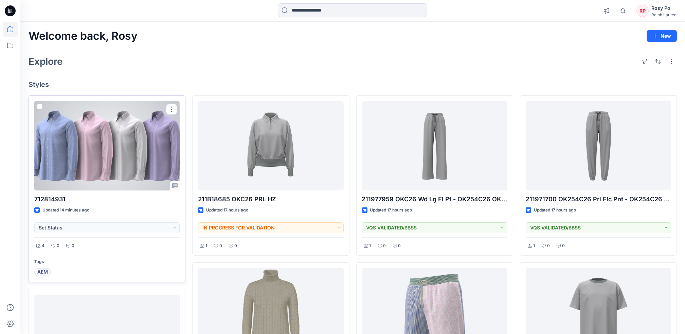
click at [152, 164] on div at bounding box center [106, 145] width 145 height 89
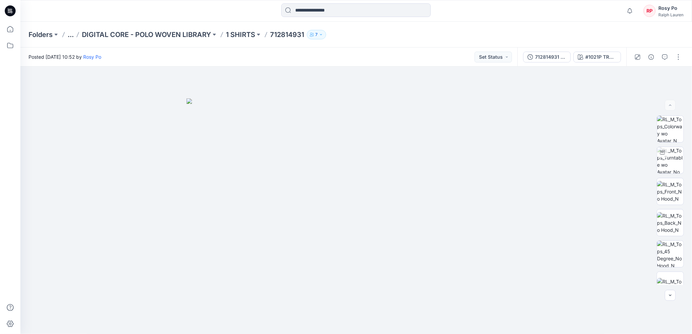
click at [318, 34] on p "7" at bounding box center [316, 34] width 2 height 7
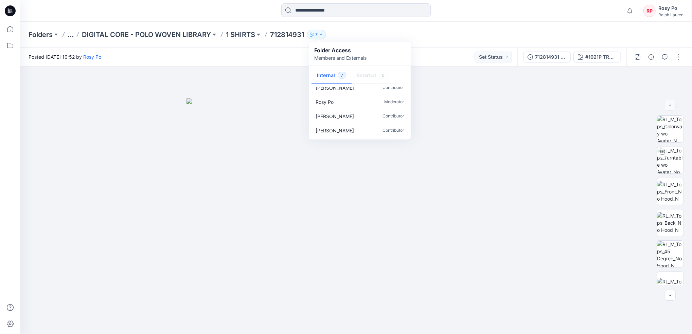
scroll to position [49, 0]
click at [449, 30] on div "Folders ... DIGITAL CORE - POLO WOVEN LIBRARY 1 SHIRTS 712814931 7 Folder Acces…" at bounding box center [330, 35] width 602 height 10
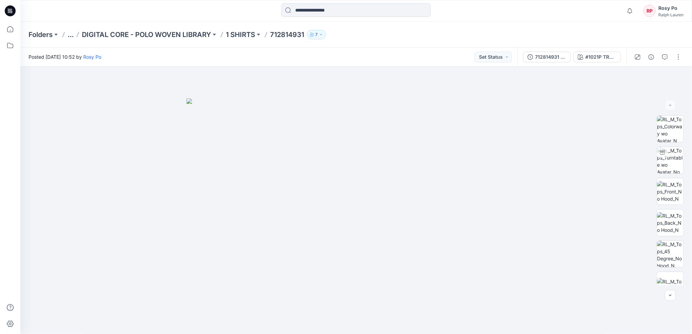
click at [325, 38] on button "7" at bounding box center [316, 35] width 19 height 10
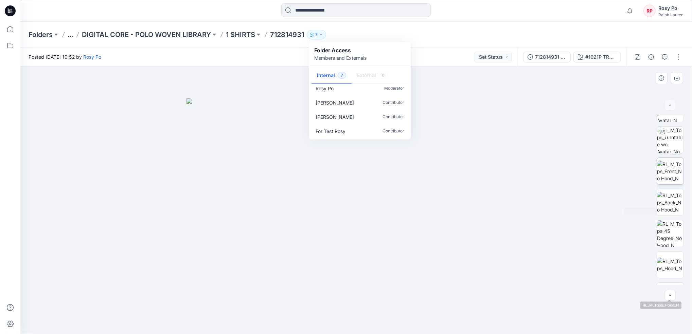
scroll to position [0, 0]
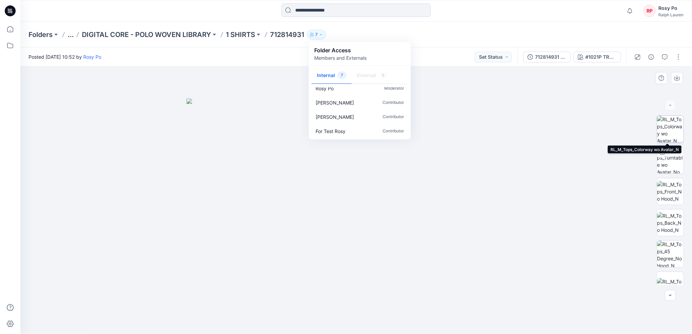
click at [670, 133] on img at bounding box center [670, 129] width 26 height 26
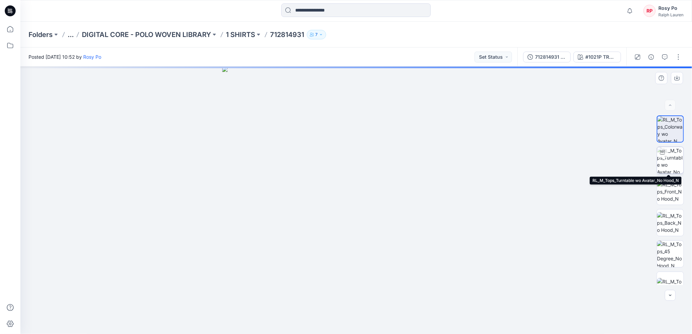
click at [669, 158] on img at bounding box center [670, 160] width 26 height 26
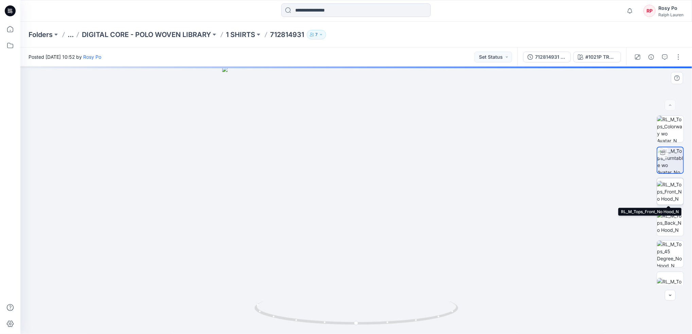
click at [669, 185] on img at bounding box center [670, 191] width 26 height 21
click at [668, 218] on img at bounding box center [670, 222] width 26 height 21
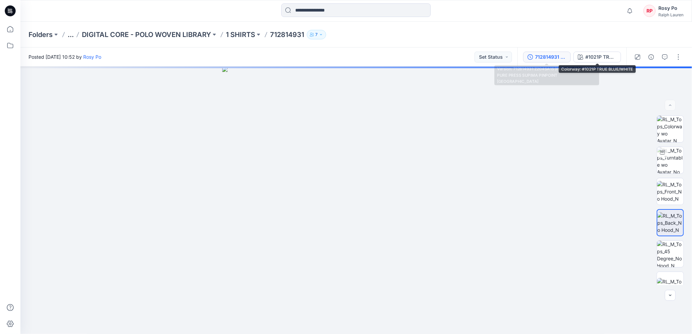
click at [536, 60] on div "712814931 Z204SA15 [PERSON_NAME] TAB PURE PRESS SUPIMA PINPOINT [GEOGRAPHIC_DAT…" at bounding box center [550, 56] width 31 height 7
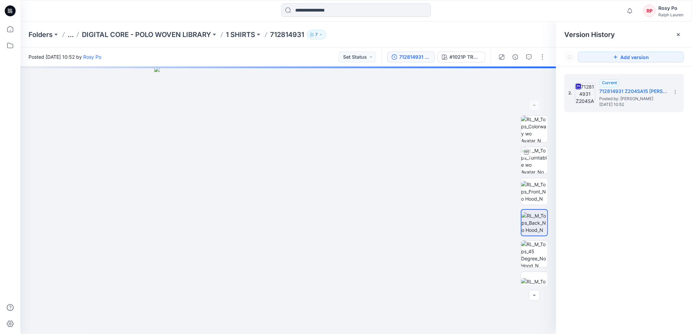
click at [149, 28] on div "Folders ... DIGITAL CORE - POLO WOVEN LIBRARY 1 SHIRTS 712814931 7 Folder Acces…" at bounding box center [356, 35] width 672 height 26
click at [153, 32] on p "DIGITAL CORE - POLO WOVEN LIBRARY" at bounding box center [146, 35] width 129 height 10
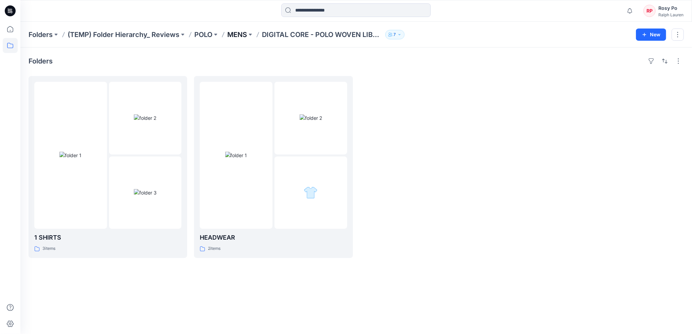
click at [238, 35] on p "MENS" at bounding box center [237, 35] width 20 height 10
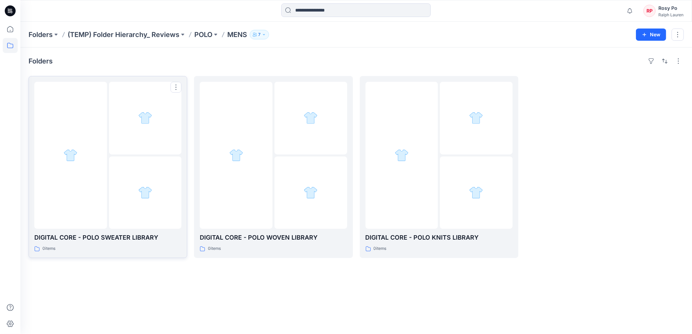
click at [133, 175] on div at bounding box center [145, 193] width 73 height 73
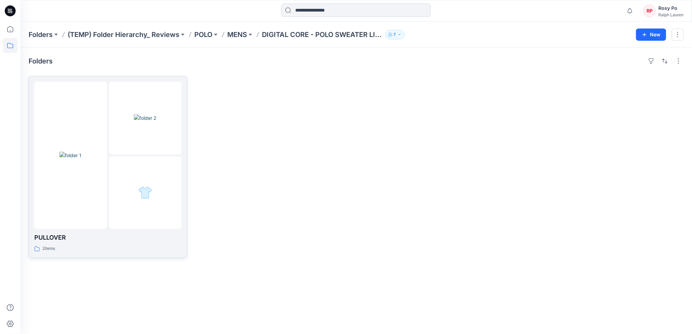
click at [96, 170] on div at bounding box center [70, 155] width 73 height 147
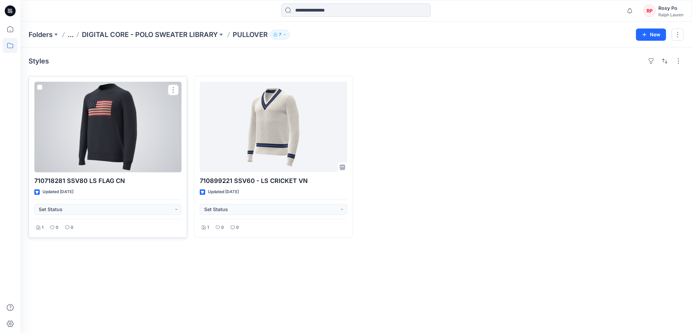
click at [133, 147] on div at bounding box center [107, 127] width 147 height 90
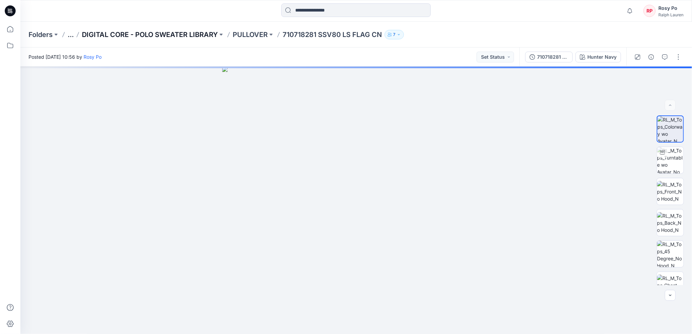
click at [171, 31] on p "DIGITAL CORE - POLO SWEATER LIBRARY" at bounding box center [150, 35] width 136 height 10
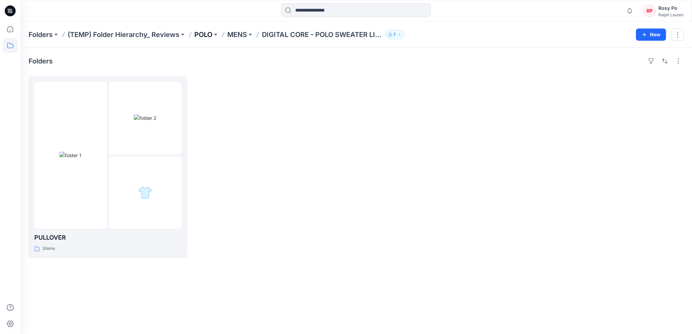
click at [205, 34] on p "POLO" at bounding box center [203, 35] width 18 height 10
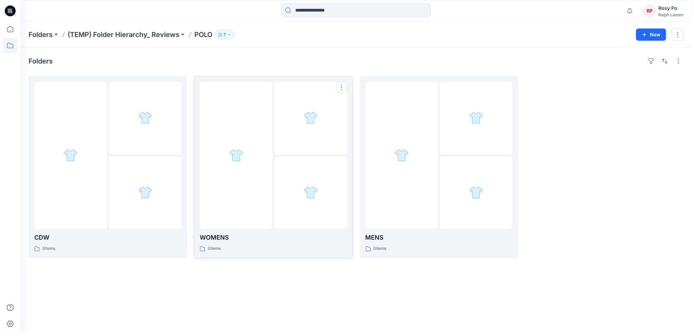
click at [280, 161] on div at bounding box center [310, 193] width 73 height 73
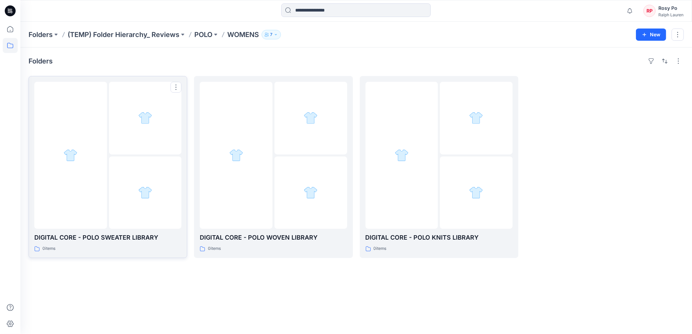
click at [97, 153] on div at bounding box center [70, 155] width 73 height 147
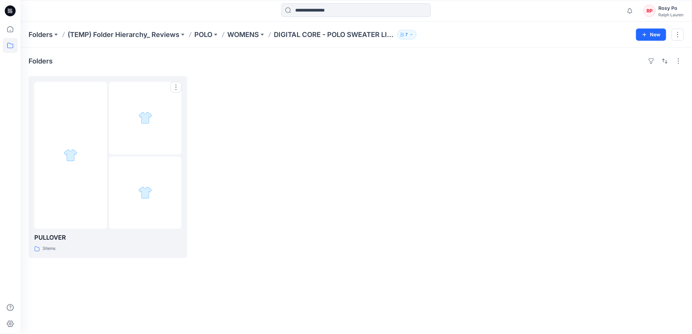
click at [145, 131] on div at bounding box center [145, 118] width 73 height 73
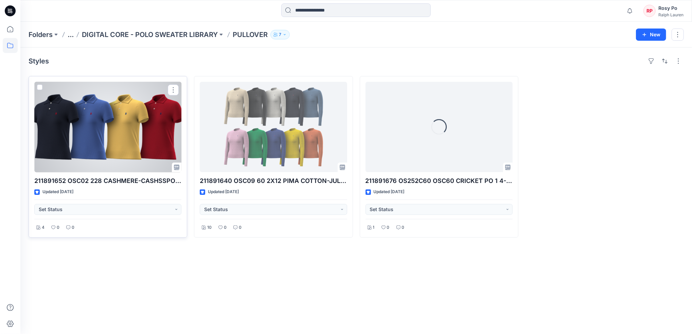
click at [97, 147] on div at bounding box center [107, 127] width 147 height 90
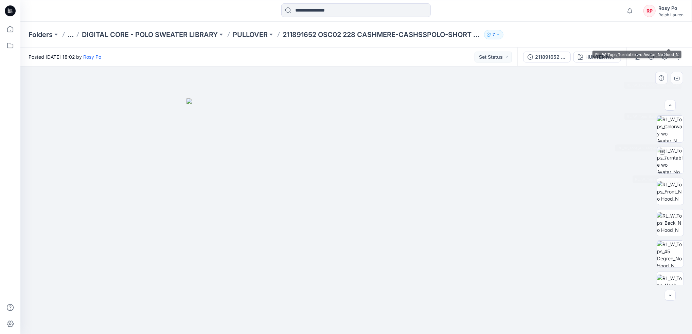
scroll to position [138, 0]
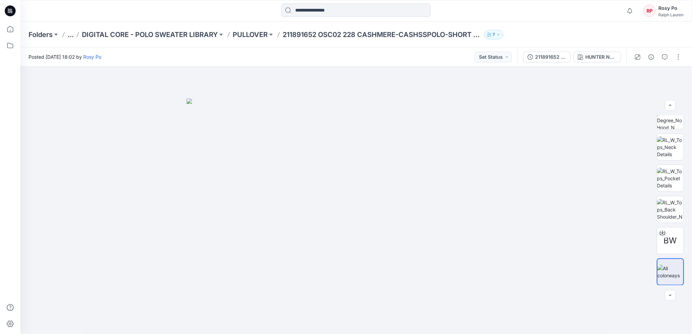
click at [670, 12] on div "Ralph Lauren" at bounding box center [670, 14] width 25 height 5
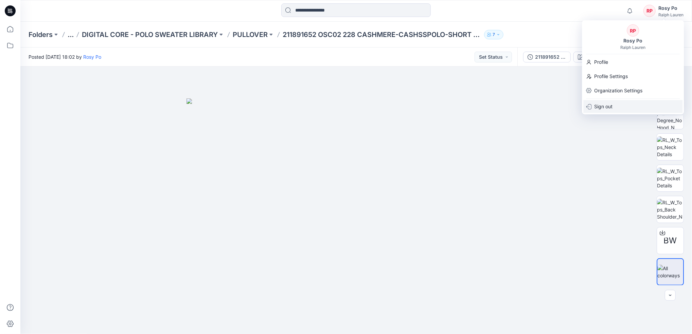
click at [649, 110] on div "Sign out" at bounding box center [632, 106] width 99 height 13
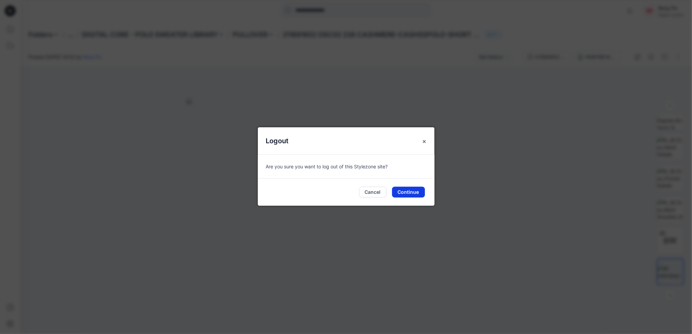
click at [423, 188] on button "Continue" at bounding box center [408, 192] width 33 height 11
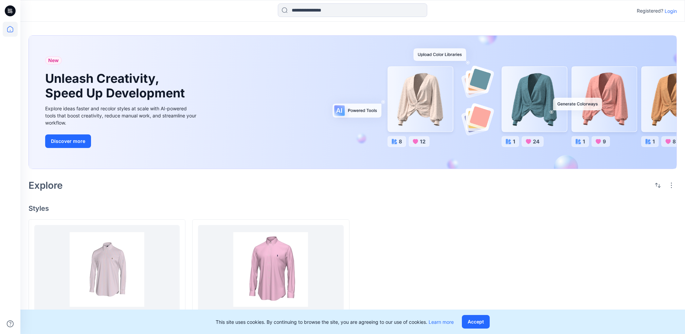
click at [672, 13] on p "Login" at bounding box center [671, 10] width 12 height 7
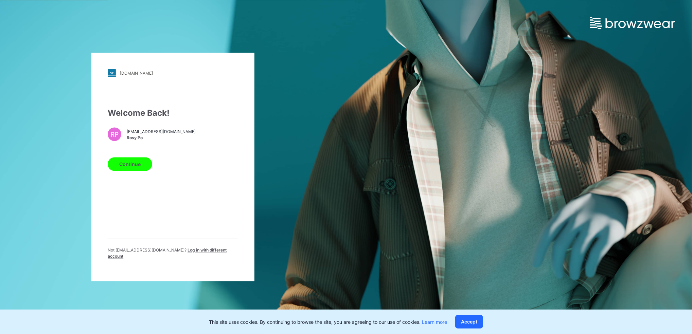
click at [135, 168] on button "Continue" at bounding box center [130, 165] width 45 height 14
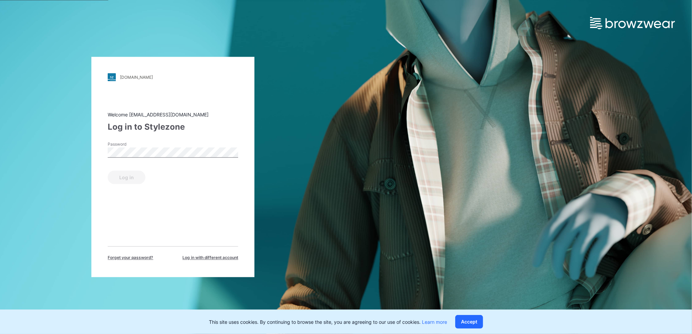
click at [142, 147] on label "Password" at bounding box center [132, 145] width 48 height 6
click at [125, 179] on button "Log in" at bounding box center [127, 178] width 38 height 14
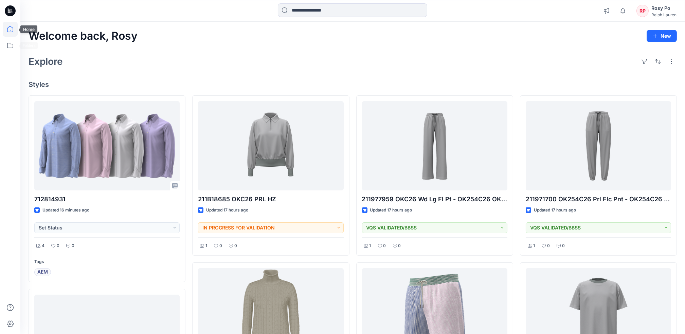
click at [11, 29] on icon at bounding box center [10, 29] width 15 height 15
click at [665, 11] on div "Rosy Po" at bounding box center [664, 8] width 25 height 8
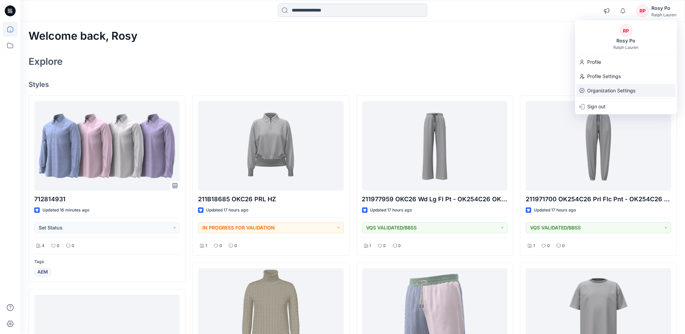
click at [613, 93] on p "Organization Settings" at bounding box center [611, 90] width 48 height 13
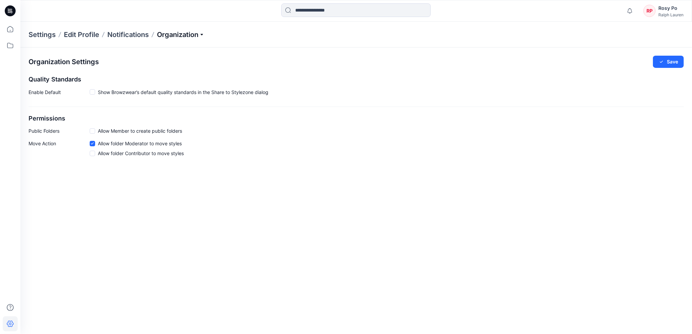
click at [178, 36] on p "Organization" at bounding box center [181, 35] width 48 height 10
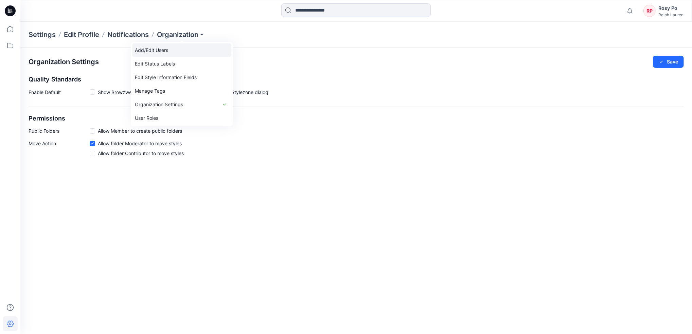
click at [179, 51] on link "Add/Edit Users" at bounding box center [181, 50] width 99 height 14
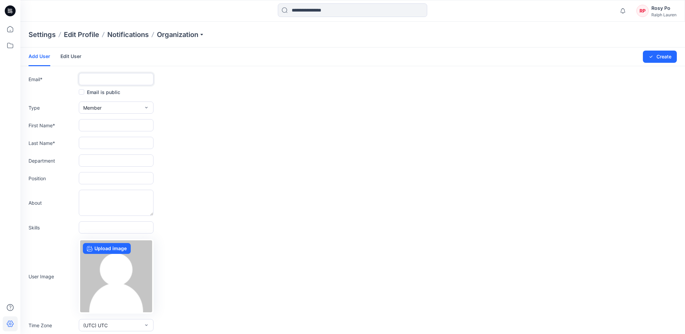
click at [132, 75] on input "text" at bounding box center [116, 79] width 75 height 12
click at [208, 61] on div "Add User Edit User Changes Saved Create" at bounding box center [352, 57] width 665 height 19
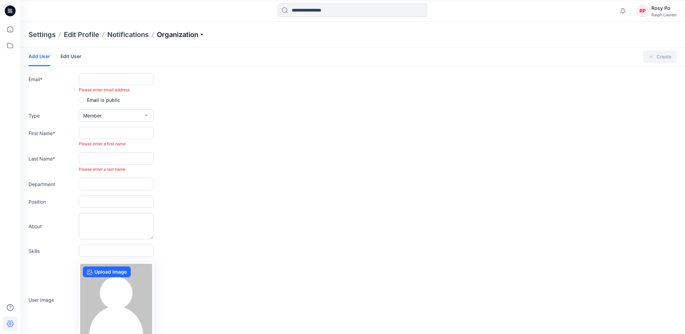
click at [174, 35] on p "Organization" at bounding box center [181, 35] width 48 height 10
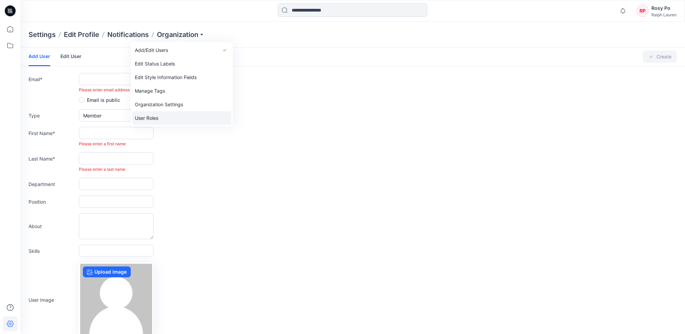
click at [175, 115] on link "User Roles" at bounding box center [181, 118] width 99 height 14
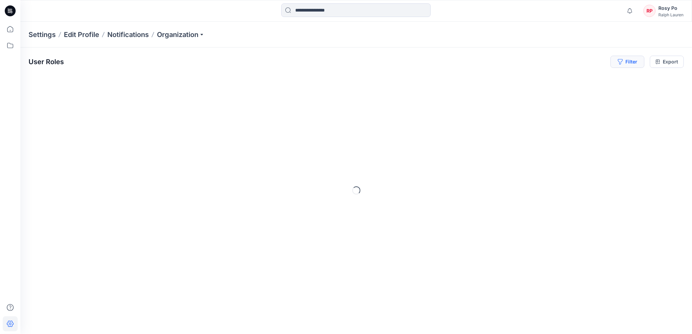
click at [634, 63] on button "Filter" at bounding box center [627, 62] width 34 height 12
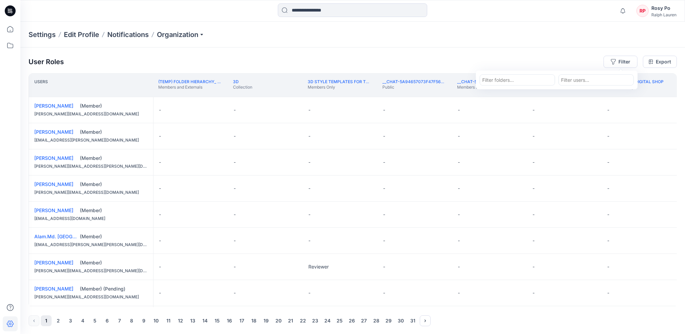
click at [611, 78] on div at bounding box center [596, 80] width 70 height 8
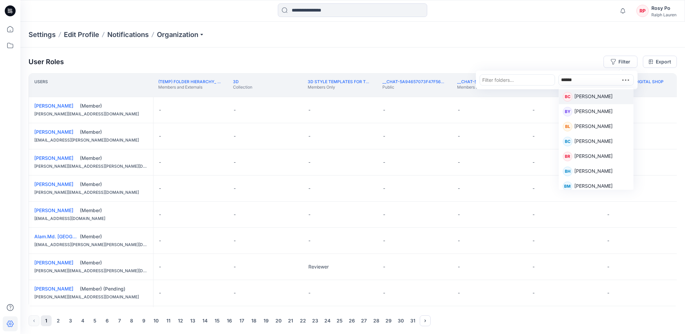
type input "*******"
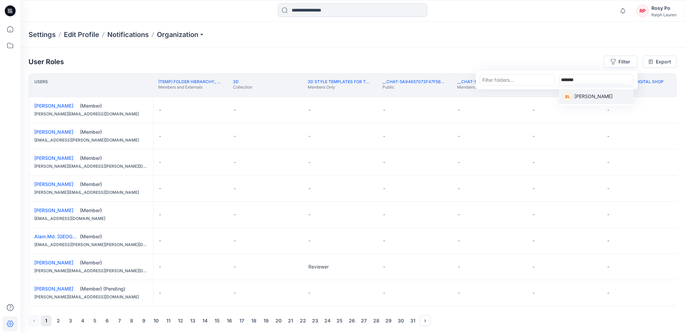
click at [614, 99] on div "[PERSON_NAME]" at bounding box center [596, 97] width 67 height 10
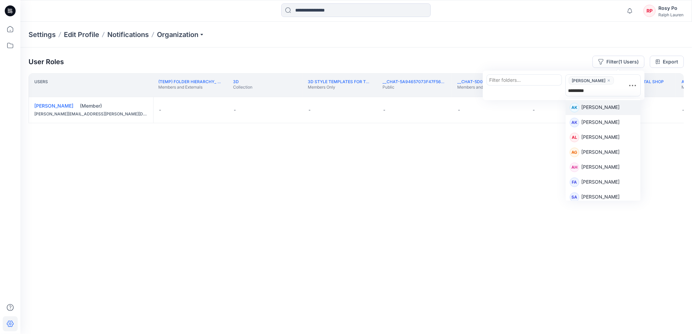
type input "**********"
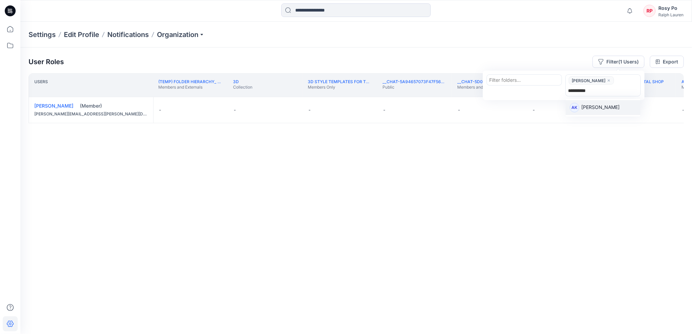
click at [614, 103] on div "AK [PERSON_NAME]" at bounding box center [603, 108] width 67 height 10
type input "***"
click at [615, 107] on div "NT [PERSON_NAME]" at bounding box center [603, 109] width 67 height 10
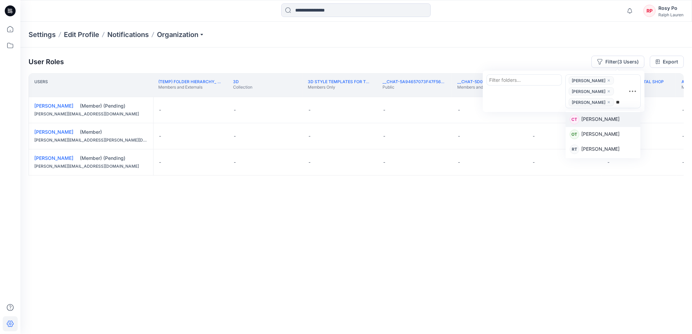
type input "*"
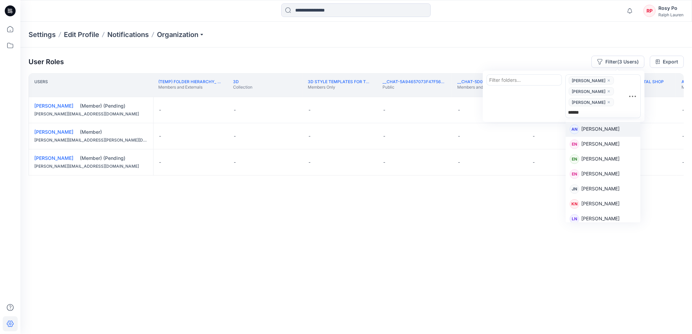
type input "*******"
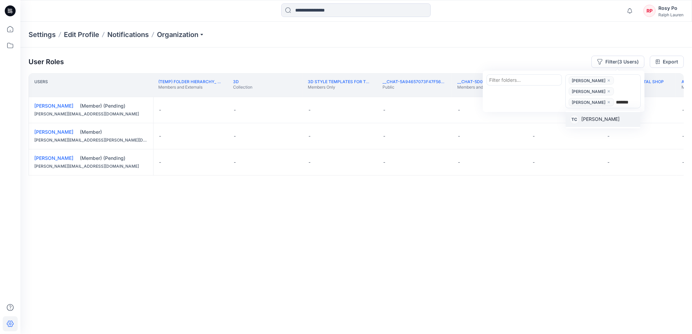
click at [617, 120] on div "TC [PERSON_NAME]" at bounding box center [603, 120] width 67 height 10
type input "***"
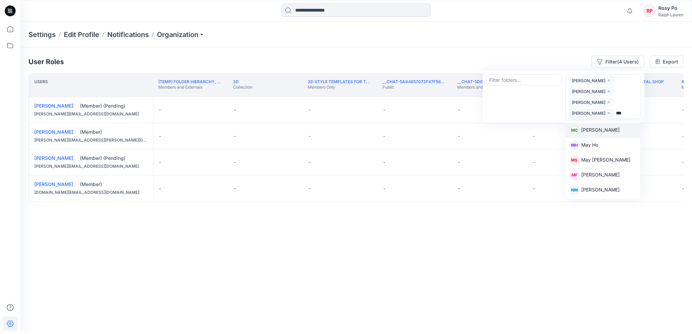
click at [609, 132] on div "MC May Chen" at bounding box center [603, 131] width 67 height 10
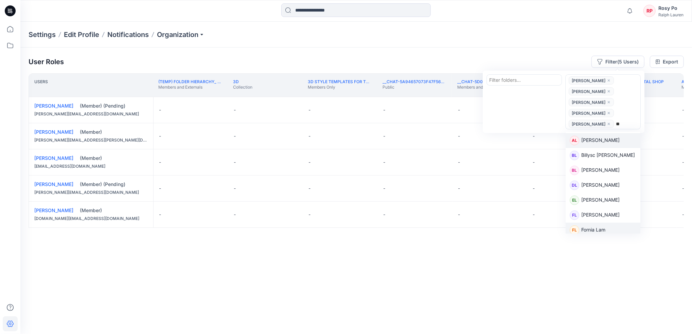
type input "*"
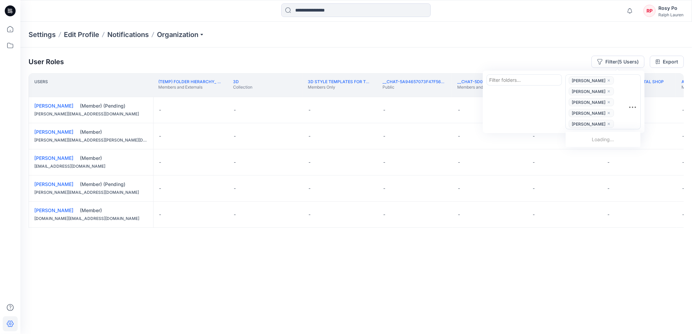
type input "*****"
click at [591, 137] on p "Mavis Lam" at bounding box center [600, 141] width 38 height 9
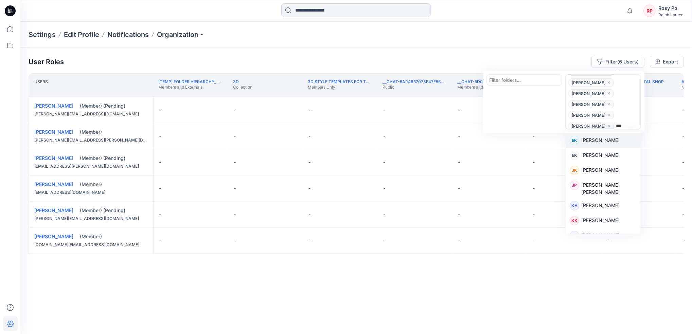
type input "****"
click at [593, 173] on p "Tegan Kennedy" at bounding box center [600, 170] width 38 height 9
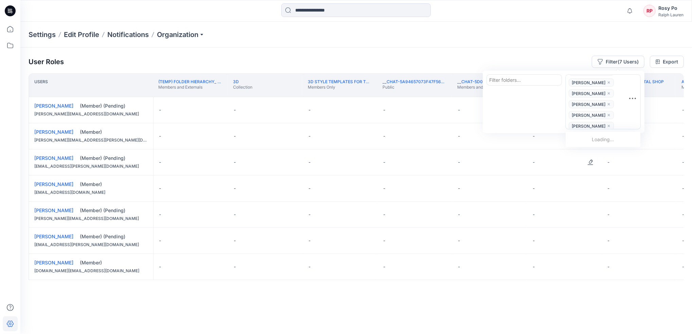
type input "****"
click at [613, 141] on div "WL Warren Lam" at bounding box center [603, 141] width 67 height 10
type input "***"
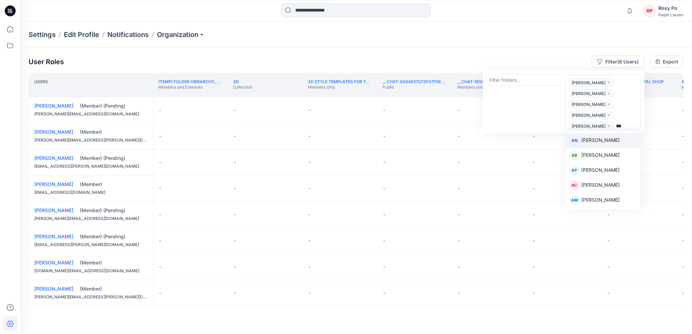
scroll to position [22, 0]
click at [607, 184] on p "Angeni Chan" at bounding box center [600, 185] width 38 height 9
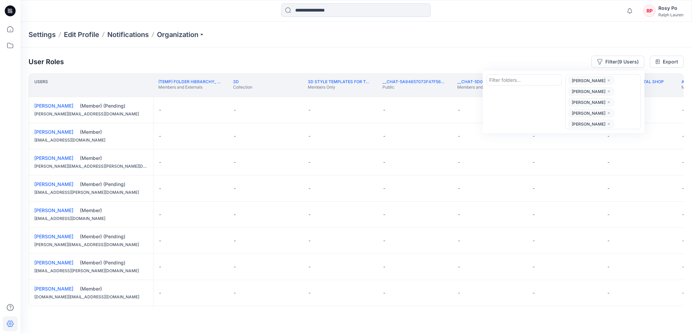
scroll to position [33, 0]
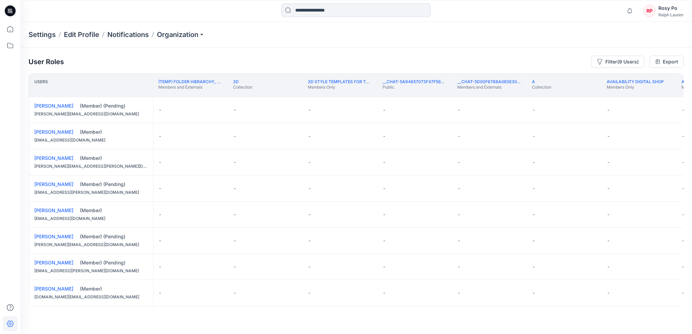
drag, startPoint x: 58, startPoint y: 306, endPoint x: 48, endPoint y: 302, distance: 11.3
click at [106, 308] on div "User Roles Filter (9 Users) Export Users (TEMP) Folder Hierarchy_ Reviews Membe…" at bounding box center [356, 182] width 672 height 268
drag, startPoint x: 52, startPoint y: 306, endPoint x: 69, endPoint y: 307, distance: 17.0
click at [74, 307] on div "Users (TEMP) Folder Hierarchy_ Reviews Members and Externals 3D Collection 3D S…" at bounding box center [356, 190] width 655 height 234
drag, startPoint x: 56, startPoint y: 307, endPoint x: 73, endPoint y: 308, distance: 17.3
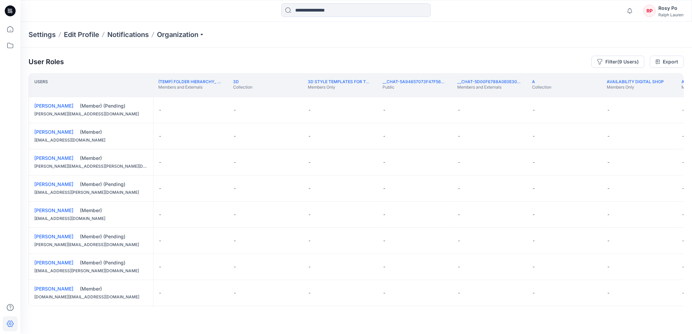
click at [82, 308] on div "User Roles Filter (9 Users) Export Users (TEMP) Folder Hierarchy_ Reviews Membe…" at bounding box center [356, 182] width 672 height 268
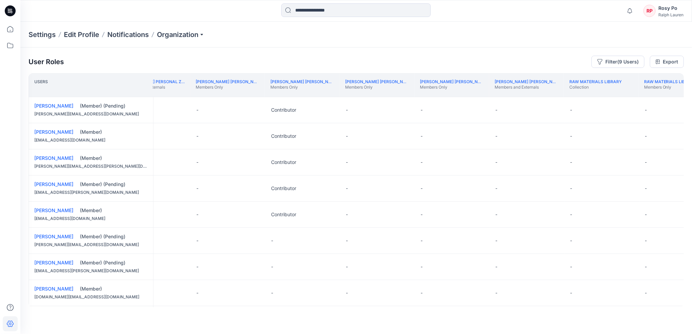
scroll to position [0, 8699]
click at [334, 240] on button "Edit Role" at bounding box center [336, 241] width 12 height 12
click at [306, 282] on button "Contributor" at bounding box center [304, 282] width 73 height 12
click at [338, 266] on button "Edit Role" at bounding box center [336, 267] width 12 height 12
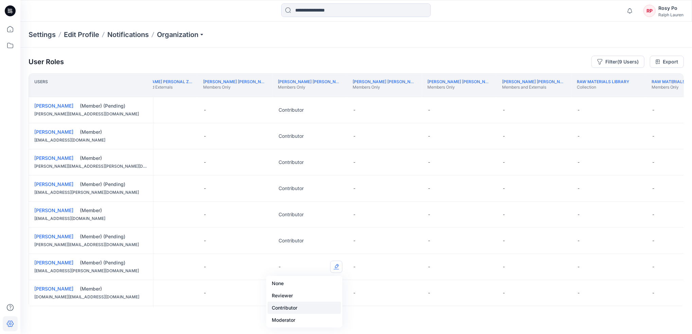
click at [303, 304] on button "Contributor" at bounding box center [304, 308] width 73 height 12
click at [333, 294] on button "Edit Role" at bounding box center [336, 293] width 12 height 12
click at [333, 293] on button "Edit Role" at bounding box center [336, 293] width 12 height 12
click at [320, 269] on button "Contributor" at bounding box center [304, 265] width 73 height 12
drag, startPoint x: 465, startPoint y: 308, endPoint x: 478, endPoint y: 308, distance: 12.2
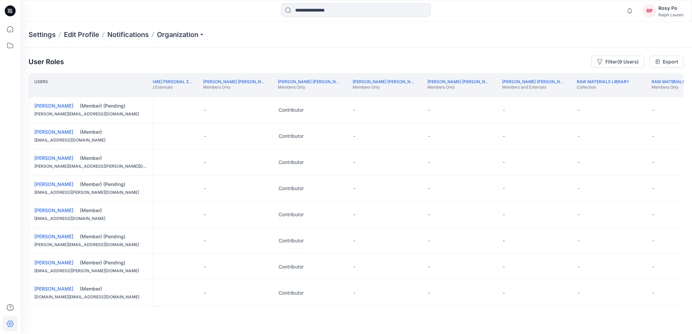
click at [478, 308] on div "User Roles Filter (9 Users) Export Users PWW_Practice Board Members Only Queeni…" at bounding box center [356, 182] width 672 height 268
drag, startPoint x: 477, startPoint y: 307, endPoint x: 483, endPoint y: 308, distance: 6.2
click at [515, 308] on div "User Roles Filter (9 Users) Export Users PWW_Practice Board Members Only Queeni…" at bounding box center [356, 182] width 672 height 268
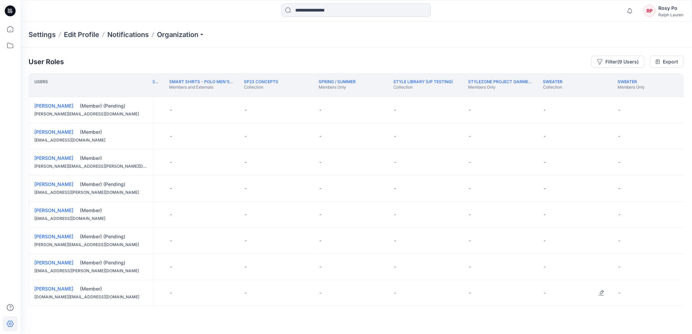
click at [589, 305] on div "-" at bounding box center [575, 293] width 75 height 26
click at [285, 114] on button "Edit Role" at bounding box center [285, 110] width 12 height 12
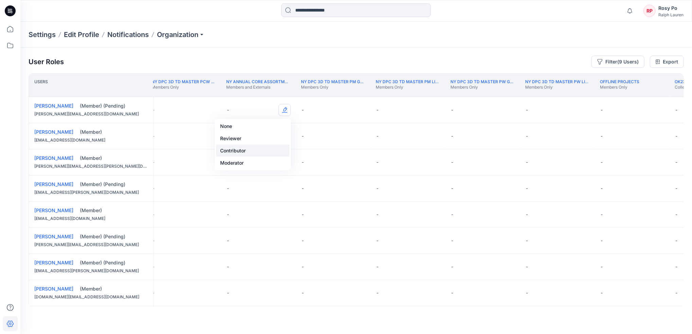
click at [246, 152] on button "Contributor" at bounding box center [252, 151] width 73 height 12
click at [286, 136] on button "Edit Role" at bounding box center [285, 136] width 12 height 12
click at [262, 179] on button "Contributor" at bounding box center [252, 177] width 73 height 12
click at [285, 161] on button "Edit Role" at bounding box center [285, 162] width 12 height 12
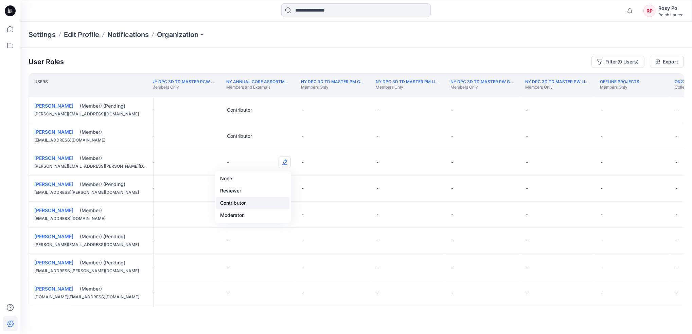
click at [261, 201] on button "Contributor" at bounding box center [252, 203] width 73 height 12
click at [268, 228] on button "Contributor" at bounding box center [252, 229] width 73 height 12
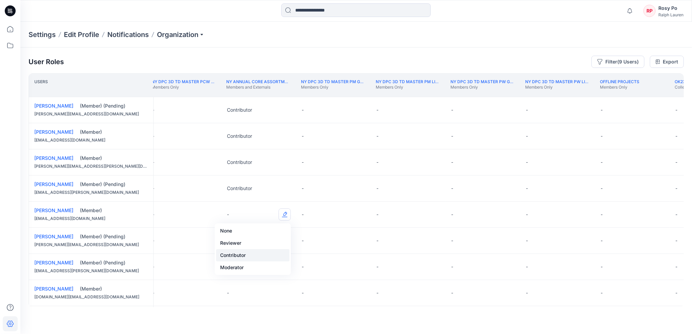
click at [275, 254] on button "Contributor" at bounding box center [252, 255] width 73 height 12
click at [284, 241] on button "Edit Role" at bounding box center [285, 241] width 12 height 12
click at [265, 279] on button "Contributor" at bounding box center [252, 282] width 73 height 12
click at [280, 267] on button "Edit Role" at bounding box center [285, 267] width 12 height 12
click at [256, 307] on button "Contributor" at bounding box center [252, 308] width 73 height 12
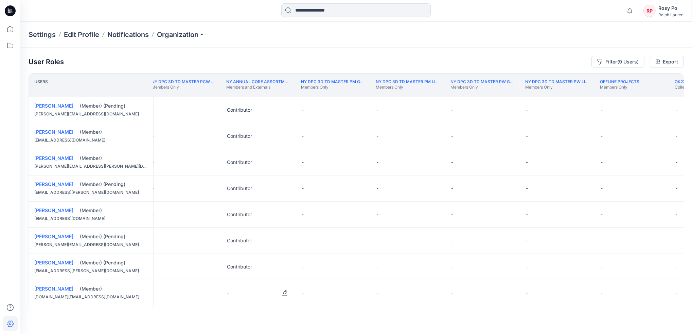
click at [284, 292] on button "Edit Role" at bounding box center [285, 293] width 12 height 12
click at [283, 294] on button "Edit Role" at bounding box center [285, 293] width 12 height 12
click at [267, 263] on button "Contributor" at bounding box center [252, 265] width 73 height 12
drag, startPoint x: 326, startPoint y: 308, endPoint x: 338, endPoint y: 308, distance: 11.2
click at [338, 308] on div "User Roles Filter (9 Users) Export Users Nus Test Knit Collar Polos Collection …" at bounding box center [356, 182] width 672 height 268
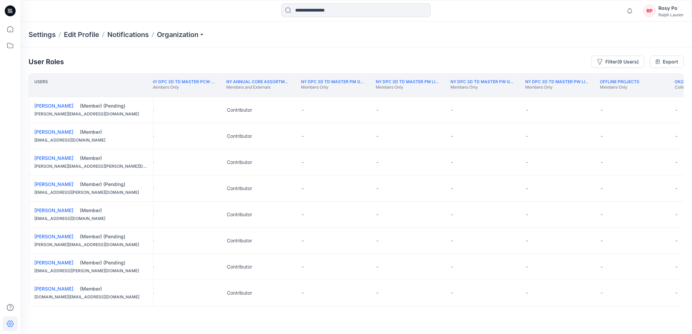
drag, startPoint x: 338, startPoint y: 308, endPoint x: 361, endPoint y: 307, distance: 23.1
click at [361, 307] on div "User Roles Filter (9 Users) Export Users Nus Test Knit Collar Polos Collection …" at bounding box center [356, 182] width 672 height 268
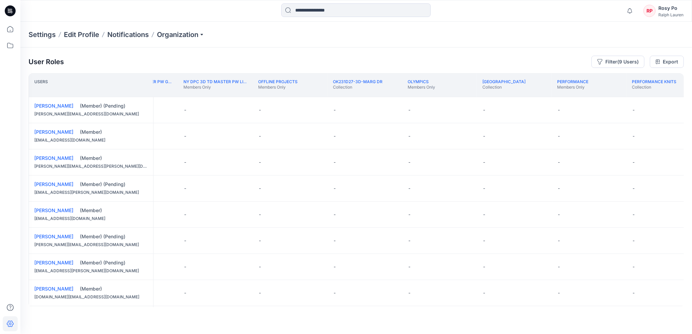
scroll to position [0, 6268]
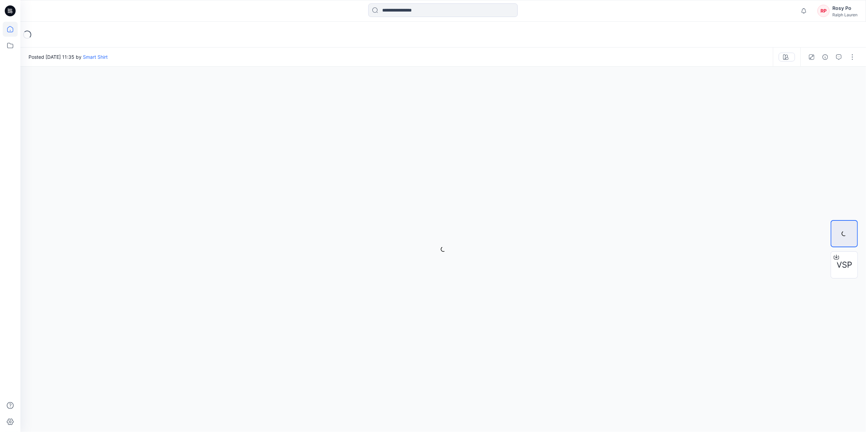
click at [15, 32] on icon at bounding box center [10, 29] width 15 height 15
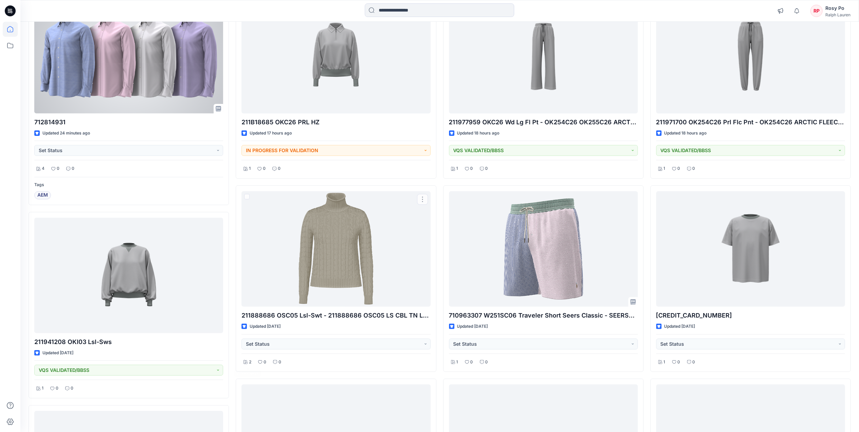
scroll to position [90, 0]
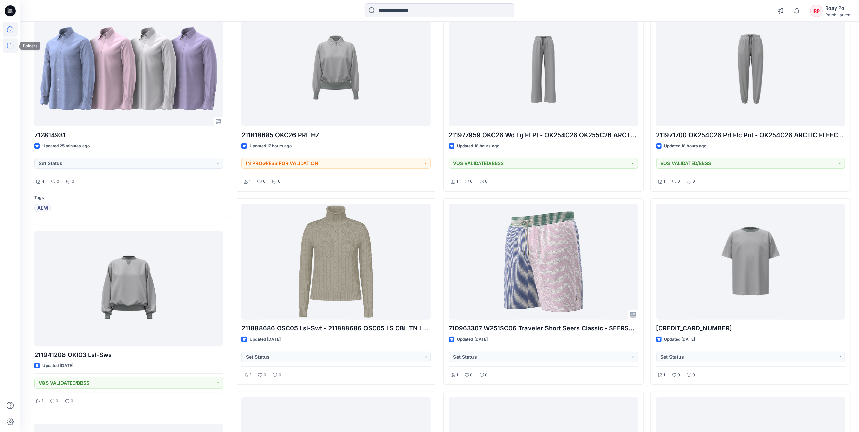
click at [11, 44] on icon at bounding box center [10, 45] width 15 height 15
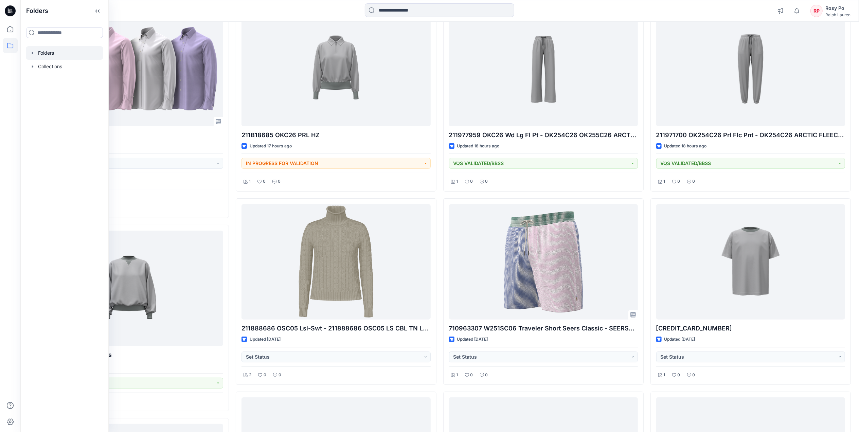
click at [63, 53] on div at bounding box center [64, 53] width 77 height 14
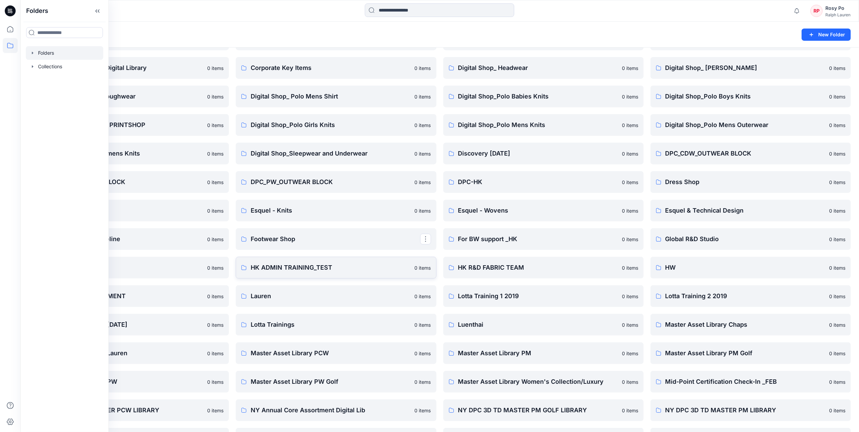
scroll to position [181, 0]
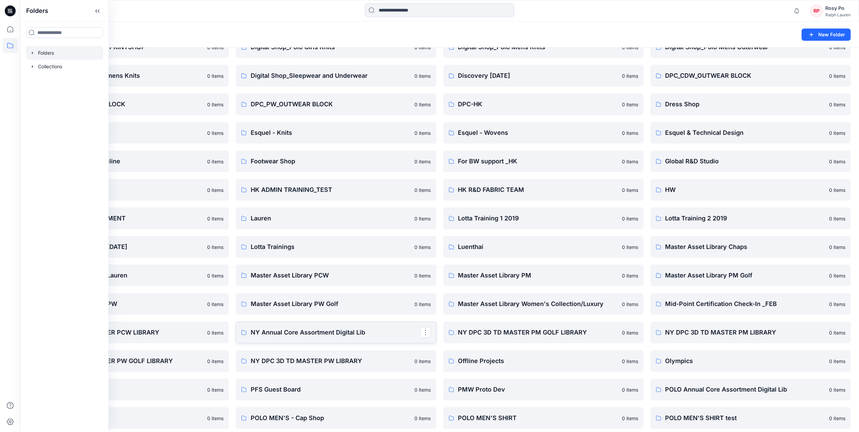
click at [358, 330] on p "NY Annual Core Assortment Digital Lib" at bounding box center [335, 333] width 169 height 10
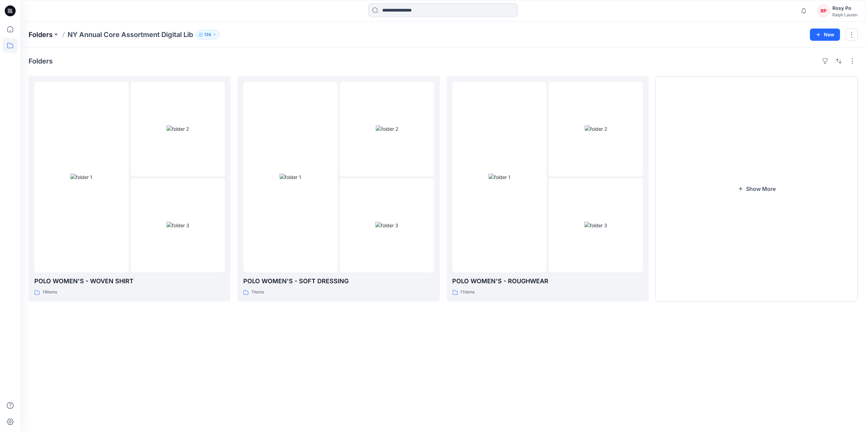
click at [45, 36] on p "Folders" at bounding box center [41, 35] width 24 height 10
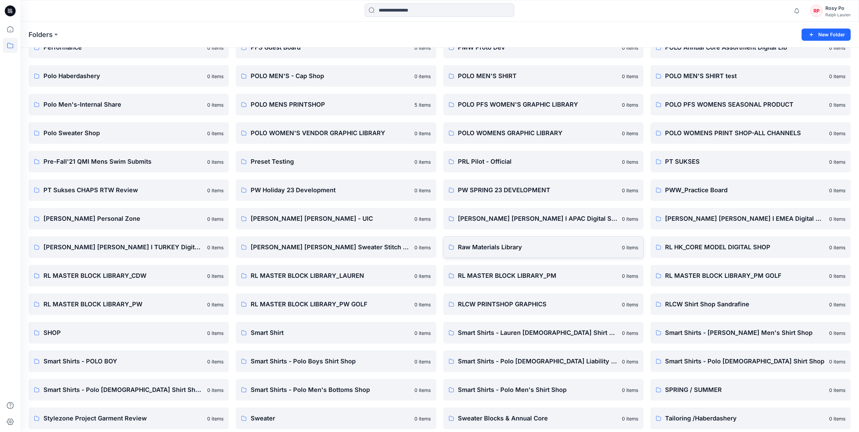
scroll to position [589, 0]
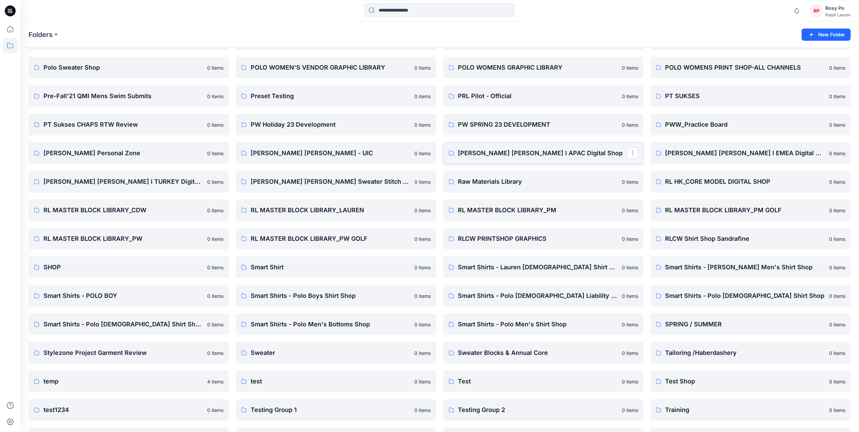
click at [555, 147] on link "Ralph Lauren I APAC Digital Shop" at bounding box center [543, 153] width 200 height 22
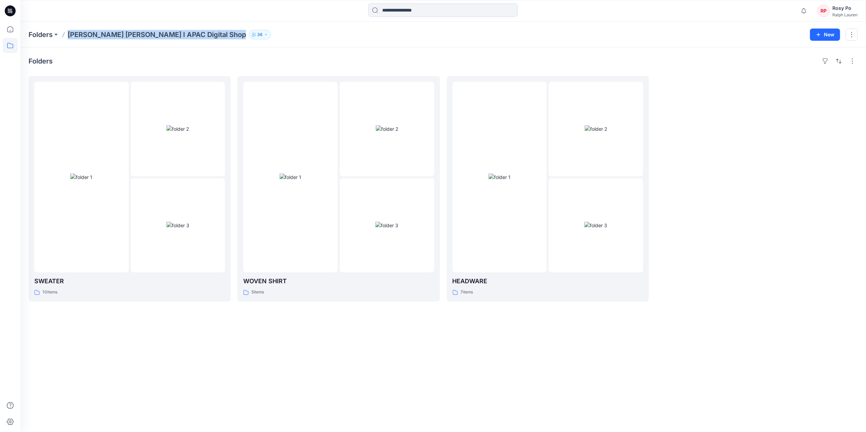
drag, startPoint x: 66, startPoint y: 32, endPoint x: 181, endPoint y: 39, distance: 115.4
click at [181, 39] on div "Folders Ralph Lauren I APAC Digital Shop 36" at bounding box center [417, 35] width 776 height 10
copy div "Ralph Lauren I APAC Digital Shop 36 New"
drag, startPoint x: 96, startPoint y: 31, endPoint x: 79, endPoint y: 36, distance: 18.1
click at [96, 31] on p "Ralph Lauren I APAC Digital Shop" at bounding box center [157, 35] width 178 height 10
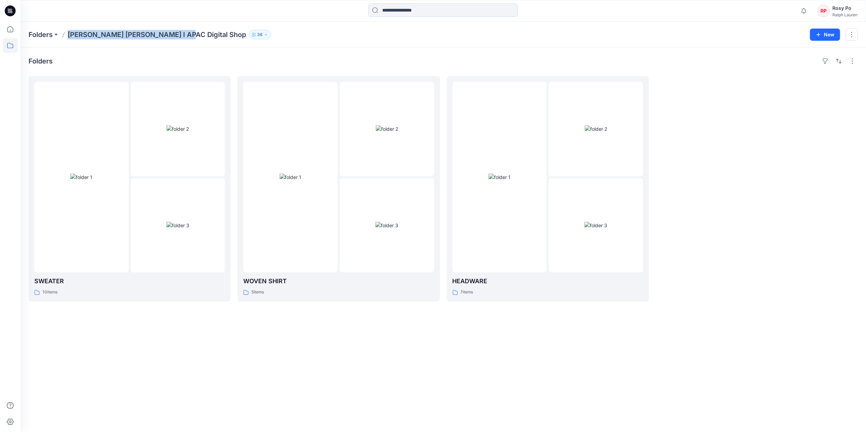
drag, startPoint x: 68, startPoint y: 35, endPoint x: 175, endPoint y: 41, distance: 106.8
click at [175, 41] on div "Folders Ralph Lauren I APAC Digital Shop 36 New" at bounding box center [443, 35] width 846 height 26
copy p "Ralph Lauren I APAC Digital Shop"
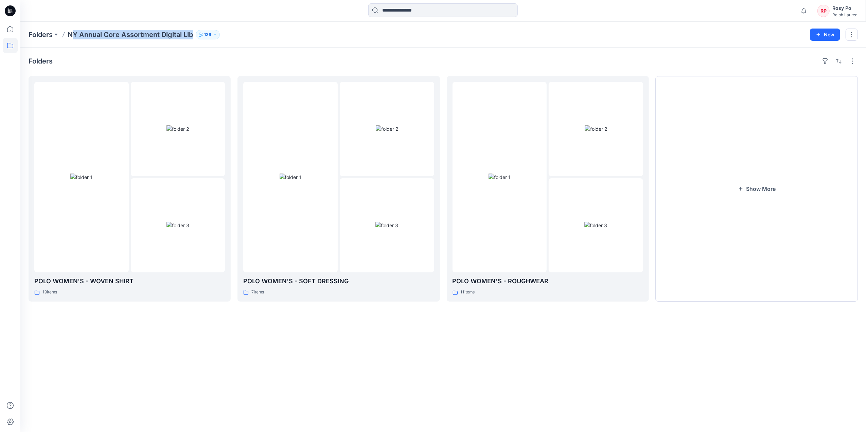
drag, startPoint x: 71, startPoint y: 36, endPoint x: 192, endPoint y: 37, distance: 121.6
click at [192, 37] on p "NY Annual Core Assortment Digital Lib" at bounding box center [130, 35] width 125 height 10
drag, startPoint x: 69, startPoint y: 34, endPoint x: 196, endPoint y: 36, distance: 127.1
click at [196, 36] on div "Folders NY Annual Core Assortment Digital Lib 136" at bounding box center [417, 35] width 776 height 10
copy div "NY Annual Core Assortment Digital Lib 136 New"
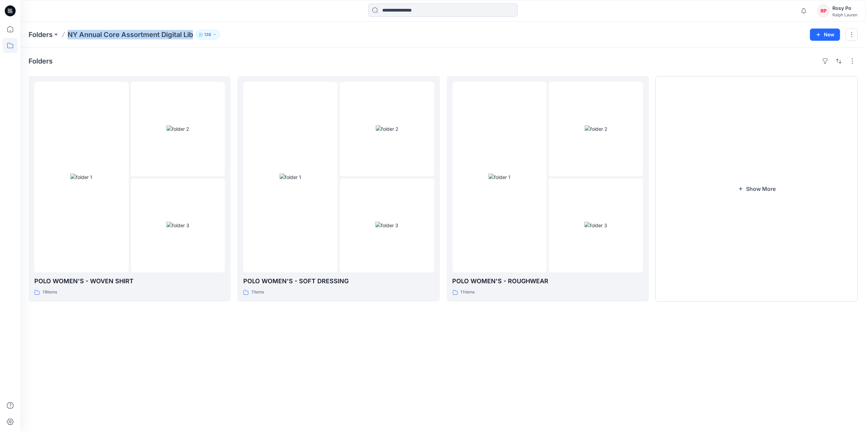
copy div "NY Annual Core Assortment Digital Lib 136 New"
drag, startPoint x: 100, startPoint y: 49, endPoint x: 87, endPoint y: 35, distance: 18.7
click at [100, 49] on div "Folders POLO WOMEN'S - WOVEN SHIRT 19 items POLO WOMEN'S - SOFT DRESSING 7 item…" at bounding box center [443, 240] width 846 height 385
drag, startPoint x: 71, startPoint y: 35, endPoint x: 137, endPoint y: 37, distance: 66.6
click at [137, 37] on p "NY Annual Core Assortment Digital Lib" at bounding box center [130, 35] width 125 height 10
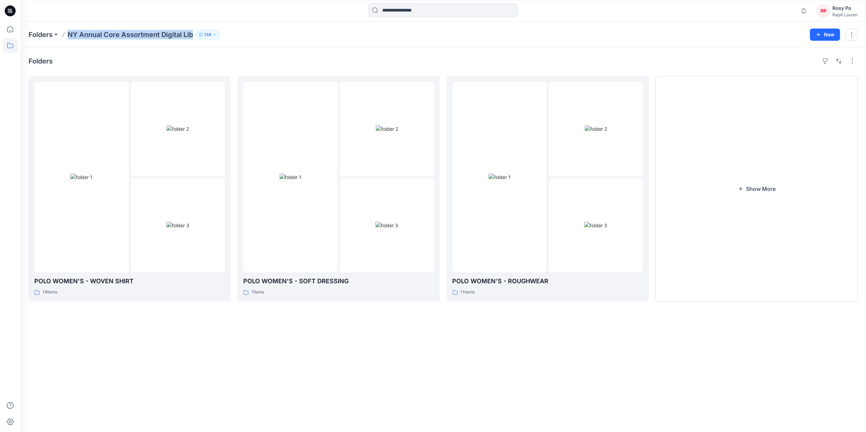
drag, startPoint x: 137, startPoint y: 37, endPoint x: 199, endPoint y: 45, distance: 62.3
click at [199, 45] on div "Folders NY Annual Core Assortment Digital Lib 136 New" at bounding box center [443, 35] width 846 height 26
copy div "NY Annual Core Assortment Digital Lib 136 New"
click at [11, 25] on icon at bounding box center [10, 29] width 15 height 15
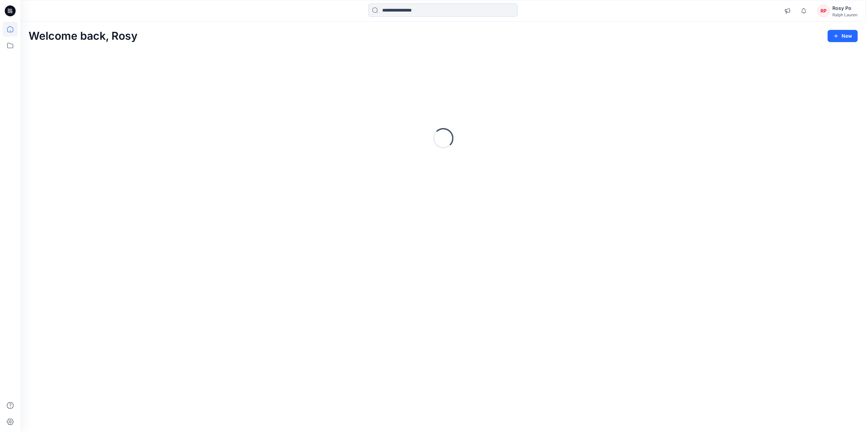
click at [833, 10] on div "Rosy Po" at bounding box center [844, 8] width 25 height 8
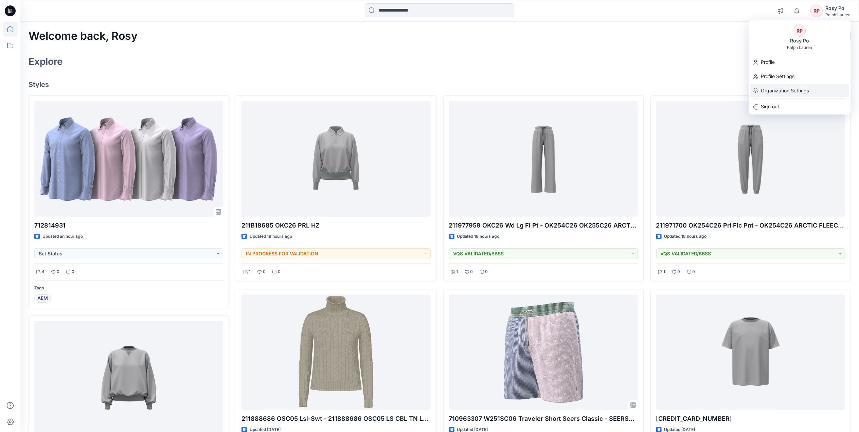
click at [782, 90] on p "Organization Settings" at bounding box center [785, 90] width 48 height 13
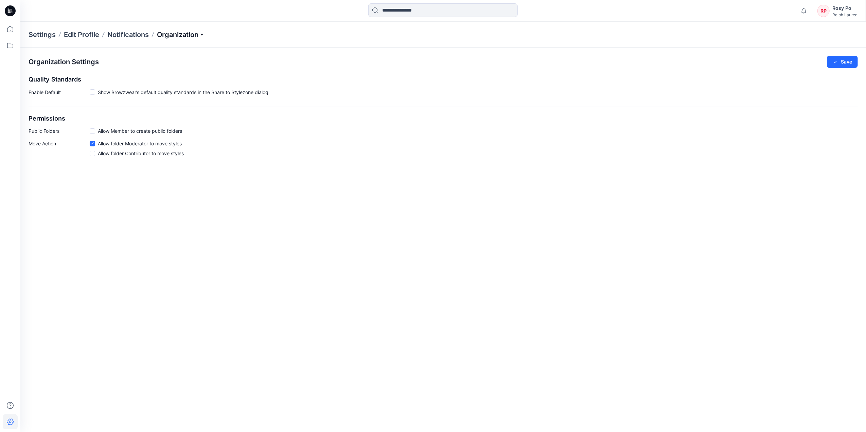
click at [198, 34] on p "Organization" at bounding box center [181, 35] width 48 height 10
click at [194, 50] on link "Add/Edit Users" at bounding box center [181, 50] width 99 height 14
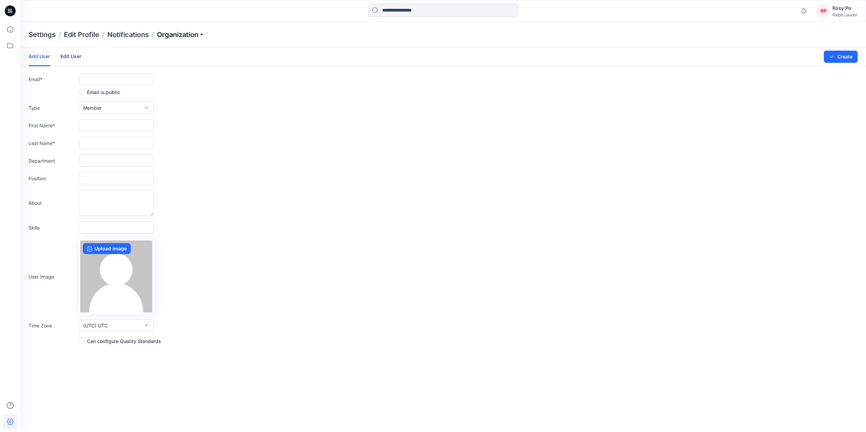
click at [201, 33] on p "Organization" at bounding box center [181, 35] width 48 height 10
click at [185, 114] on link "User Roles" at bounding box center [181, 118] width 99 height 14
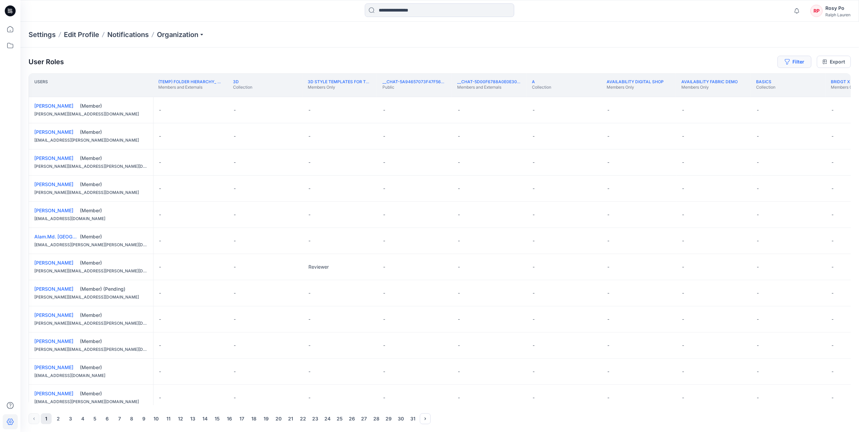
click at [796, 60] on button "Filter" at bounding box center [795, 62] width 34 height 12
click at [763, 81] on div at bounding box center [770, 80] width 70 height 8
click at [750, 76] on div at bounding box center [770, 80] width 70 height 8
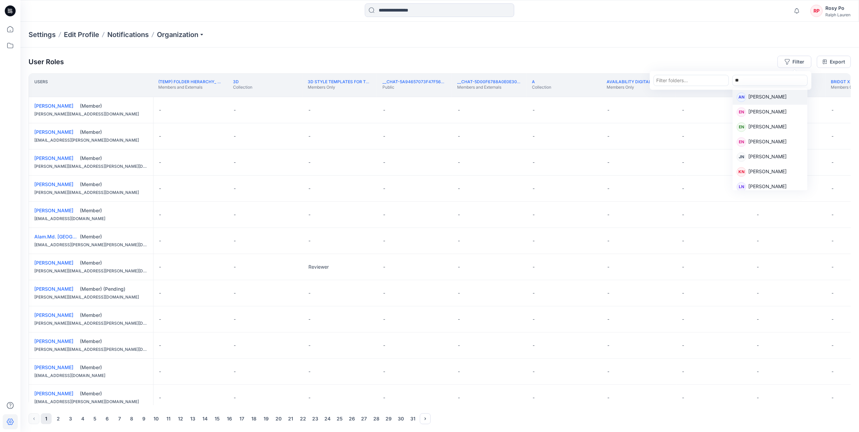
type input "*"
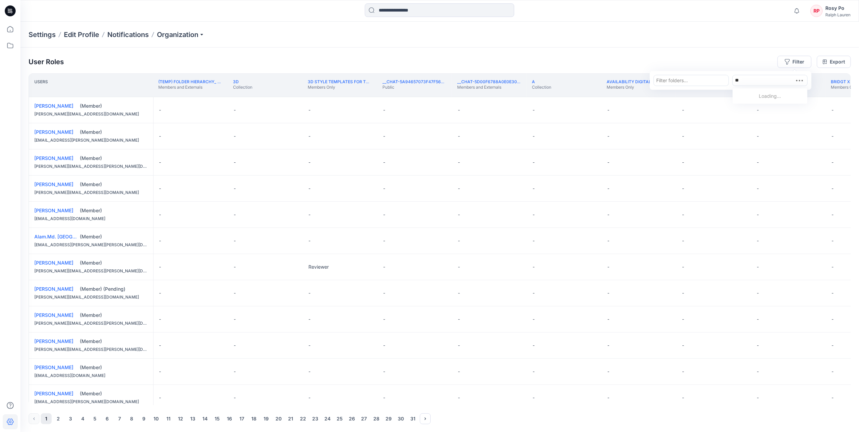
type input "*"
type input "*********"
click at [784, 97] on div "TC Tsz Ching Ng" at bounding box center [770, 97] width 67 height 10
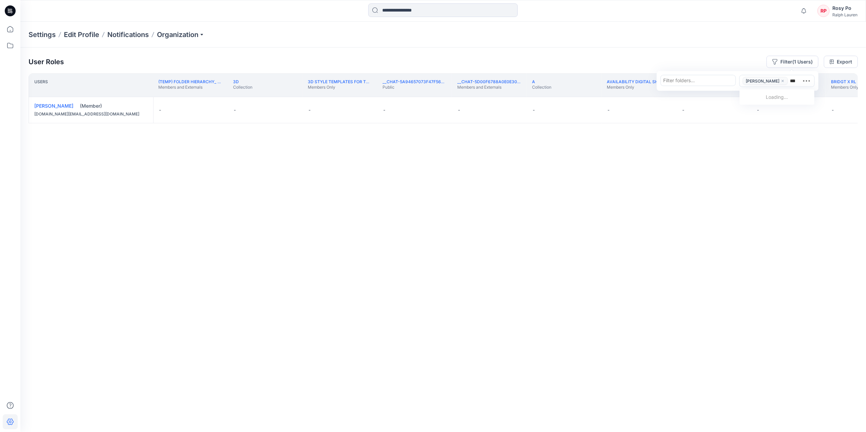
type input "****"
click at [772, 96] on p "[PERSON_NAME]" at bounding box center [774, 98] width 38 height 9
type input "*"
type input "*******"
click at [776, 107] on p "[PERSON_NAME]" at bounding box center [774, 109] width 38 height 9
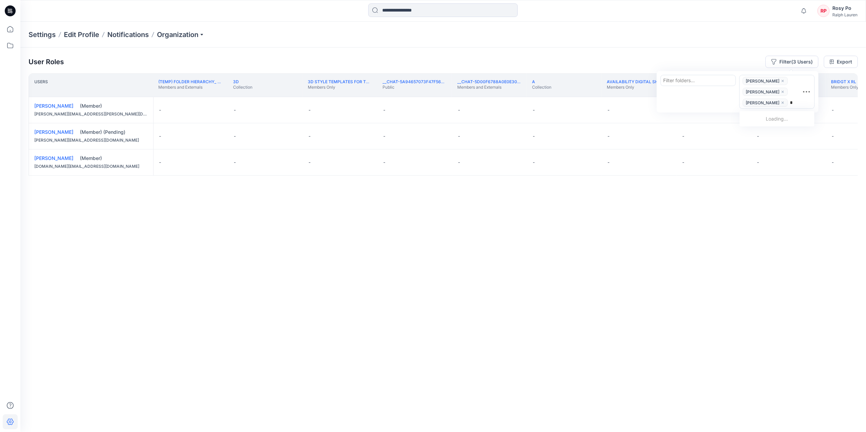
type input "**"
click at [779, 117] on p "[PERSON_NAME]" at bounding box center [774, 120] width 38 height 9
type input "********"
click at [783, 136] on div "MC May Chen" at bounding box center [777, 141] width 67 height 10
type input "*"
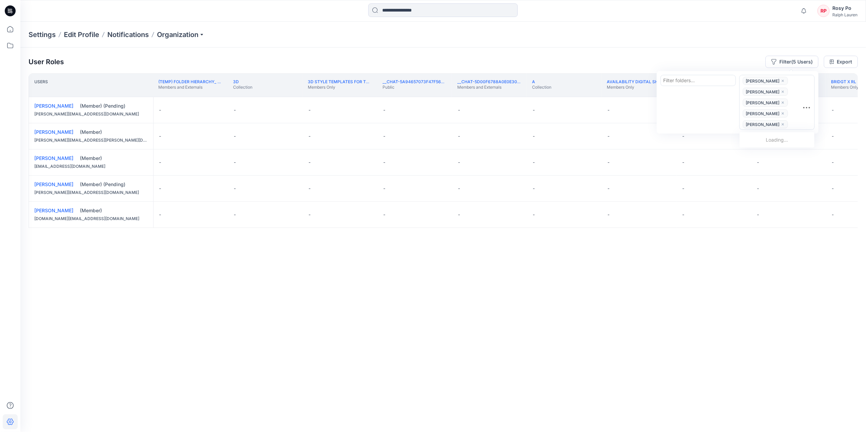
type input "*****"
click at [782, 139] on div "ML Mavis Lam" at bounding box center [777, 141] width 67 height 10
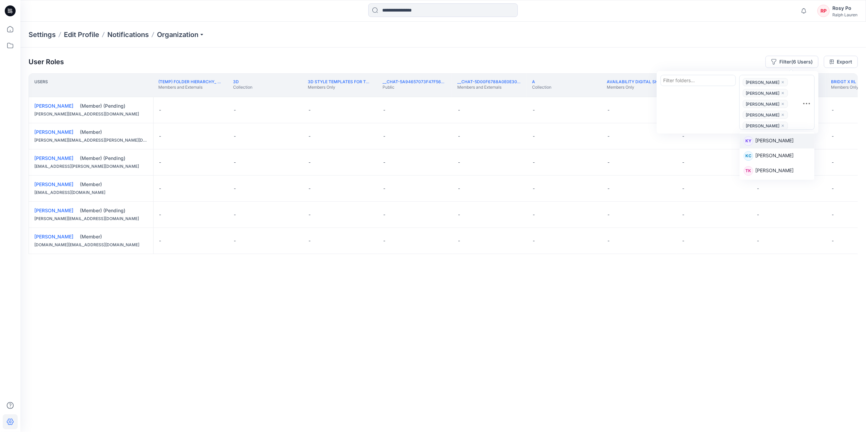
type input "*******"
click at [782, 139] on p "[PERSON_NAME]" at bounding box center [774, 141] width 38 height 9
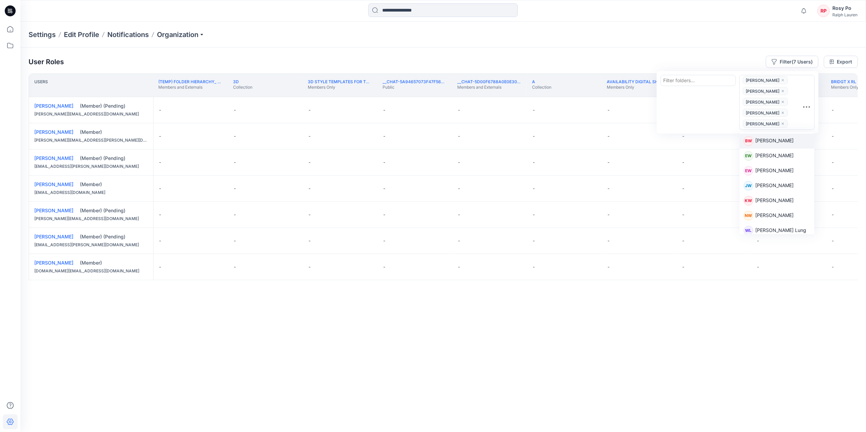
scroll to position [30, 0]
type input "******"
click at [782, 139] on div "WL Warren Lam" at bounding box center [777, 141] width 67 height 10
type input "******"
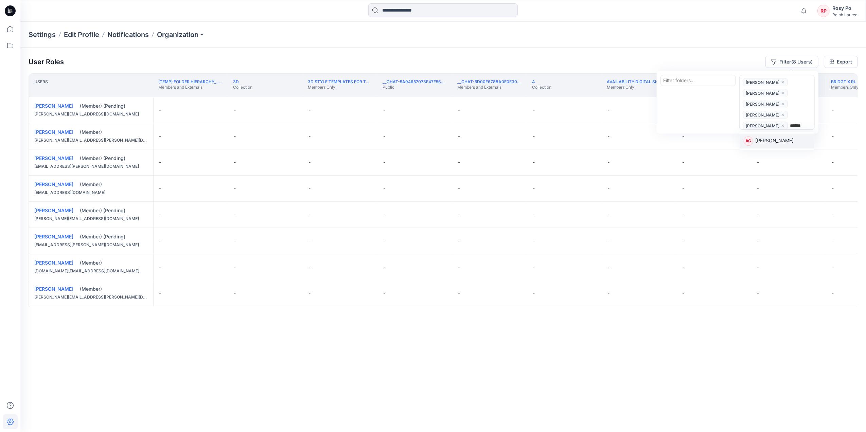
scroll to position [22, 0]
click at [782, 139] on p "[PERSON_NAME]" at bounding box center [774, 141] width 38 height 9
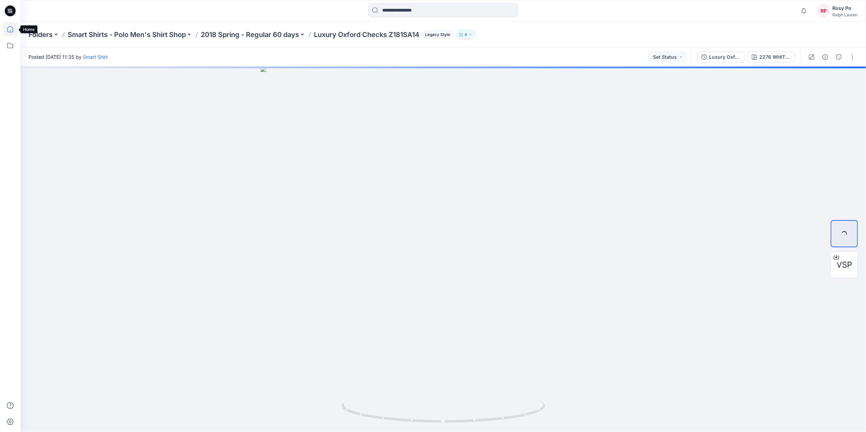
click at [9, 32] on icon at bounding box center [10, 29] width 6 height 6
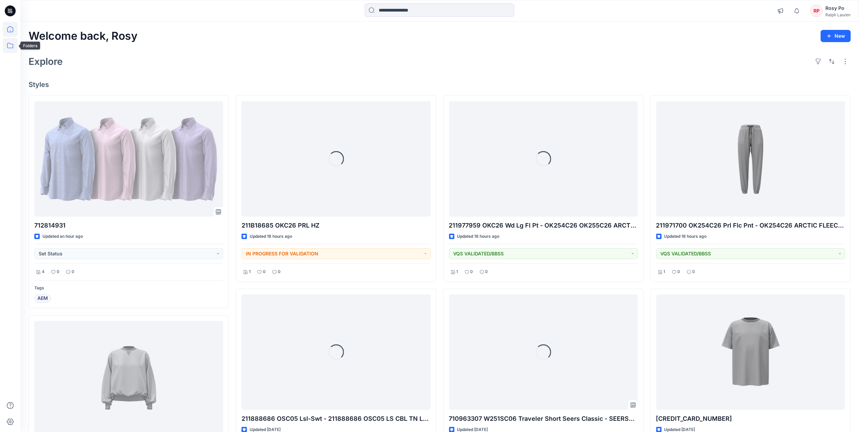
click at [11, 47] on icon at bounding box center [10, 45] width 15 height 15
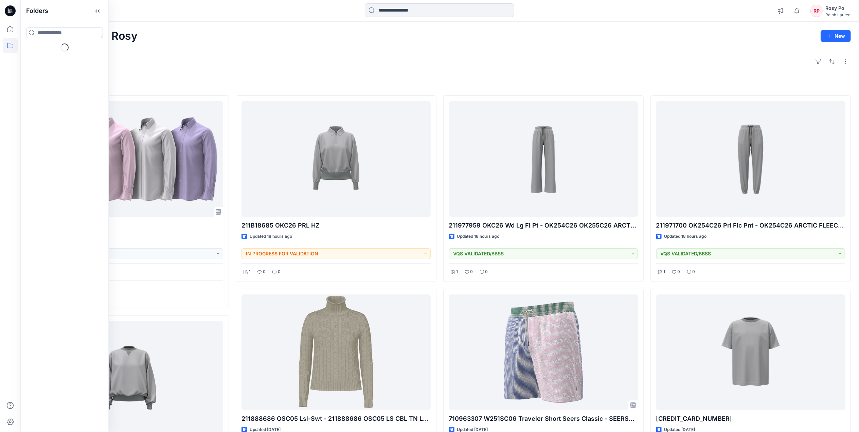
click at [825, 8] on div "Rosy Po" at bounding box center [837, 8] width 25 height 8
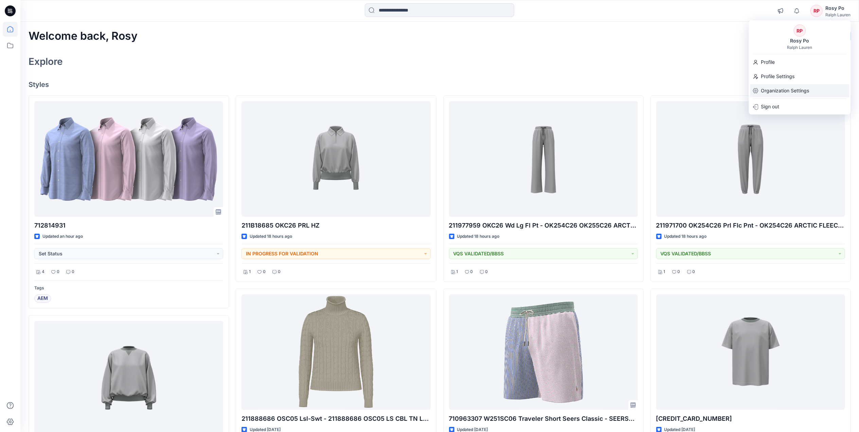
click at [786, 88] on p "Organization Settings" at bounding box center [785, 90] width 48 height 13
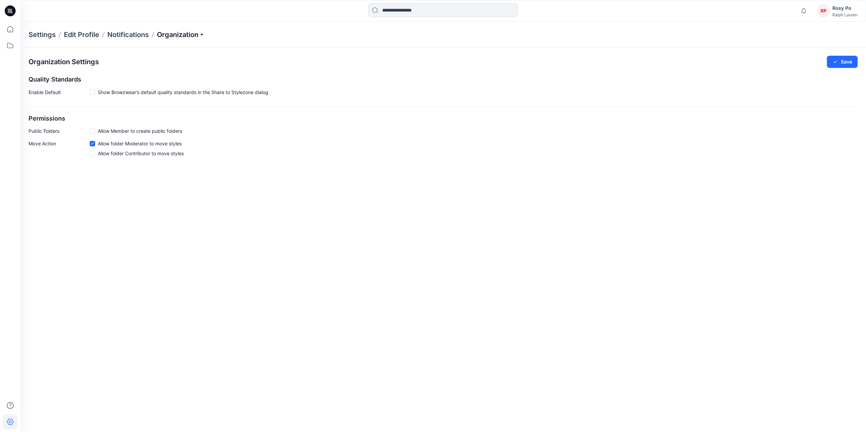
click at [200, 38] on p "Organization" at bounding box center [181, 35] width 48 height 10
click at [192, 115] on link "User Roles" at bounding box center [181, 118] width 99 height 14
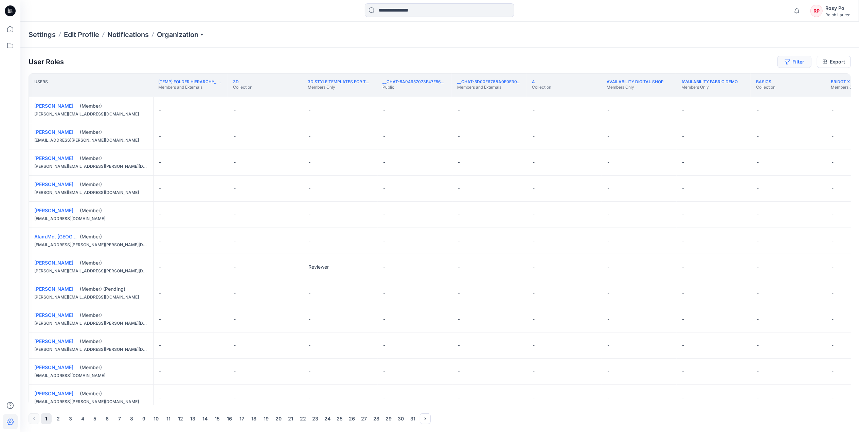
click at [797, 60] on button "Filter" at bounding box center [795, 62] width 34 height 12
click at [554, 23] on div "Settings Edit Profile Notifications Organization" at bounding box center [439, 35] width 839 height 26
click at [838, 5] on div "Rosy Po" at bounding box center [837, 8] width 25 height 8
click at [794, 76] on p "Profile Settings" at bounding box center [778, 76] width 34 height 13
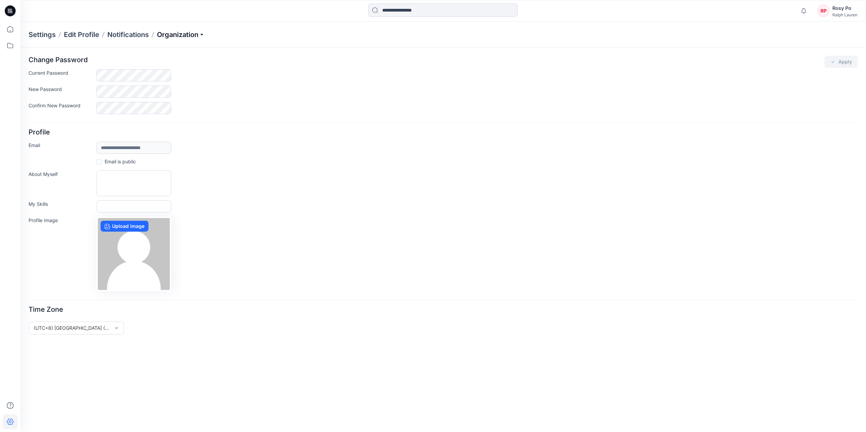
click at [178, 33] on p "Organization" at bounding box center [181, 35] width 48 height 10
click at [151, 114] on link "User Roles" at bounding box center [181, 118] width 99 height 14
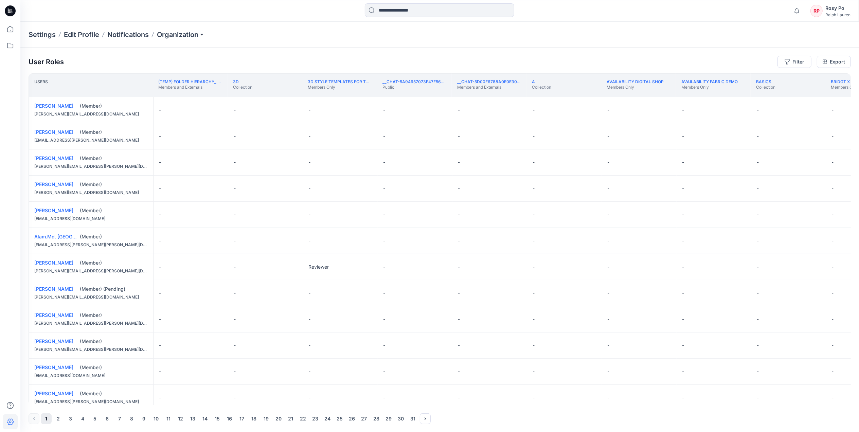
click at [172, 26] on div "Settings Edit Profile Notifications Organization" at bounding box center [439, 35] width 839 height 26
click at [174, 37] on p "Organization" at bounding box center [181, 35] width 48 height 10
click at [175, 52] on link "Add/Edit Users" at bounding box center [181, 50] width 99 height 14
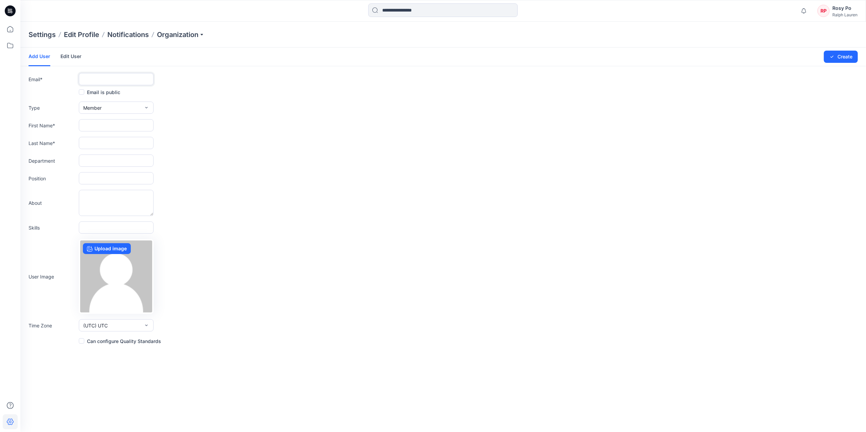
click at [135, 82] on input "text" at bounding box center [116, 79] width 75 height 12
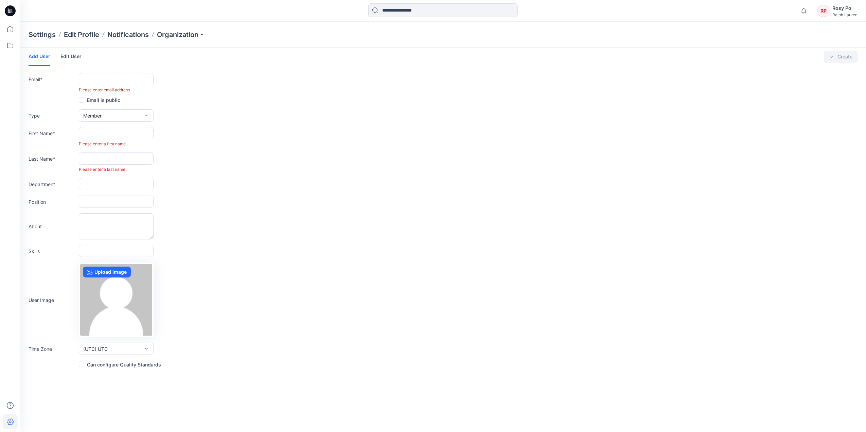
click at [79, 56] on link "Edit User" at bounding box center [70, 57] width 21 height 18
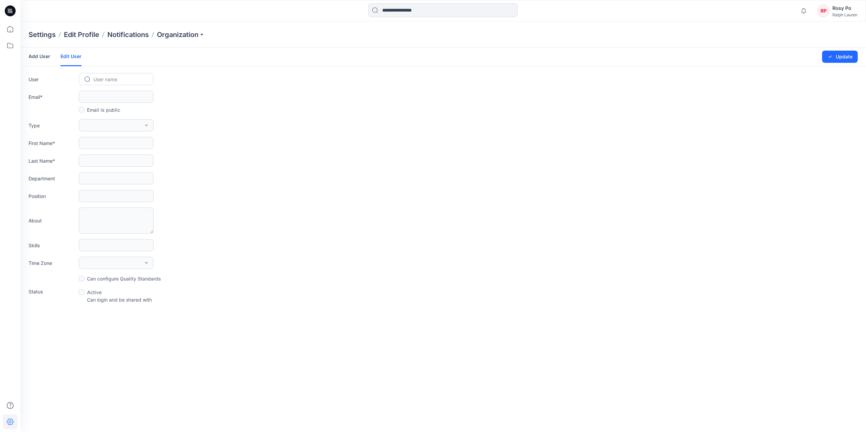
click at [101, 77] on div at bounding box center [120, 79] width 54 height 8
type input "***"
click at [127, 98] on div "ML [PERSON_NAME]" at bounding box center [116, 93] width 75 height 15
type input "**********"
type input "*****"
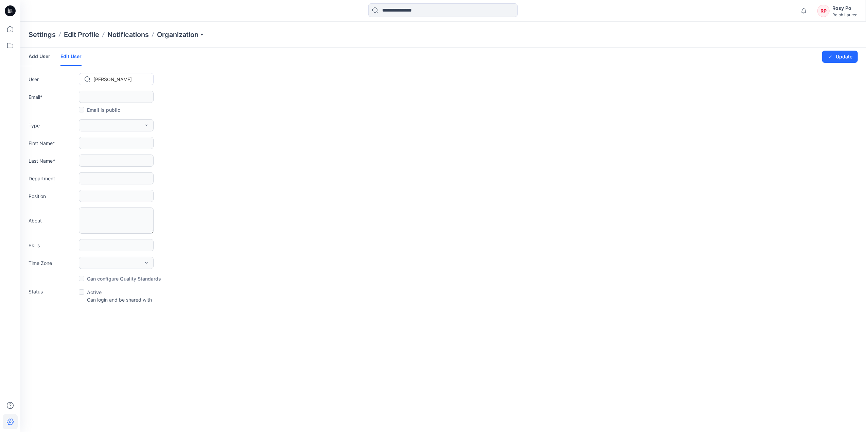
type input "***"
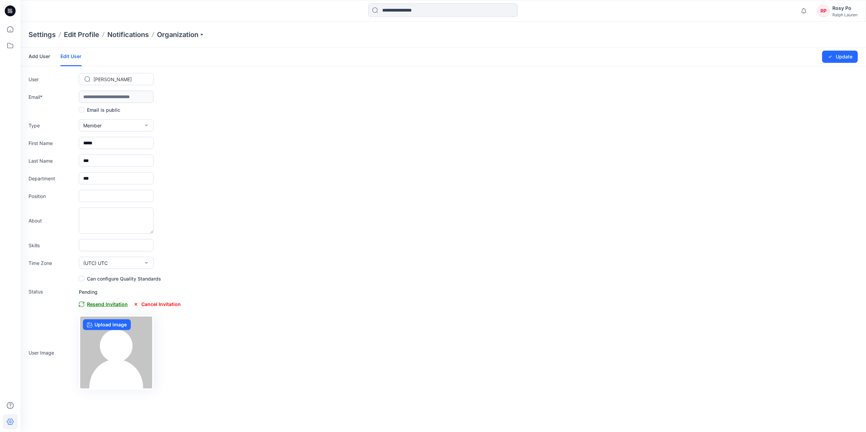
click at [104, 306] on span "Resend Invitation" at bounding box center [103, 304] width 49 height 8
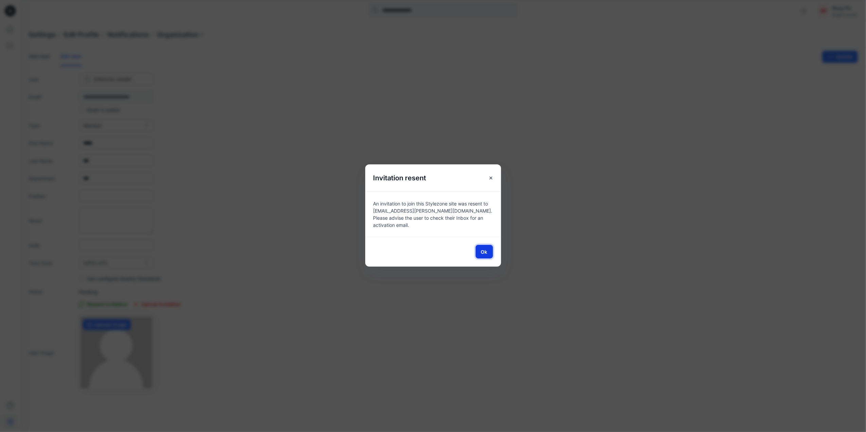
click at [488, 252] on button "Ok" at bounding box center [484, 252] width 17 height 14
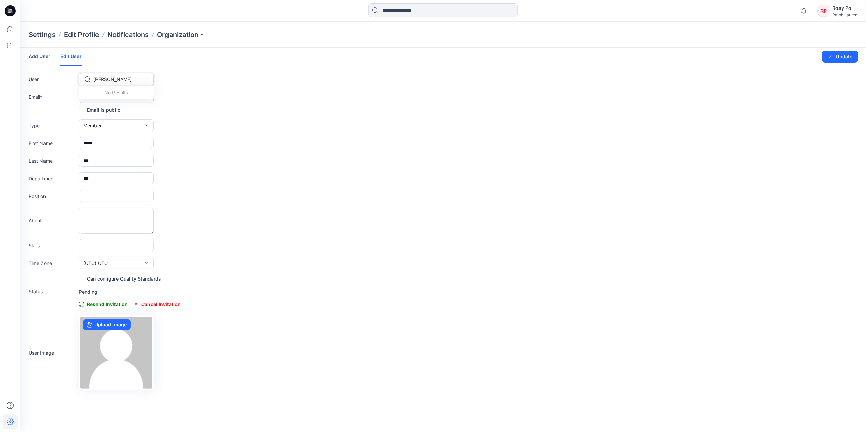
drag, startPoint x: 115, startPoint y: 77, endPoint x: 98, endPoint y: 78, distance: 17.3
click at [94, 77] on div at bounding box center [120, 79] width 54 height 8
click at [839, 60] on button "Update" at bounding box center [840, 57] width 36 height 12
click at [118, 77] on div at bounding box center [120, 79] width 54 height 8
click at [69, 56] on link "Edit User" at bounding box center [70, 57] width 21 height 19
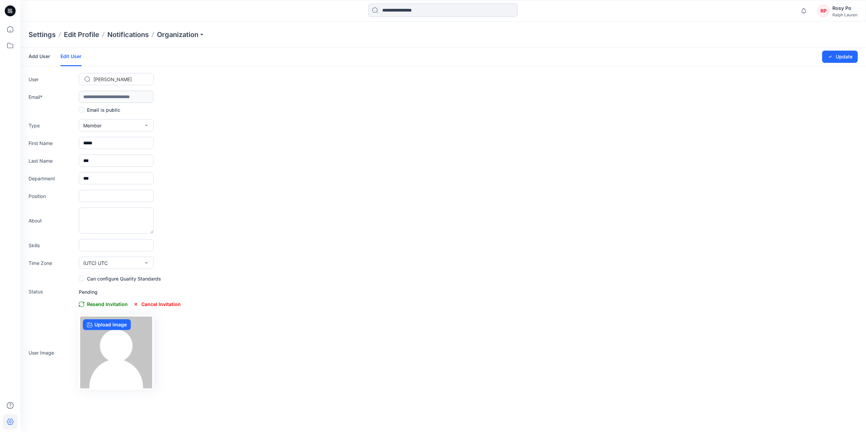
click at [38, 56] on link "Add User" at bounding box center [40, 57] width 22 height 18
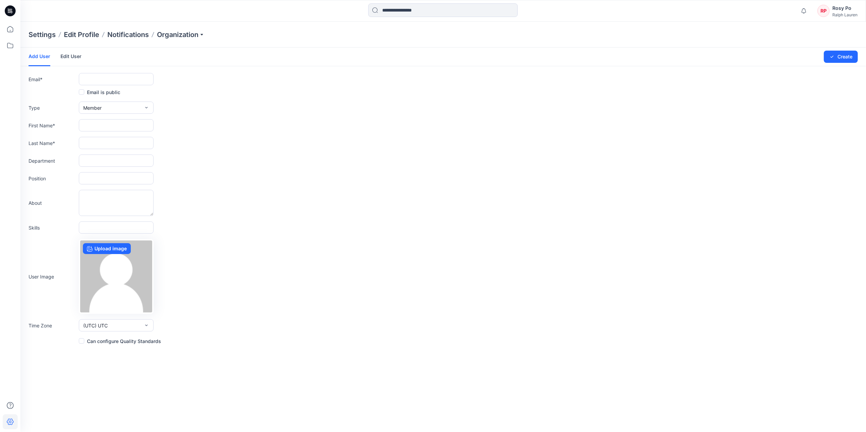
click at [74, 56] on link "Edit User" at bounding box center [70, 57] width 21 height 18
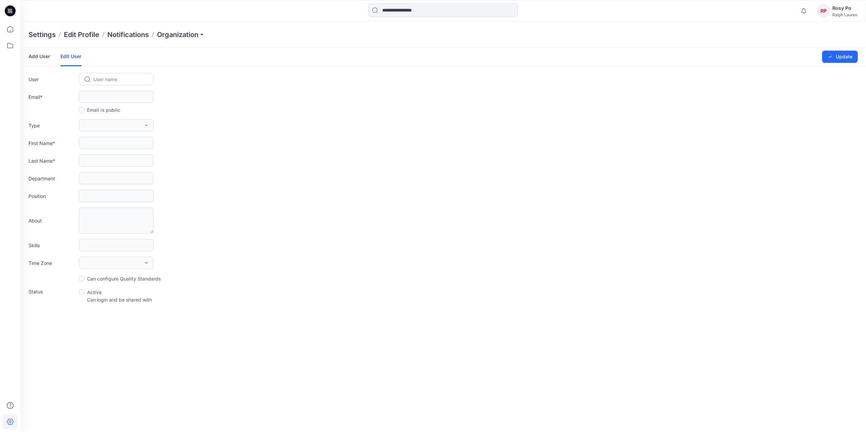
click at [118, 80] on div at bounding box center [120, 79] width 54 height 8
type input "*****"
click at [118, 96] on span "[PERSON_NAME]" at bounding box center [113, 93] width 38 height 7
type input "**********"
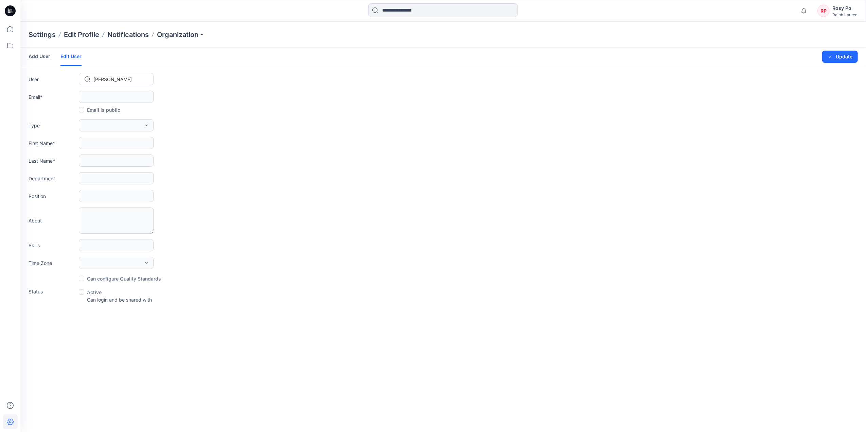
type input "**"
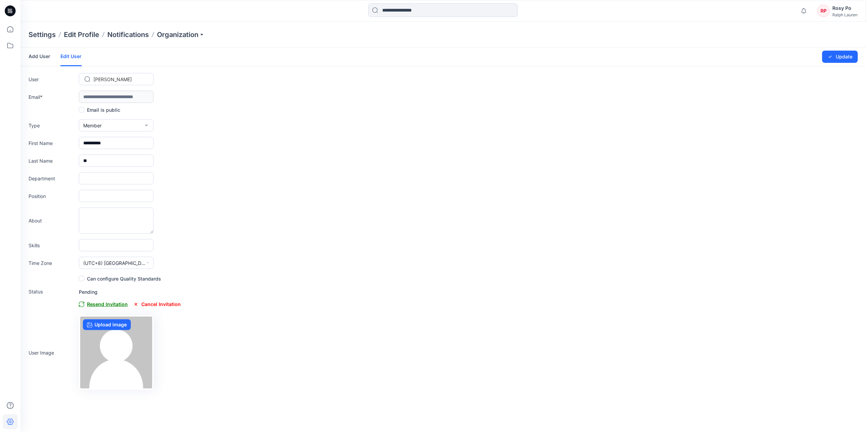
click at [101, 306] on span "Resend Invitation" at bounding box center [103, 304] width 49 height 8
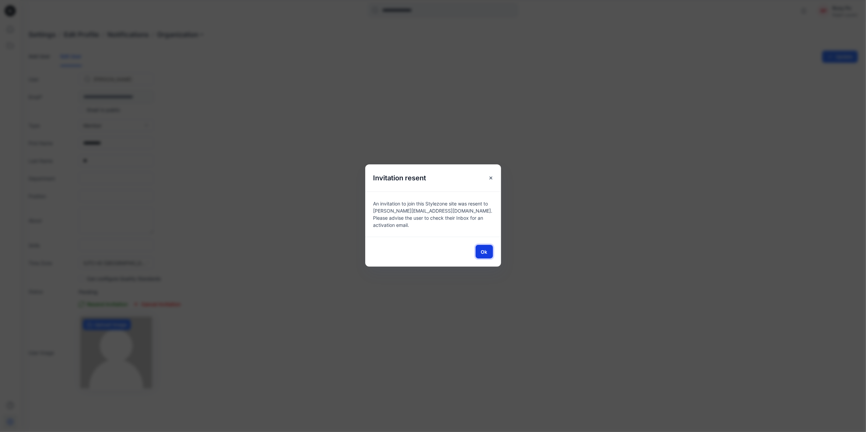
click at [484, 251] on span "Ok" at bounding box center [484, 251] width 6 height 7
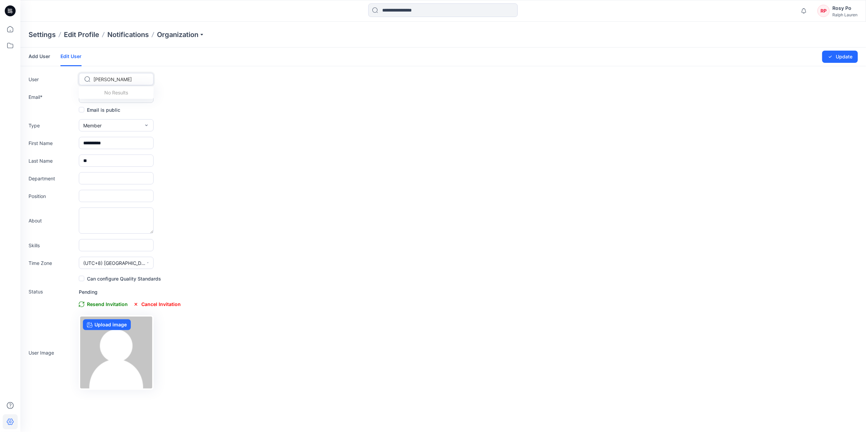
click at [131, 78] on div at bounding box center [120, 79] width 54 height 8
drag, startPoint x: 126, startPoint y: 77, endPoint x: 48, endPoint y: 73, distance: 78.2
click at [48, 73] on div "User Alessandro Ku" at bounding box center [443, 79] width 829 height 12
drag, startPoint x: 128, startPoint y: 77, endPoint x: 100, endPoint y: 77, distance: 28.2
click at [100, 77] on div at bounding box center [120, 79] width 54 height 8
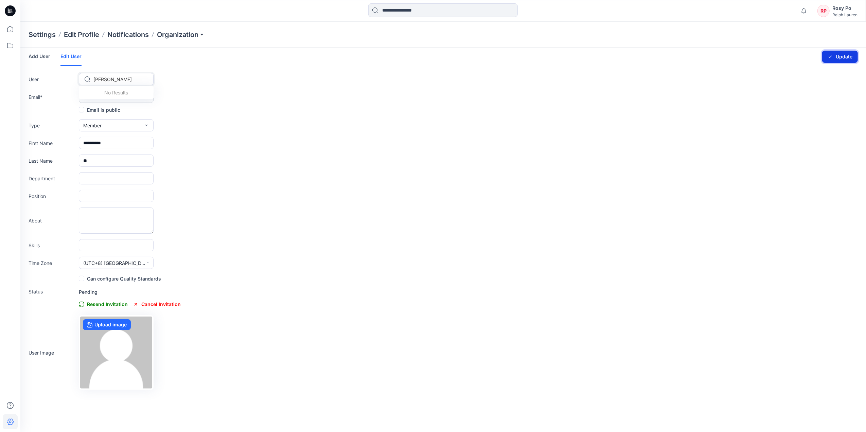
click at [835, 54] on button "Update" at bounding box center [840, 57] width 36 height 12
click at [131, 78] on div at bounding box center [120, 79] width 54 height 8
click at [42, 54] on link "Add User" at bounding box center [40, 57] width 22 height 18
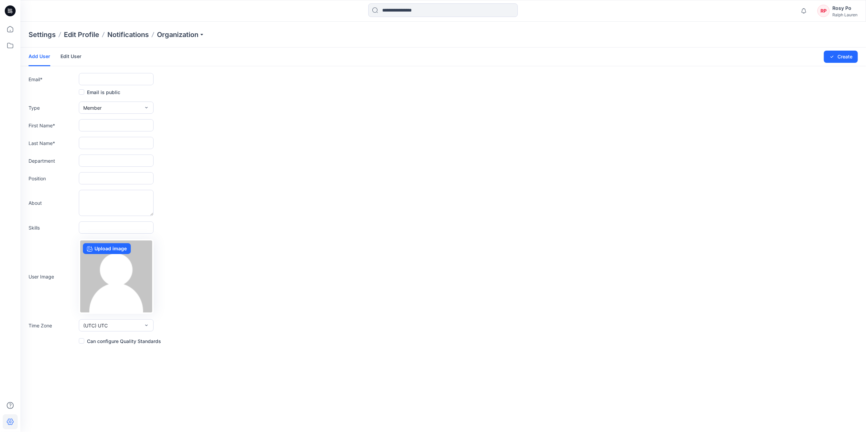
click at [76, 54] on link "Edit User" at bounding box center [70, 57] width 21 height 18
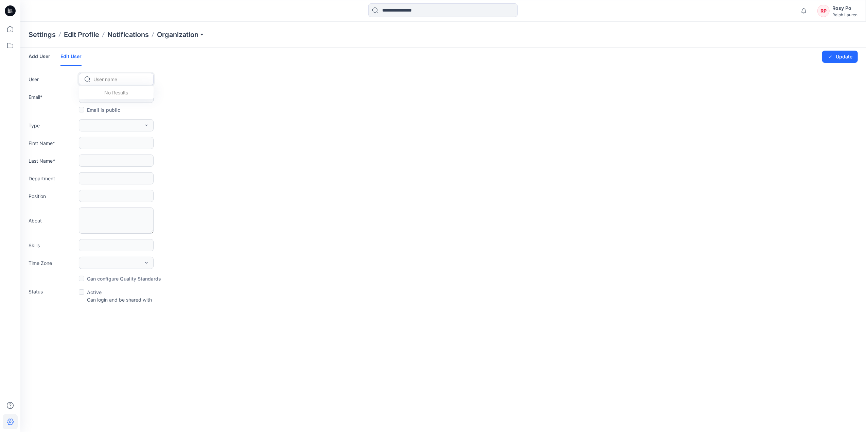
click at [128, 79] on div at bounding box center [120, 79] width 54 height 8
type input "***"
click at [125, 107] on div "NT Natalie Tsin" at bounding box center [116, 108] width 75 height 15
type input "**********"
type input "*******"
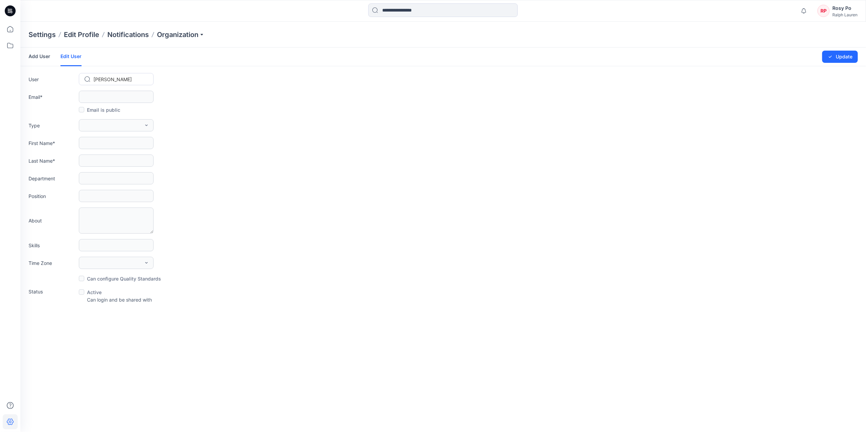
type input "****"
type input "**"
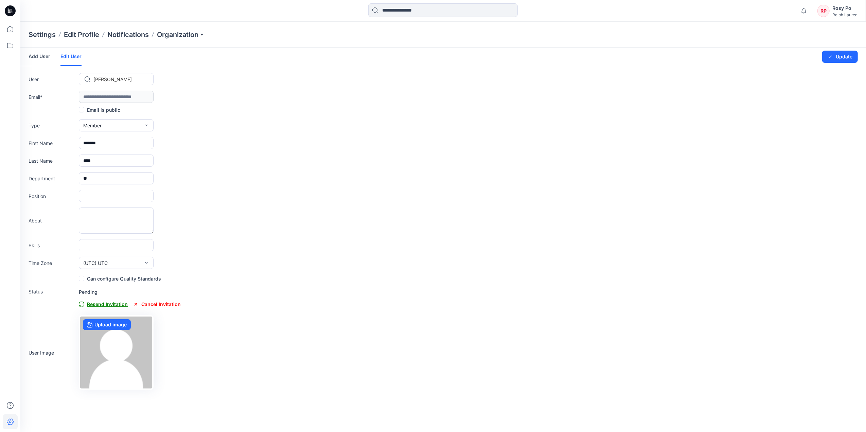
click at [102, 302] on span "Resend Invitation" at bounding box center [103, 304] width 49 height 8
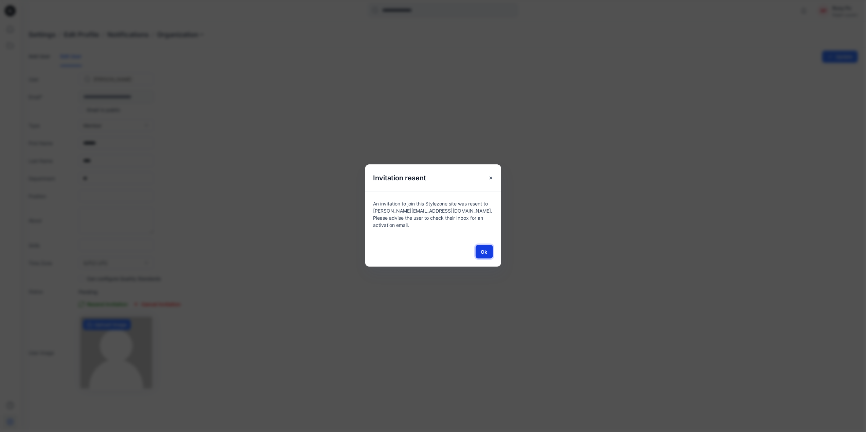
click at [488, 247] on button "Ok" at bounding box center [484, 252] width 17 height 14
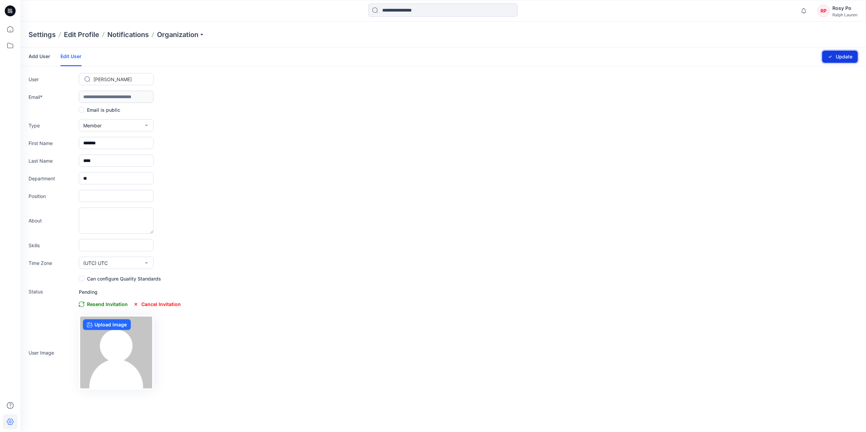
click at [828, 57] on icon "submit" at bounding box center [830, 56] width 5 height 5
click at [48, 58] on link "Add User" at bounding box center [40, 57] width 22 height 18
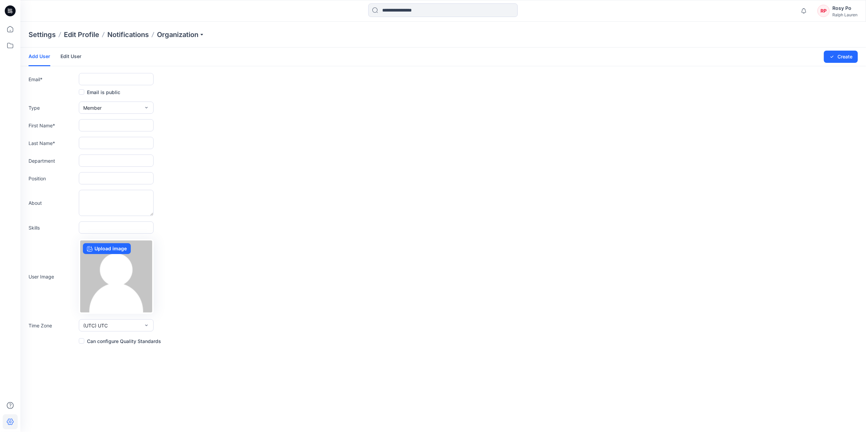
click at [79, 56] on link "Edit User" at bounding box center [70, 57] width 21 height 18
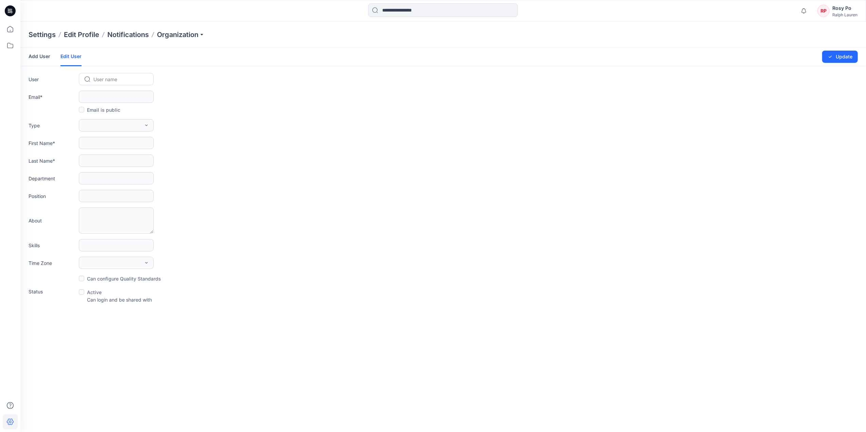
click at [105, 82] on div at bounding box center [120, 79] width 54 height 8
type input "***"
click at [117, 93] on span "[PERSON_NAME]" at bounding box center [113, 93] width 38 height 7
type input "**********"
type input "*****"
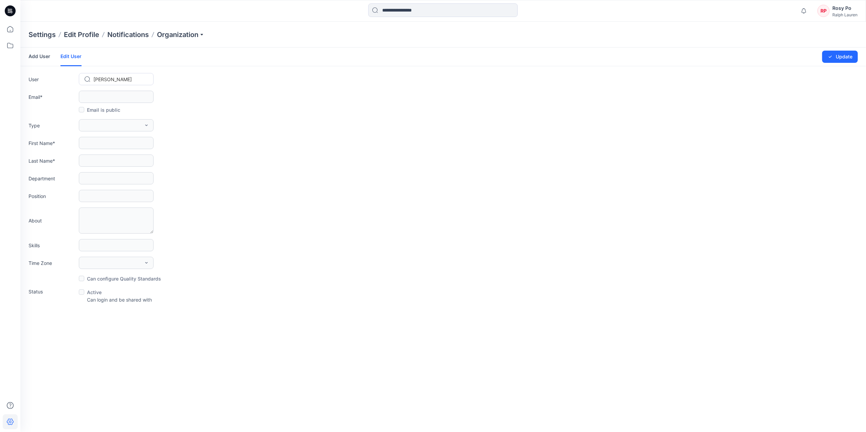
type input "*******"
type input "*"
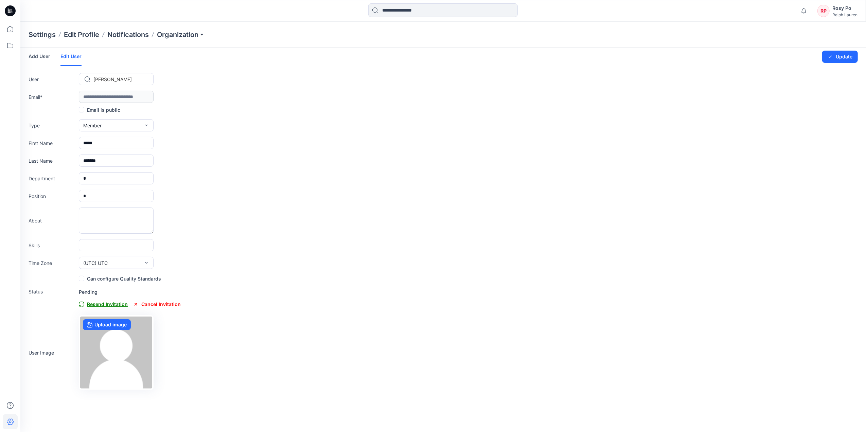
click at [110, 302] on span "Resend Invitation" at bounding box center [103, 304] width 49 height 8
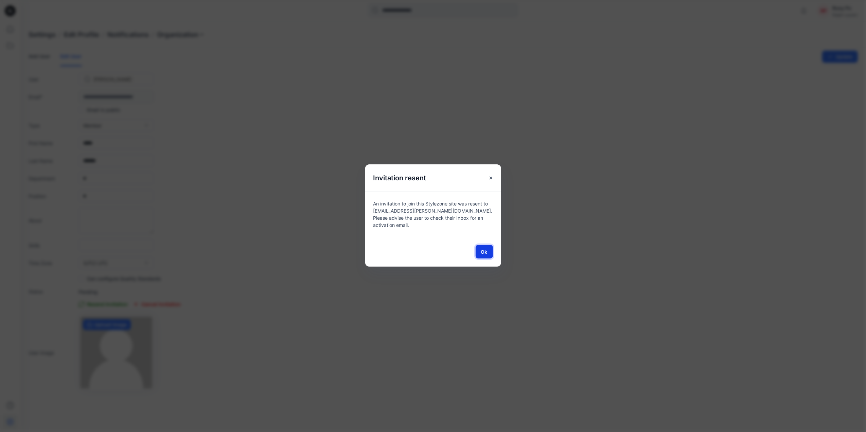
click at [483, 253] on span "Ok" at bounding box center [484, 251] width 6 height 7
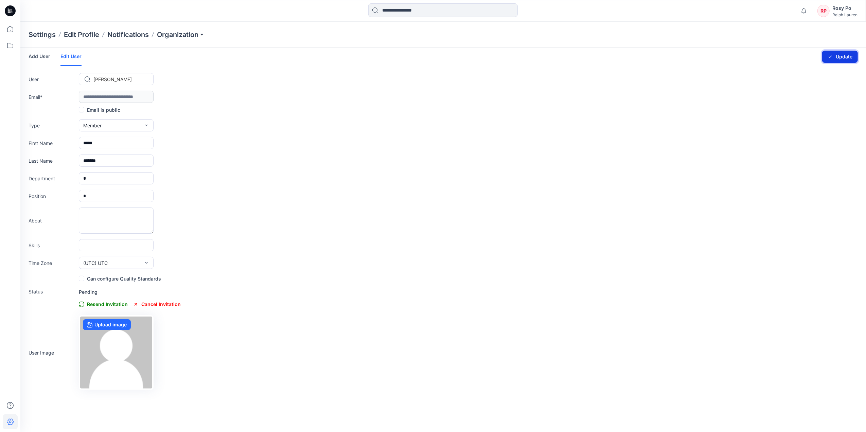
click at [831, 57] on icon "submit" at bounding box center [830, 56] width 5 height 5
click at [44, 57] on link "Add User" at bounding box center [40, 57] width 22 height 18
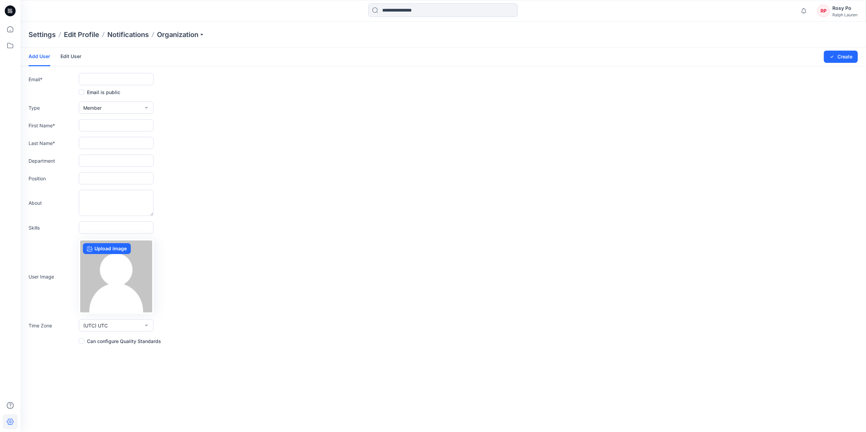
click at [66, 56] on link "Edit User" at bounding box center [70, 57] width 21 height 18
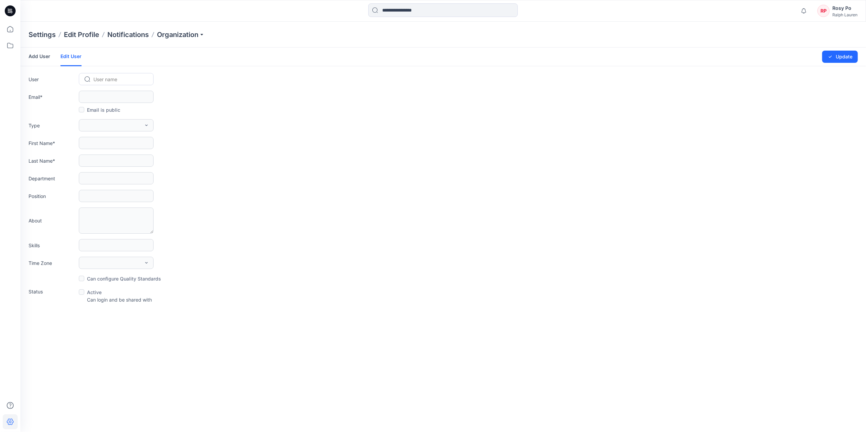
click at [138, 79] on div at bounding box center [120, 79] width 54 height 8
type input "*****"
click at [125, 94] on span "[PERSON_NAME]" at bounding box center [113, 93] width 38 height 7
type input "**********"
type input "*****"
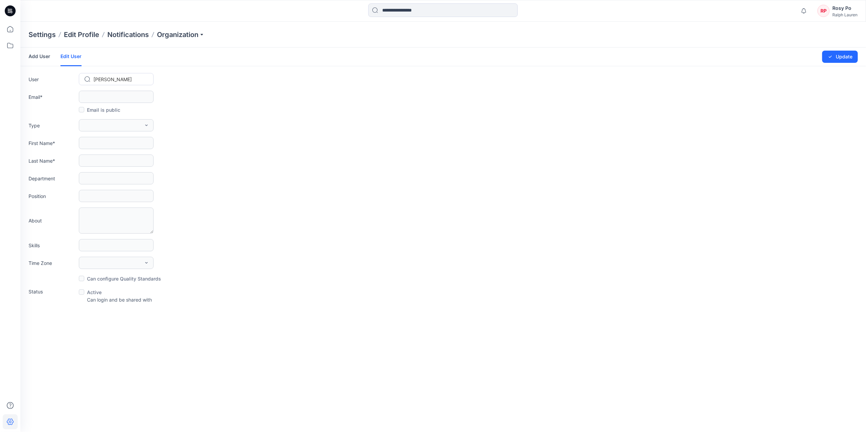
type input "*******"
type input "*"
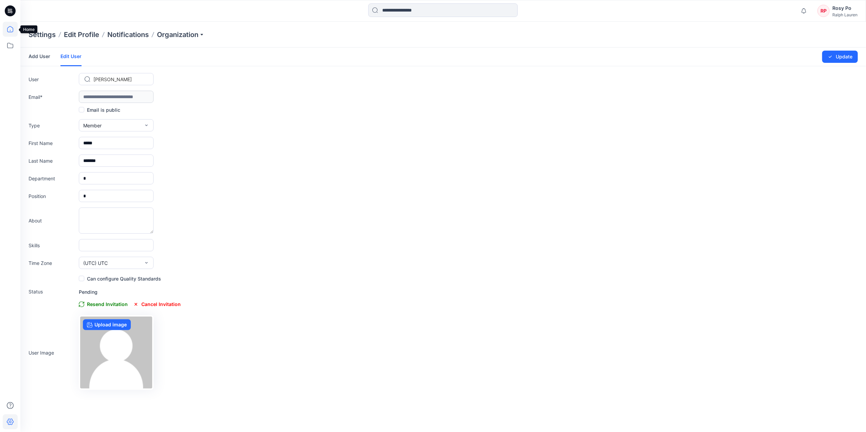
click at [12, 26] on icon at bounding box center [10, 29] width 15 height 15
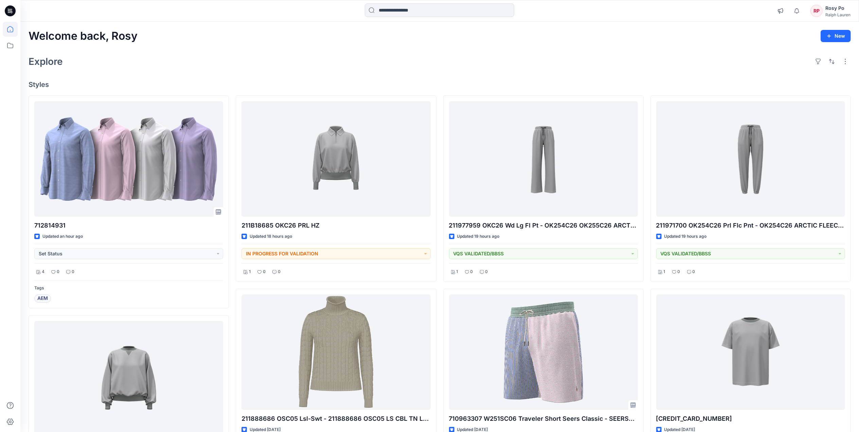
click at [369, 69] on div "Explore" at bounding box center [440, 61] width 822 height 16
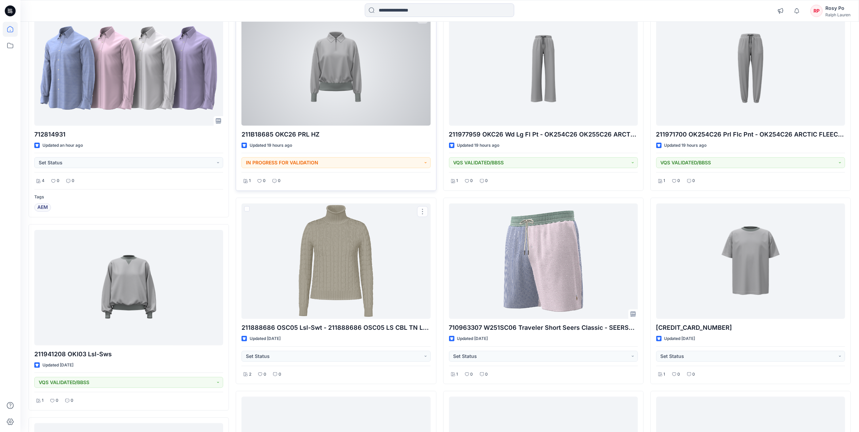
scroll to position [45, 0]
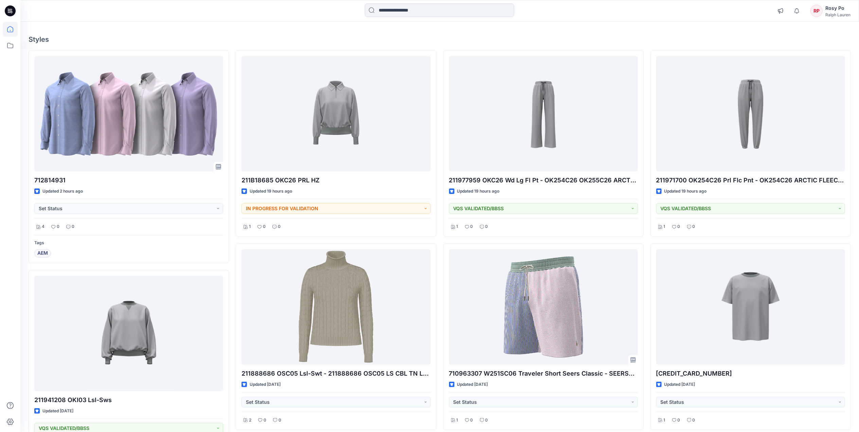
click at [0, 51] on html "Notifications Your style 211B18685 OKC26 PRL HZ has been updated with 211B18685…" at bounding box center [429, 319] width 859 height 728
click at [10, 47] on icon at bounding box center [10, 45] width 15 height 15
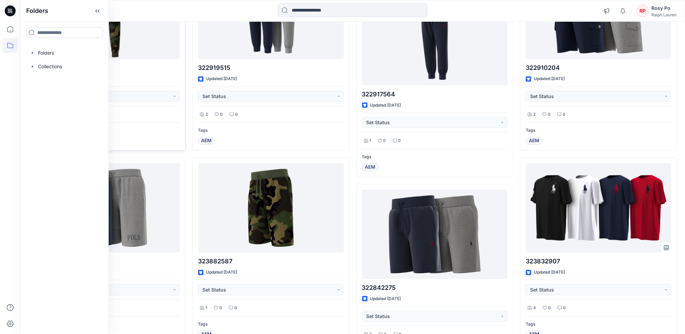
scroll to position [3172, 0]
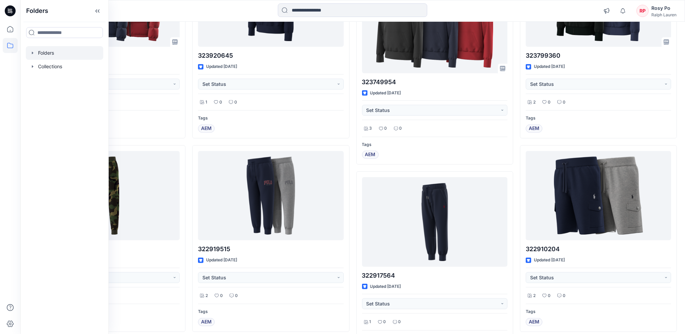
click at [68, 55] on div at bounding box center [64, 53] width 77 height 14
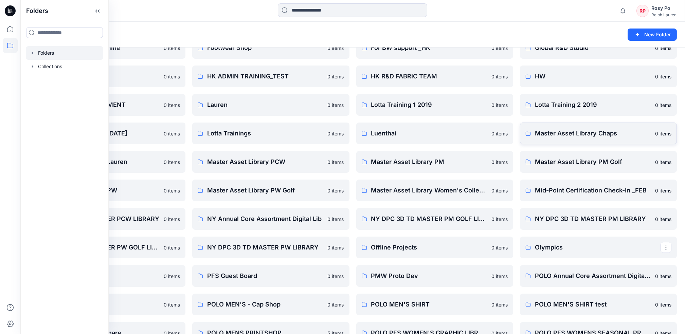
scroll to position [317, 0]
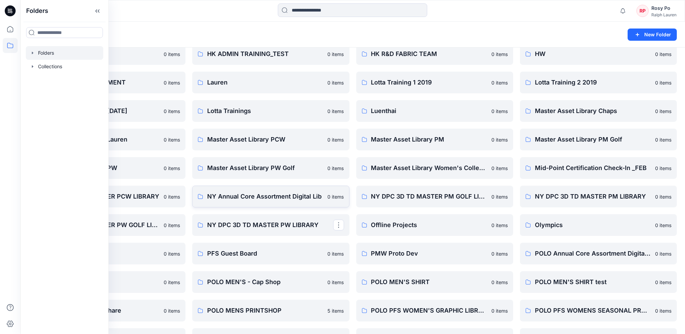
click at [282, 199] on p "NY Annual Core Assortment Digital Lib" at bounding box center [265, 197] width 116 height 10
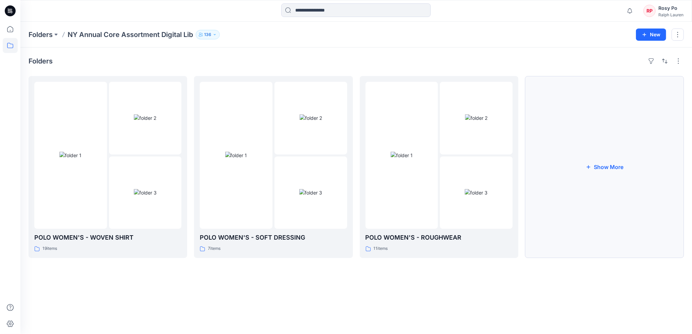
click at [656, 177] on button "Show More" at bounding box center [604, 167] width 159 height 182
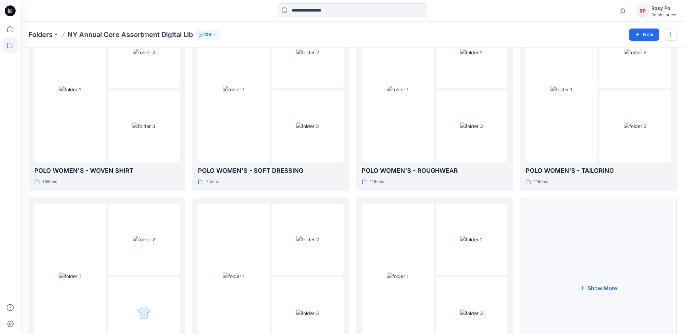
scroll to position [128, 0]
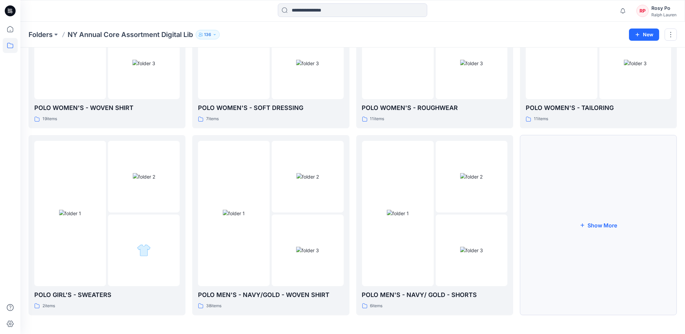
click at [609, 240] on button "Show More" at bounding box center [598, 225] width 157 height 180
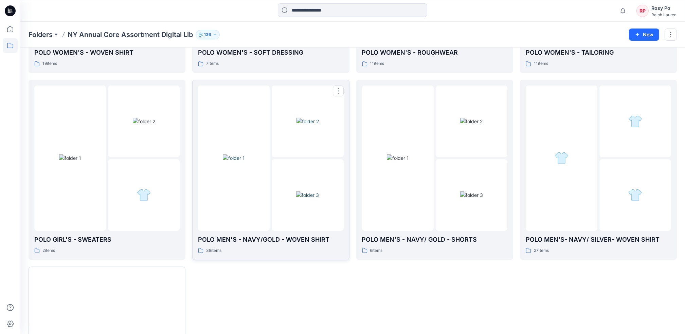
scroll to position [219, 0]
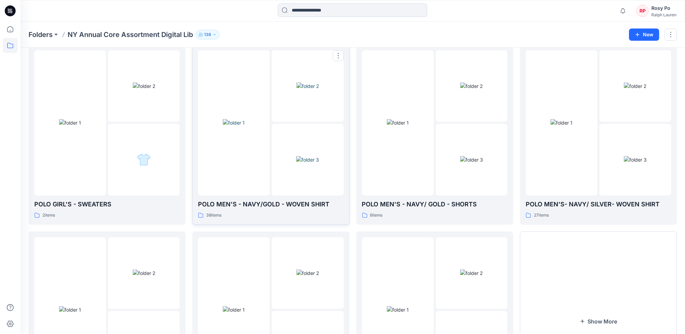
click at [301, 197] on div "POLO MEN'S - NAVY/GOLD - WOVEN SHIRT 38 items" at bounding box center [270, 134] width 145 height 169
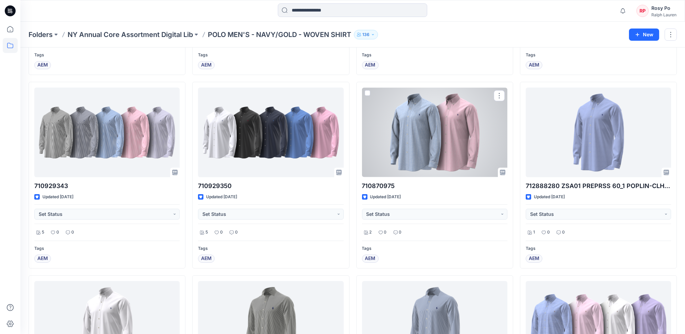
scroll to position [757, 0]
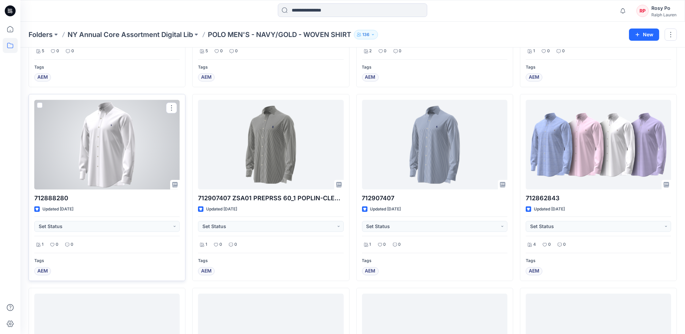
click at [130, 170] on div at bounding box center [106, 144] width 145 height 89
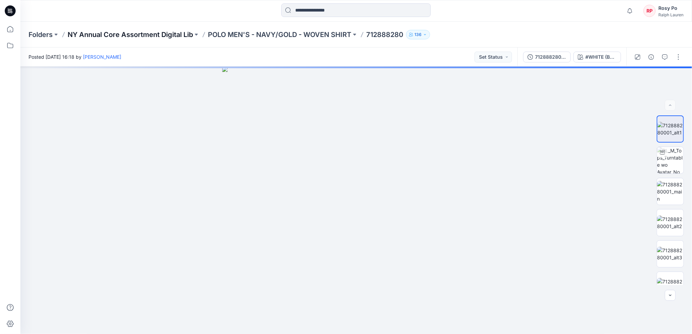
click at [177, 31] on p "NY Annual Core Assortment Digital Lib" at bounding box center [130, 35] width 125 height 10
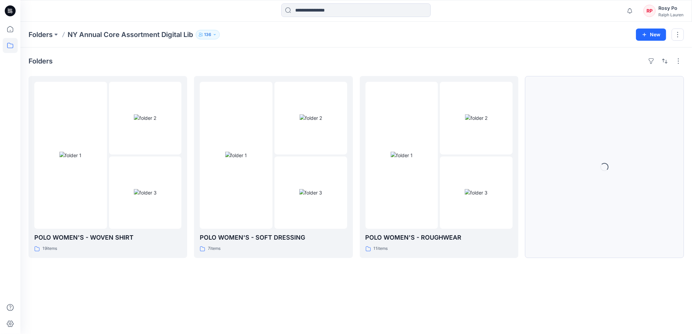
click at [613, 159] on button "Loading..." at bounding box center [604, 167] width 159 height 182
click at [608, 170] on button "Show More" at bounding box center [604, 167] width 159 height 182
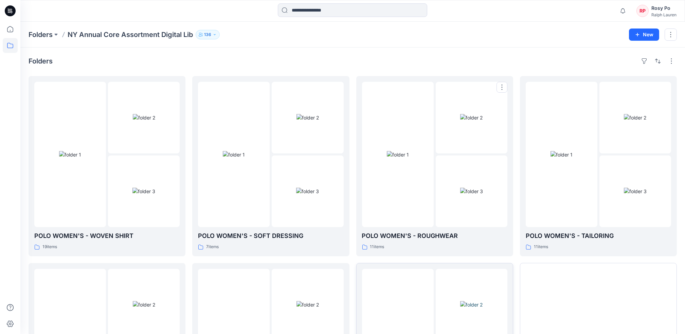
scroll to position [128, 0]
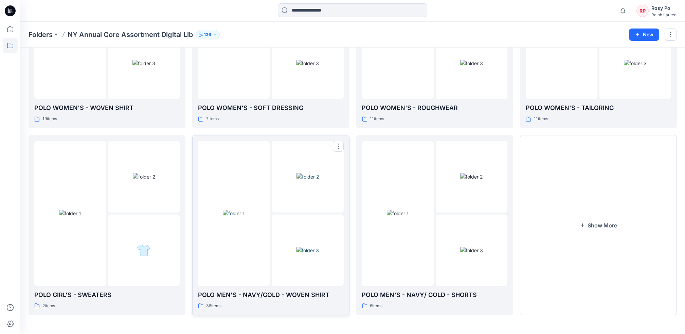
click at [311, 180] on img at bounding box center [308, 176] width 22 height 7
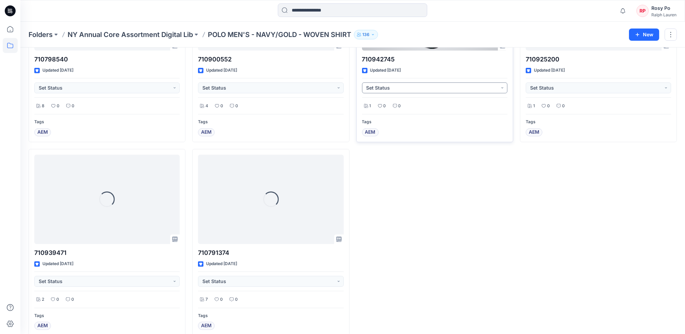
scroll to position [1680, 0]
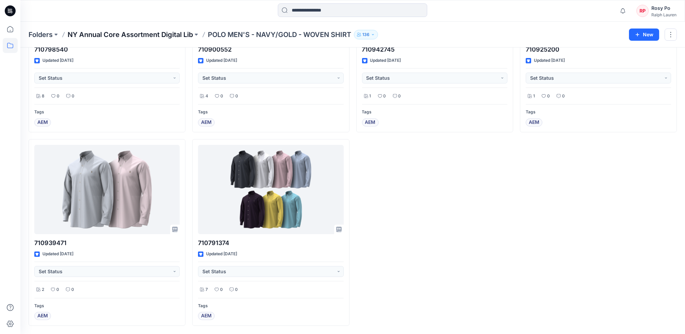
click at [170, 37] on p "NY Annual Core Assortment Digital Lib" at bounding box center [130, 35] width 125 height 10
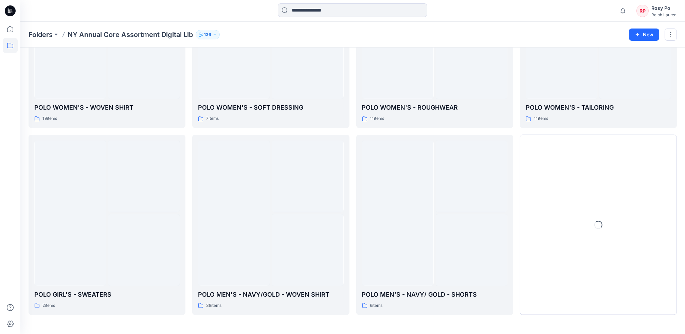
scroll to position [128, 0]
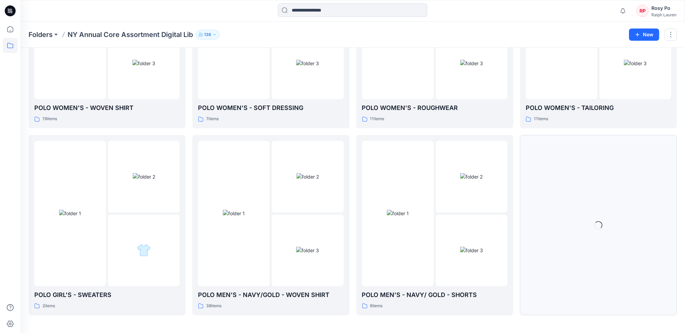
click at [589, 220] on button "Loading..." at bounding box center [598, 225] width 157 height 180
click at [610, 219] on button "Show More" at bounding box center [598, 225] width 157 height 180
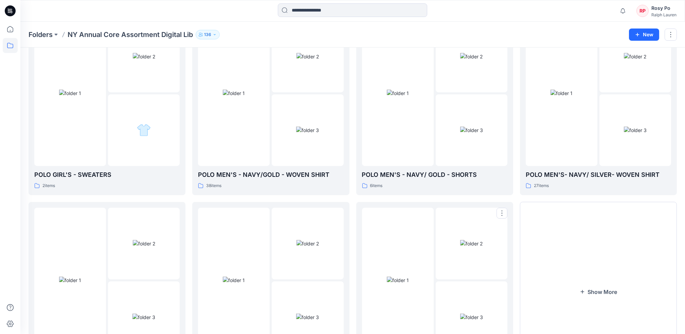
scroll to position [179, 0]
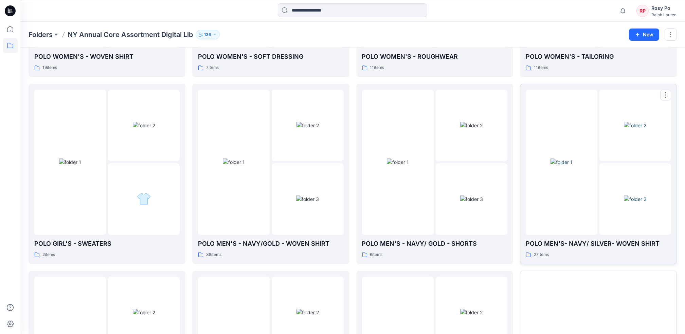
click at [636, 196] on img at bounding box center [635, 199] width 23 height 7
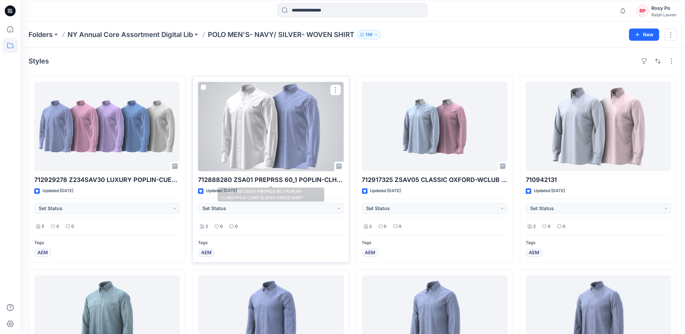
click at [290, 165] on div at bounding box center [270, 126] width 145 height 89
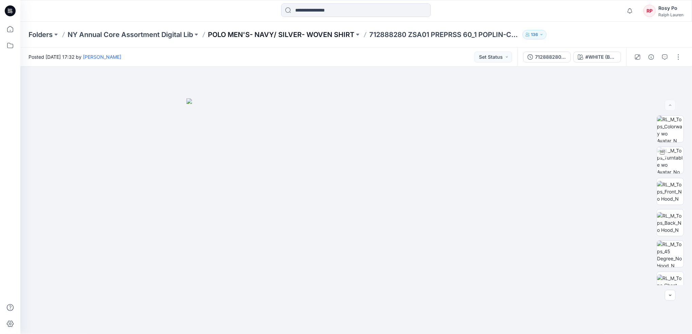
click at [277, 32] on p "POLO MEN'S- NAVY/ SILVER- WOVEN SHIRT" at bounding box center [281, 35] width 146 height 10
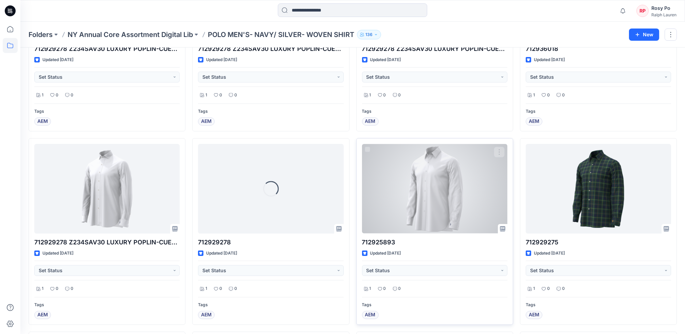
scroll to position [575, 0]
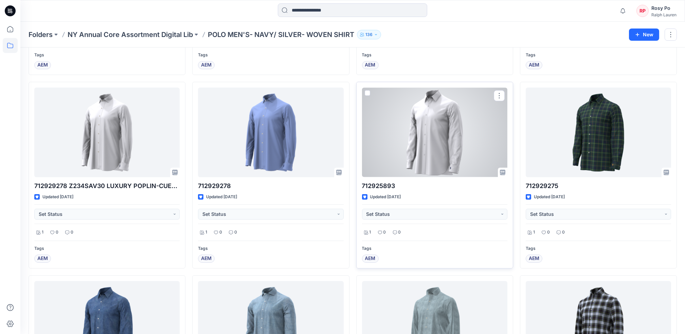
click at [457, 154] on div at bounding box center [434, 132] width 145 height 89
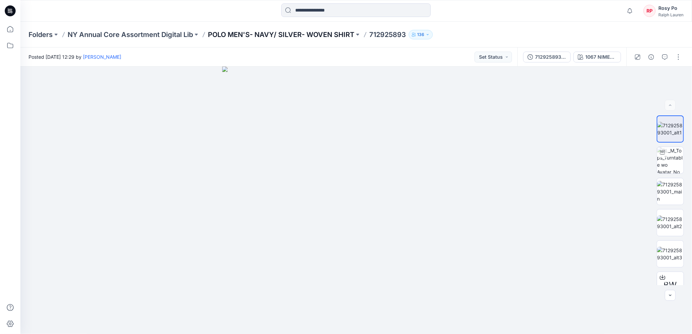
click at [266, 38] on p "POLO MEN'S- NAVY/ SILVER- WOVEN SHIRT" at bounding box center [281, 35] width 146 height 10
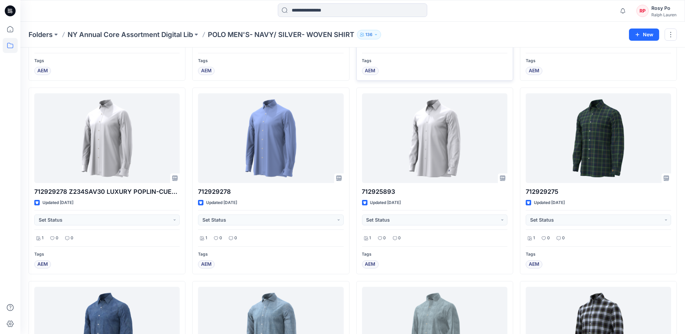
scroll to position [589, 0]
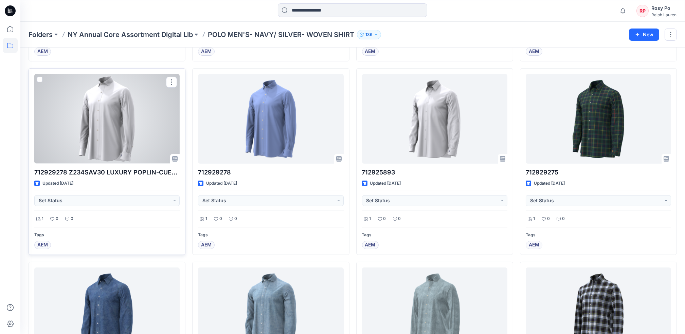
click at [123, 116] on div at bounding box center [106, 118] width 145 height 89
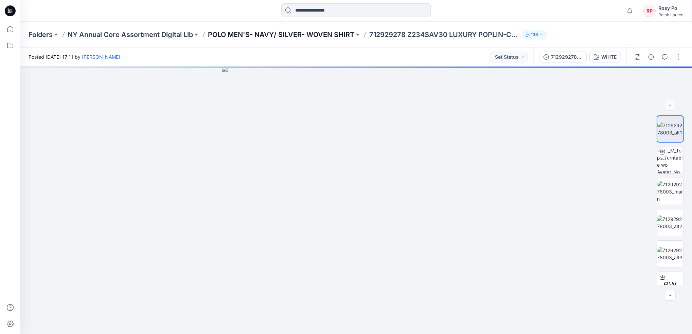
click at [248, 34] on p "POLO MEN'S- NAVY/ SILVER- WOVEN SHIRT" at bounding box center [281, 35] width 146 height 10
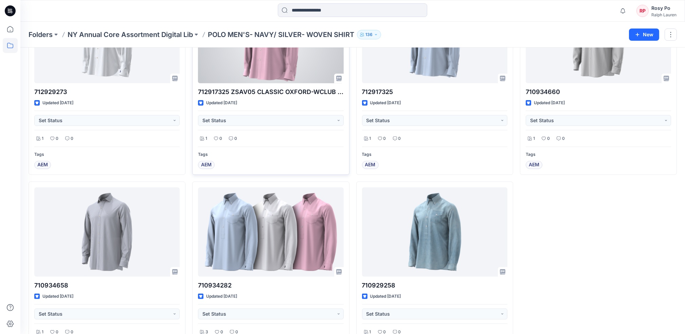
scroll to position [1099, 0]
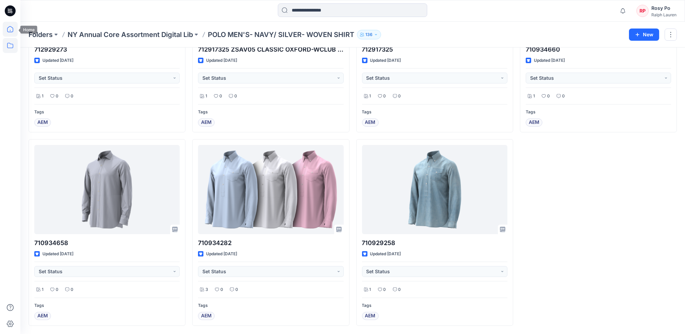
click at [9, 25] on icon at bounding box center [10, 29] width 15 height 15
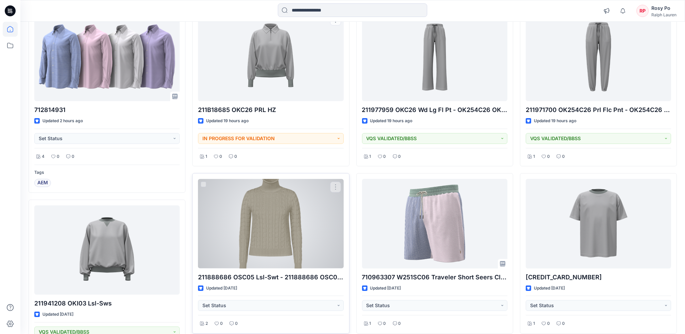
scroll to position [136, 0]
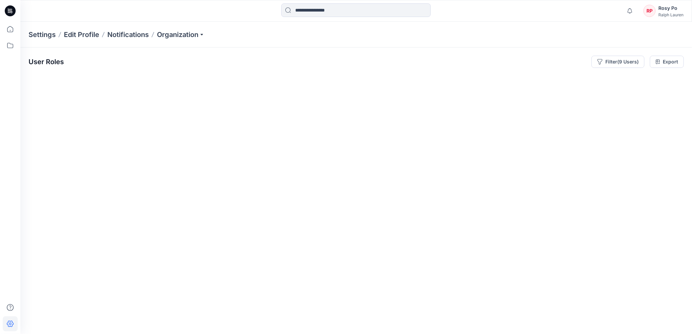
scroll to position [0, 6268]
